Goal: Task Accomplishment & Management: Complete application form

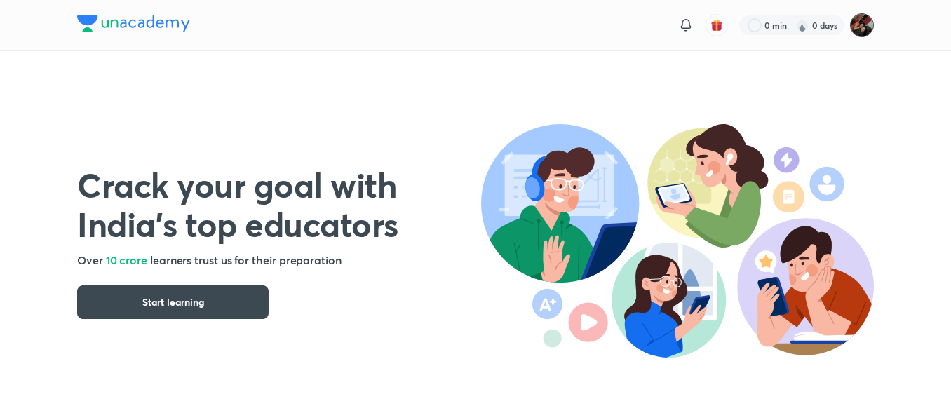
click at [856, 31] on img at bounding box center [862, 25] width 24 height 24
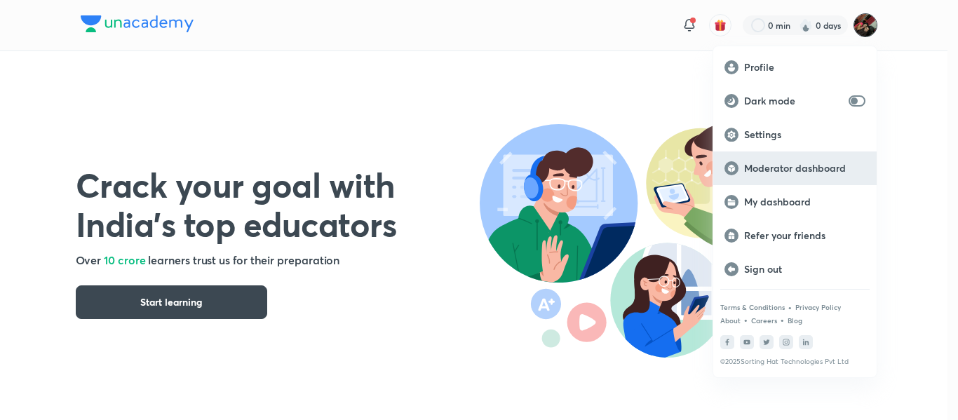
click at [753, 162] on p "Moderator dashboard" at bounding box center [804, 168] width 121 height 13
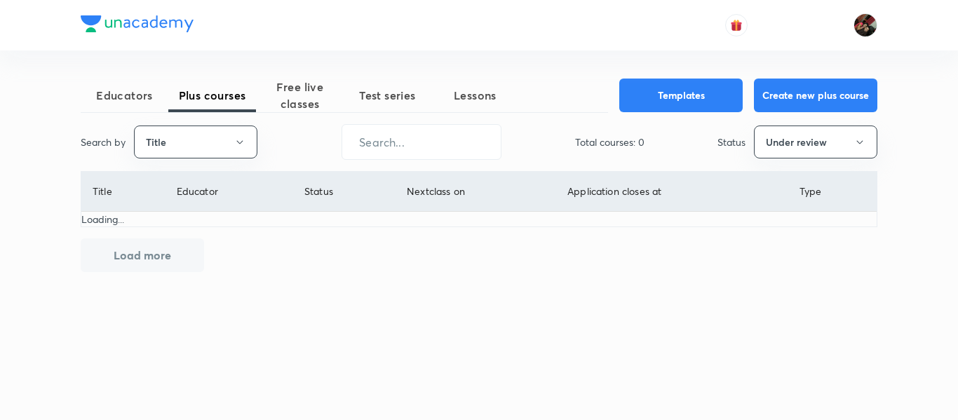
click at [247, 140] on button "Title" at bounding box center [195, 142] width 123 height 33
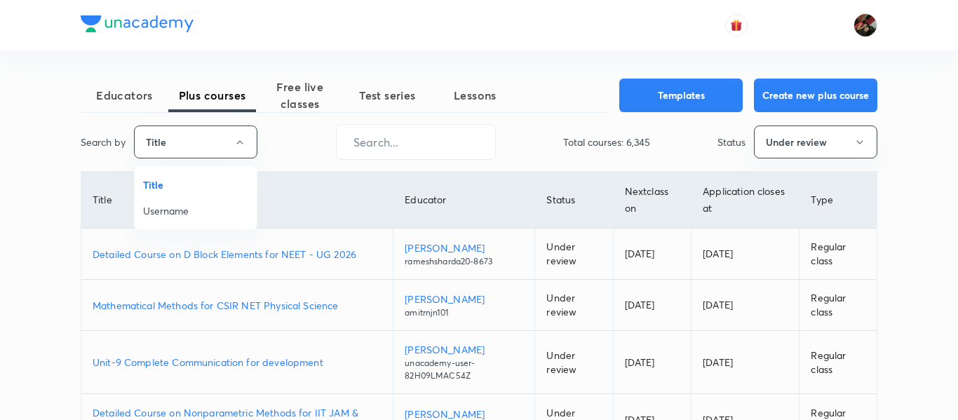
click at [204, 213] on span "Username" at bounding box center [195, 210] width 105 height 15
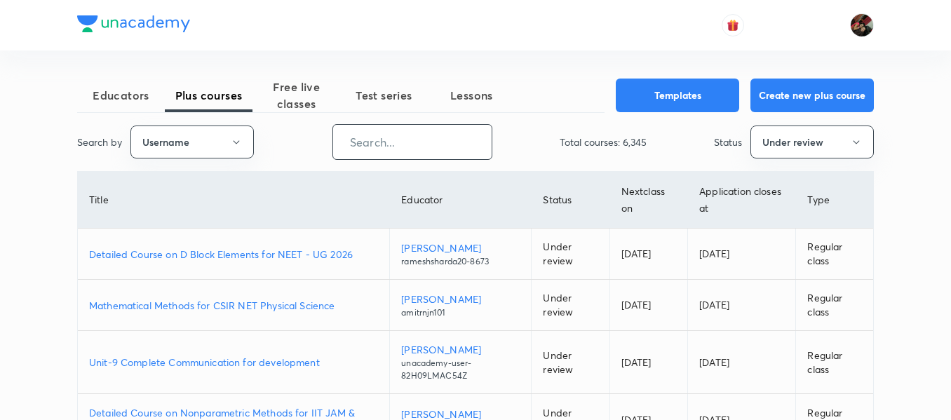
click at [363, 138] on input "text" at bounding box center [412, 142] width 159 height 36
paste input "Prabhatsingh-4351"
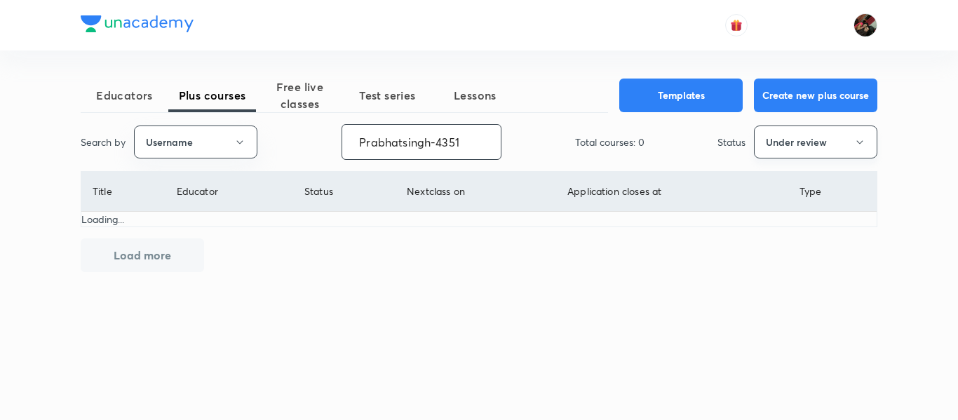
type input "Prabhatsingh-4351"
click at [836, 134] on button "Under review" at bounding box center [815, 142] width 123 height 33
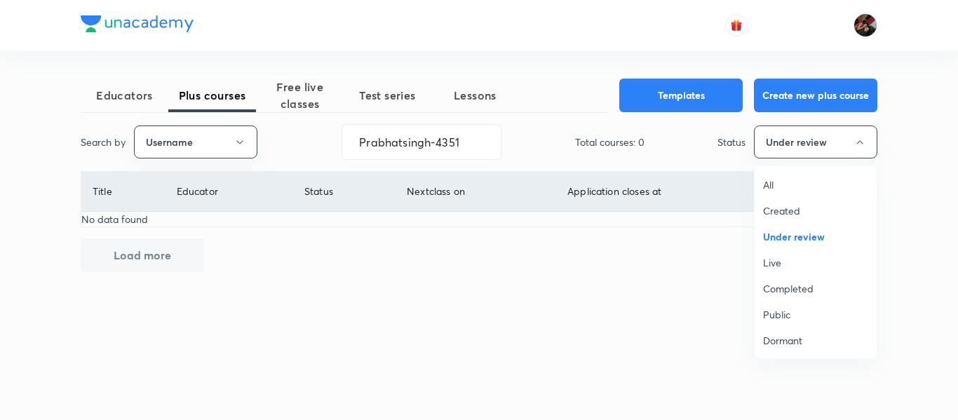
click at [763, 190] on li "All" at bounding box center [816, 185] width 122 height 26
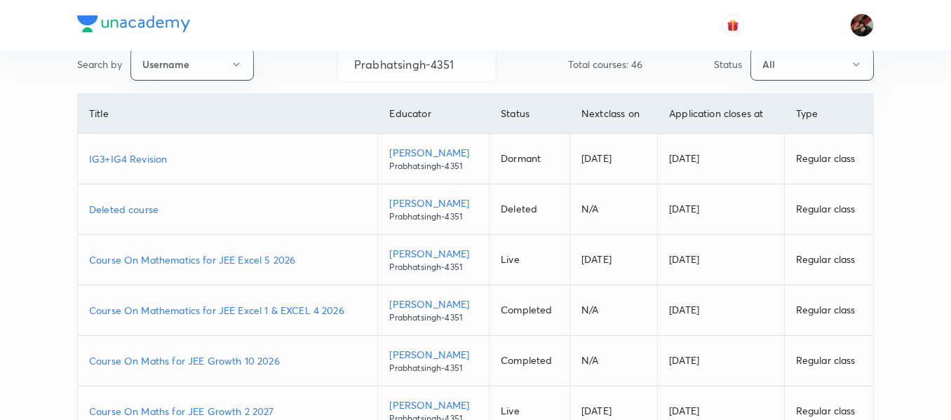
scroll to position [81, 0]
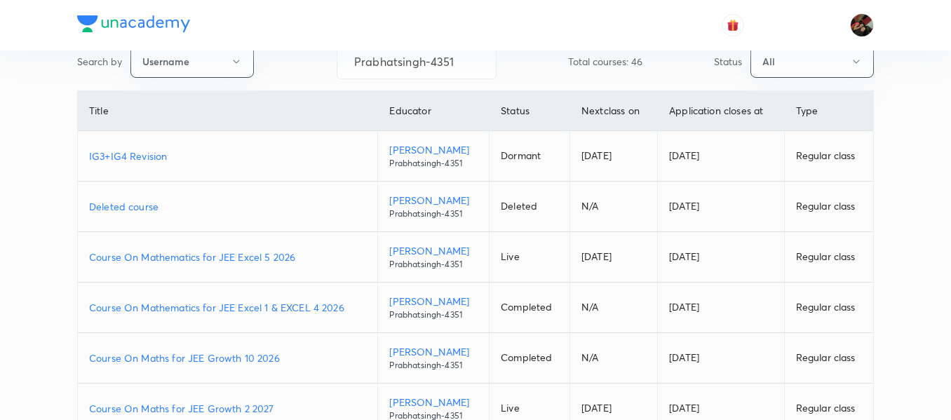
click at [198, 305] on p "Course On Mathematics for JEE Excel 1 & EXCEL 4 2026" at bounding box center [227, 307] width 277 height 15
click at [394, 70] on input "Prabhatsingh-4351" at bounding box center [416, 61] width 159 height 36
paste input "carboxylic acid and Amines"
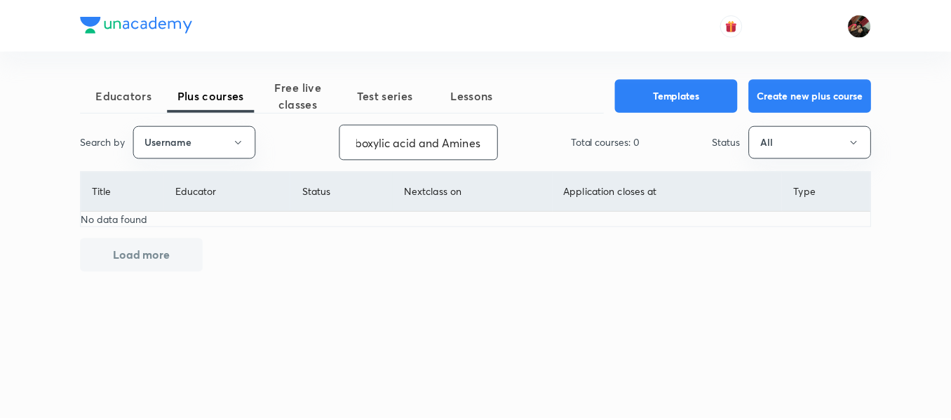
scroll to position [0, 0]
click at [443, 156] on input "carboxylic acid and Amines" at bounding box center [421, 142] width 159 height 36
paste input "upendra.uppadhyay"
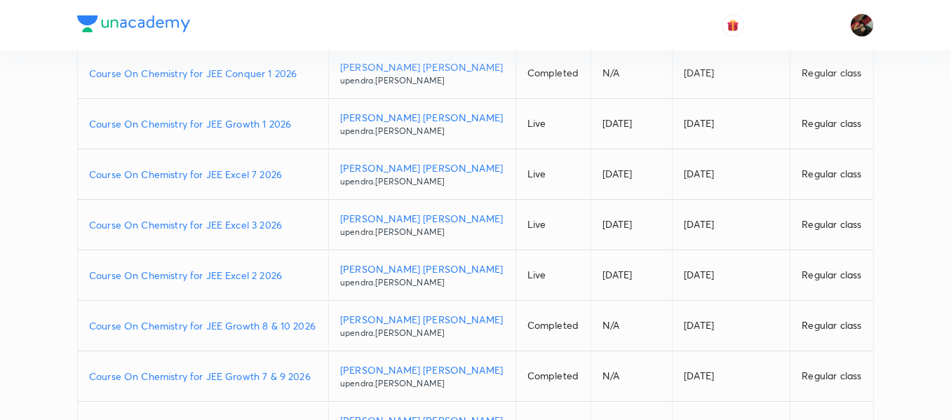
scroll to position [164, 0]
click at [206, 271] on p "Course On Chemistry for JEE Excel 2 2026" at bounding box center [203, 274] width 228 height 15
click at [241, 227] on p "Course On Chemistry for JEE Excel 3 2026" at bounding box center [203, 224] width 228 height 15
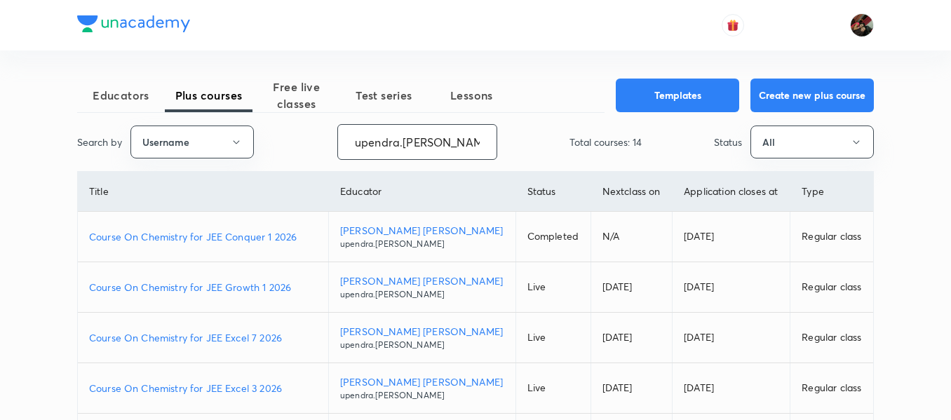
click at [380, 154] on input "upendra.uppadhyay" at bounding box center [417, 142] width 159 height 36
paste input "shadabdastgeer"
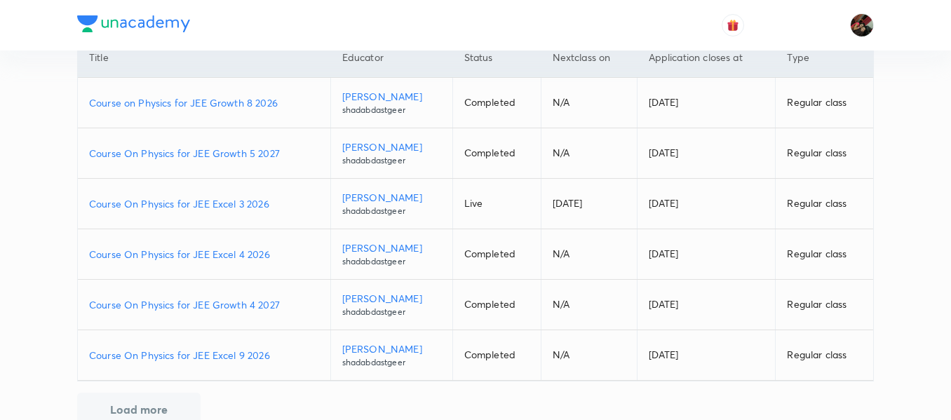
scroll to position [145, 0]
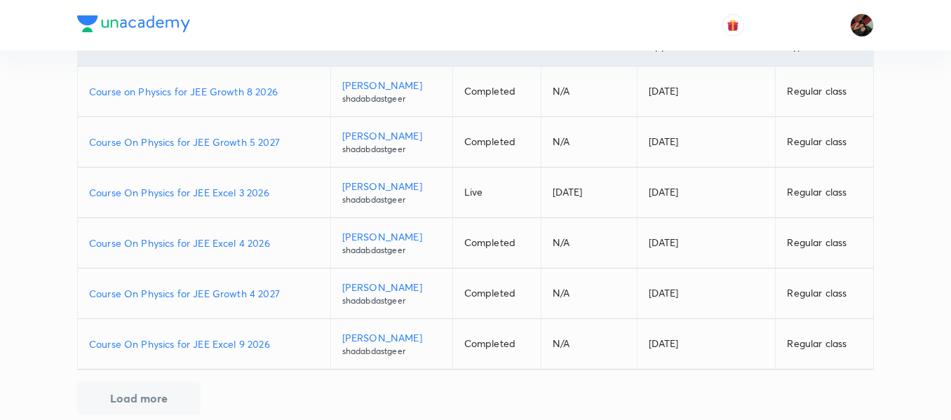
click at [182, 240] on p "Course On Physics for JEE Excel 4 2026" at bounding box center [204, 243] width 230 height 15
click at [223, 239] on p "Course On Physics for JEE Excel 4 2026" at bounding box center [204, 243] width 230 height 15
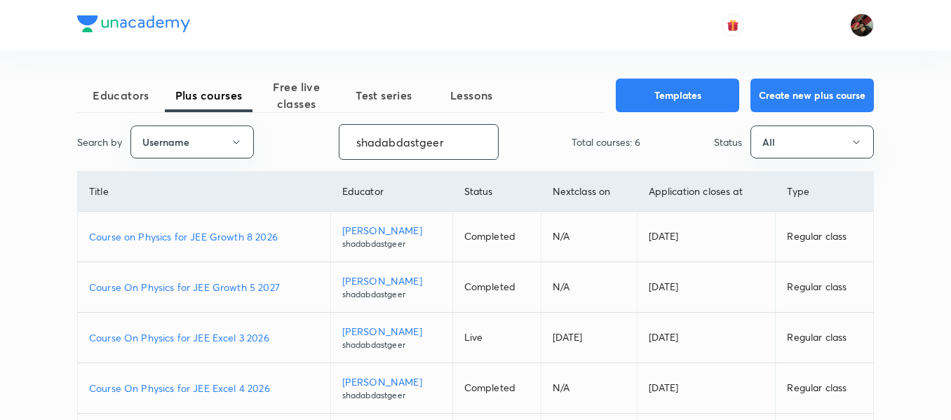
click at [377, 148] on input "shadabdastgeer" at bounding box center [419, 142] width 159 height 36
paste input "unacademy-user-karank"
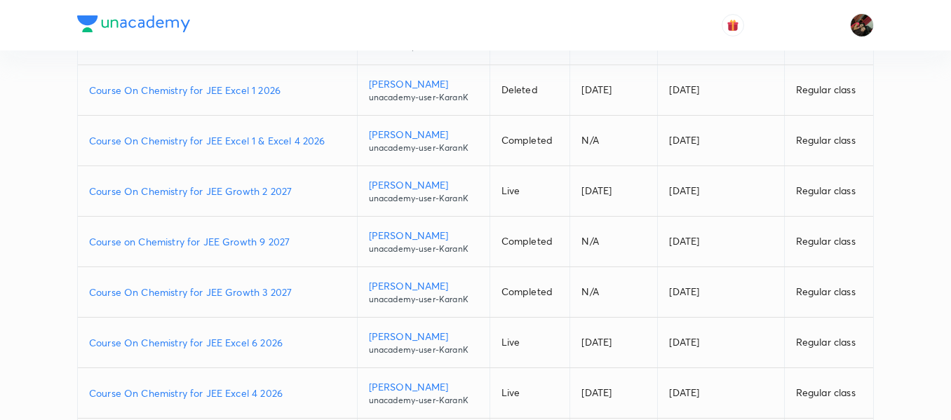
scroll to position [248, 0]
click at [213, 340] on p "Course On Chemistry for JEE Excel 6 2026" at bounding box center [217, 342] width 257 height 15
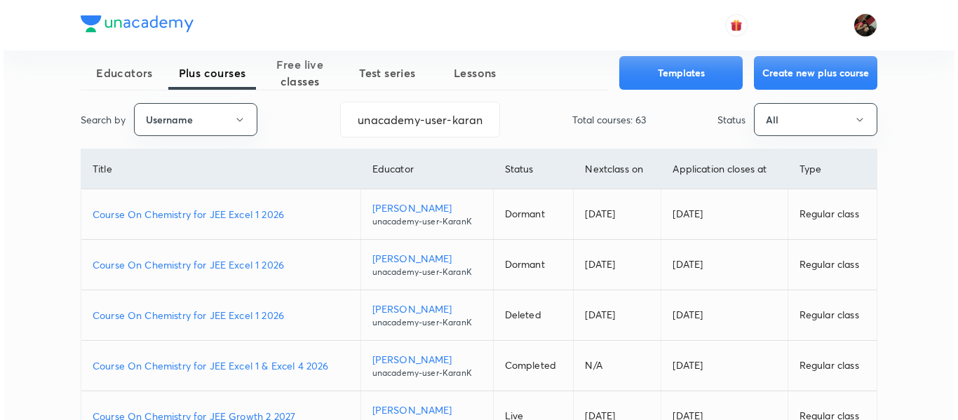
scroll to position [0, 0]
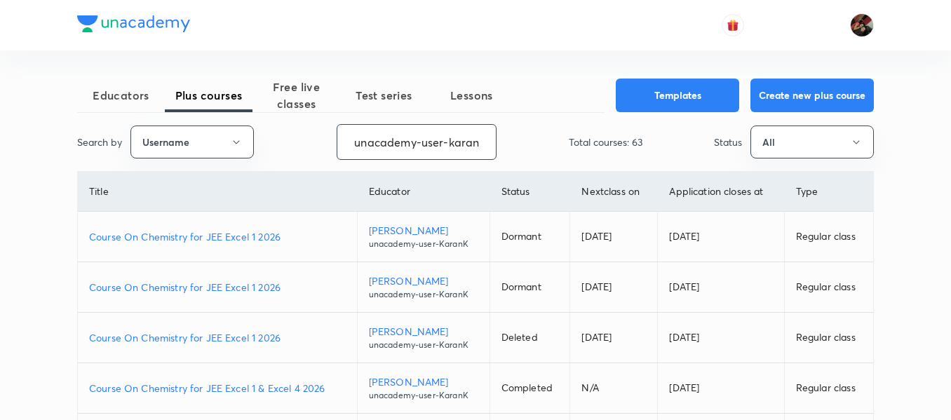
click at [408, 138] on input "unacademy-user-karank" at bounding box center [416, 142] width 159 height 36
paste input "U0GW6PLIVHNG"
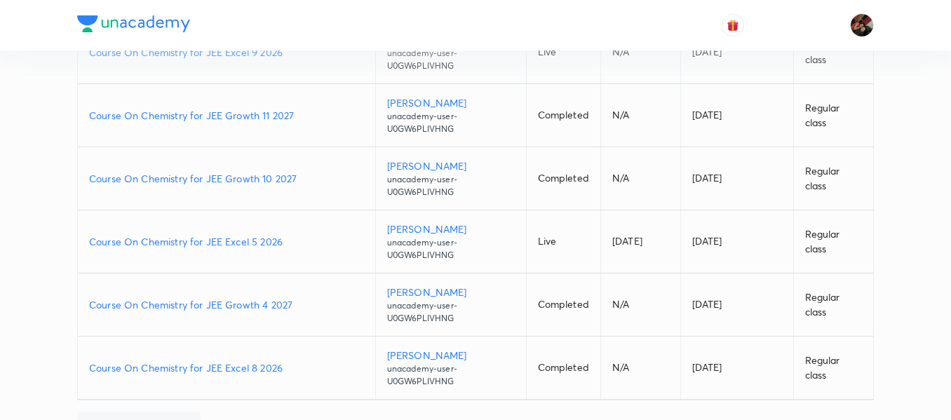
scroll to position [321, 0]
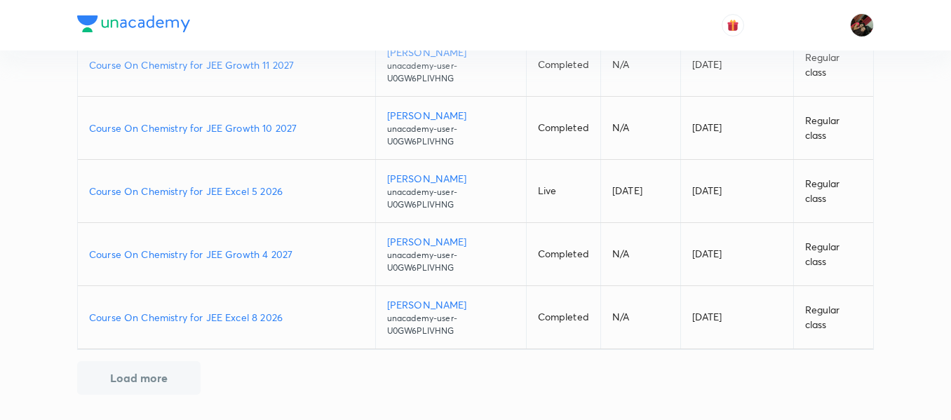
click at [248, 321] on p "Course On Chemistry for JEE Excel 8 2026" at bounding box center [226, 317] width 275 height 15
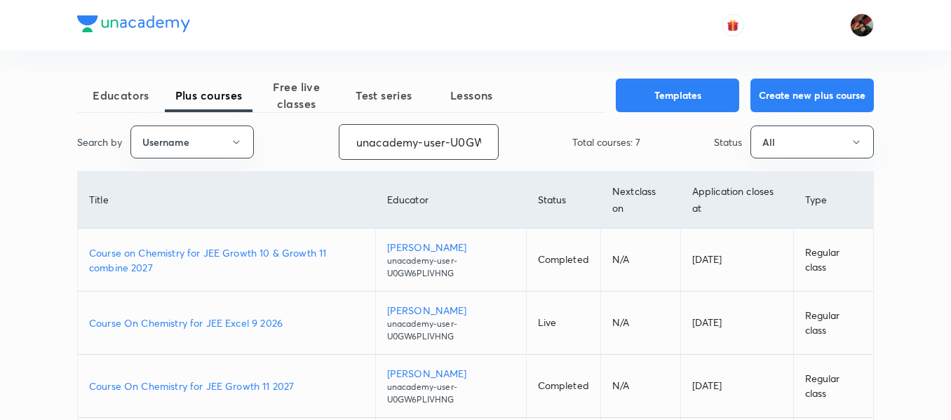
click at [416, 145] on input "unacademy-user-U0GW6PLIVHNG" at bounding box center [419, 142] width 159 height 36
paste input "adityaniks40"
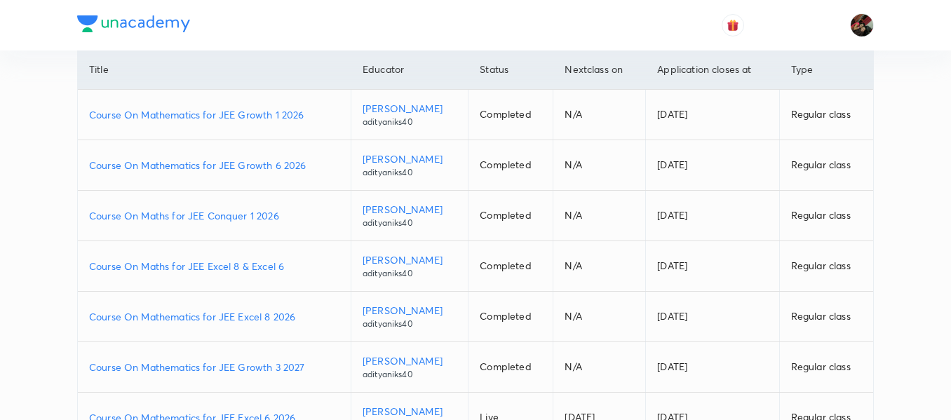
scroll to position [123, 0]
click at [239, 264] on p "Course On Maths for JEE Excel 8 & Excel 6" at bounding box center [214, 265] width 250 height 15
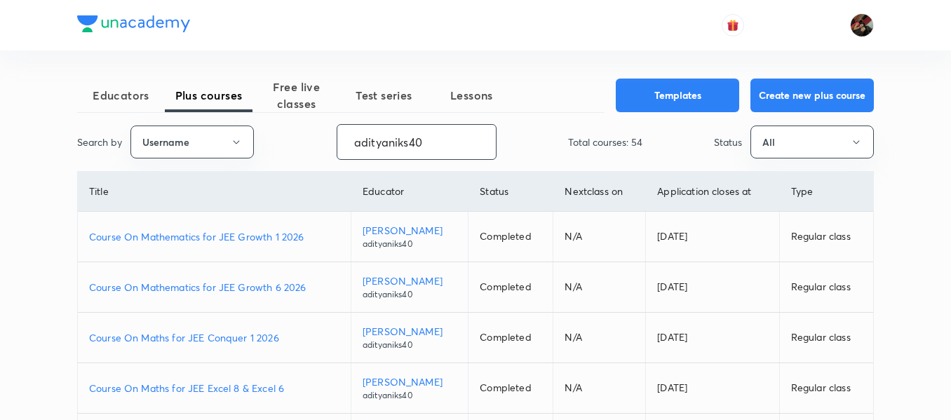
click at [418, 145] on input "adityaniks40" at bounding box center [416, 142] width 159 height 36
paste input "unacademy-user-S4ZGVQ9HY3XD"
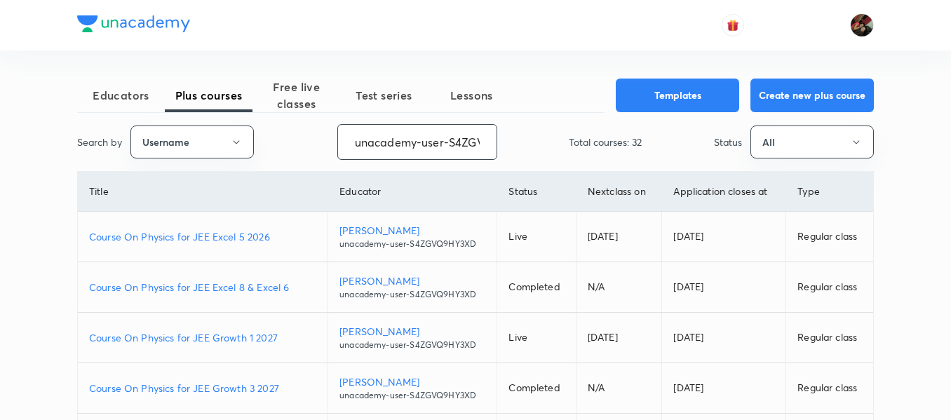
scroll to position [180, 0]
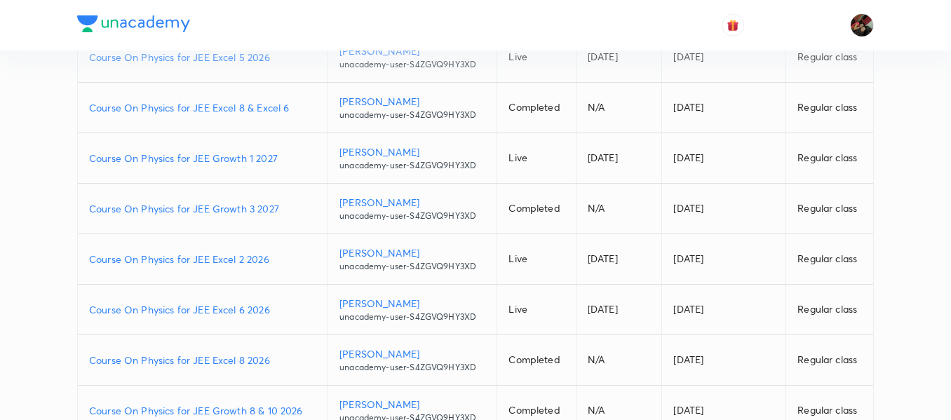
click at [180, 262] on p "Course On Physics for JEE Excel 2 2026" at bounding box center [202, 259] width 227 height 15
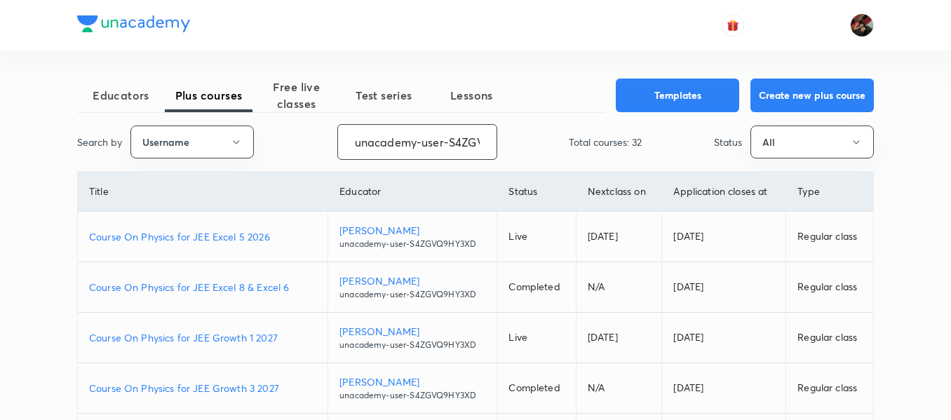
click at [440, 133] on input "unacademy-user-S4ZGVQ9HY3XD" at bounding box center [417, 142] width 159 height 36
paste input "Prabhatsingh-4351"
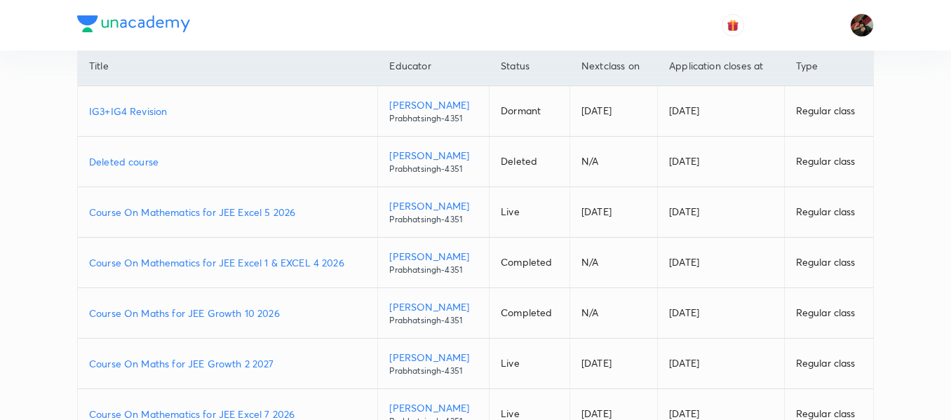
scroll to position [127, 0]
type input "Prabhatsingh-4351"
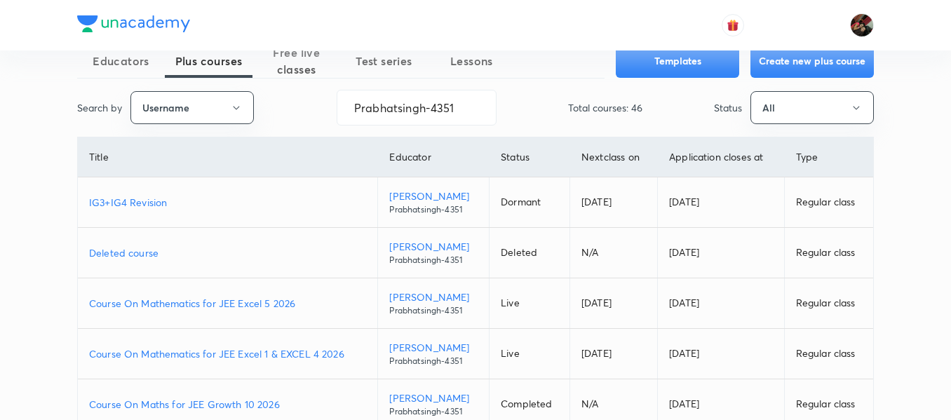
scroll to position [0, 0]
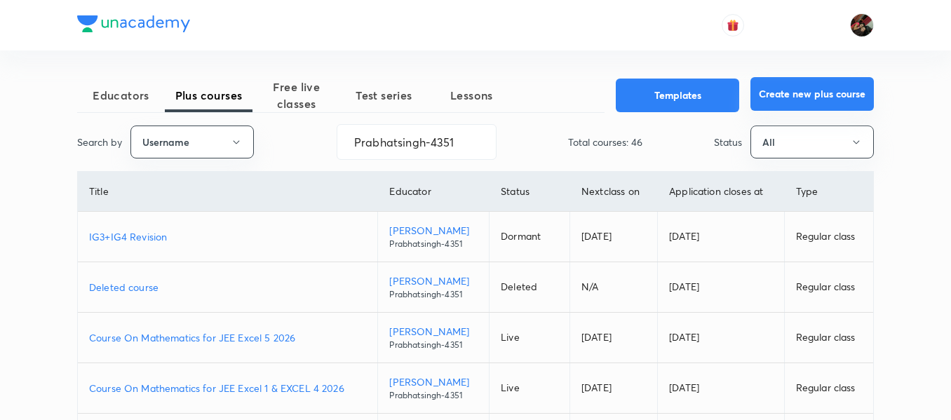
click at [794, 90] on button "Create new plus course" at bounding box center [812, 94] width 123 height 34
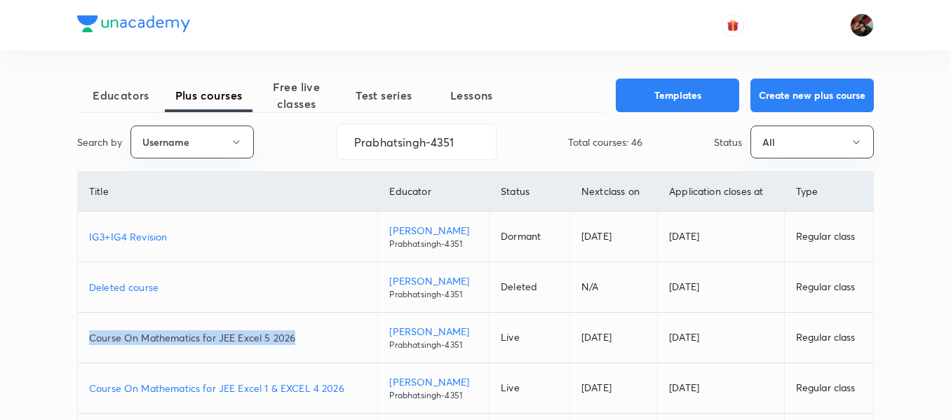
drag, startPoint x: 311, startPoint y: 330, endPoint x: 86, endPoint y: 334, distance: 225.2
click at [86, 334] on td "Course On Mathematics for JEE Excel 5 2026" at bounding box center [228, 338] width 300 height 51
copy p "Course On Mathematics for JEE Excel 5 2026"
click at [192, 336] on p "Course On Mathematics for JEE Excel 5 2026" at bounding box center [227, 337] width 277 height 15
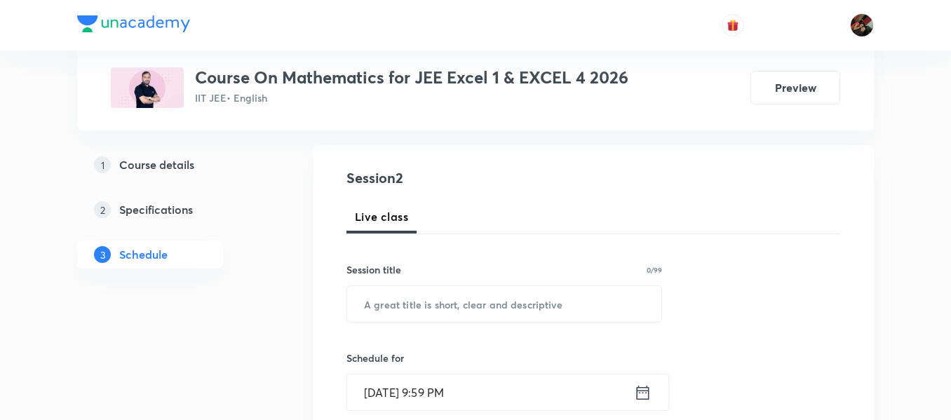
scroll to position [135, 0]
paste input "vector"
click at [418, 297] on input "vector" at bounding box center [504, 305] width 314 height 36
click at [368, 303] on input "ector" at bounding box center [504, 305] width 314 height 36
type input "C"
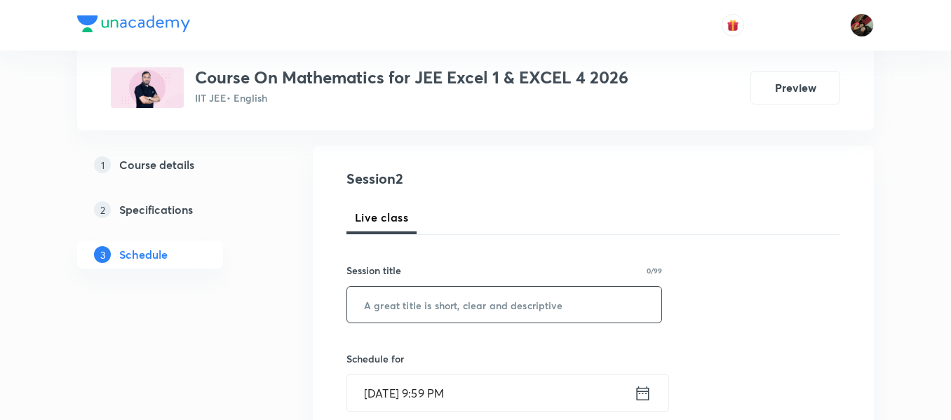
paste input "vector"
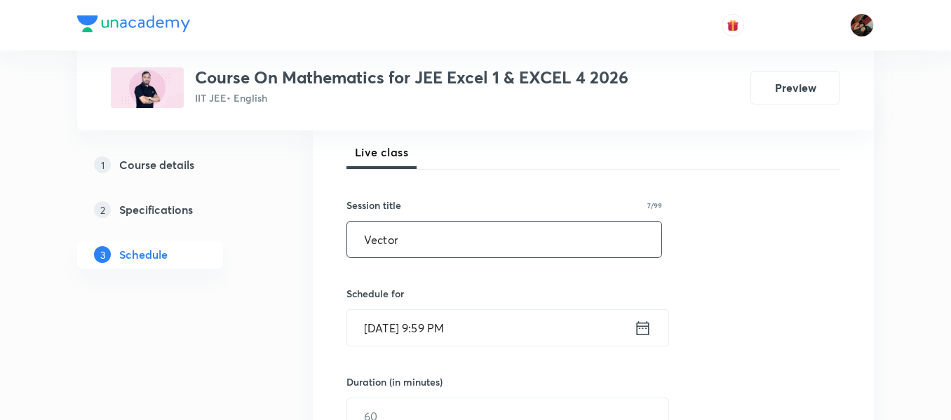
scroll to position [202, 0]
type input "Vector"
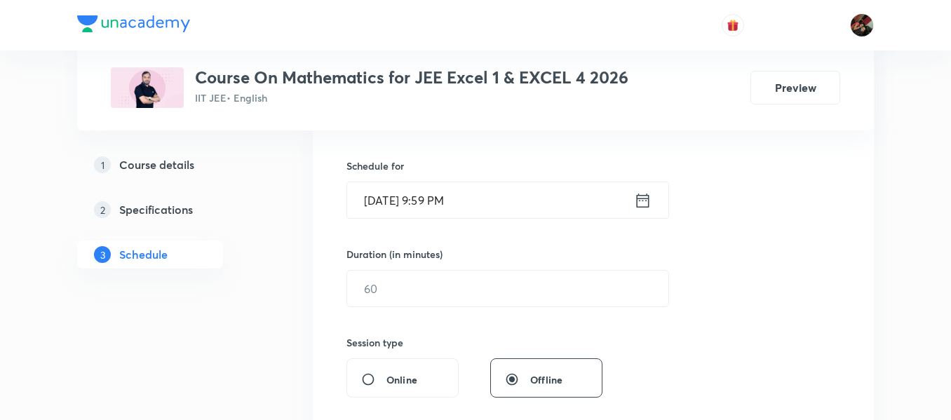
scroll to position [281, 0]
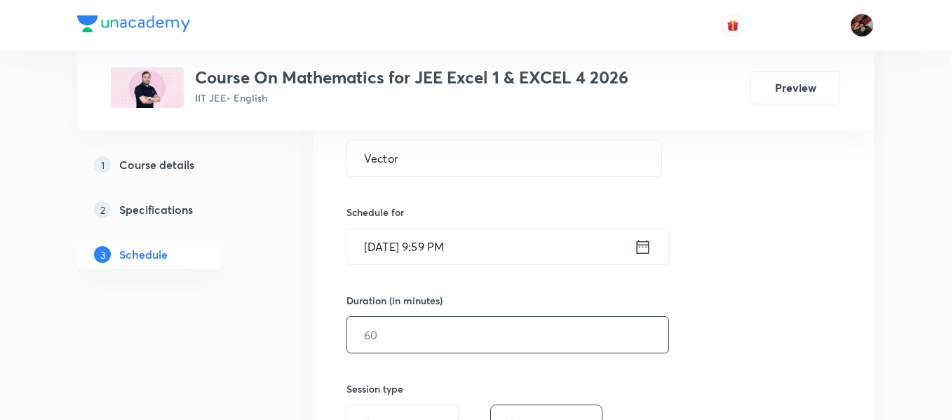
click at [402, 333] on input "text" at bounding box center [507, 335] width 321 height 36
type input "90"
drag, startPoint x: 394, startPoint y: 228, endPoint x: 405, endPoint y: 257, distance: 31.5
click at [405, 257] on div "Oct 7, 2025, 9:59 PM ​" at bounding box center [508, 246] width 323 height 37
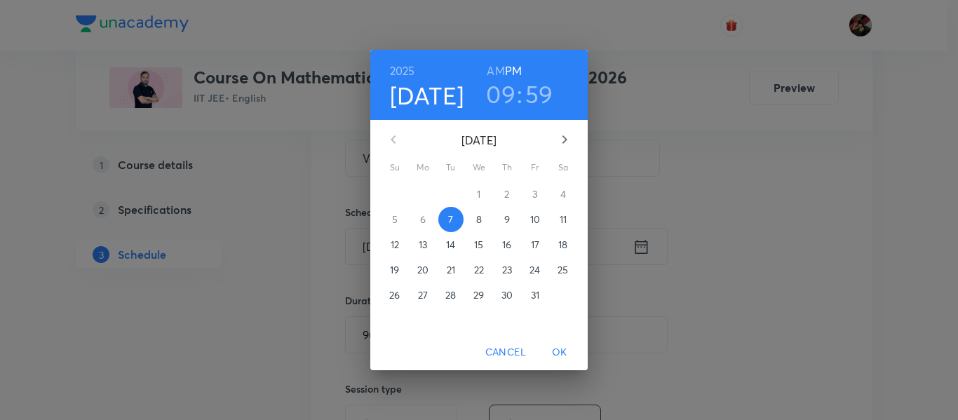
click at [405, 257] on div "19" at bounding box center [395, 269] width 28 height 25
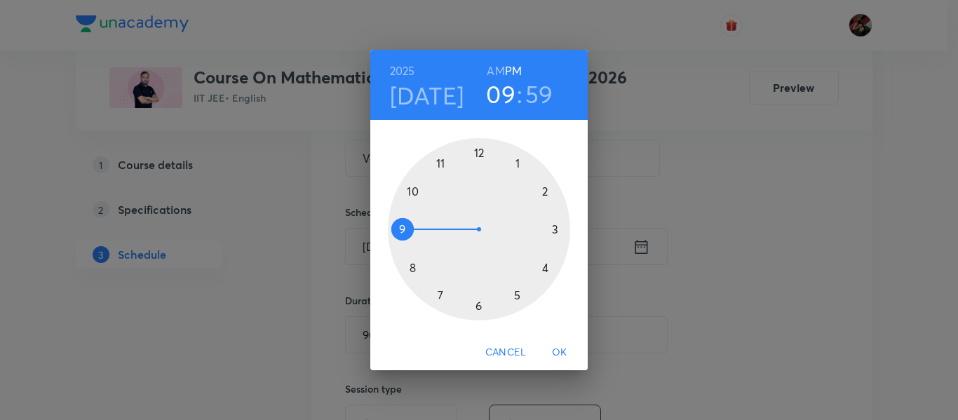
click at [443, 294] on div at bounding box center [479, 229] width 182 height 182
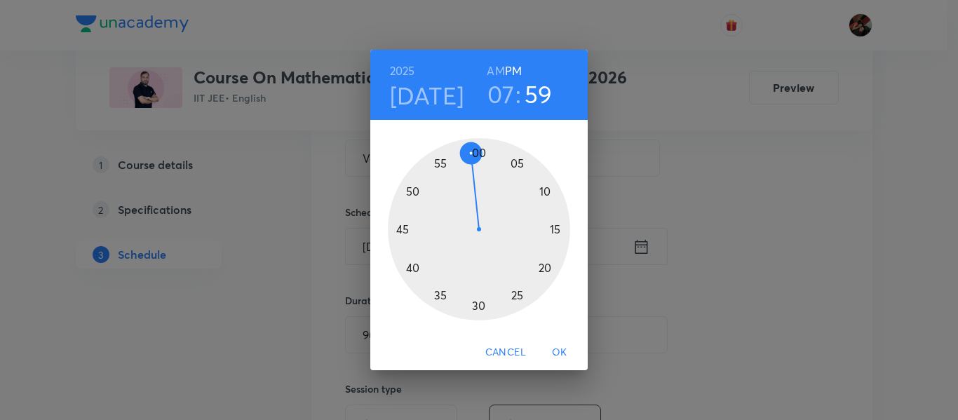
click at [497, 69] on h6 "AM" at bounding box center [496, 71] width 18 height 20
click at [480, 301] on div at bounding box center [479, 229] width 182 height 182
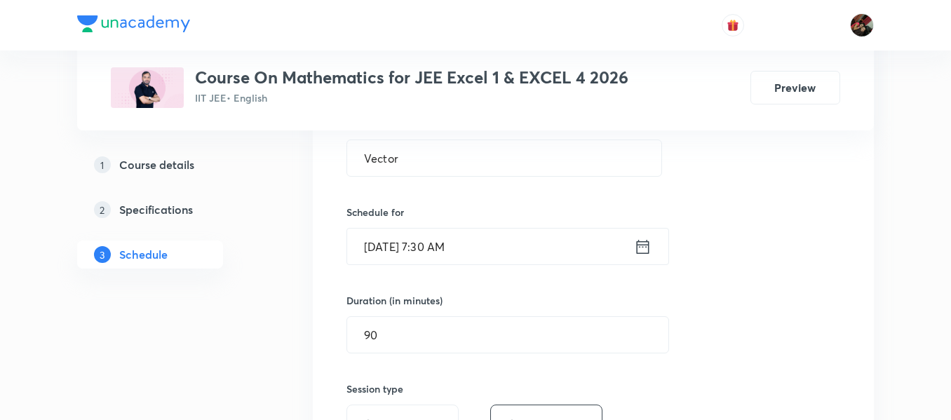
scroll to position [337, 0]
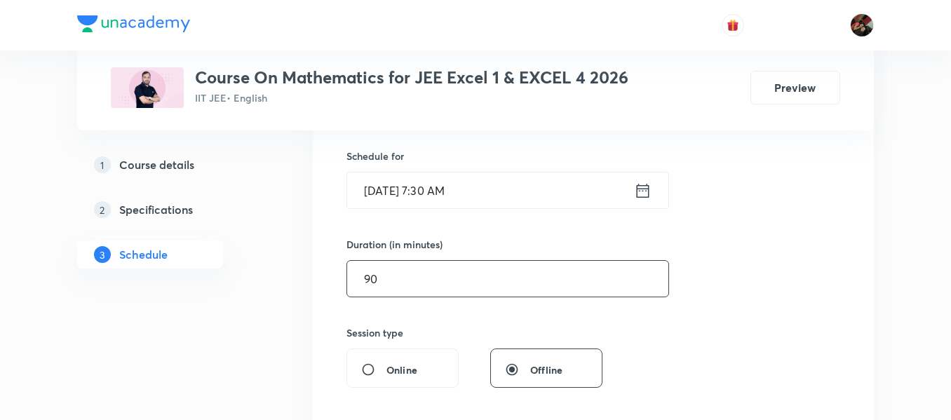
click at [418, 288] on input "90" at bounding box center [507, 279] width 321 height 36
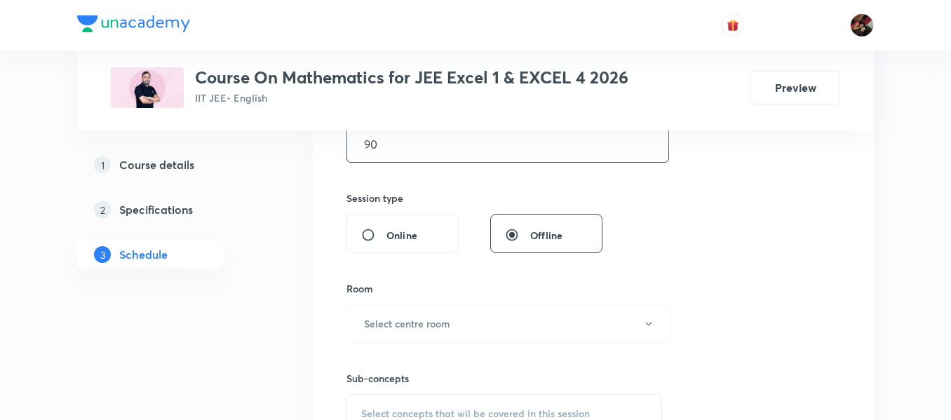
scroll to position [474, 0]
click at [414, 305] on button "Select centre room" at bounding box center [510, 322] width 326 height 39
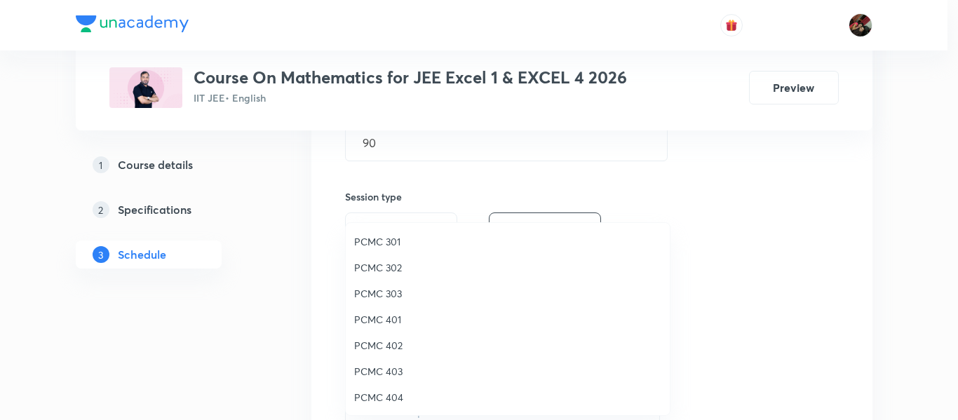
click at [398, 326] on span "PCMC 401" at bounding box center [507, 319] width 307 height 15
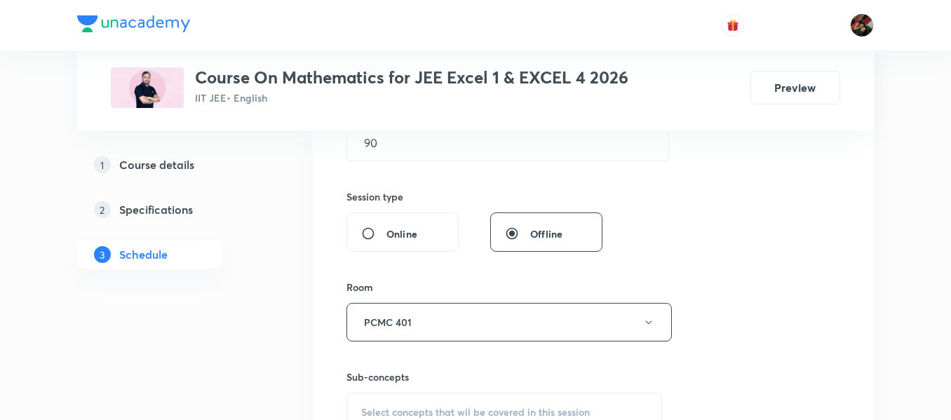
click at [298, 324] on div "Plus Courses Course On Mathematics for JEE Excel 1 & EXCEL 4 2026 IIT JEE • Eng…" at bounding box center [475, 169] width 797 height 1129
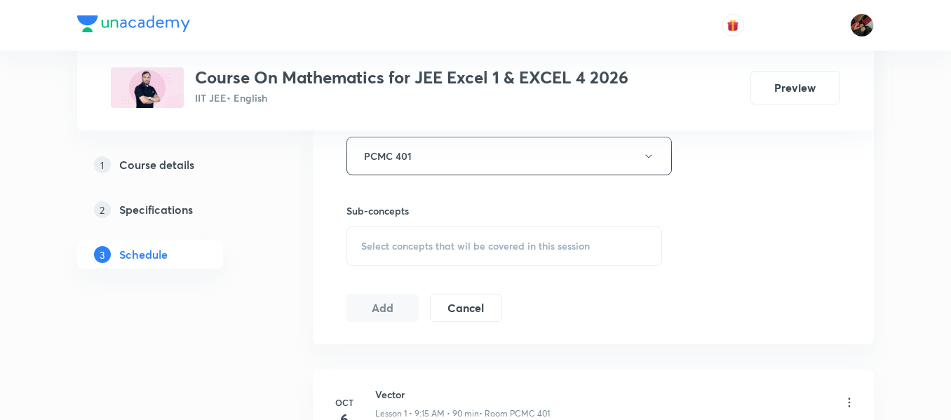
scroll to position [641, 0]
click at [379, 250] on span "Select concepts that wil be covered in this session" at bounding box center [475, 245] width 229 height 11
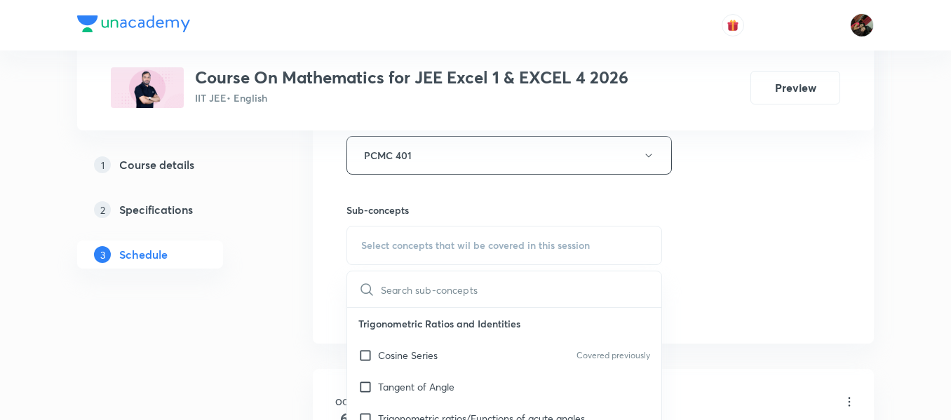
scroll to position [741, 0]
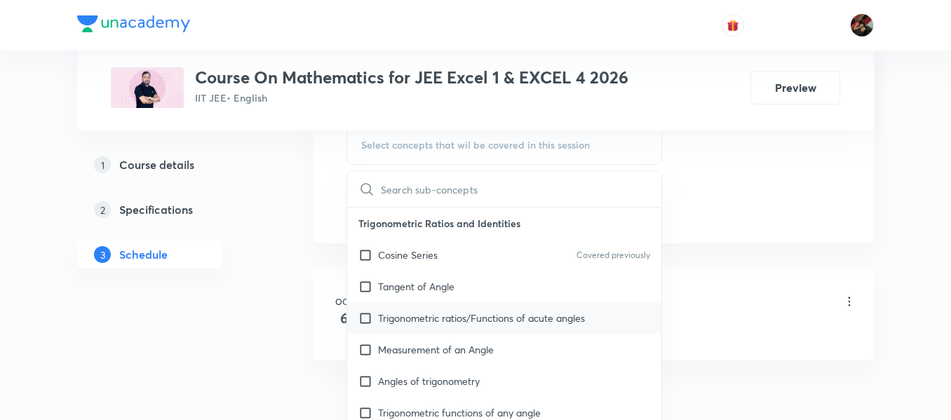
click at [392, 314] on p "Trigonometric ratios/Functions of acute angles" at bounding box center [481, 318] width 207 height 15
checkbox input "true"
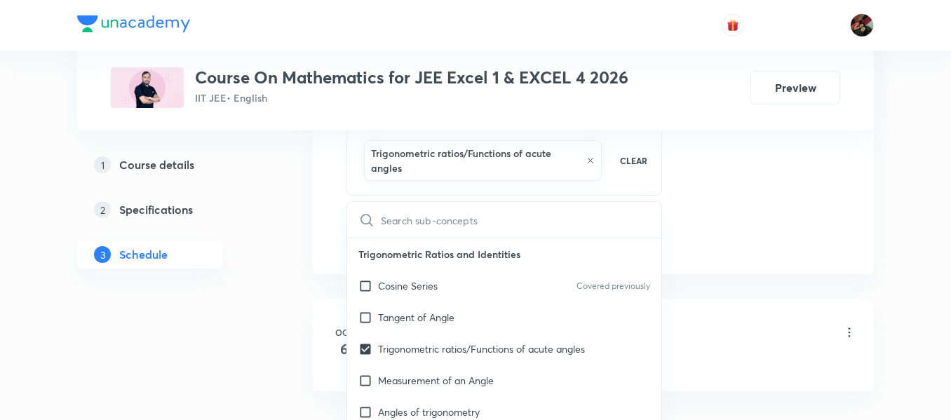
click at [234, 283] on div "1 Course details 2 Specifications 3 Schedule" at bounding box center [172, 218] width 191 height 135
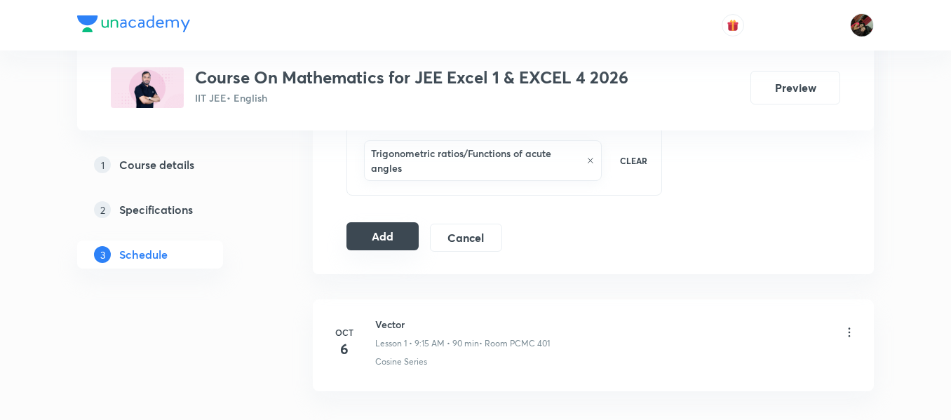
click at [384, 246] on button "Add" at bounding box center [383, 236] width 72 height 28
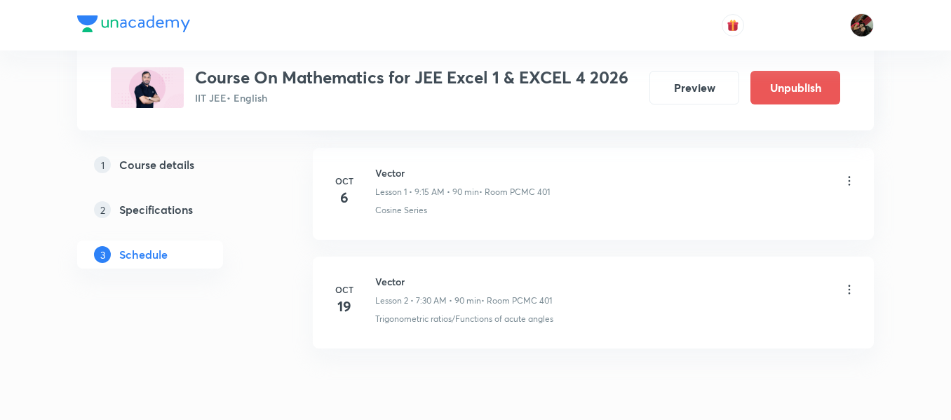
scroll to position [215, 0]
click at [852, 290] on icon at bounding box center [850, 291] width 14 height 14
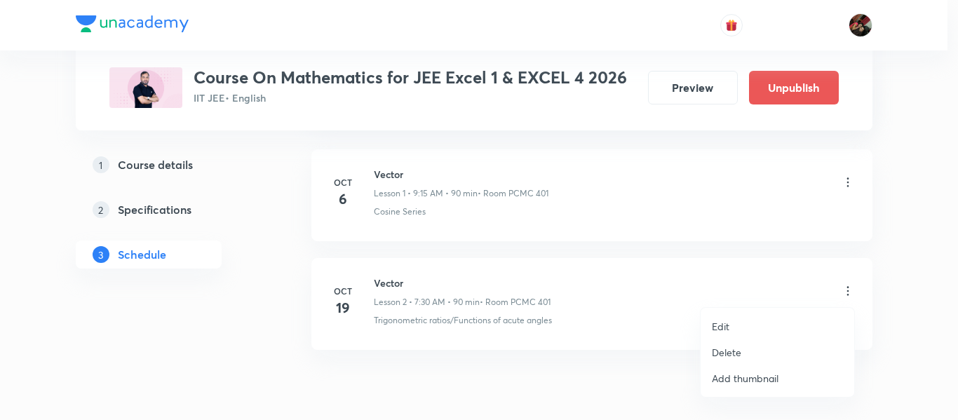
click at [727, 326] on p "Edit" at bounding box center [721, 326] width 18 height 15
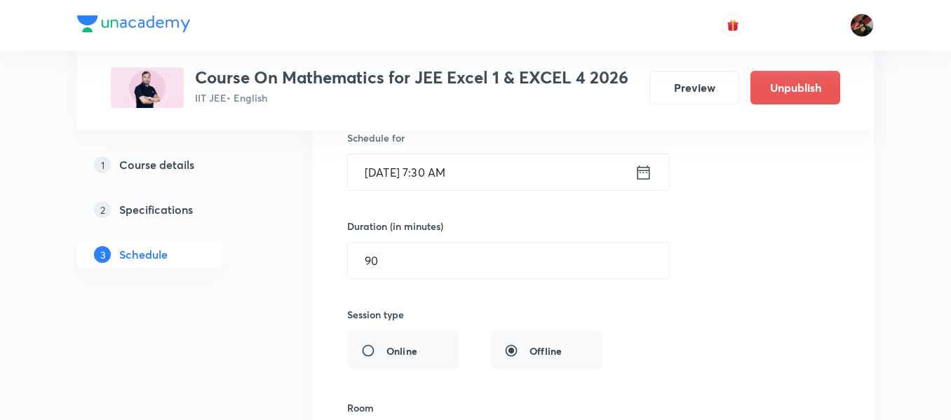
scroll to position [467, 0]
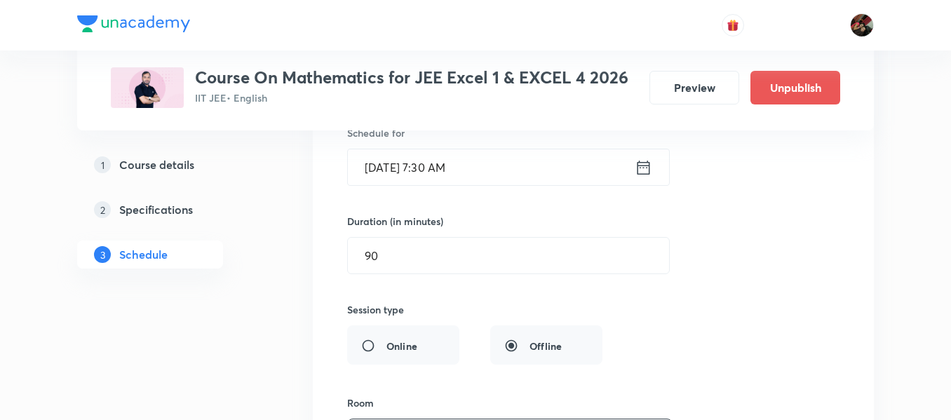
click at [386, 168] on input "Oct 19, 2025, 7:30 AM" at bounding box center [491, 167] width 287 height 36
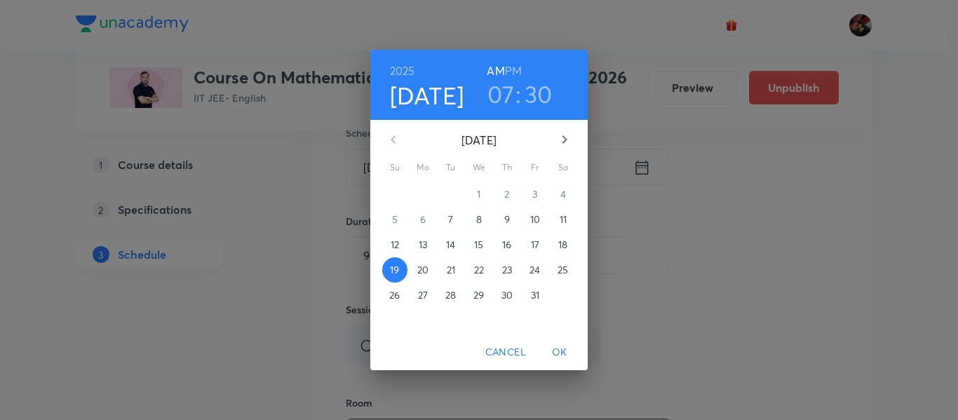
click at [452, 217] on p "7" at bounding box center [450, 220] width 5 height 14
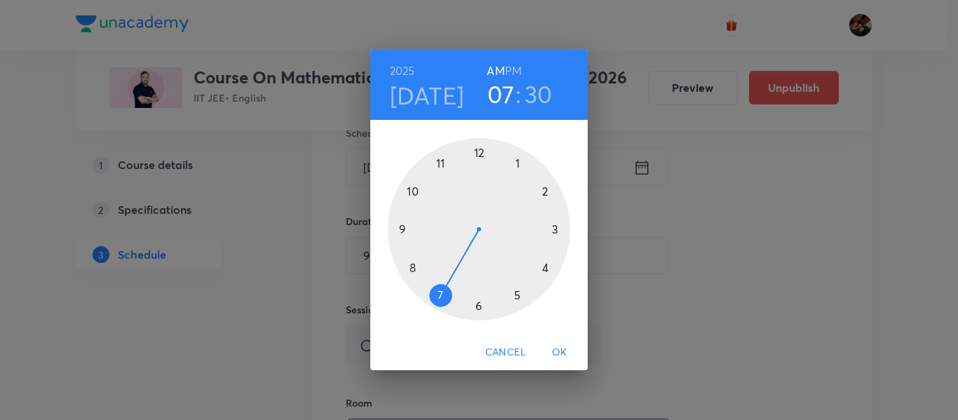
click at [561, 349] on span "OK" at bounding box center [560, 353] width 34 height 18
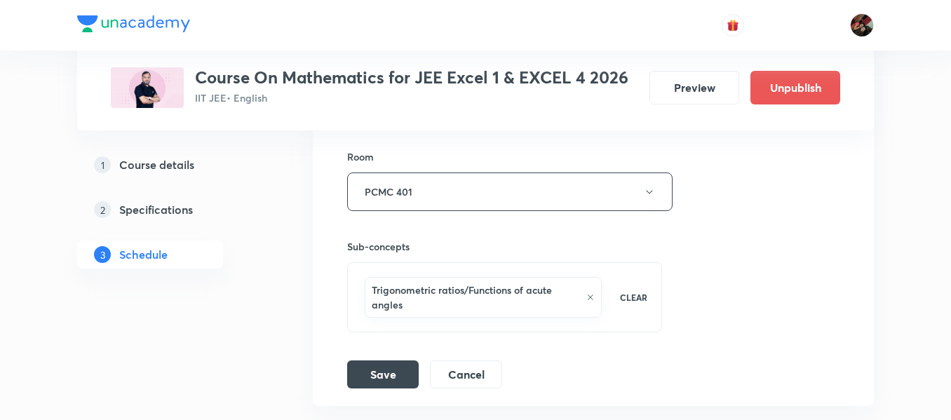
scroll to position [714, 0]
click at [375, 382] on button "Save" at bounding box center [383, 372] width 72 height 28
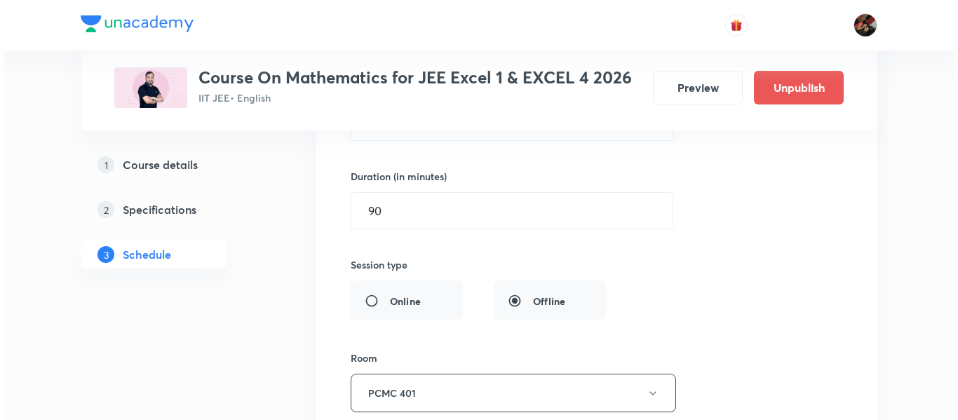
scroll to position [437, 0]
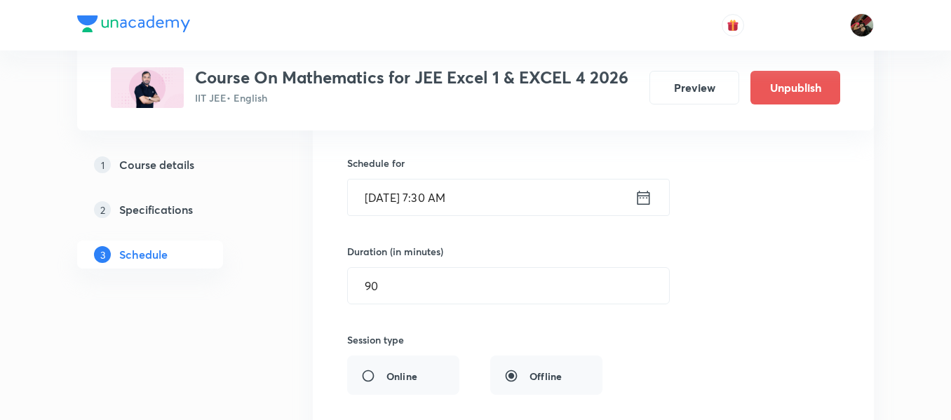
click at [396, 208] on input "Oct 7, 2025, 7:30 AM" at bounding box center [491, 198] width 287 height 36
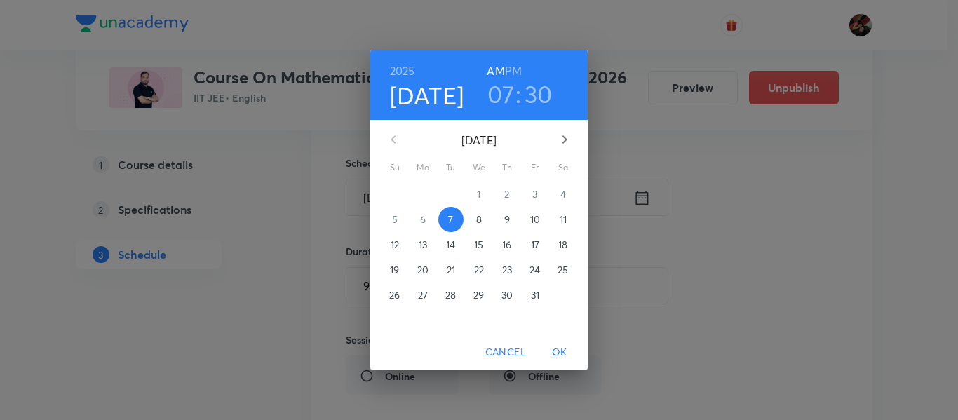
click at [479, 220] on p "8" at bounding box center [479, 220] width 6 height 14
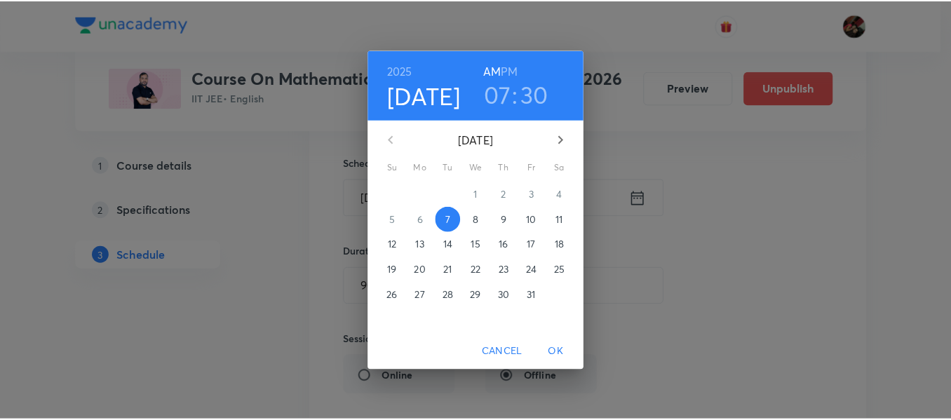
scroll to position [277, 0]
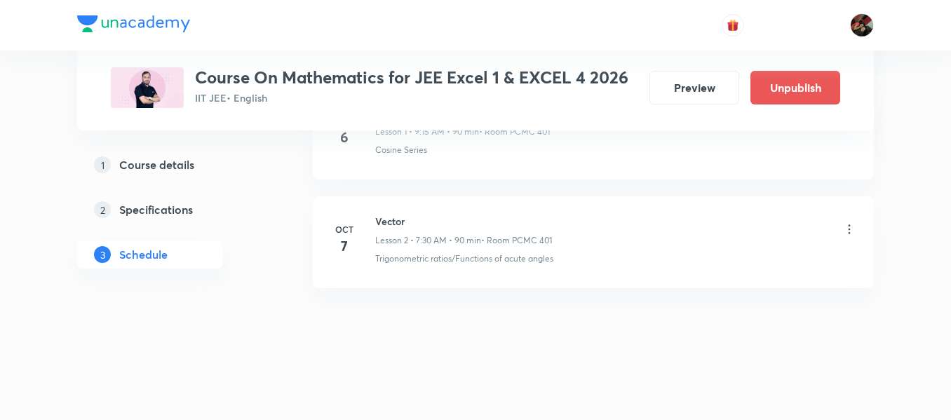
click at [847, 232] on icon at bounding box center [850, 229] width 14 height 14
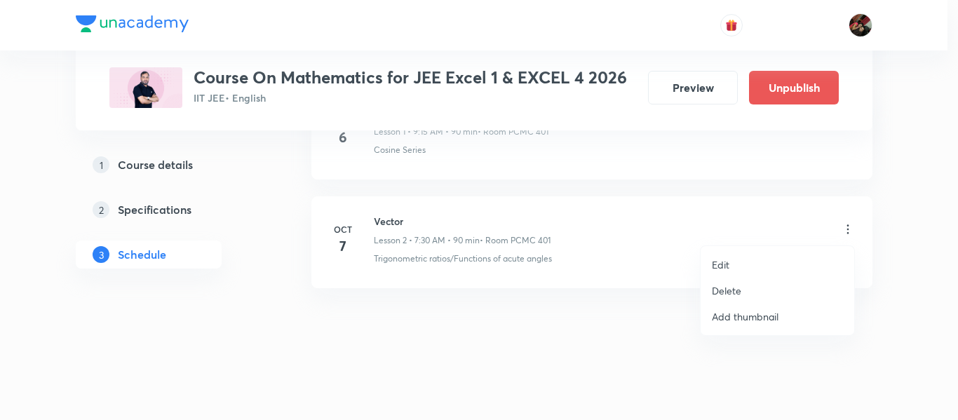
click at [733, 268] on li "Edit" at bounding box center [778, 265] width 154 height 26
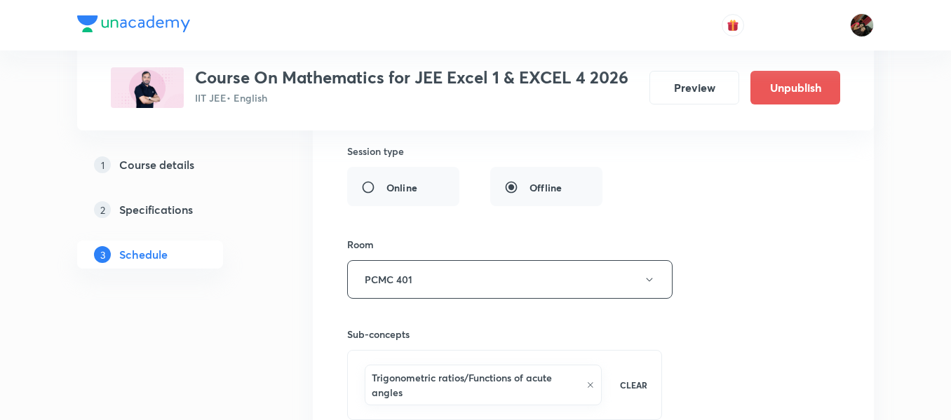
scroll to position [831, 0]
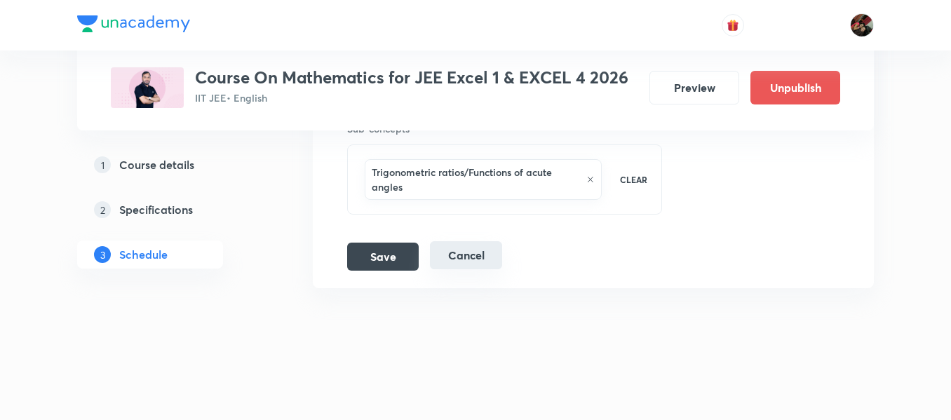
click at [466, 267] on button "Cancel" at bounding box center [466, 255] width 72 height 28
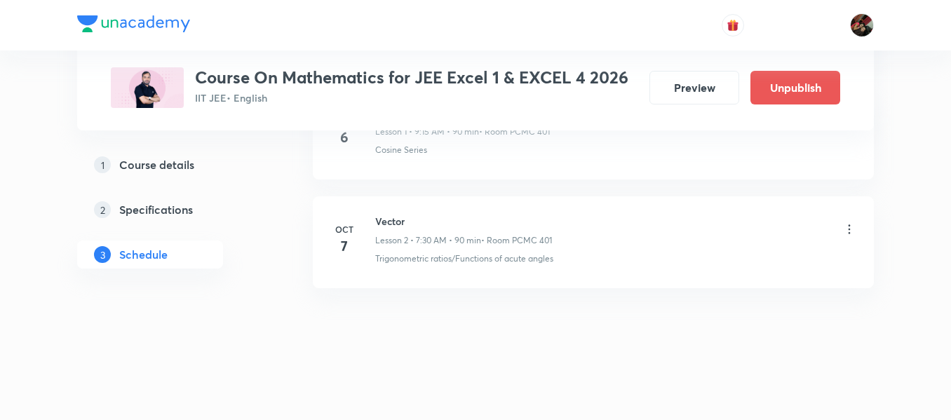
scroll to position [277, 0]
click at [848, 229] on icon at bounding box center [850, 229] width 14 height 14
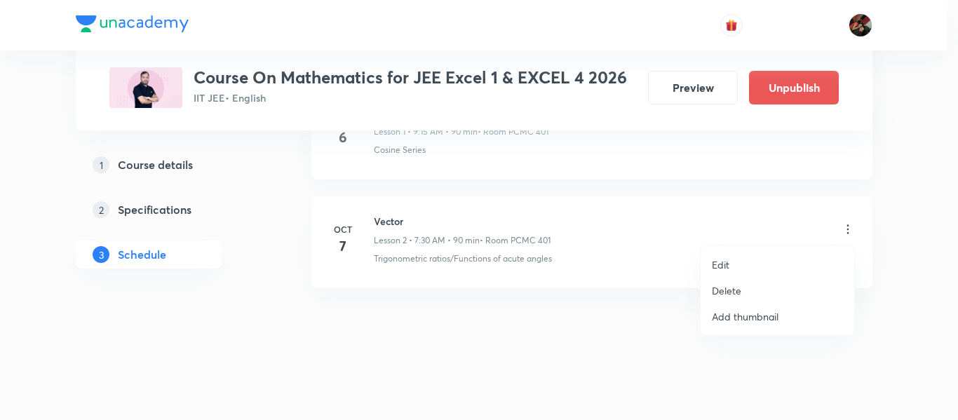
click at [725, 290] on p "Delete" at bounding box center [726, 290] width 29 height 15
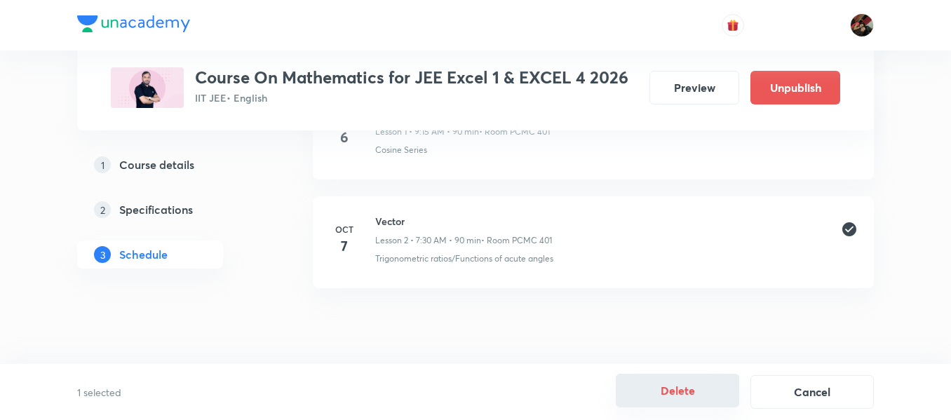
click at [680, 389] on button "Delete" at bounding box center [677, 391] width 123 height 34
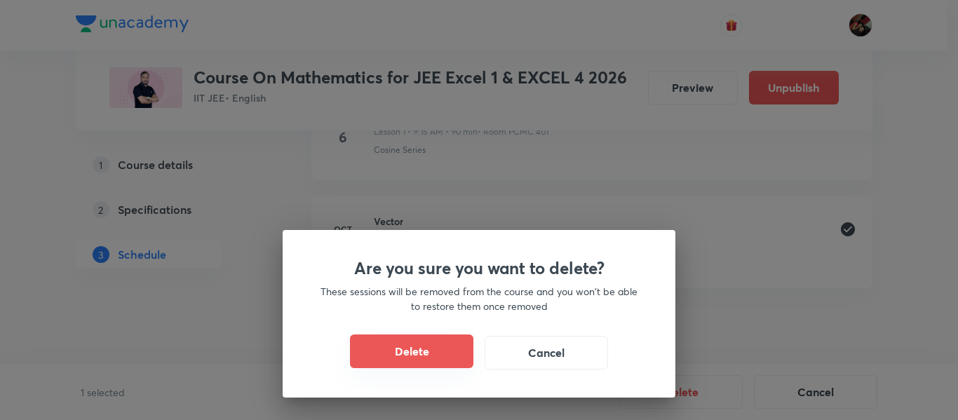
click at [437, 357] on button "Delete" at bounding box center [411, 352] width 123 height 34
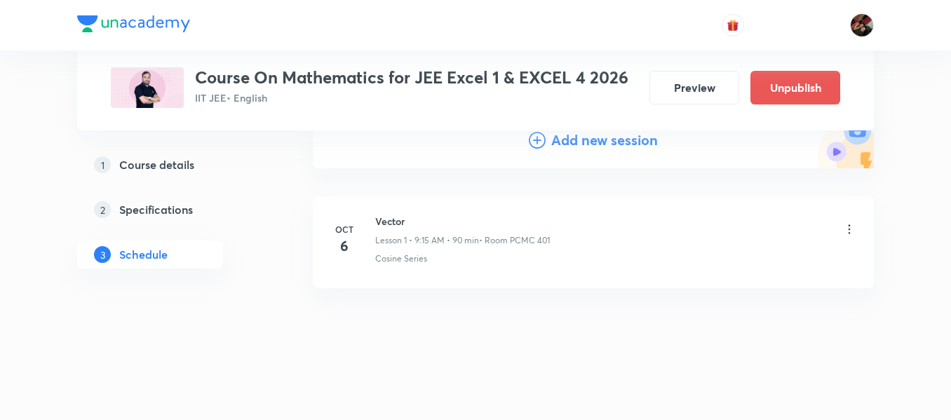
scroll to position [168, 0]
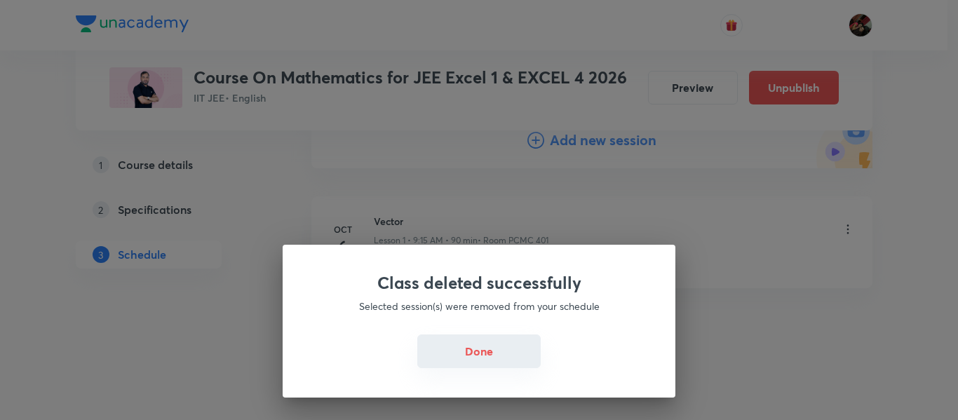
click at [490, 364] on button "Done" at bounding box center [478, 352] width 123 height 34
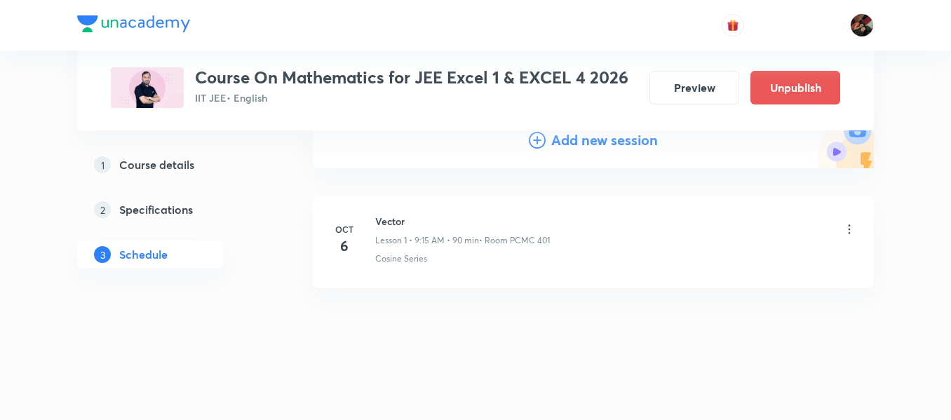
click at [571, 142] on h4 "Add new session" at bounding box center [604, 140] width 107 height 21
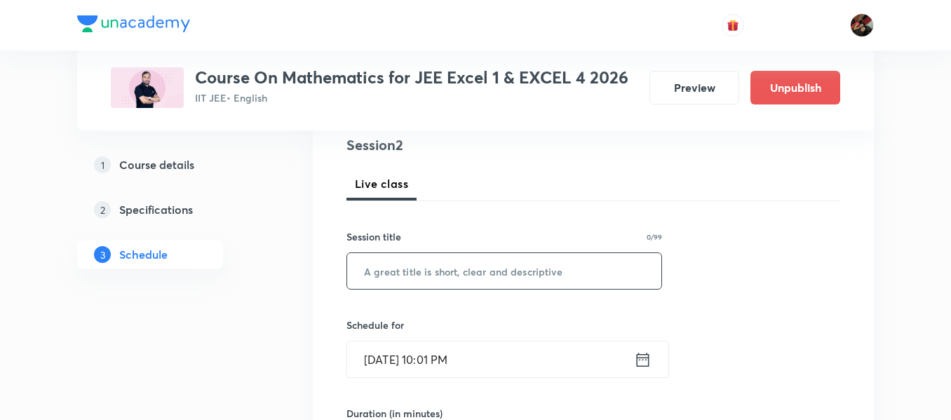
click at [427, 275] on input "text" at bounding box center [504, 271] width 314 height 36
paste input "vector"
click at [427, 275] on input "vector" at bounding box center [504, 271] width 314 height 36
type input "Vector"
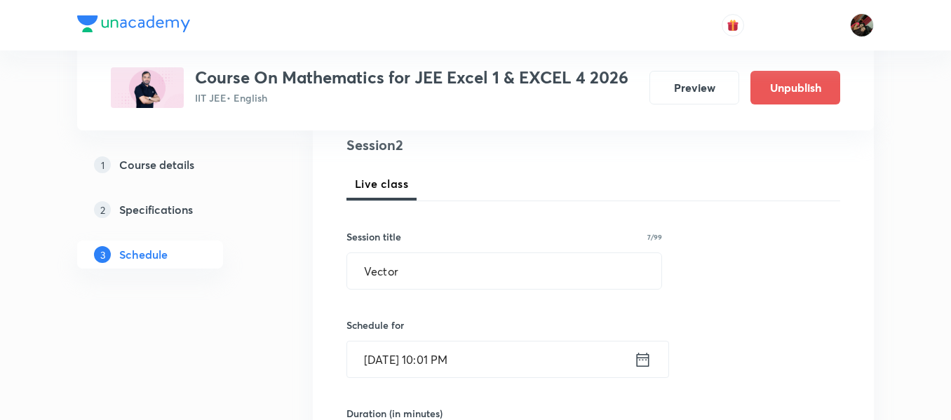
click at [398, 363] on input "Oct 7, 2025, 10:01 PM" at bounding box center [490, 360] width 287 height 36
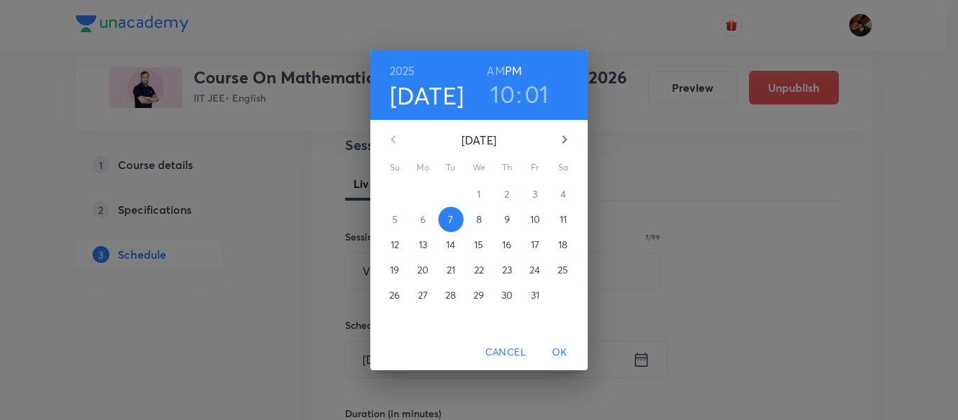
click at [475, 217] on span "8" at bounding box center [479, 220] width 25 height 14
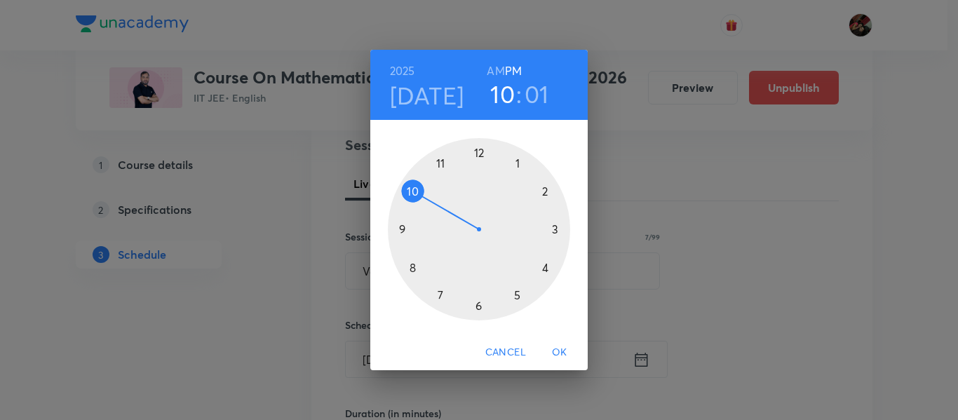
click at [437, 295] on div at bounding box center [479, 229] width 182 height 182
click at [499, 69] on h6 "AM" at bounding box center [496, 71] width 18 height 20
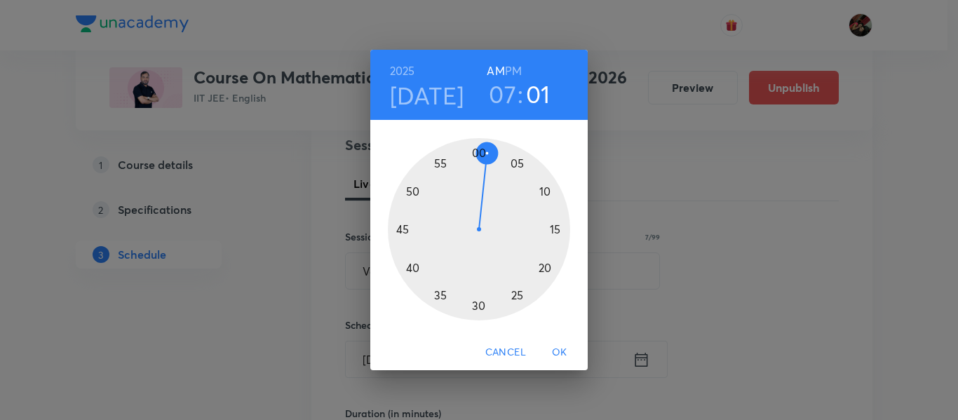
click at [481, 310] on div at bounding box center [479, 229] width 182 height 182
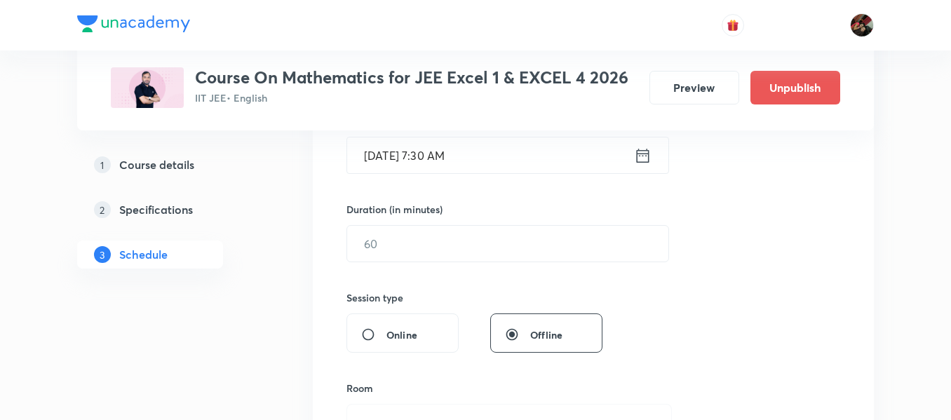
scroll to position [384, 0]
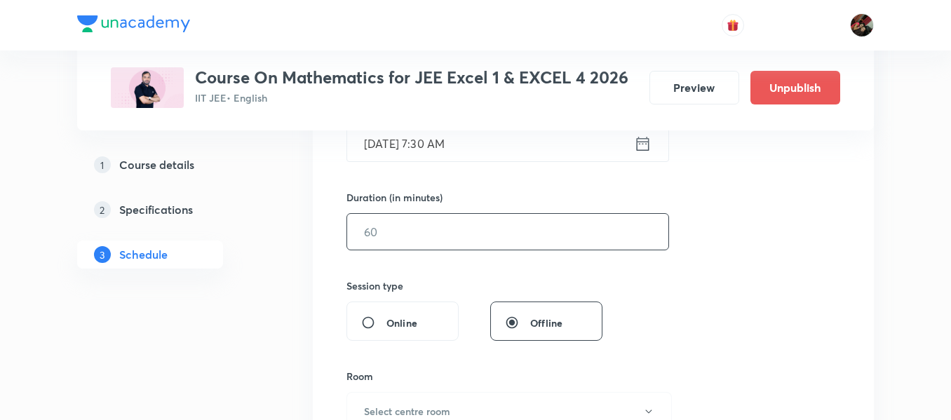
click at [425, 237] on input "text" at bounding box center [507, 232] width 321 height 36
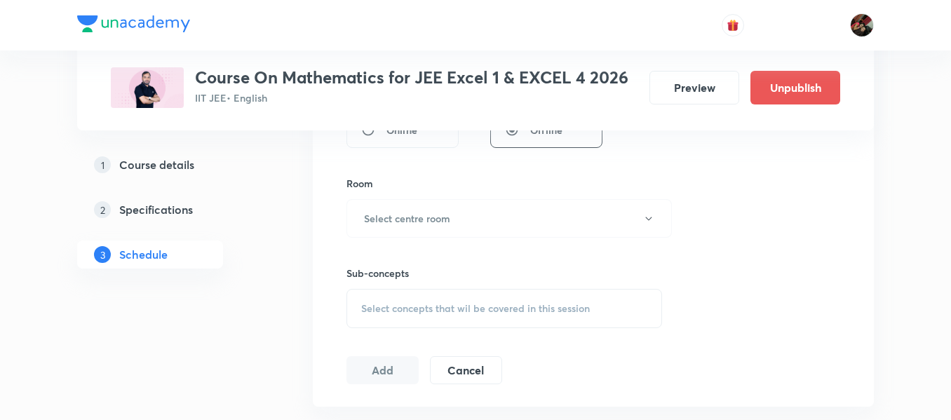
scroll to position [578, 0]
type input "90"
click at [417, 220] on h6 "Select centre room" at bounding box center [407, 217] width 86 height 15
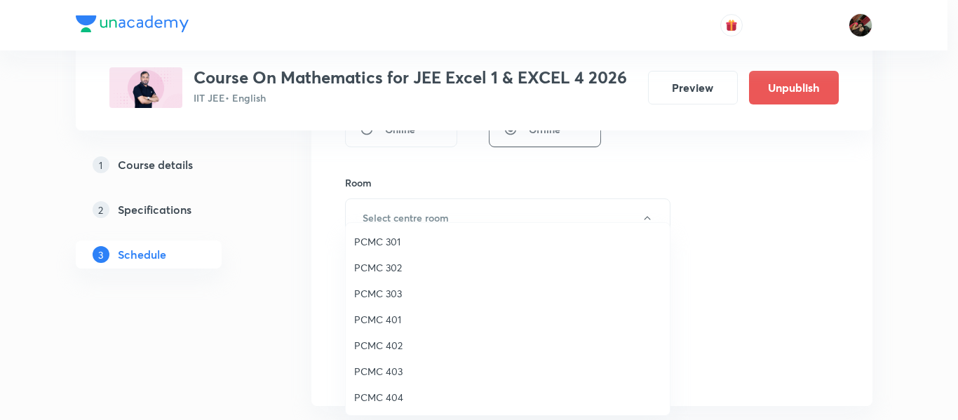
click at [381, 324] on span "PCMC 401" at bounding box center [507, 319] width 307 height 15
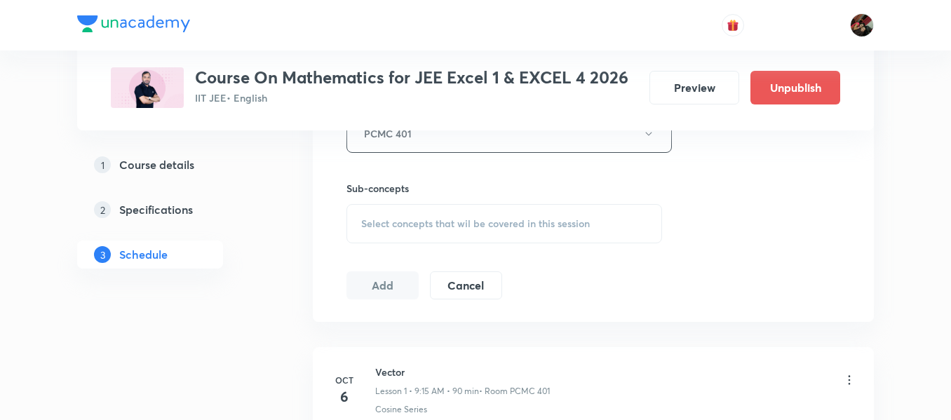
scroll to position [664, 0]
click at [394, 236] on div "Select concepts that wil be covered in this session" at bounding box center [505, 221] width 316 height 39
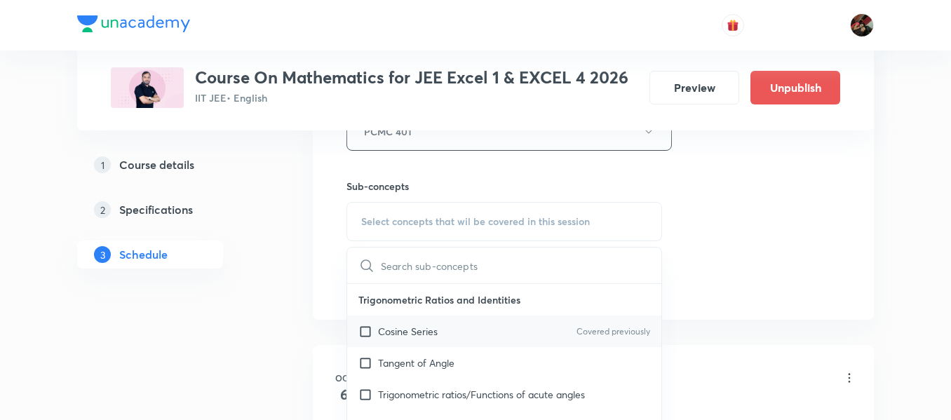
click at [382, 325] on p "Cosine Series" at bounding box center [408, 331] width 60 height 15
checkbox input "true"
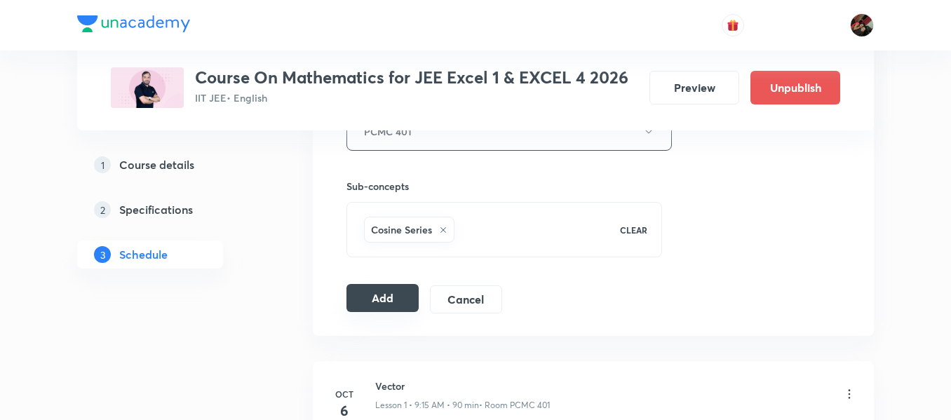
click at [389, 304] on button "Add" at bounding box center [383, 298] width 72 height 28
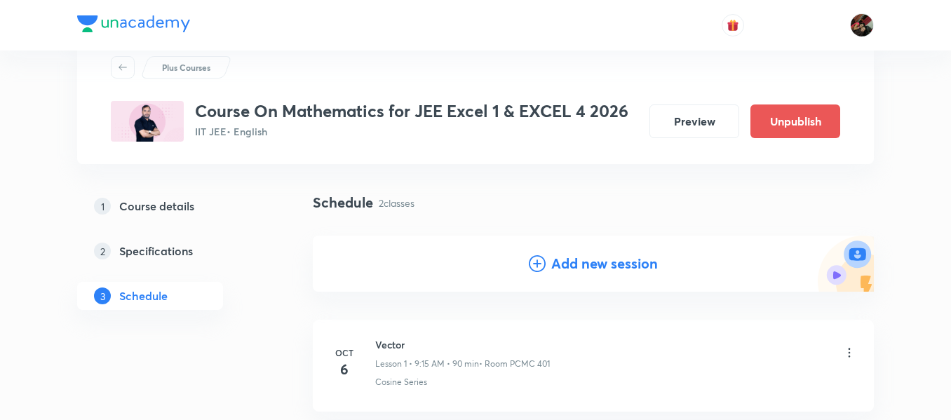
scroll to position [43, 0]
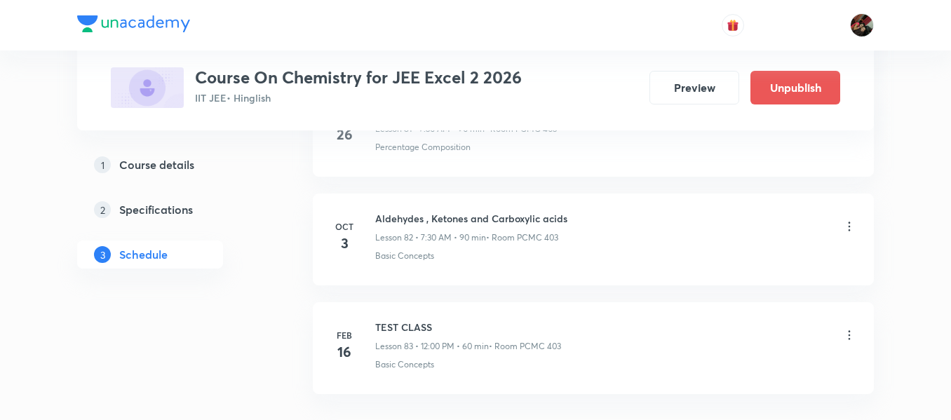
scroll to position [9596, 0]
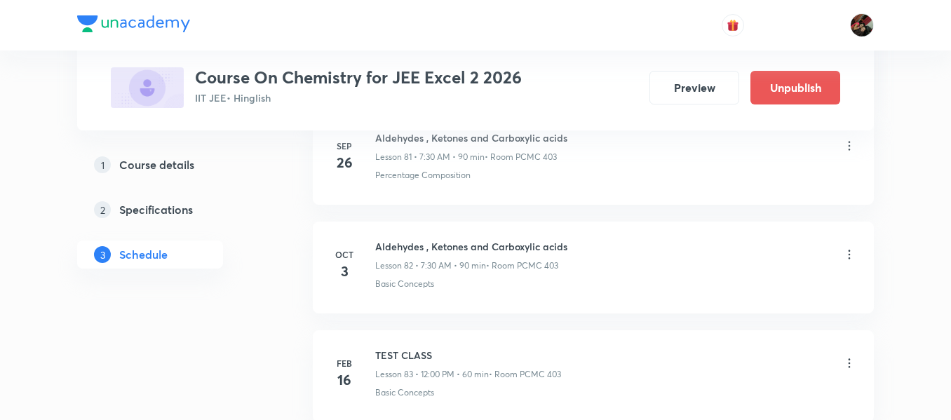
click at [575, 248] on div "Aldehydes , Ketones and Carboxylic acids Lesson 82 • 7:30 AM • 90 min • Room PC…" at bounding box center [615, 255] width 481 height 33
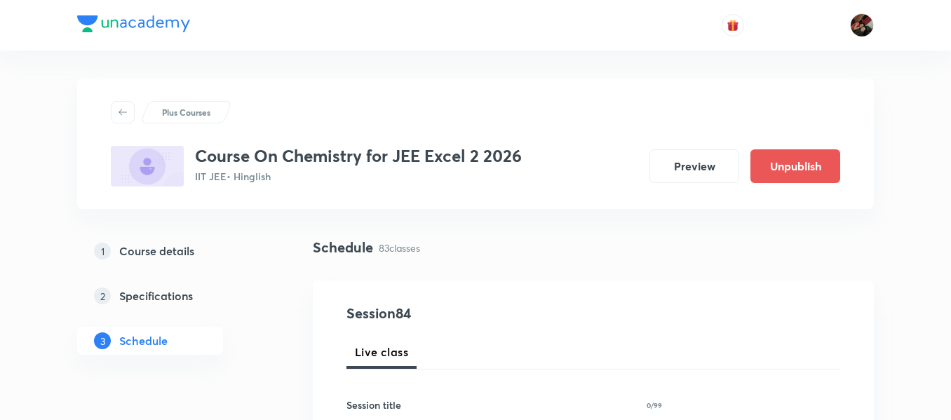
scroll to position [170, 0]
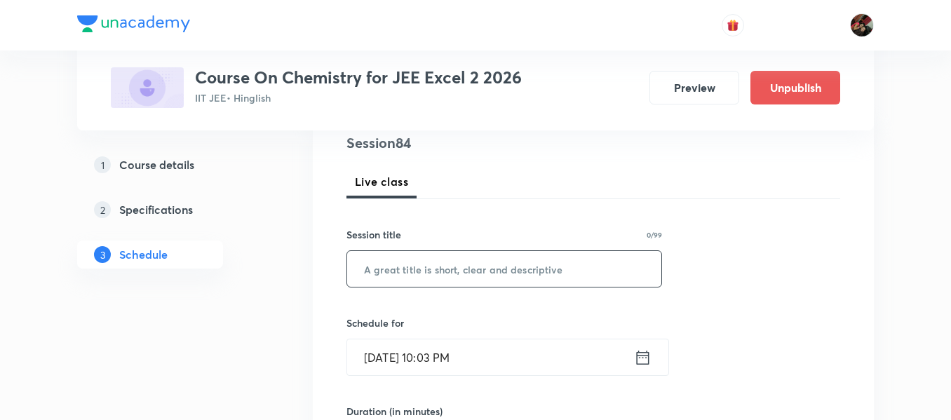
click at [432, 269] on input "text" at bounding box center [504, 269] width 314 height 36
paste input "carboxylic acid and Amines"
type input "Carboxylic Acid and Amines"
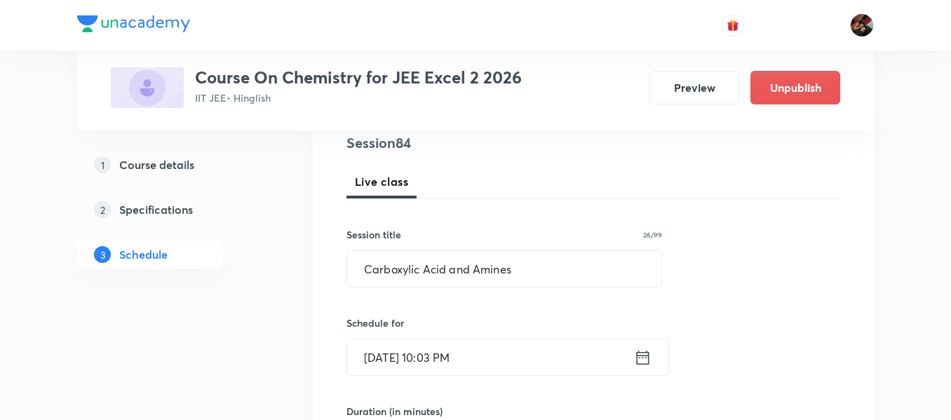
click at [396, 356] on input "Oct 7, 2025, 10:03 PM" at bounding box center [490, 358] width 287 height 36
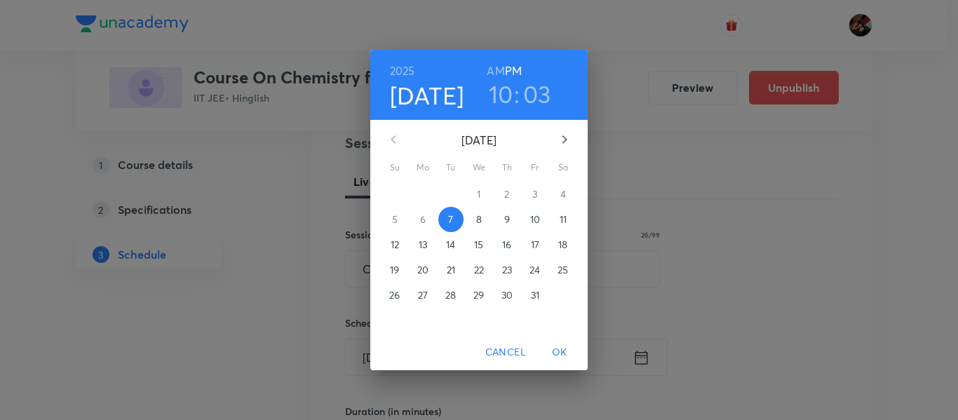
click at [482, 218] on p "8" at bounding box center [479, 220] width 6 height 14
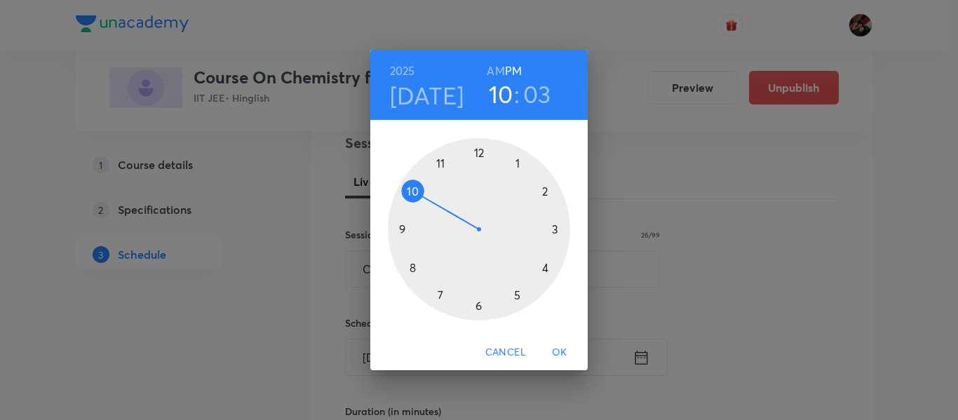
click at [441, 297] on div at bounding box center [479, 229] width 182 height 182
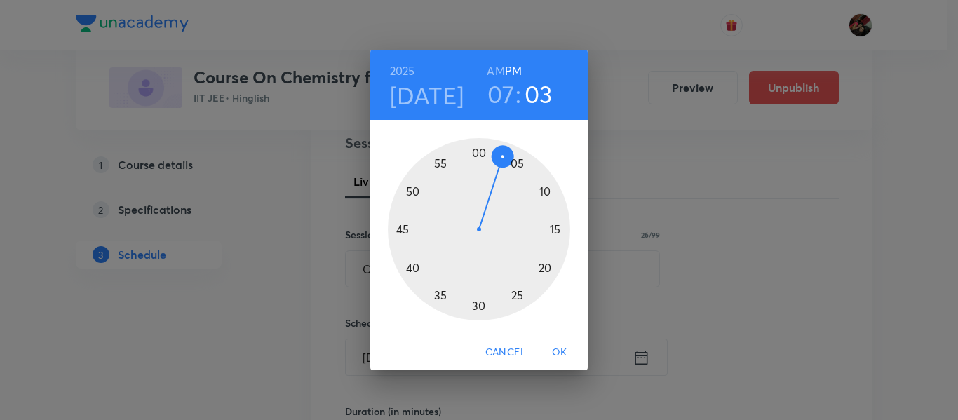
click at [497, 66] on h6 "AM" at bounding box center [496, 71] width 18 height 20
click at [476, 301] on div at bounding box center [479, 229] width 182 height 182
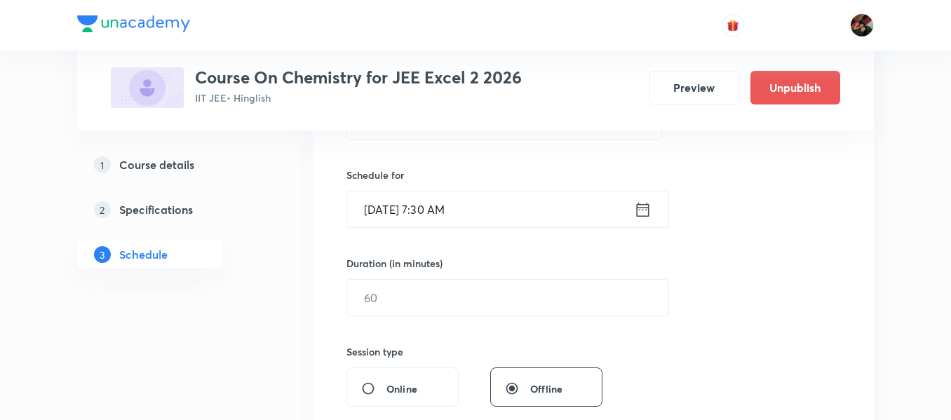
scroll to position [320, 0]
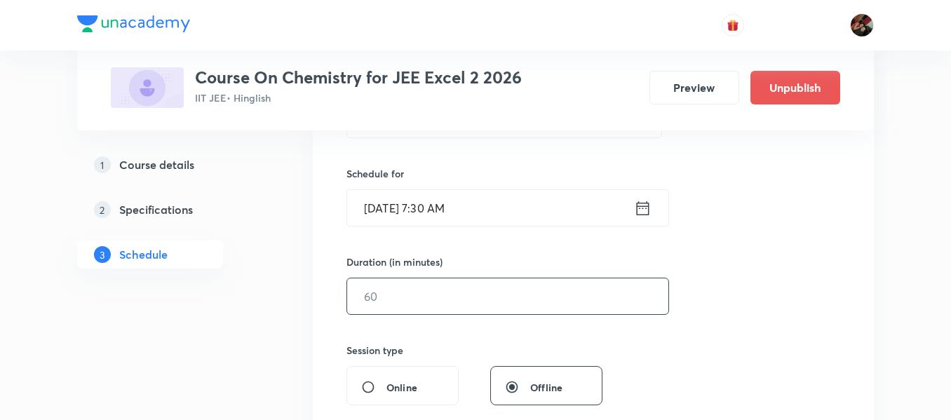
click at [452, 294] on input "text" at bounding box center [507, 297] width 321 height 36
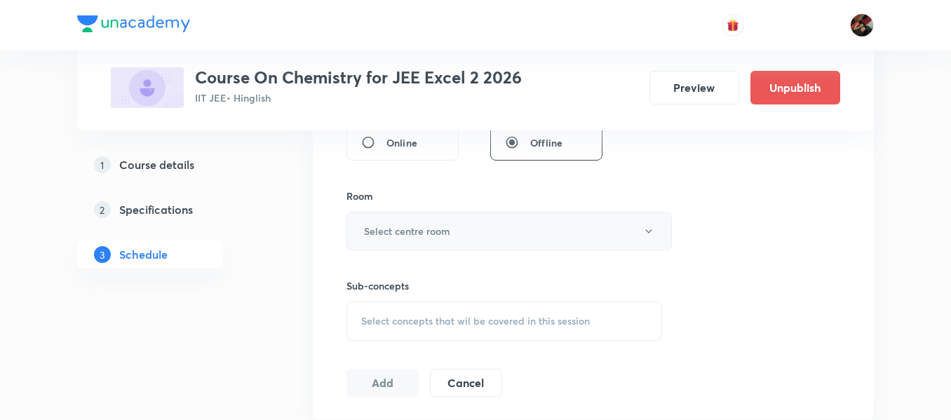
type input "90"
click at [433, 233] on h6 "Select centre room" at bounding box center [407, 231] width 86 height 15
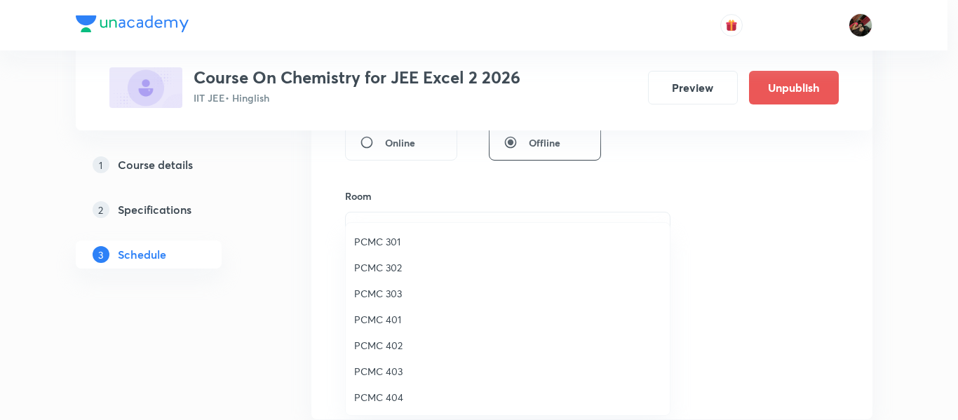
click at [398, 373] on span "PCMC 403" at bounding box center [507, 371] width 307 height 15
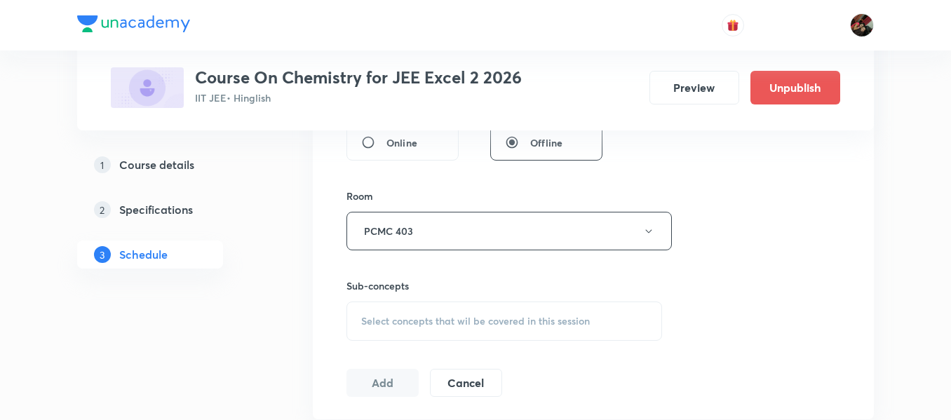
scroll to position [706, 0]
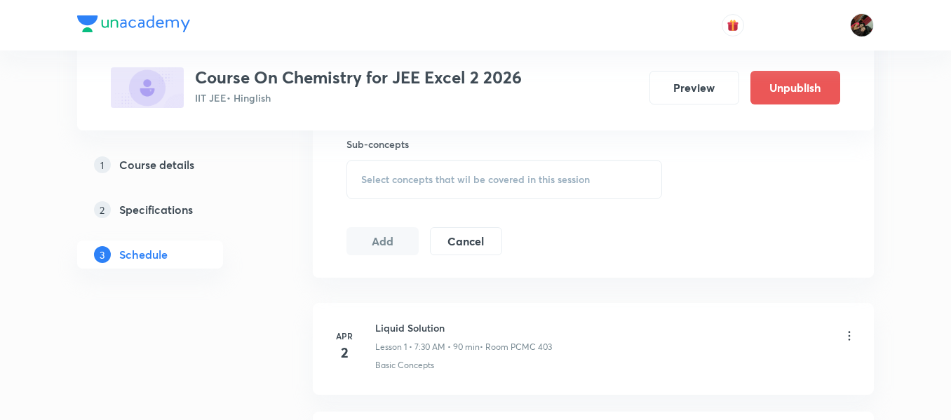
click at [406, 194] on div "Select concepts that wil be covered in this session" at bounding box center [505, 179] width 316 height 39
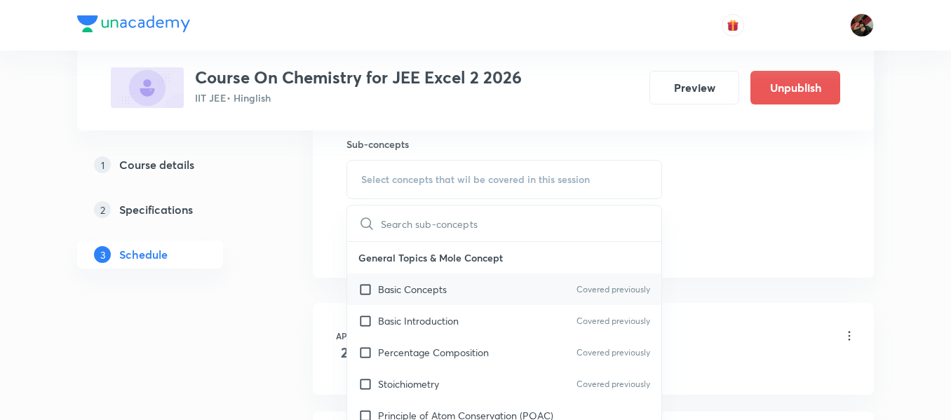
click at [394, 298] on div "Basic Concepts Covered previously" at bounding box center [504, 290] width 314 height 32
checkbox input "true"
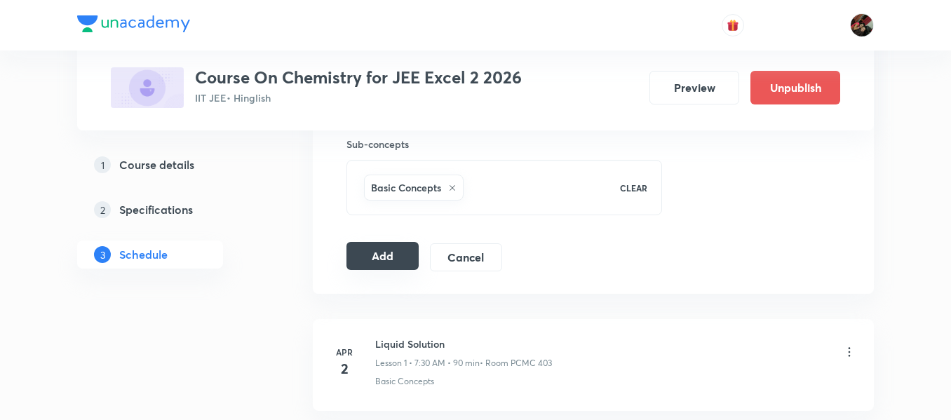
click at [384, 261] on button "Add" at bounding box center [383, 256] width 72 height 28
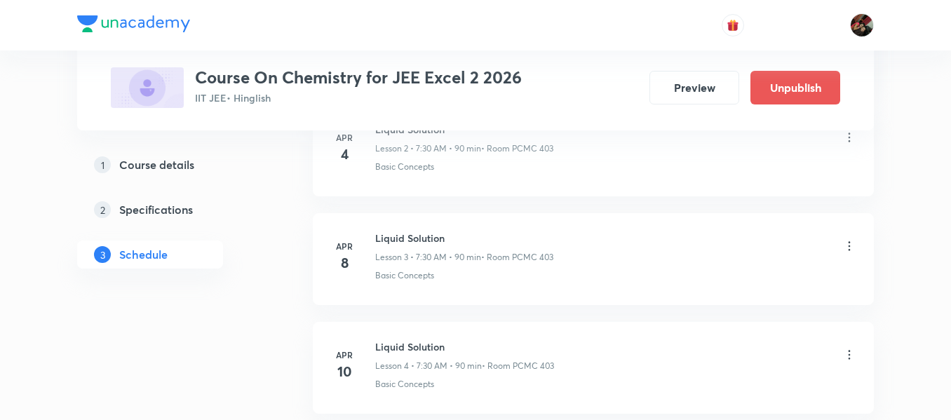
scroll to position [366, 0]
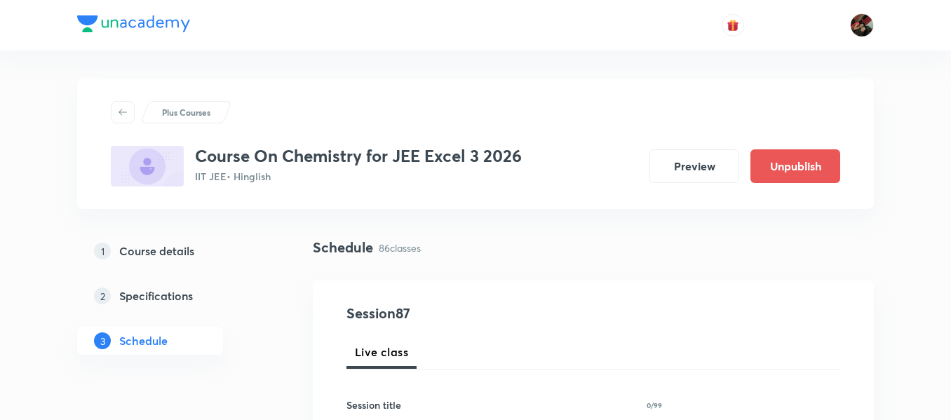
scroll to position [135, 0]
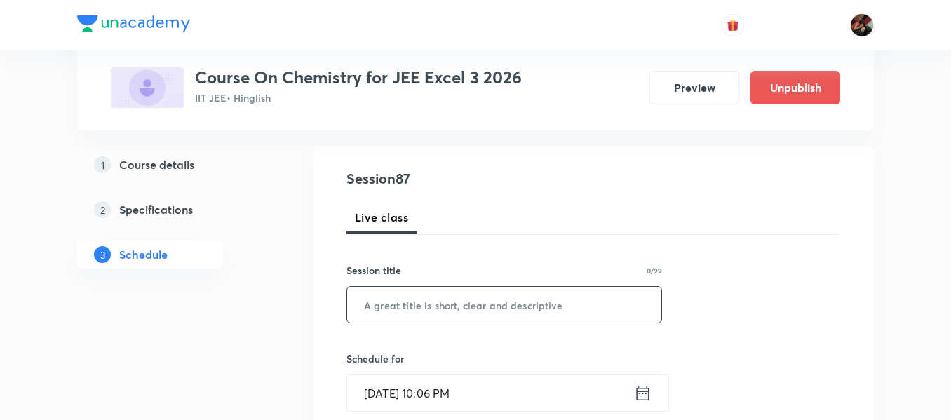
click at [401, 305] on input "text" at bounding box center [504, 305] width 314 height 36
paste input "carboxylic acid and Amines"
click at [371, 307] on input "carboxylic acid and Amines" at bounding box center [504, 305] width 314 height 36
type input "Carboxylic Acid and Amines"
click at [409, 382] on input "[DATE] 10:06 PM" at bounding box center [490, 393] width 287 height 36
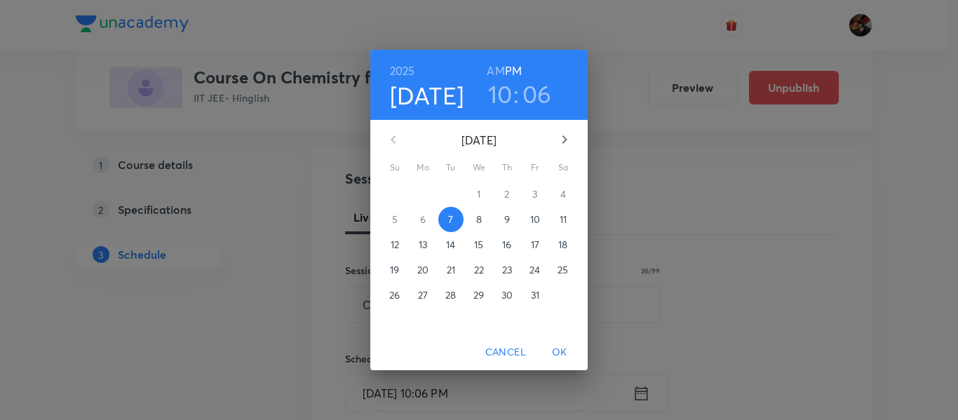
click at [481, 222] on p "8" at bounding box center [479, 220] width 6 height 14
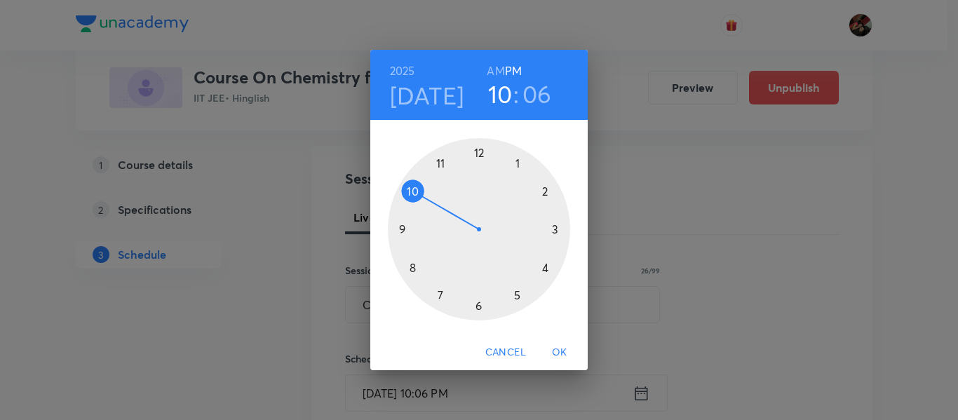
click at [401, 231] on div at bounding box center [479, 229] width 182 height 182
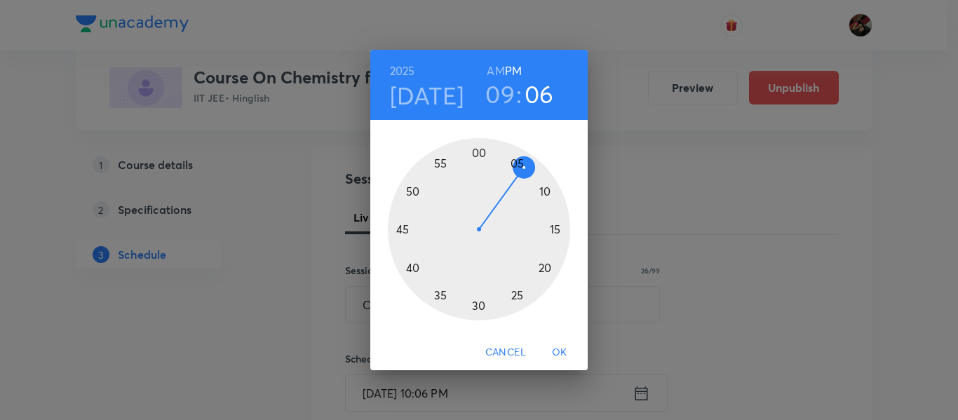
click at [492, 72] on h6 "AM" at bounding box center [496, 71] width 18 height 20
click at [556, 227] on div at bounding box center [479, 229] width 182 height 182
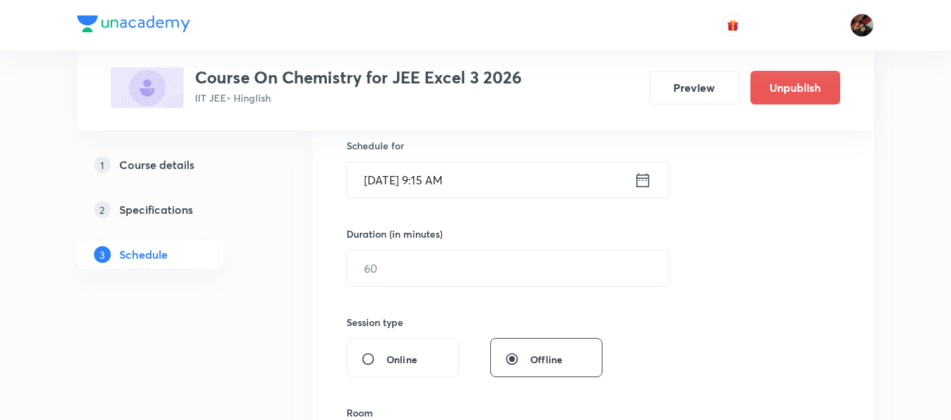
scroll to position [354, 0]
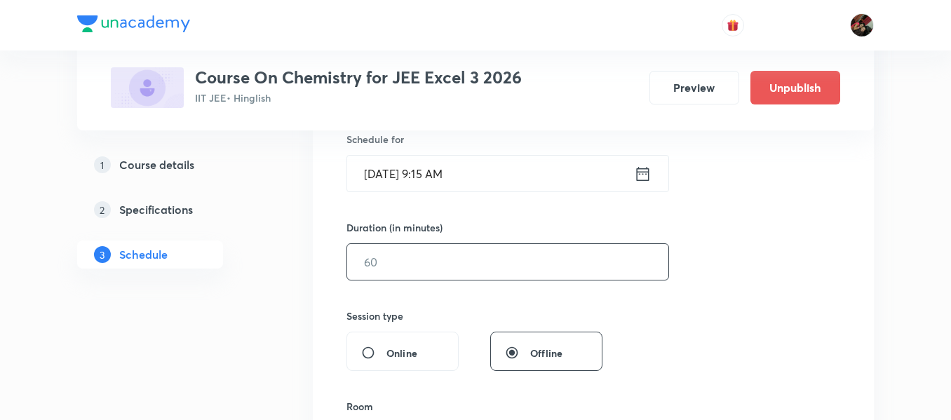
click at [425, 258] on input "text" at bounding box center [507, 262] width 321 height 36
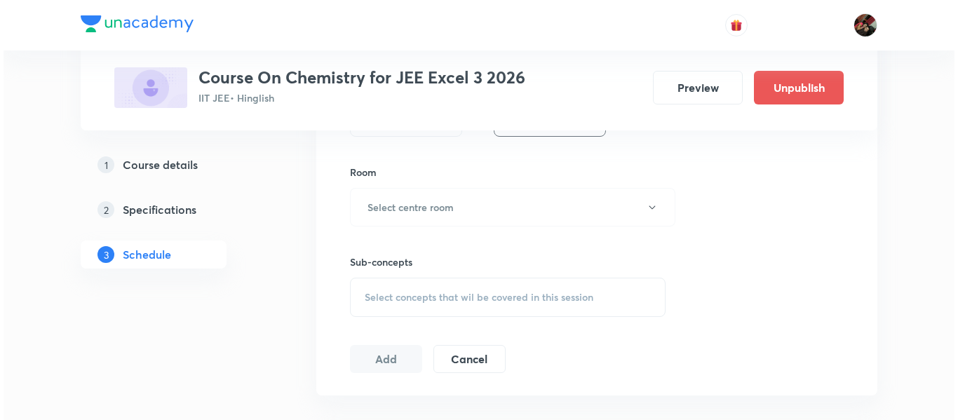
scroll to position [594, 0]
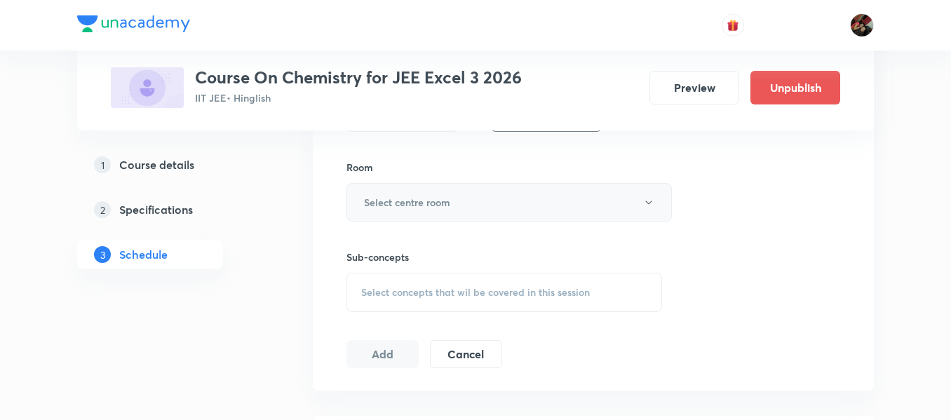
type input "90"
click at [401, 201] on h6 "Select centre room" at bounding box center [407, 202] width 86 height 15
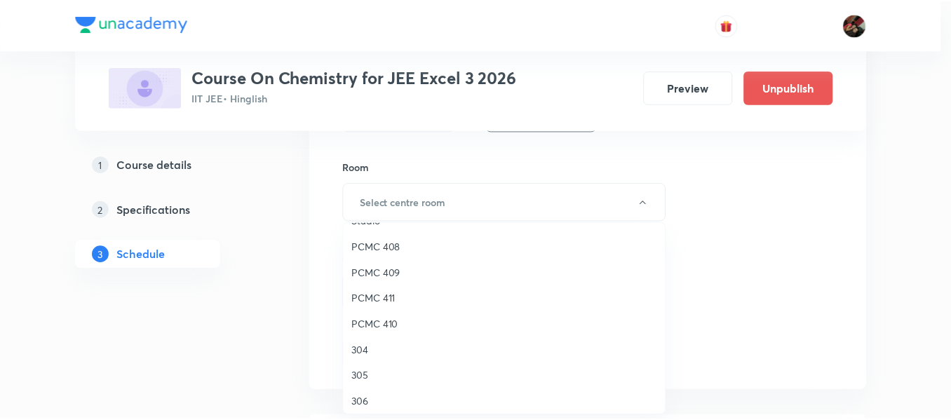
scroll to position [281, 0]
click at [381, 302] on span "PCMC 411" at bounding box center [507, 297] width 307 height 15
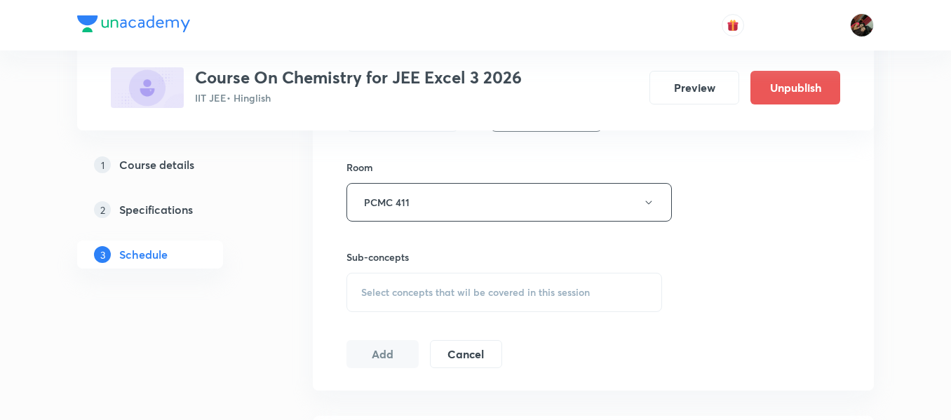
click at [382, 300] on div "Select concepts that wil be covered in this session" at bounding box center [505, 292] width 316 height 39
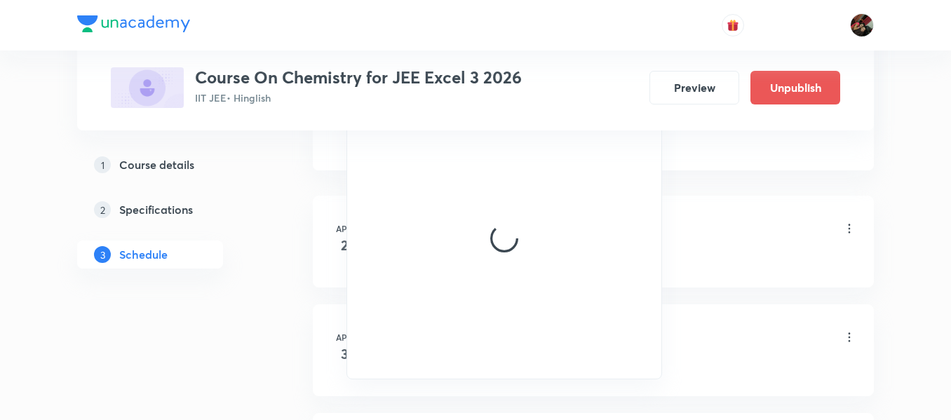
scroll to position [814, 0]
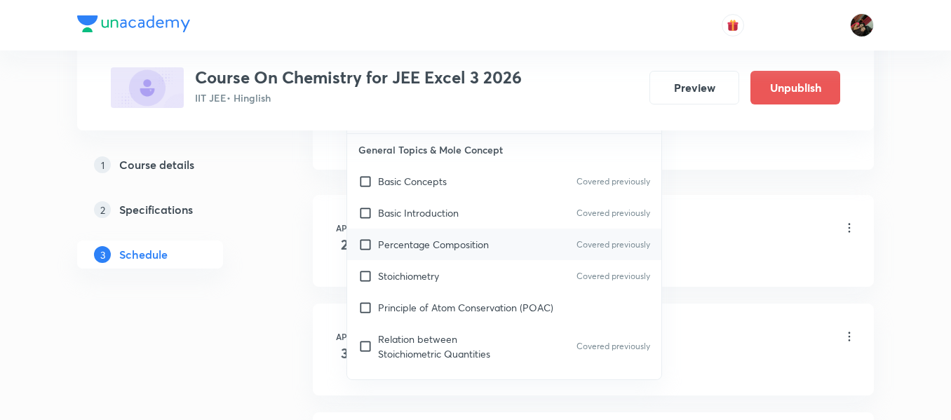
click at [422, 236] on div "Percentage Composition Covered previously" at bounding box center [504, 245] width 314 height 32
checkbox input "true"
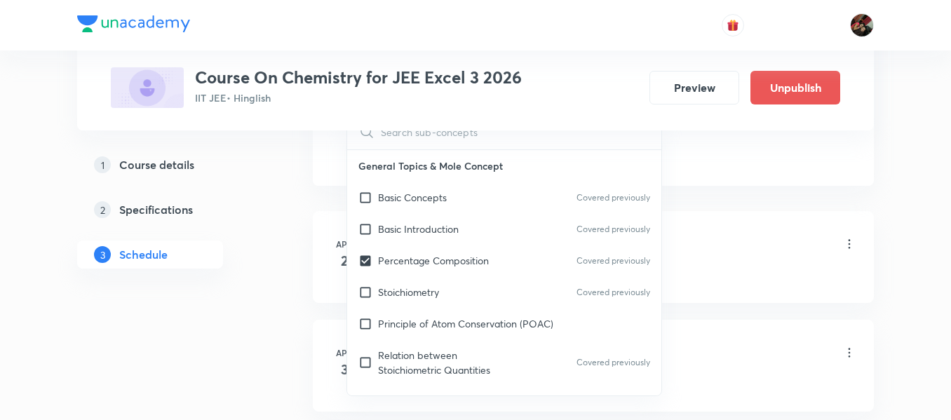
click at [223, 210] on div "2 Specifications" at bounding box center [175, 209] width 163 height 17
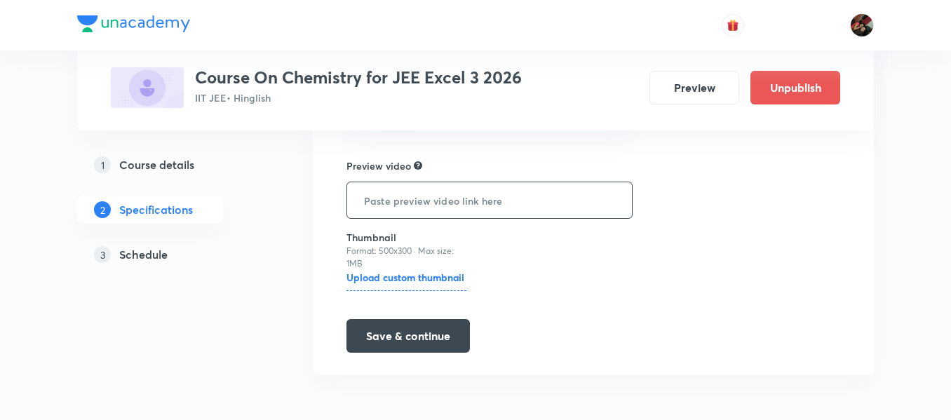
scroll to position [394, 0]
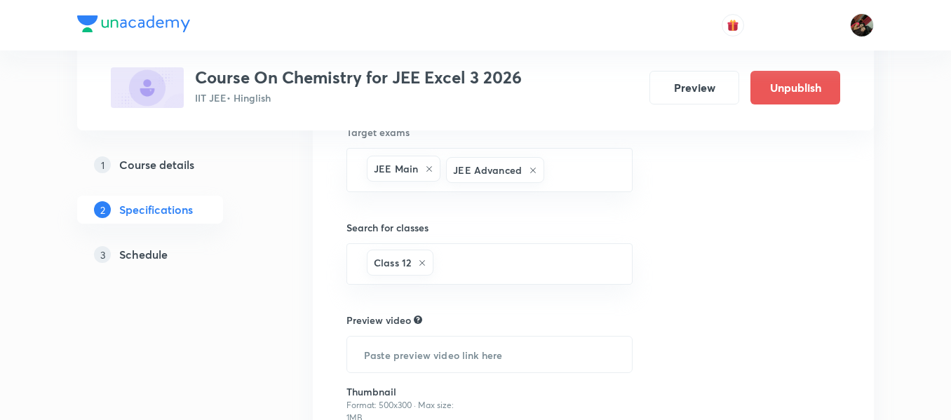
click at [134, 254] on h5 "Schedule" at bounding box center [143, 254] width 48 height 17
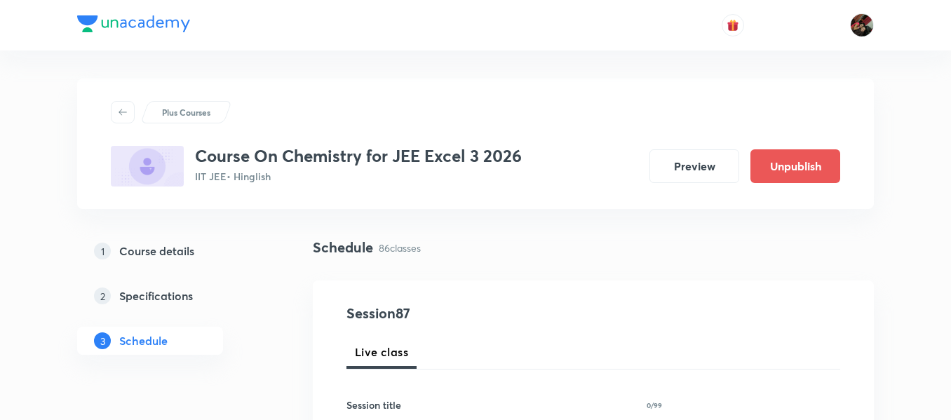
scroll to position [132, 0]
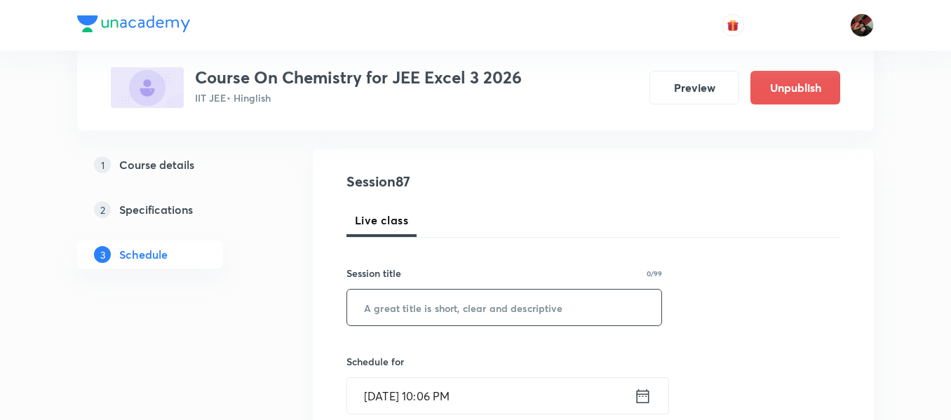
click at [384, 304] on input "text" at bounding box center [504, 308] width 314 height 36
paste input "carboxylic acid and Amines"
click at [372, 307] on input "carboxylic acid and Amines" at bounding box center [504, 308] width 314 height 36
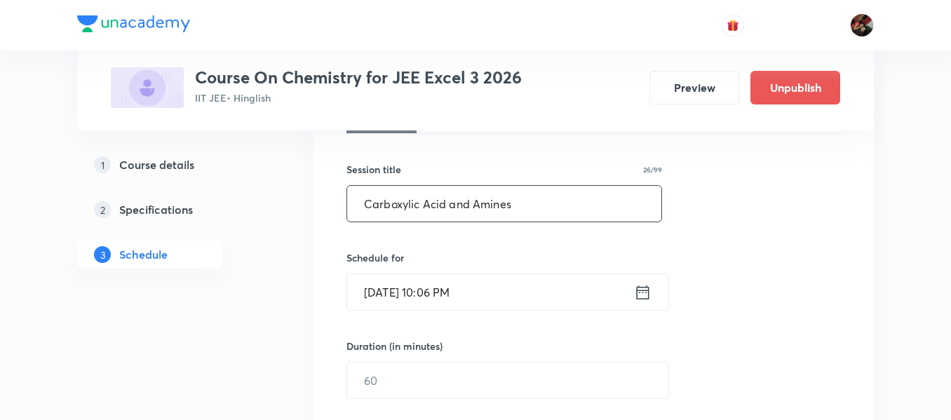
scroll to position [247, 0]
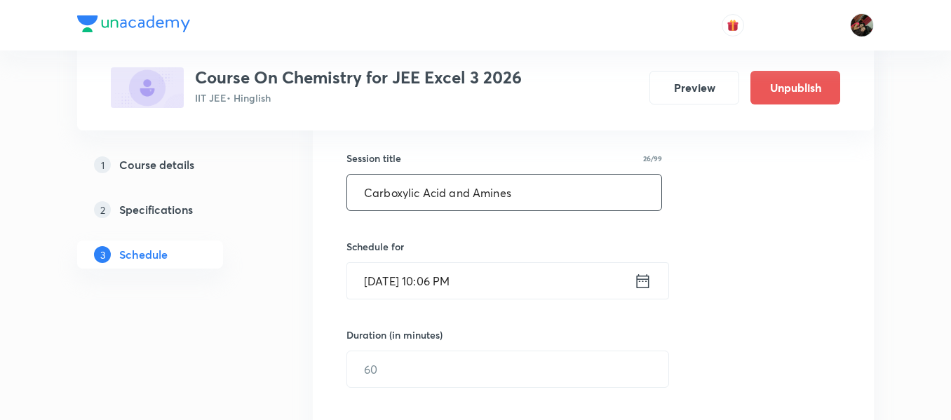
type input "Carboxylic Acid and Amines"
click at [375, 283] on input "Oct 7, 2025, 10:06 PM" at bounding box center [490, 281] width 287 height 36
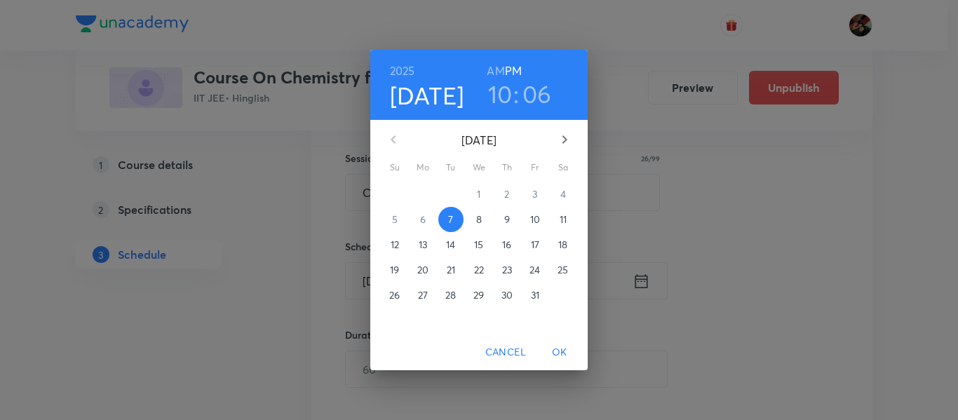
click at [478, 218] on p "8" at bounding box center [479, 220] width 6 height 14
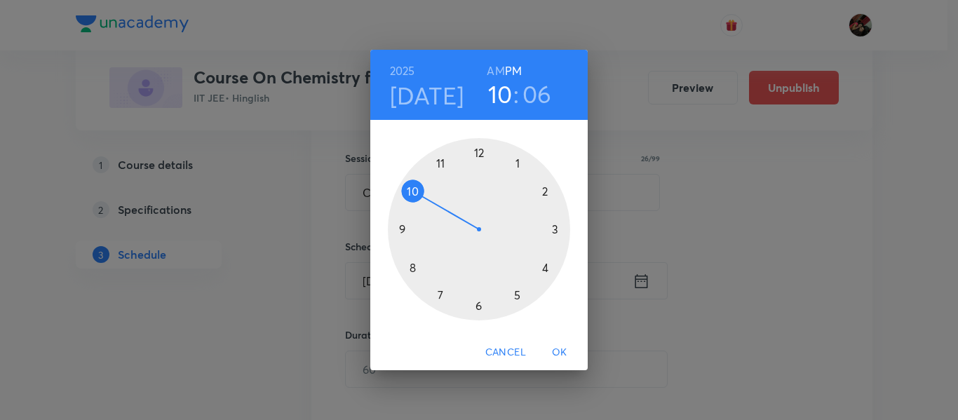
click at [405, 229] on div at bounding box center [479, 229] width 182 height 182
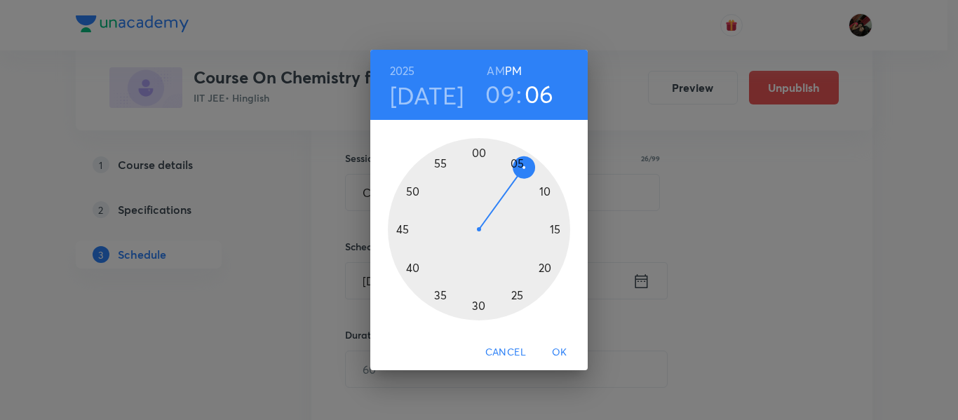
click at [497, 69] on h6 "AM" at bounding box center [496, 71] width 18 height 20
click at [557, 231] on div at bounding box center [479, 229] width 182 height 182
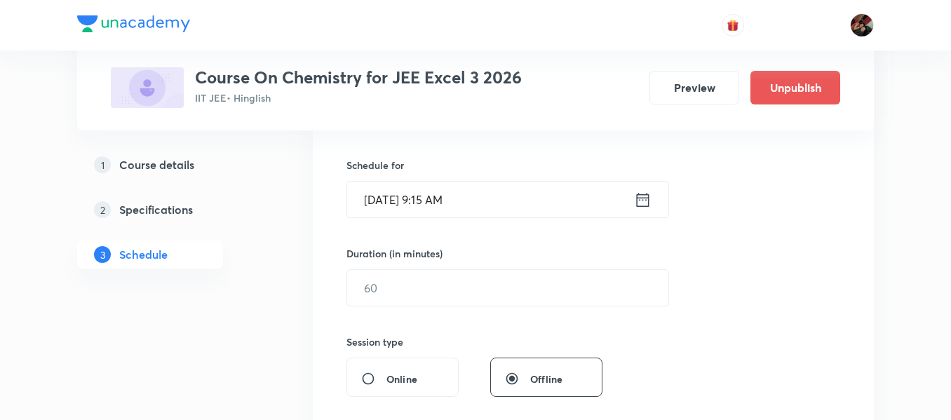
scroll to position [329, 0]
click at [375, 305] on div "​" at bounding box center [508, 287] width 323 height 37
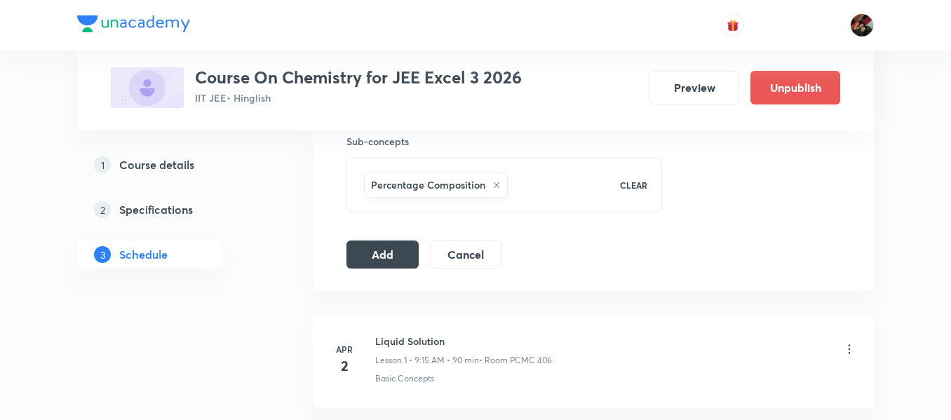
scroll to position [712, 0]
type input "90"
click at [372, 261] on button "Add" at bounding box center [383, 250] width 72 height 28
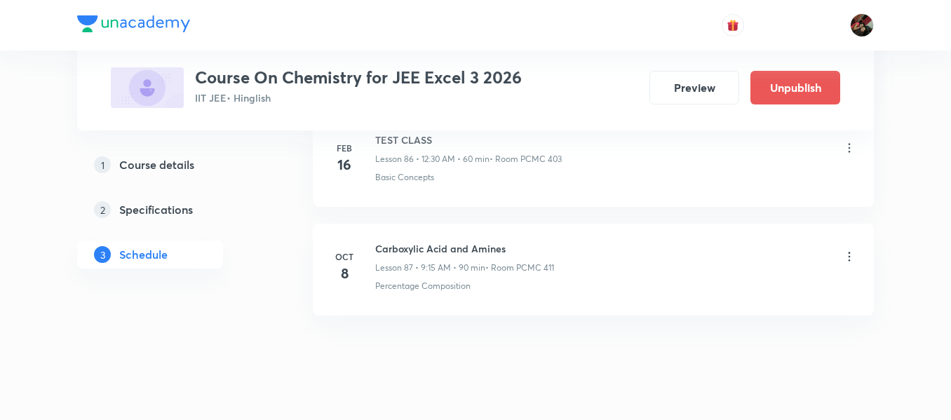
scroll to position [9520, 0]
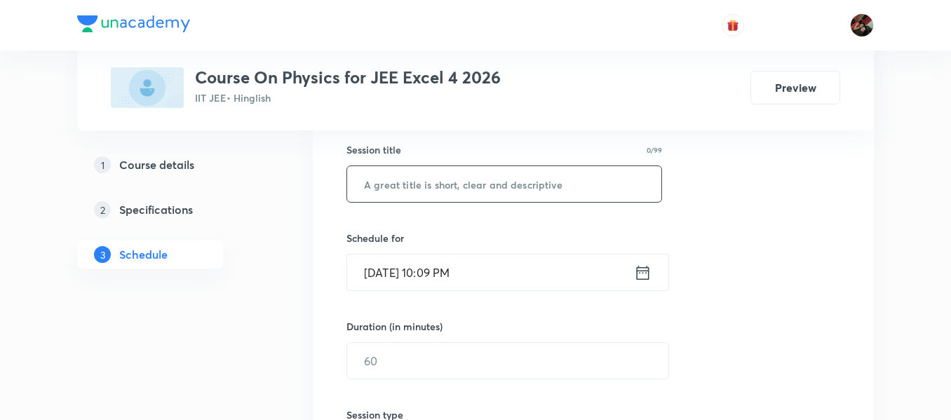
click at [459, 189] on input "text" at bounding box center [504, 184] width 314 height 36
paste input "Atom"
type input "Atom"
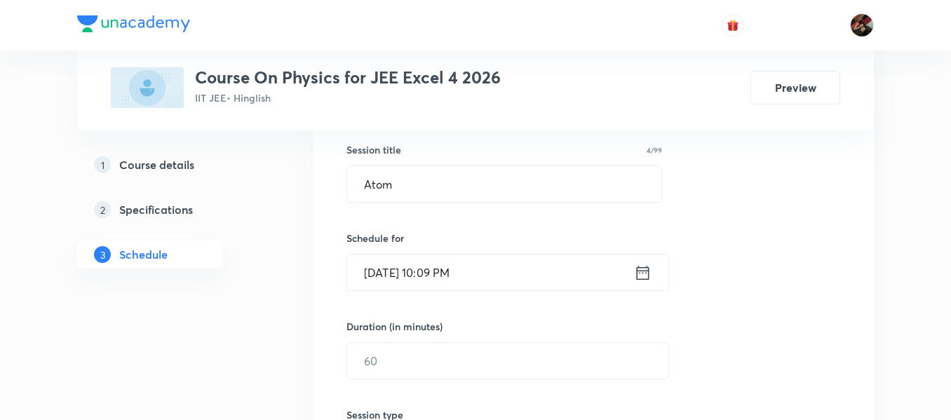
click at [380, 278] on input "[DATE] 10:09 PM" at bounding box center [490, 273] width 287 height 36
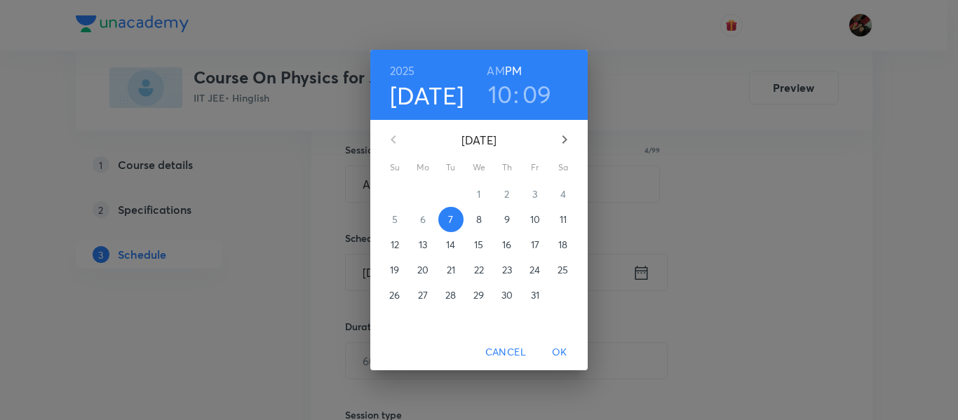
click at [481, 228] on button "8" at bounding box center [479, 219] width 25 height 25
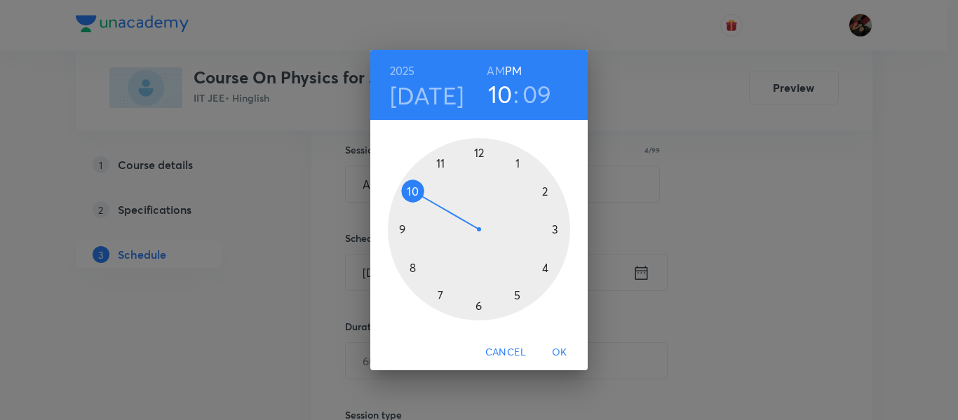
click at [403, 232] on div at bounding box center [479, 229] width 182 height 182
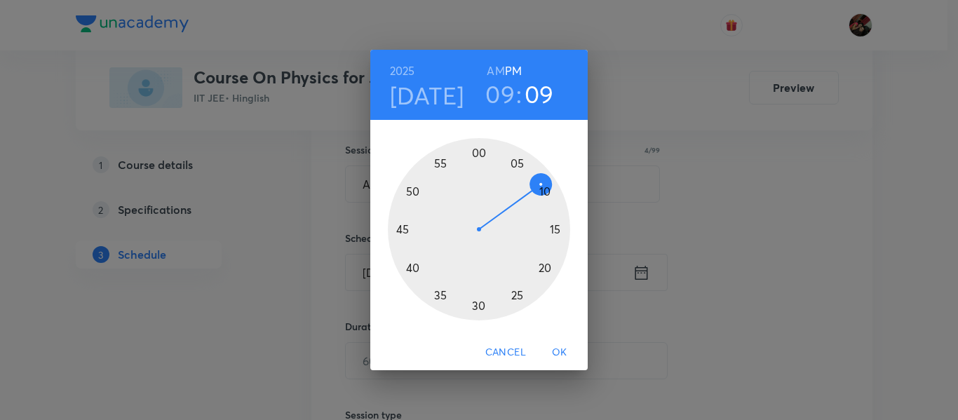
click at [497, 72] on h6 "AM" at bounding box center [496, 71] width 18 height 20
click at [555, 226] on div at bounding box center [479, 229] width 182 height 182
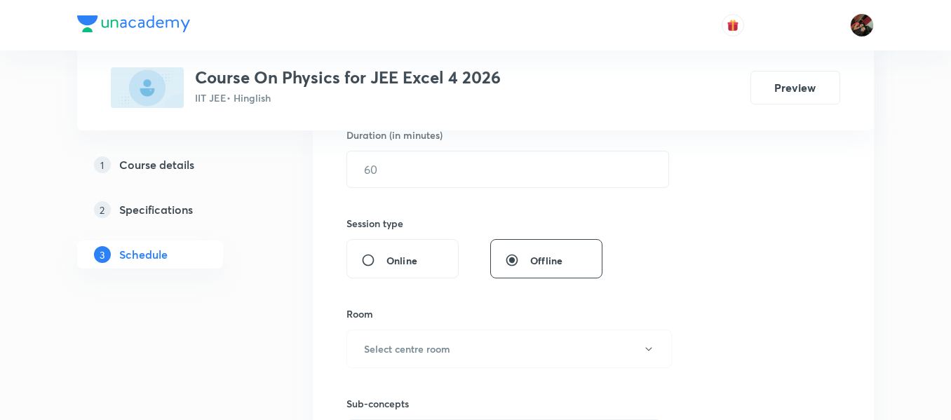
scroll to position [448, 0]
click at [438, 175] on input "text" at bounding box center [507, 168] width 321 height 36
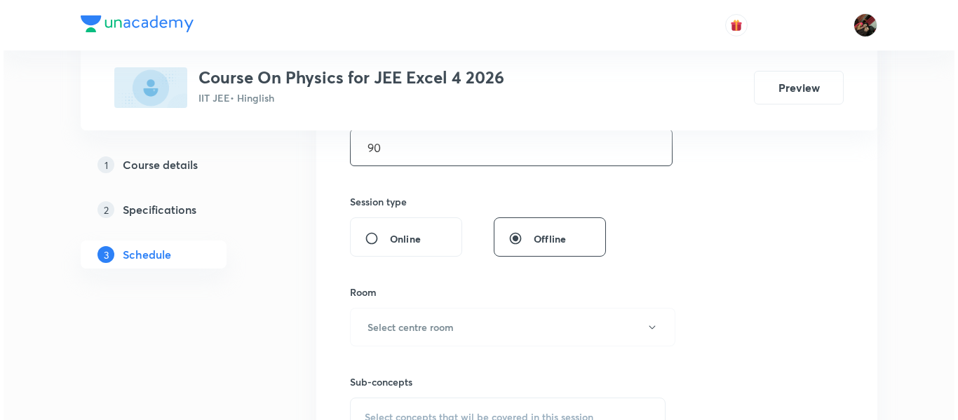
scroll to position [469, 0]
type input "90"
click at [413, 321] on h6 "Select centre room" at bounding box center [407, 326] width 86 height 15
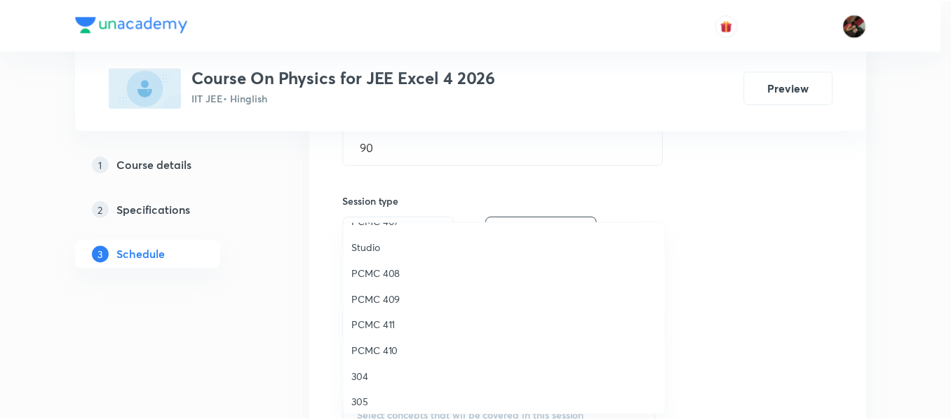
scroll to position [255, 0]
click at [373, 345] on span "PCMC 410" at bounding box center [507, 349] width 307 height 15
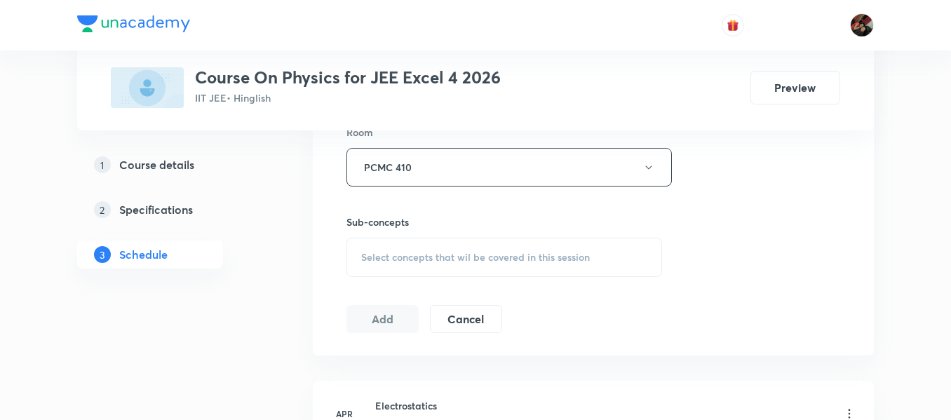
scroll to position [629, 0]
click at [393, 260] on span "Select concepts that wil be covered in this session" at bounding box center [475, 256] width 229 height 11
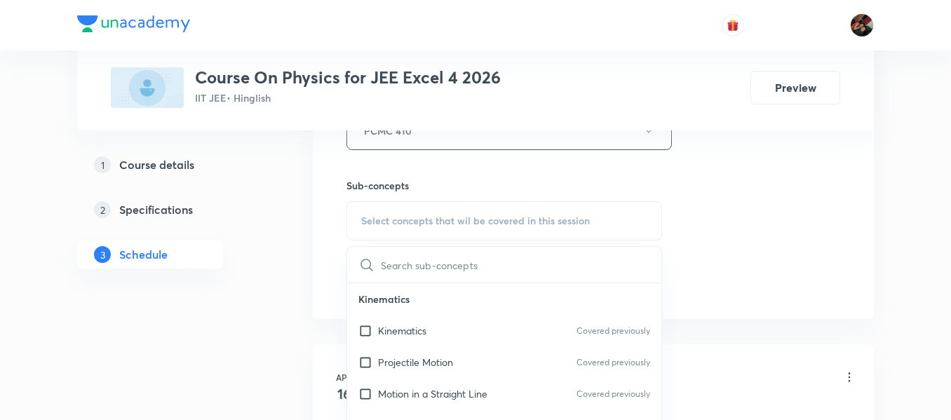
scroll to position [723, 0]
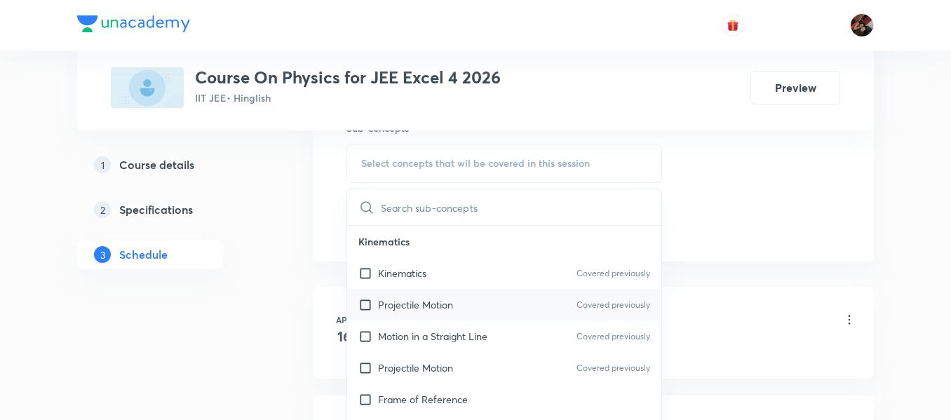
click at [382, 319] on div "Projectile Motion Covered previously" at bounding box center [504, 305] width 314 height 32
checkbox input "true"
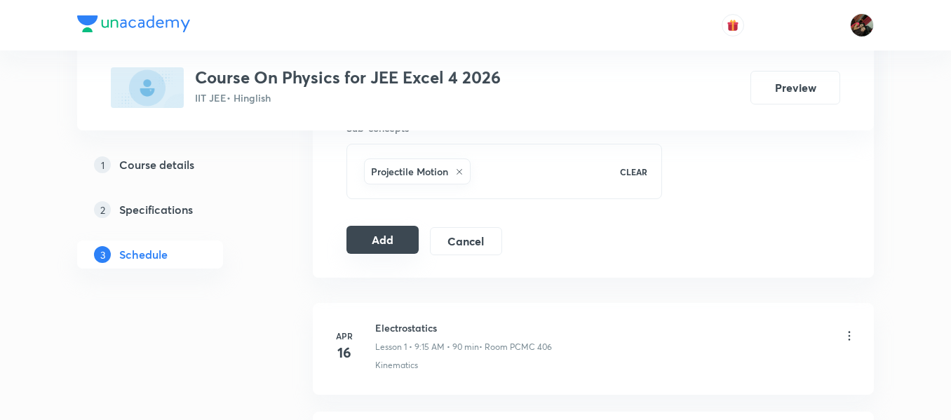
click at [354, 246] on button "Add" at bounding box center [383, 240] width 72 height 28
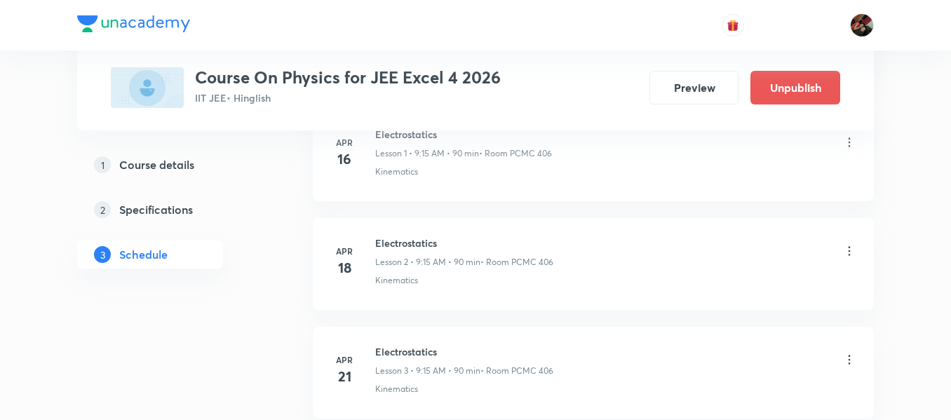
scroll to position [0, 0]
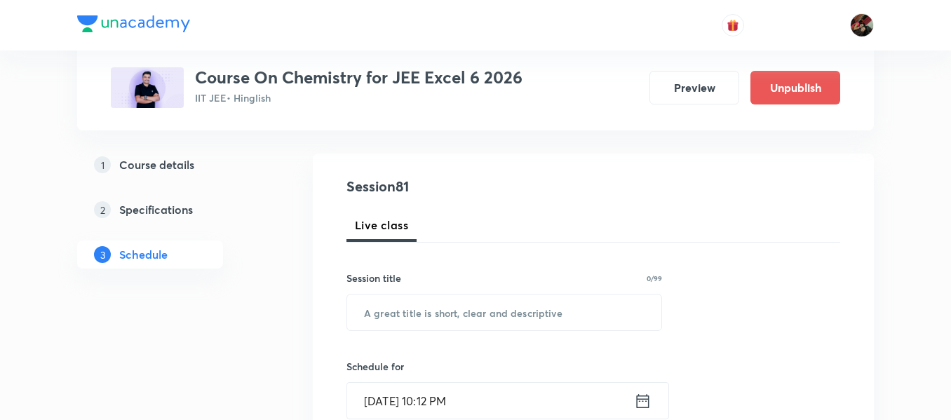
scroll to position [128, 0]
click at [389, 323] on input "text" at bounding box center [504, 312] width 314 height 36
paste input "Aromatic Compounds"
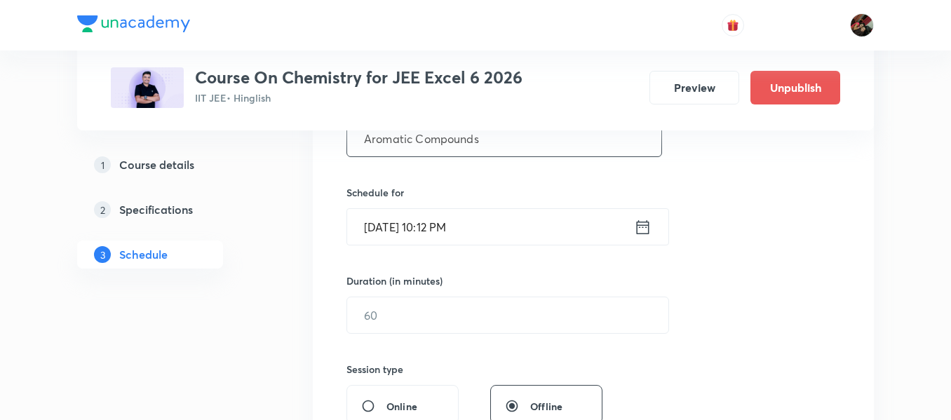
scroll to position [302, 0]
type input "Aromatic Compounds"
click at [389, 232] on input "Oct 7, 2025, 10:12 PM" at bounding box center [490, 226] width 287 height 36
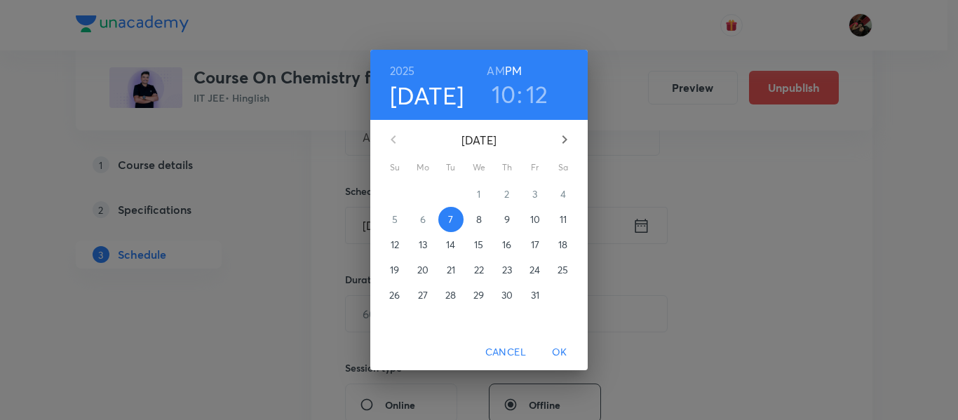
click at [478, 223] on p "8" at bounding box center [479, 220] width 6 height 14
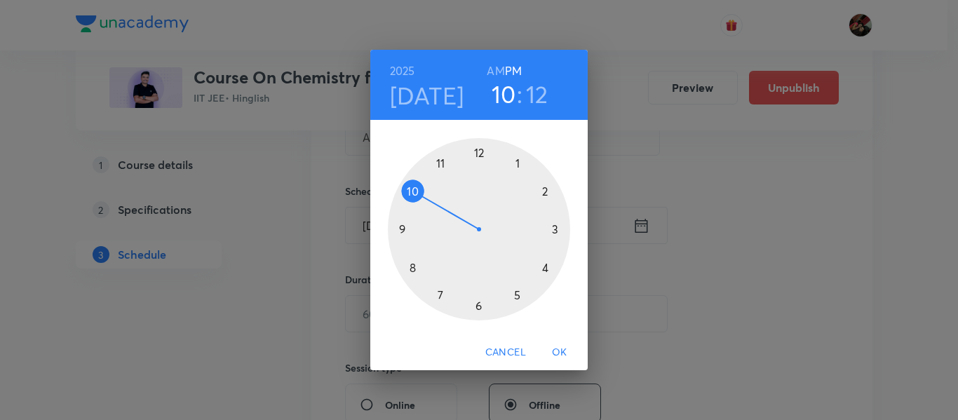
click at [402, 224] on div at bounding box center [479, 229] width 182 height 182
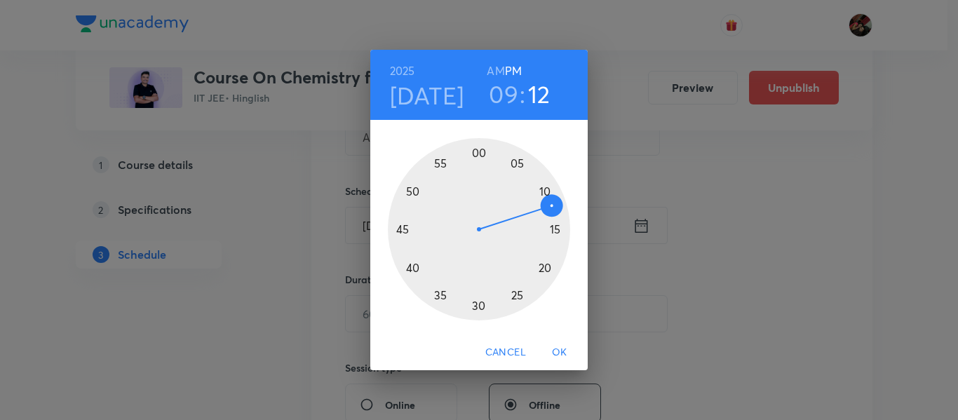
click at [498, 72] on h6 "AM" at bounding box center [496, 71] width 18 height 20
click at [500, 101] on h3 "09" at bounding box center [503, 93] width 29 height 29
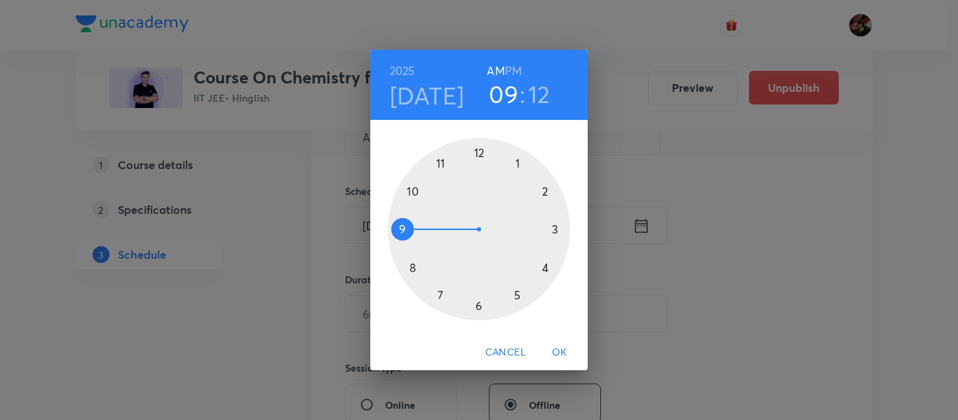
click at [440, 166] on div at bounding box center [479, 229] width 182 height 182
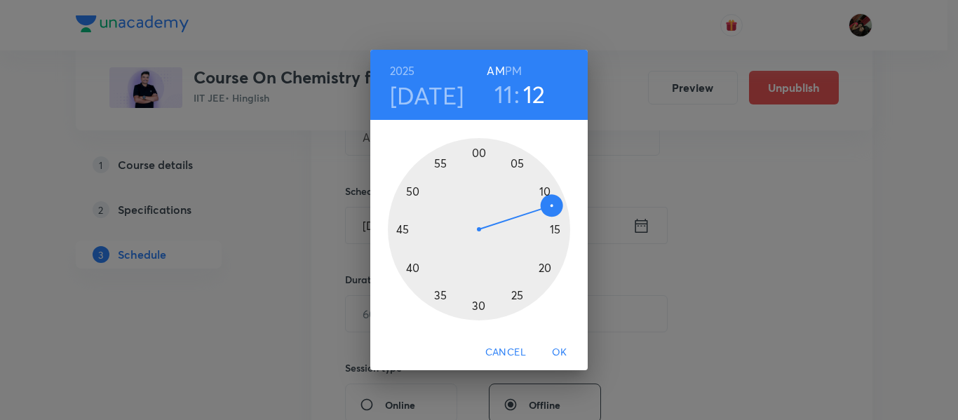
click at [554, 229] on div at bounding box center [479, 229] width 182 height 182
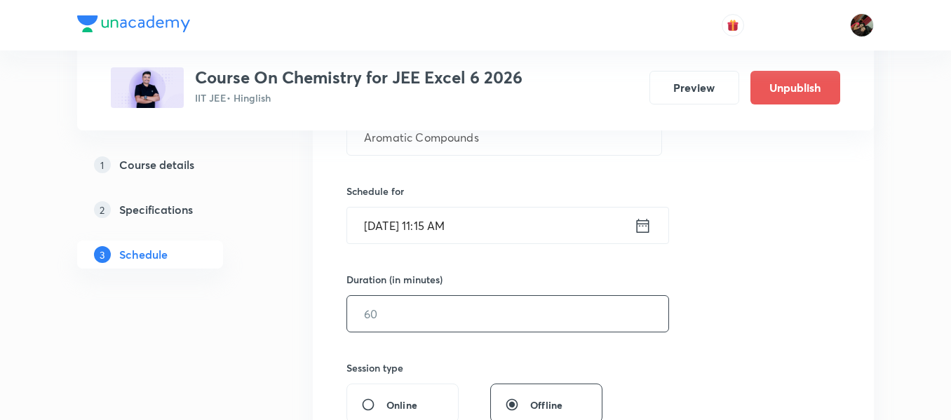
scroll to position [341, 0]
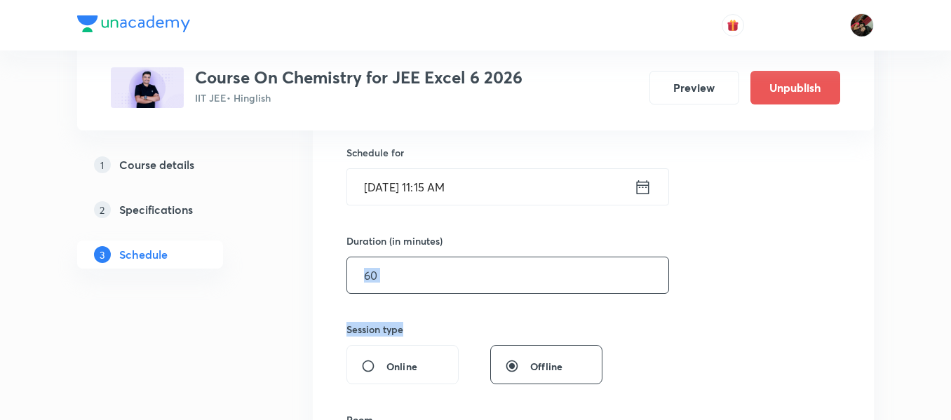
drag, startPoint x: 413, startPoint y: 308, endPoint x: 405, endPoint y: 292, distance: 17.6
click at [405, 292] on div "Session 81 Live class Session title 19/99 Aromatic Compounds ​ Schedule for Oct…" at bounding box center [594, 291] width 494 height 659
click at [405, 292] on input "text" at bounding box center [507, 275] width 321 height 36
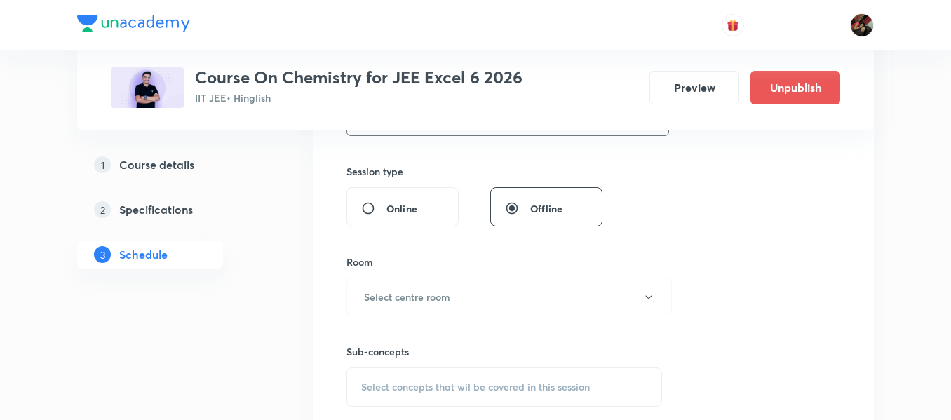
scroll to position [500, 0]
type input "90"
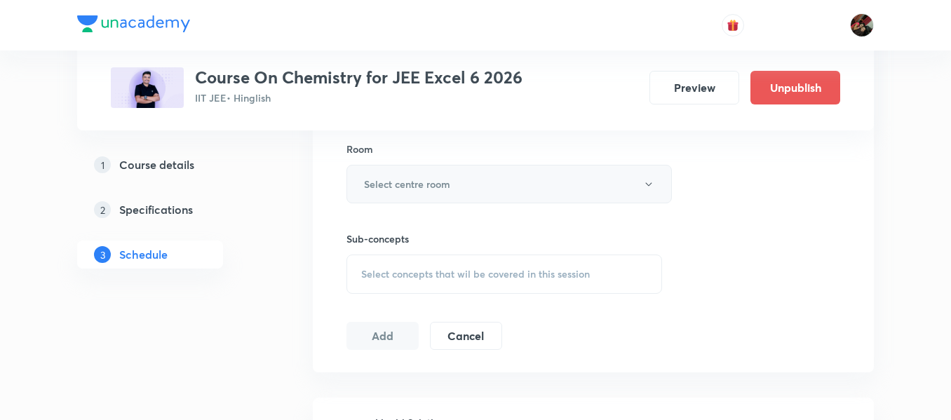
scroll to position [613, 0]
click at [466, 180] on button "Select centre room" at bounding box center [510, 182] width 326 height 39
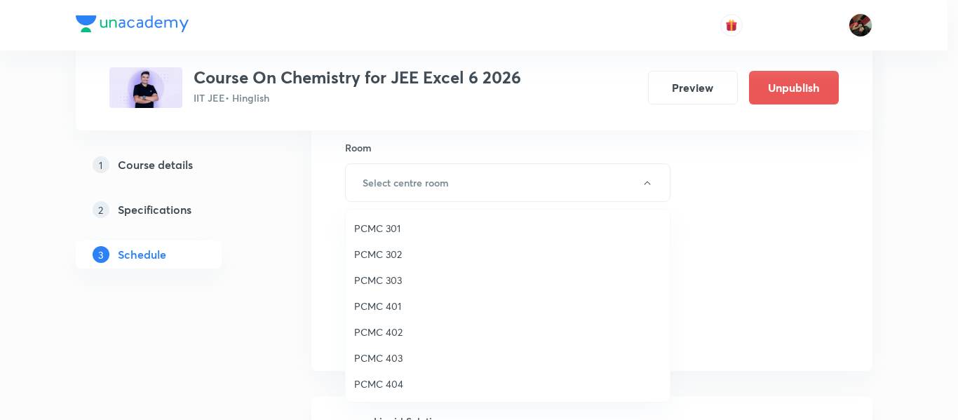
drag, startPoint x: 398, startPoint y: 347, endPoint x: 395, endPoint y: 361, distance: 15.1
click at [395, 361] on li "PCMC 403" at bounding box center [508, 358] width 324 height 26
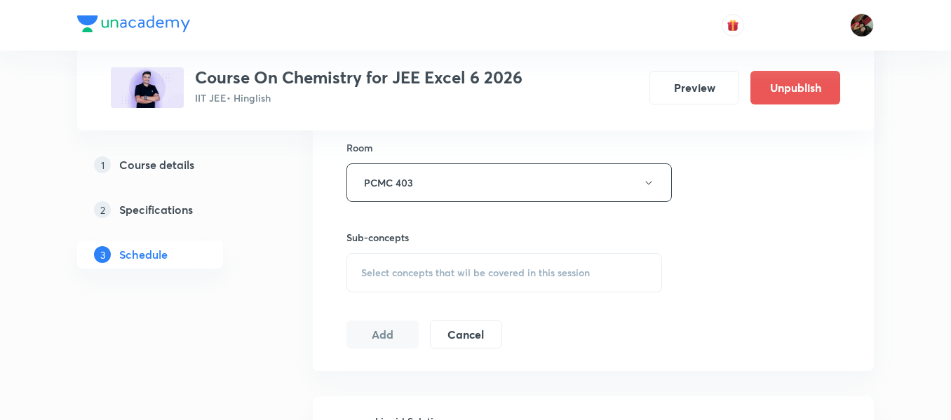
click at [405, 262] on div "Select concepts that wil be covered in this session" at bounding box center [505, 272] width 316 height 39
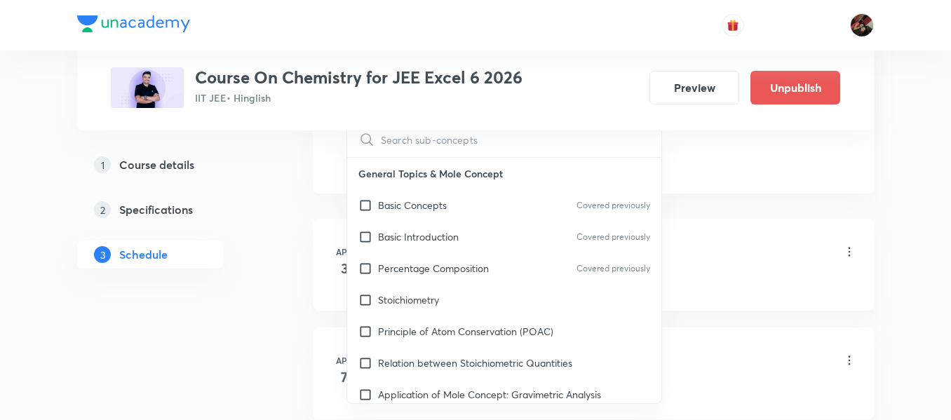
scroll to position [791, 0]
click at [393, 236] on p "Basic Introduction" at bounding box center [418, 236] width 81 height 15
checkbox input "true"
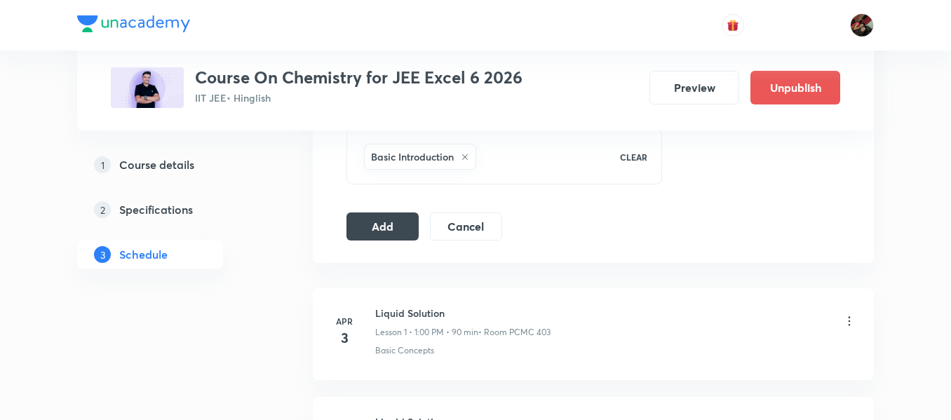
scroll to position [735, 0]
click at [367, 227] on button "Add" at bounding box center [383, 227] width 72 height 28
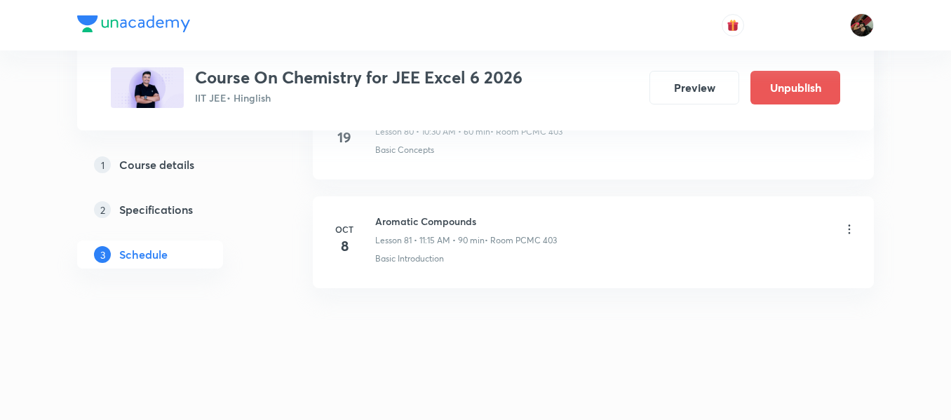
scroll to position [8771, 0]
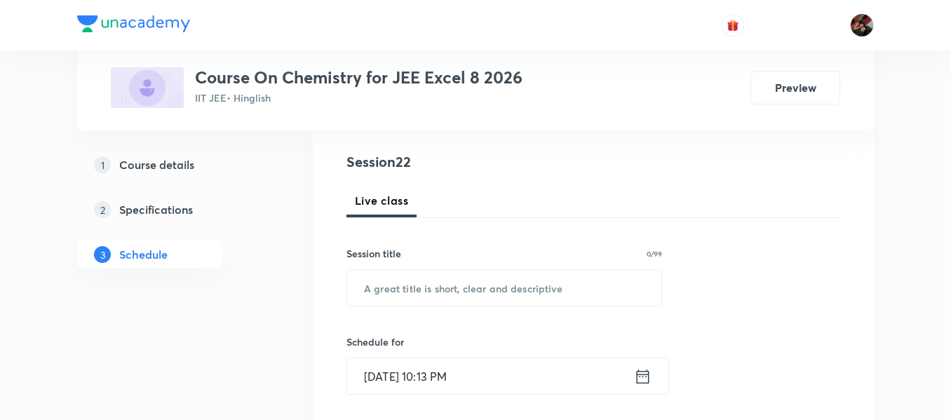
scroll to position [154, 0]
click at [429, 289] on input "text" at bounding box center [504, 286] width 314 height 36
paste input "Nitrogen containing compounds"
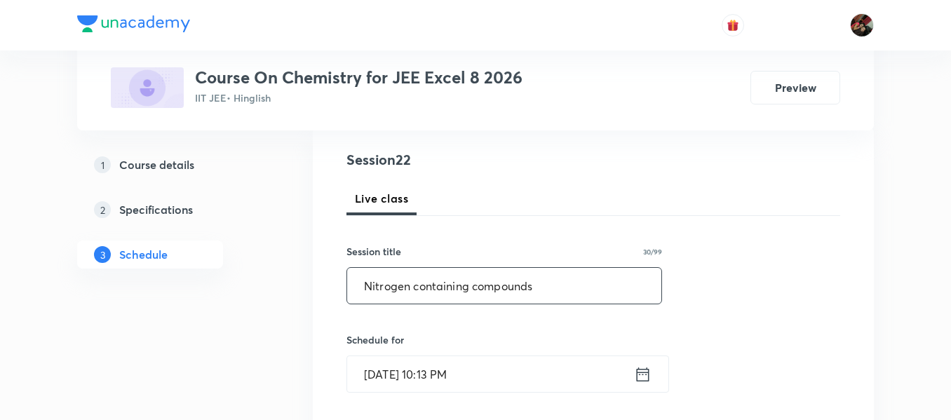
type input "Nitrogen containing compounds"
click at [382, 375] on input "[DATE] 10:13 PM" at bounding box center [490, 374] width 287 height 36
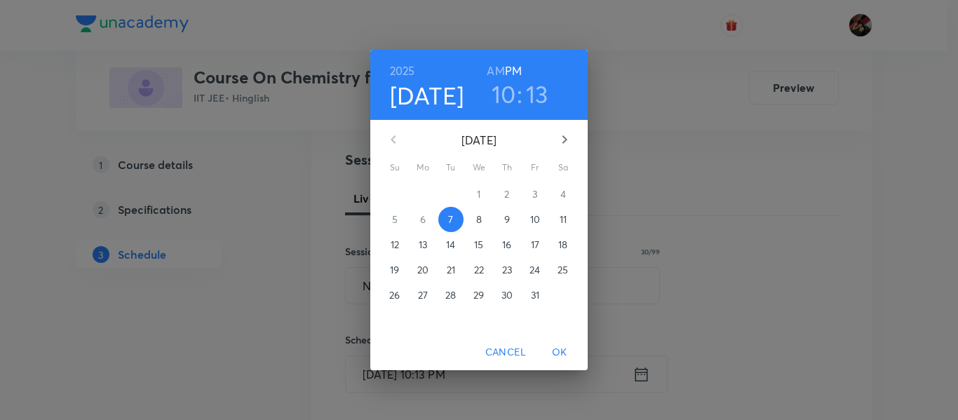
click at [480, 219] on p "8" at bounding box center [479, 220] width 6 height 14
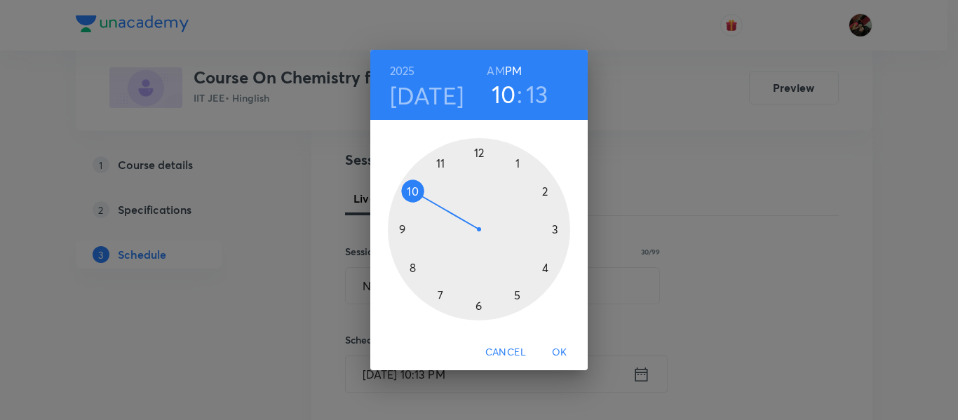
click at [440, 164] on div at bounding box center [479, 229] width 182 height 182
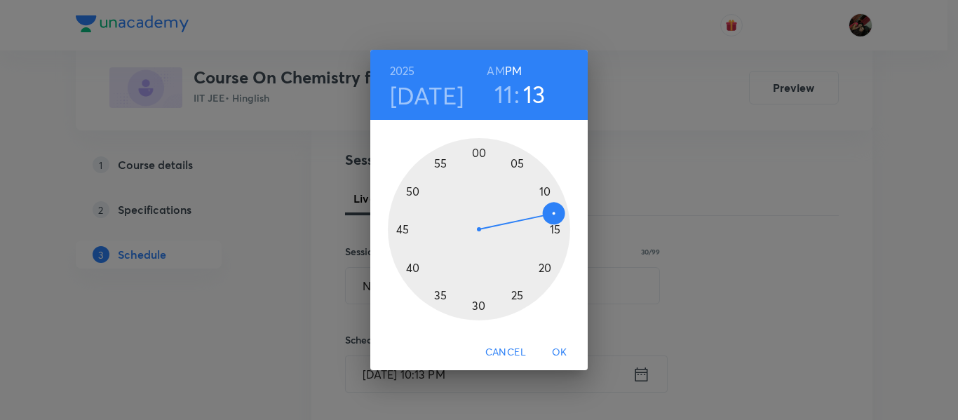
click at [495, 69] on h6 "AM" at bounding box center [496, 71] width 18 height 20
click at [557, 227] on div at bounding box center [479, 229] width 182 height 182
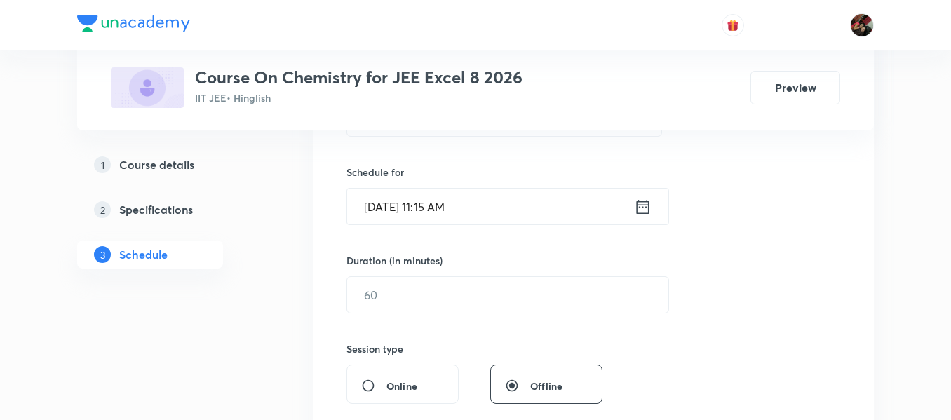
scroll to position [323, 0]
click at [371, 292] on input "text" at bounding box center [507, 294] width 321 height 36
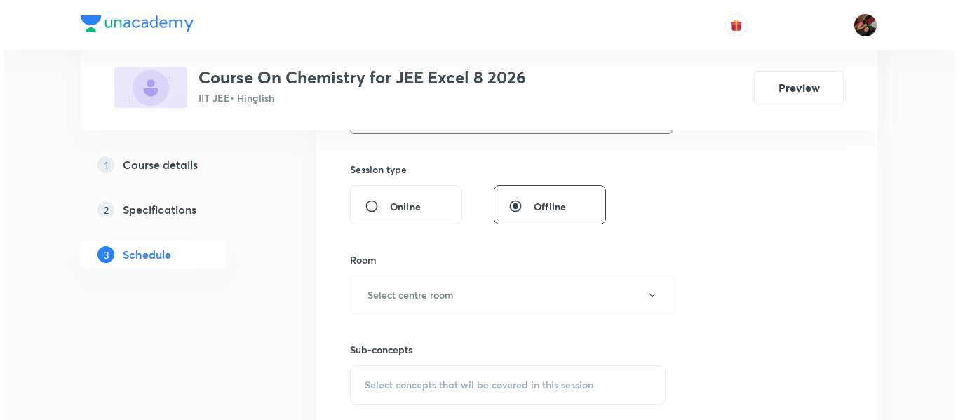
scroll to position [502, 0]
type input "90"
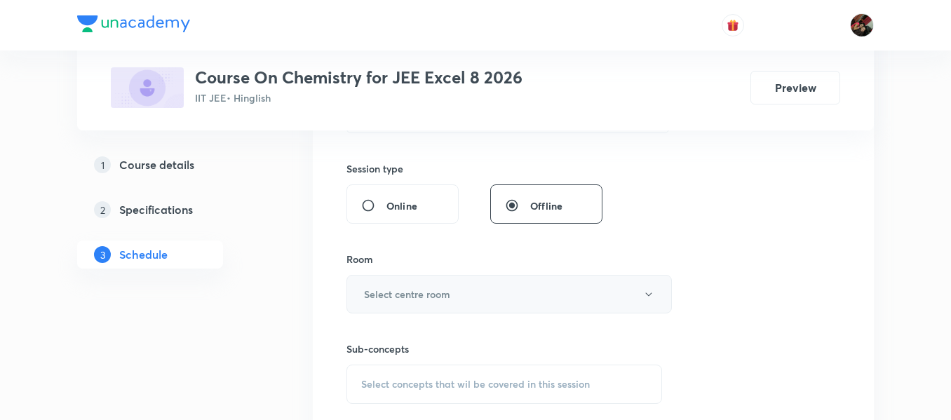
click at [374, 288] on h6 "Select centre room" at bounding box center [407, 294] width 86 height 15
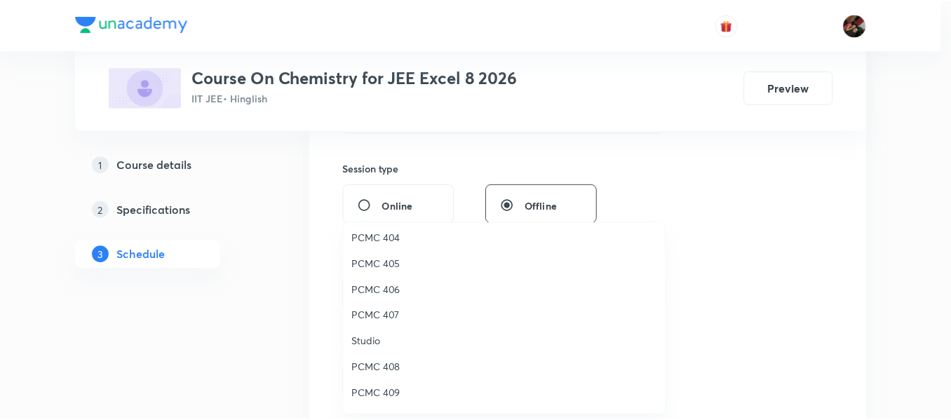
scroll to position [312, 0]
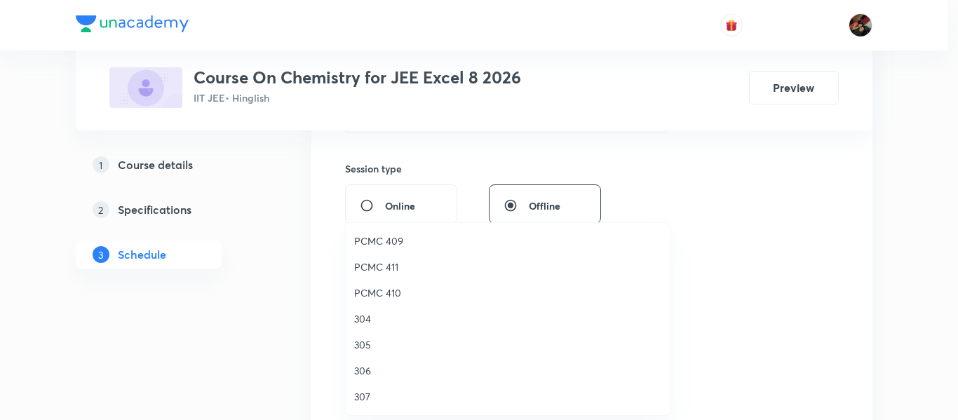
click at [371, 300] on span "PCMC 410" at bounding box center [507, 293] width 307 height 15
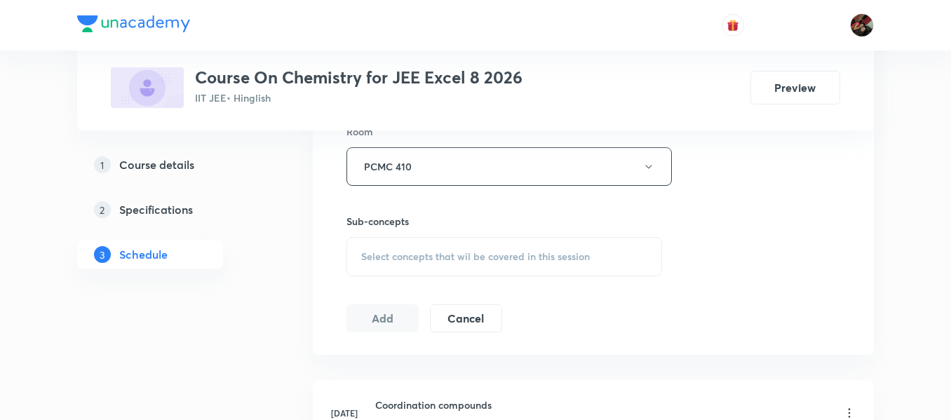
click at [370, 239] on div "Select concepts that wil be covered in this session" at bounding box center [505, 256] width 316 height 39
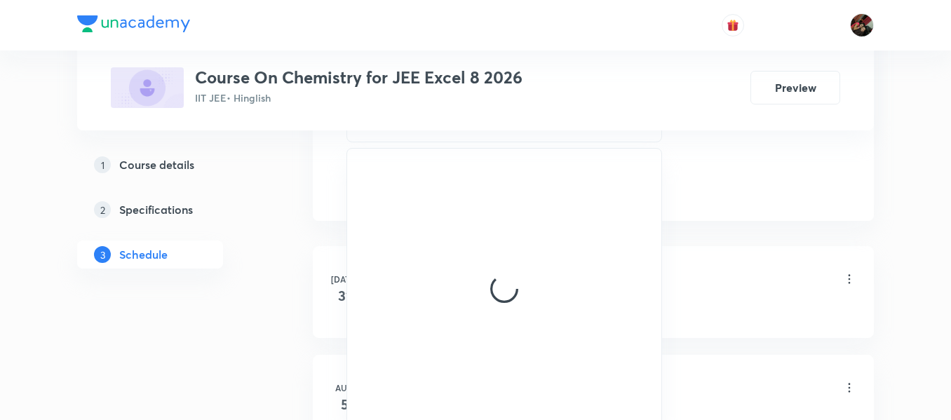
scroll to position [767, 0]
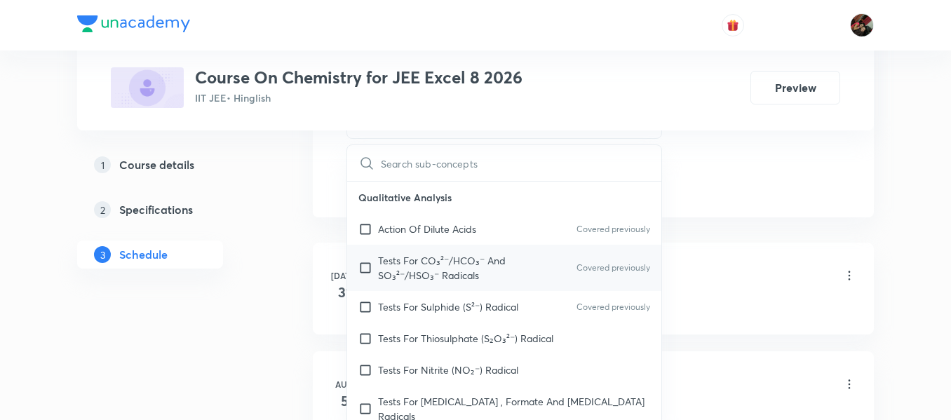
click at [378, 281] on p "Tests For CO₃²⁻/HCO₃⁻ And SO₃²⁻/HSO₃⁻ Radicals" at bounding box center [449, 267] width 142 height 29
checkbox input "true"
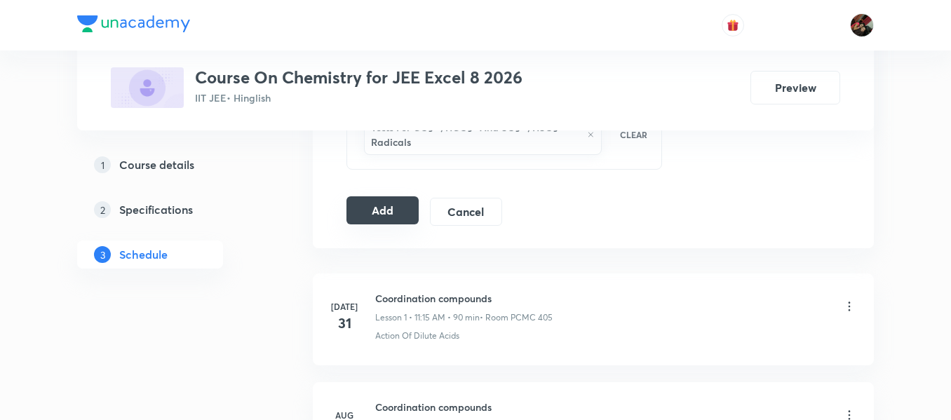
click at [370, 219] on button "Add" at bounding box center [383, 210] width 72 height 28
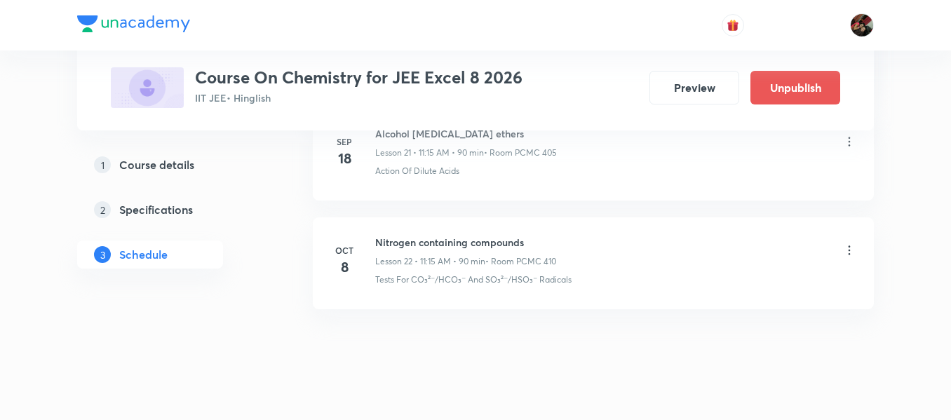
scroll to position [2452, 0]
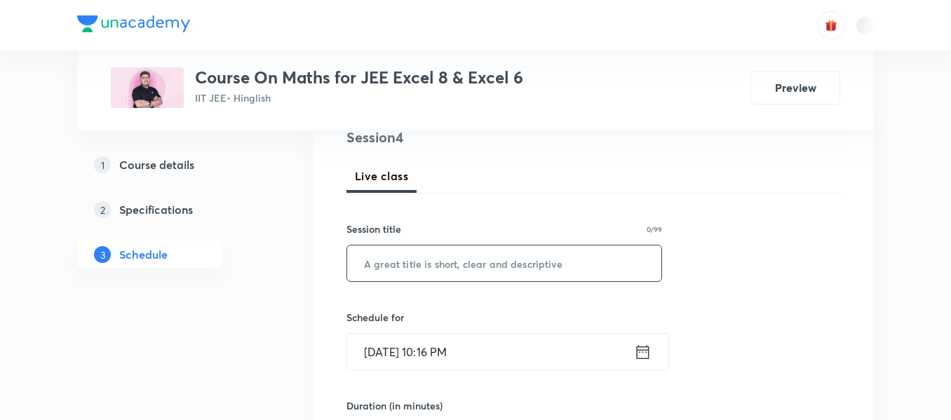
paste input "Vectors and 3D."
click at [407, 260] on input "Vectors and 3D." at bounding box center [504, 264] width 314 height 36
type input "Vectors and 3D"
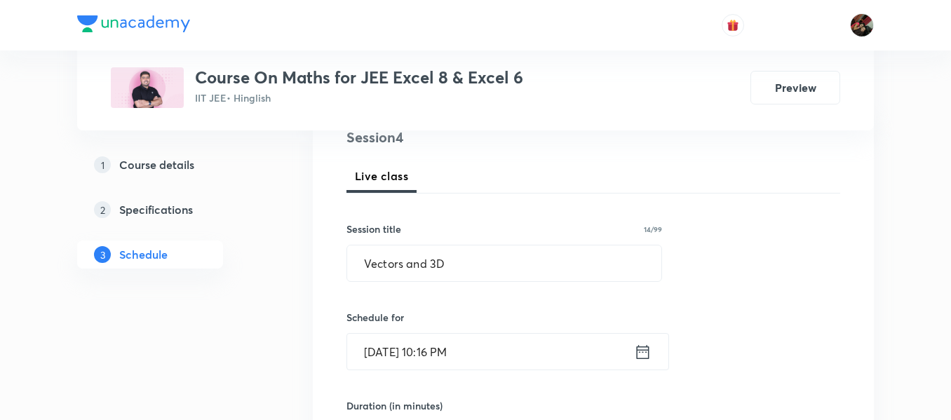
click at [382, 357] on input "[DATE] 10:16 PM" at bounding box center [490, 352] width 287 height 36
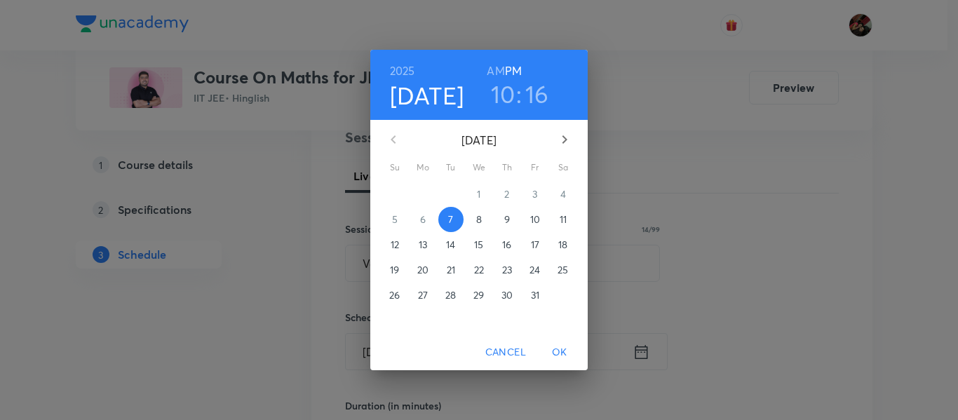
click at [476, 224] on p "8" at bounding box center [479, 220] width 6 height 14
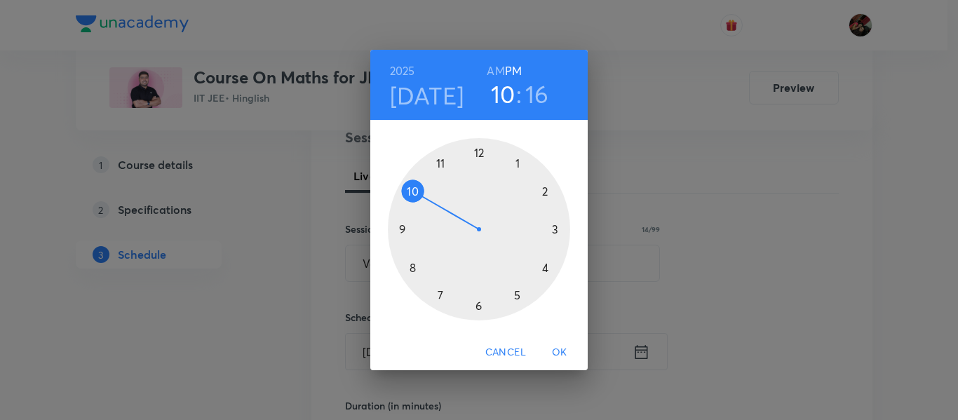
click at [517, 165] on div at bounding box center [479, 229] width 182 height 182
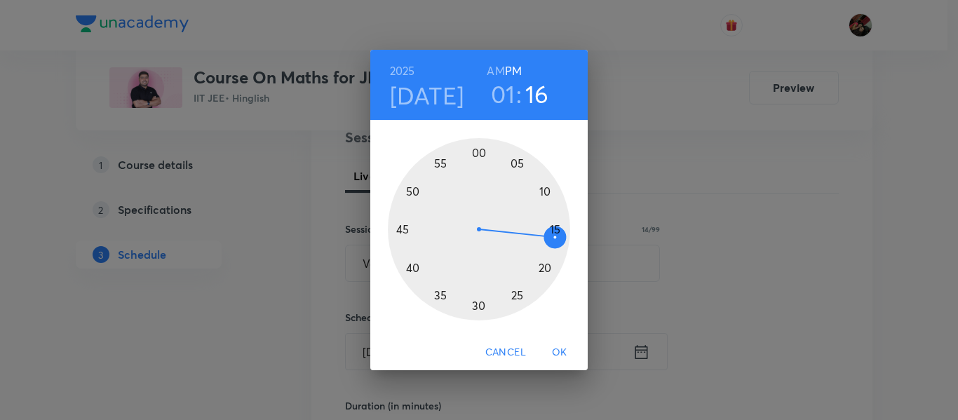
click at [478, 151] on div at bounding box center [479, 229] width 182 height 182
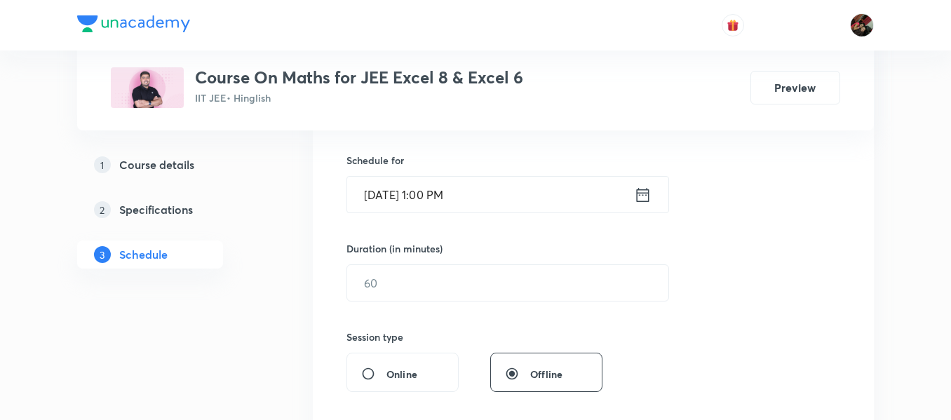
scroll to position [346, 0]
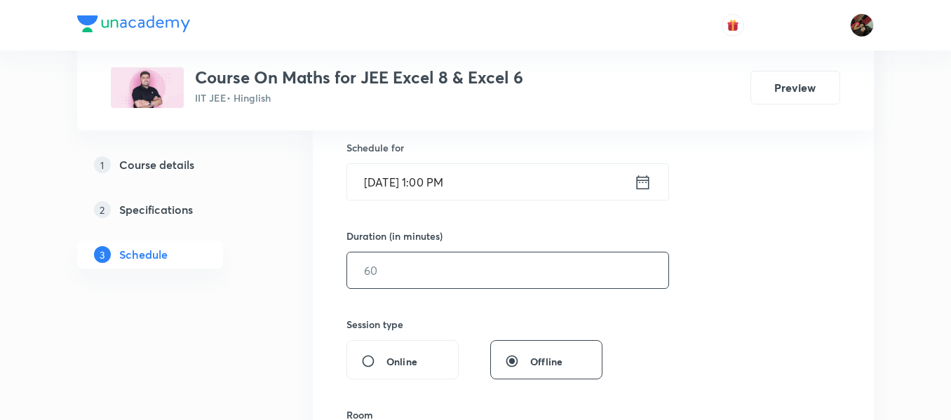
click at [383, 257] on input "text" at bounding box center [507, 271] width 321 height 36
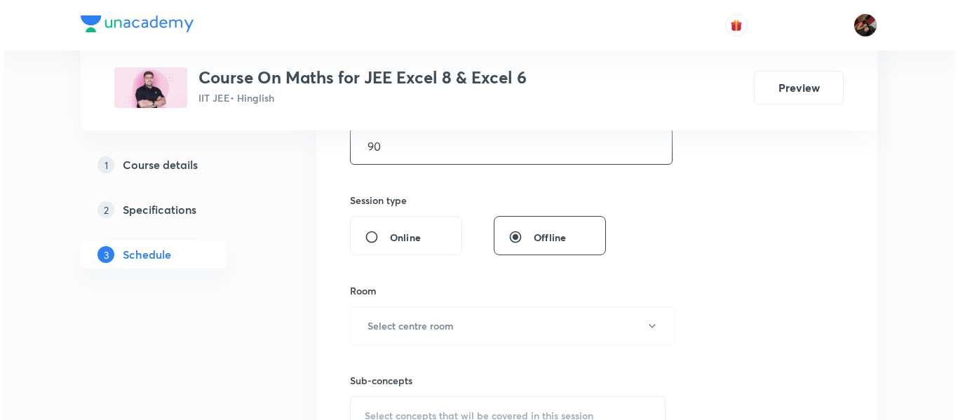
scroll to position [471, 0]
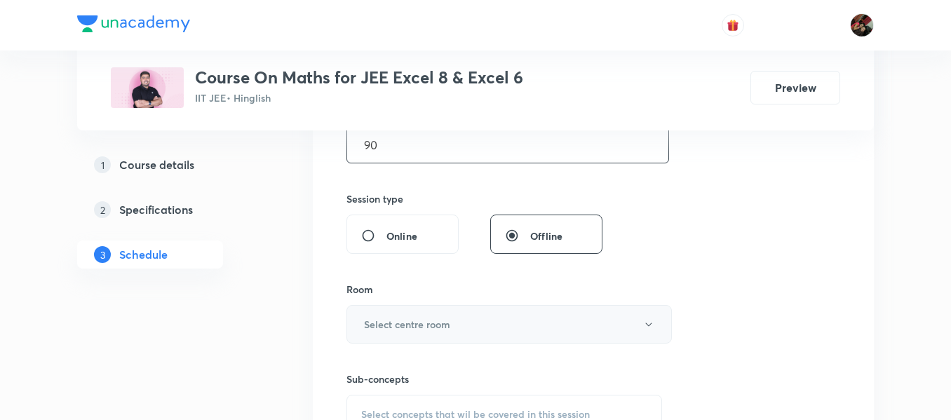
type input "90"
click at [377, 318] on h6 "Select centre room" at bounding box center [407, 324] width 86 height 15
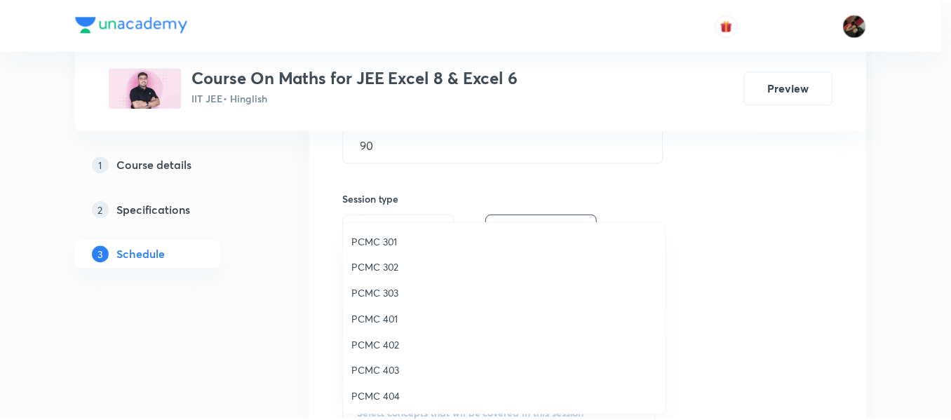
scroll to position [312, 0]
click at [316, 291] on div at bounding box center [479, 210] width 958 height 420
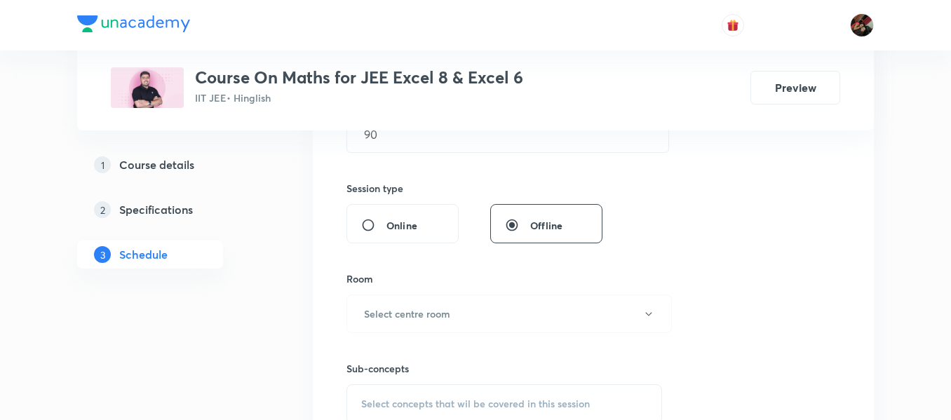
scroll to position [481, 0]
click at [401, 316] on h6 "Select centre room" at bounding box center [407, 314] width 86 height 15
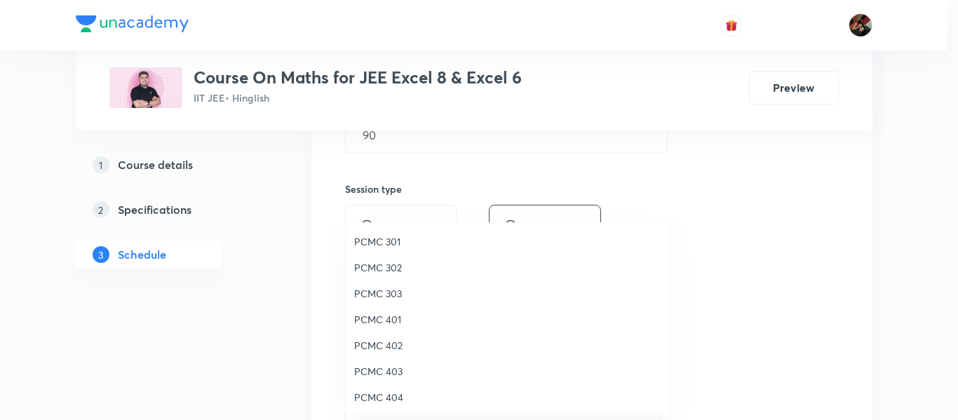
click at [385, 374] on span "PCMC 403" at bounding box center [507, 371] width 307 height 15
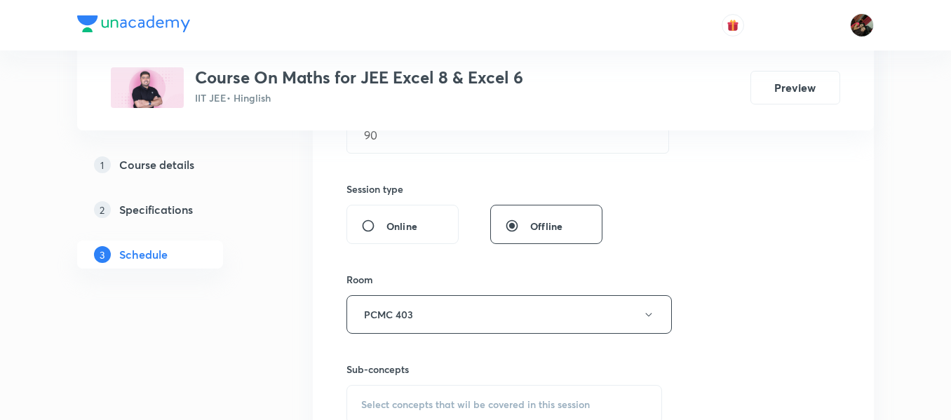
click at [304, 371] on div "Plus Courses Course On Maths for JEE Excel 8 & Excel 6 IIT JEE • Hinglish Previ…" at bounding box center [475, 270] width 797 height 1347
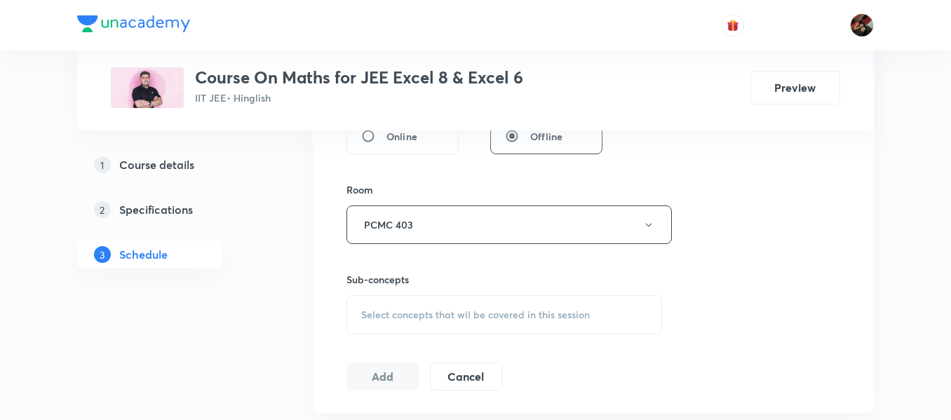
scroll to position [575, 0]
click at [387, 308] on span "Select concepts that wil be covered in this session" at bounding box center [475, 311] width 229 height 11
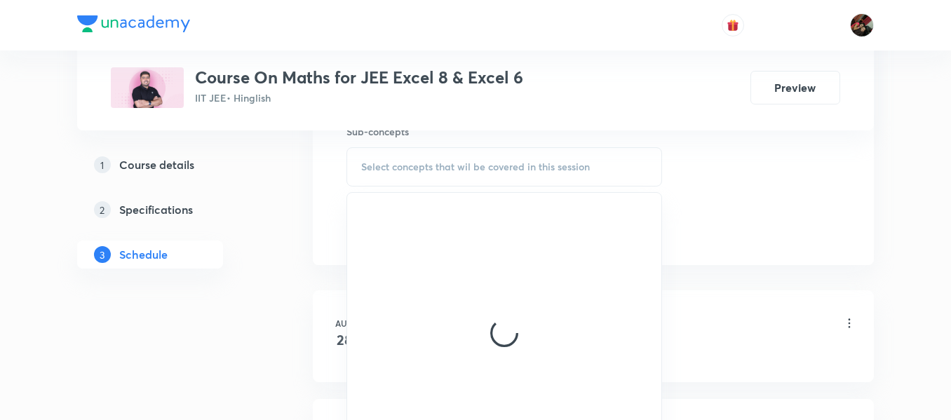
scroll to position [723, 0]
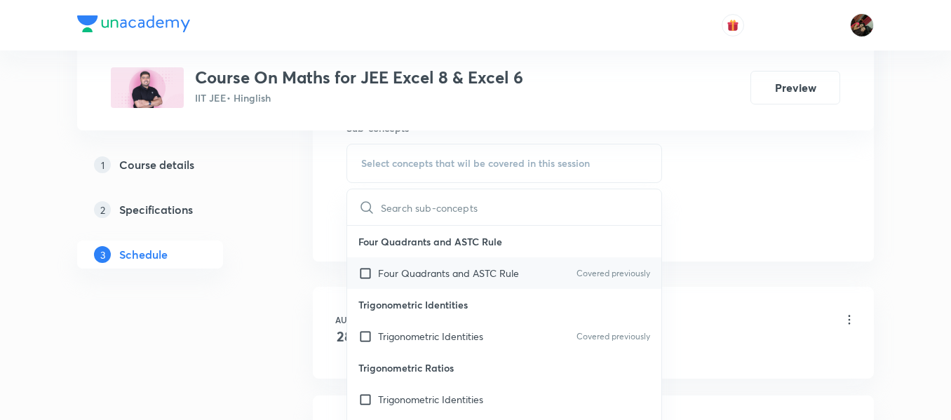
click at [380, 283] on div "Four Quadrants and ASTC Rule Covered previously" at bounding box center [504, 273] width 314 height 32
checkbox input "true"
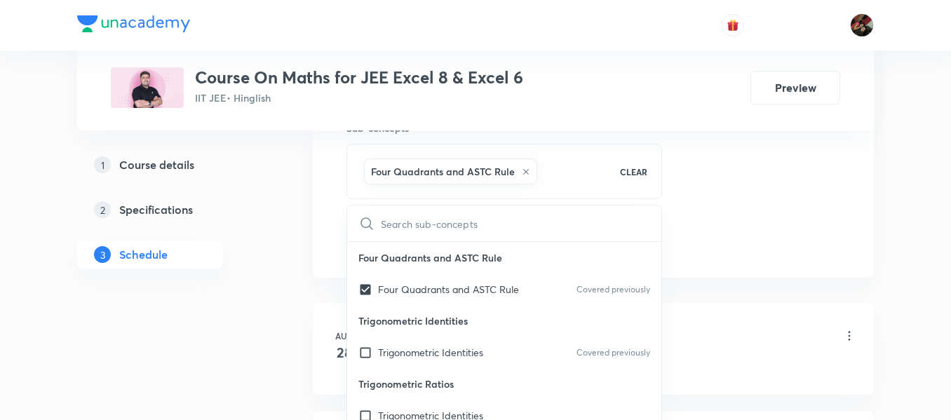
click at [285, 269] on div "Plus Courses Course On Maths for JEE Excel 8 & Excel 6 IIT JEE • Hinglish Previ…" at bounding box center [475, 37] width 797 height 1363
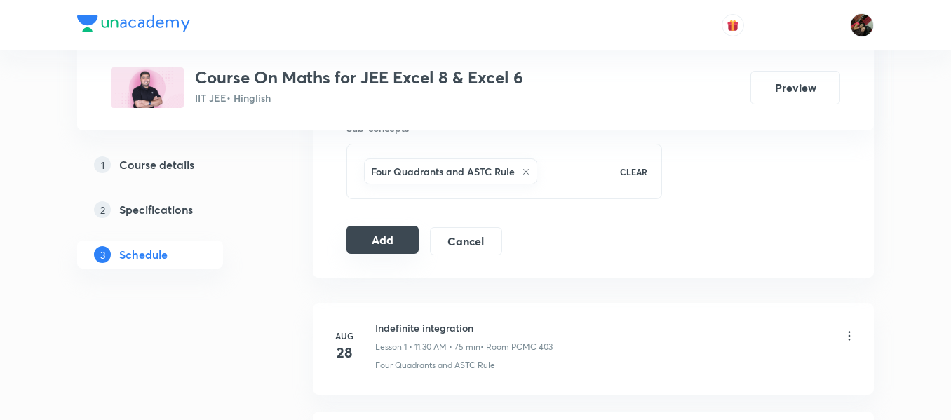
click at [409, 239] on button "Add" at bounding box center [383, 240] width 72 height 28
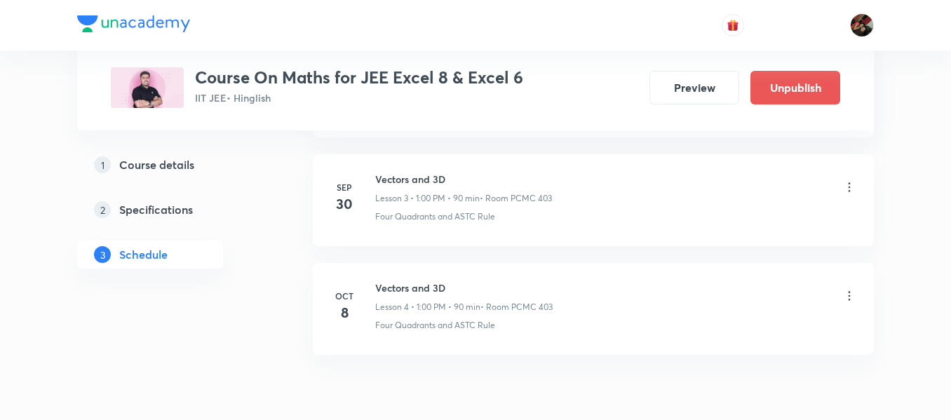
scroll to position [424, 0]
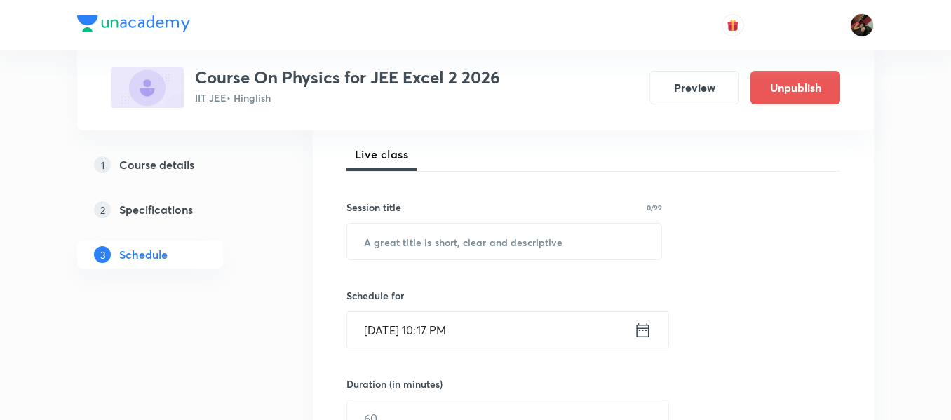
scroll to position [197, 0]
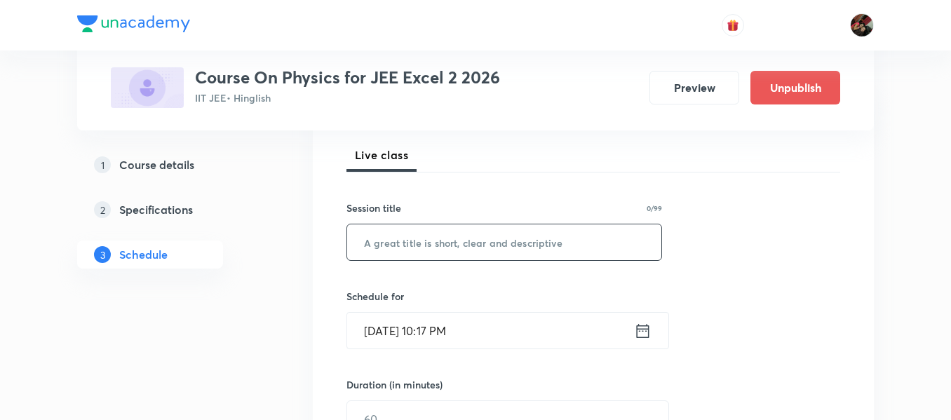
click at [431, 245] on input "text" at bounding box center [504, 242] width 314 height 36
paste input "Atom and Nuclei"
type input "Atom and Nuclei"
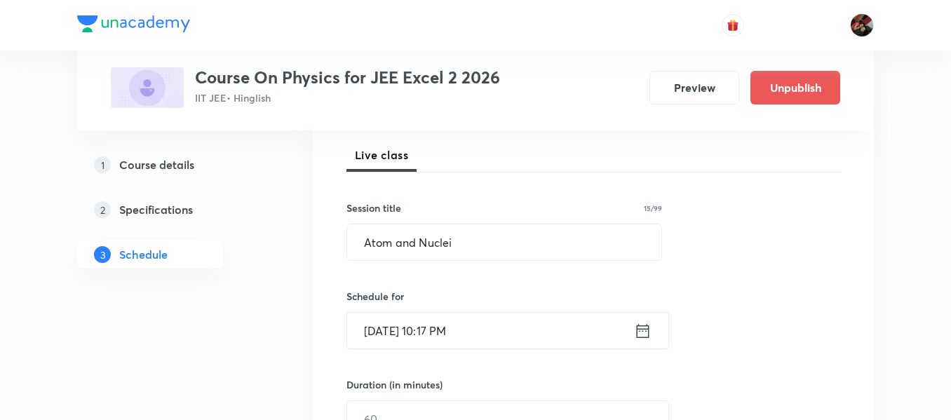
click at [384, 333] on input "Oct 7, 2025, 10:17 PM" at bounding box center [490, 331] width 287 height 36
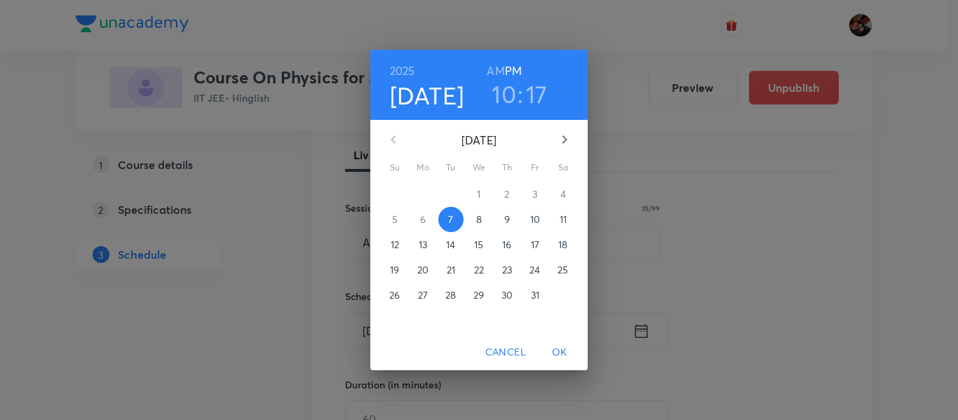
click at [484, 226] on span "8" at bounding box center [479, 220] width 25 height 14
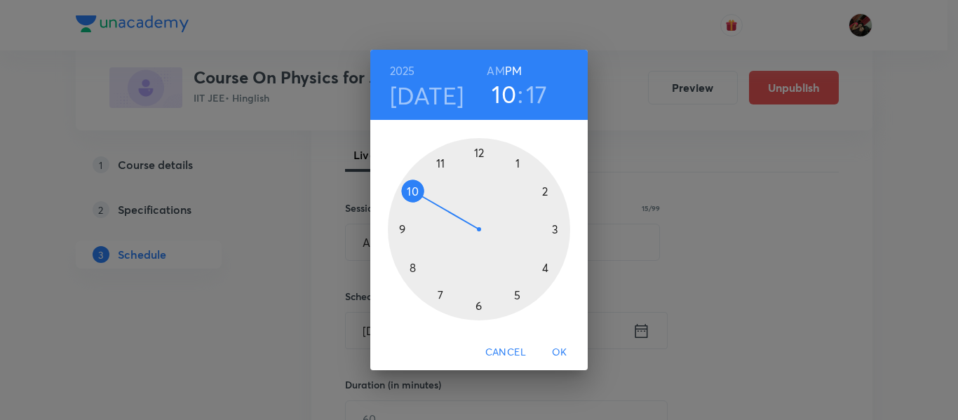
click at [440, 166] on div at bounding box center [479, 229] width 182 height 182
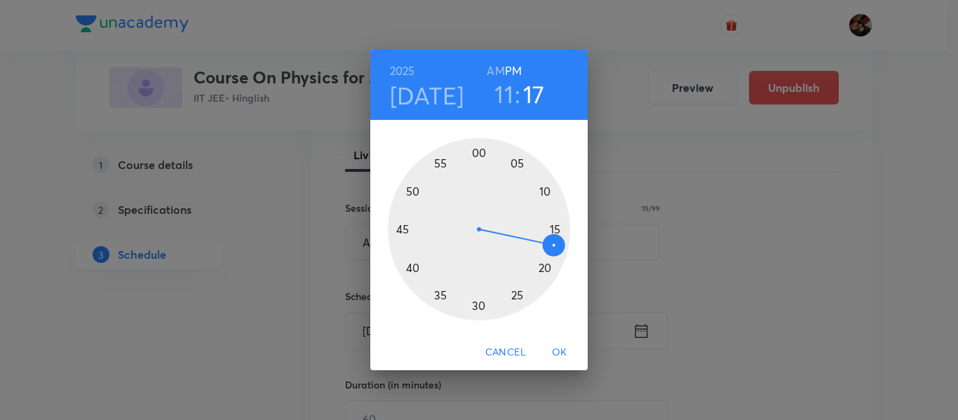
click at [494, 66] on h6 "AM" at bounding box center [496, 71] width 18 height 20
click at [553, 231] on div at bounding box center [479, 229] width 182 height 182
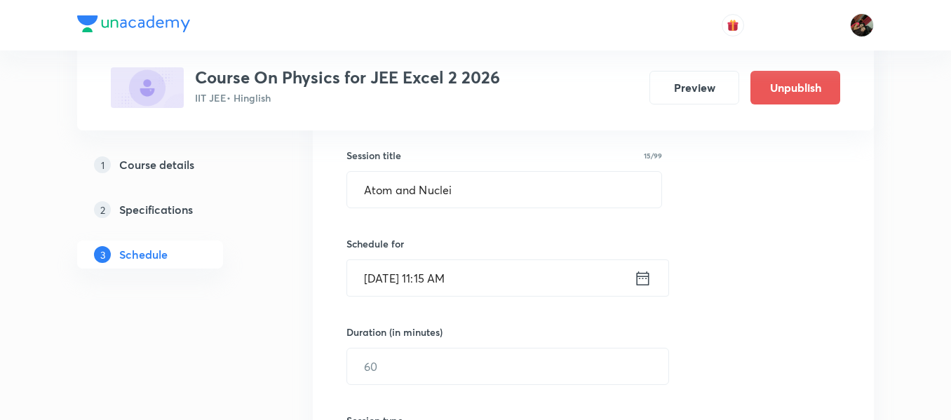
scroll to position [255, 0]
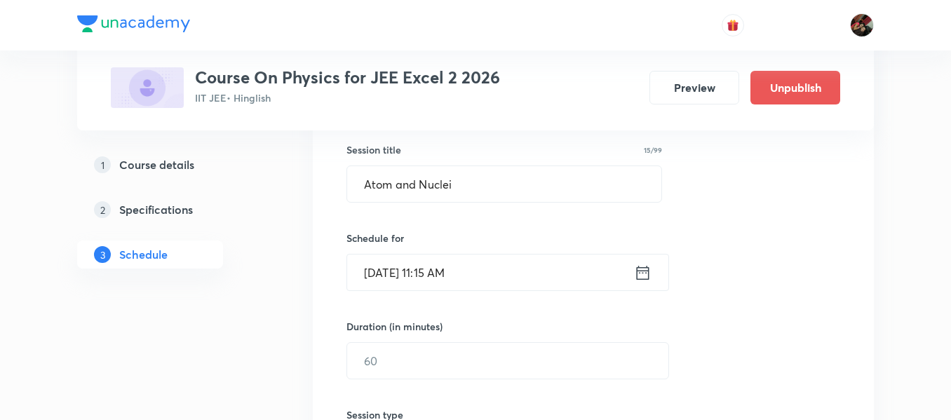
click at [453, 269] on input "Oct 8, 2025, 11:15 AM" at bounding box center [490, 273] width 287 height 36
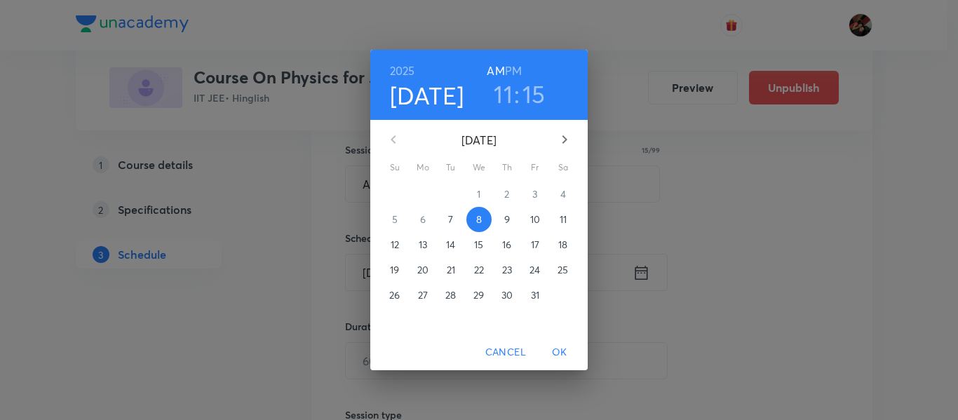
click at [501, 100] on h3 "11" at bounding box center [503, 93] width 19 height 29
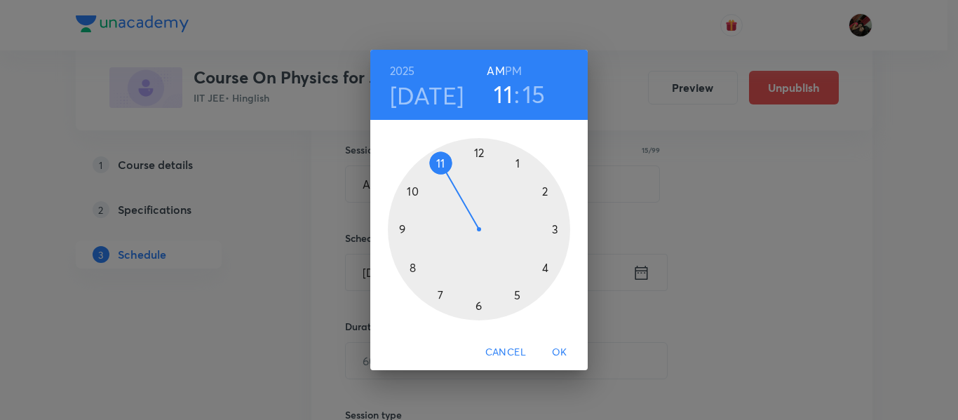
click at [402, 226] on div at bounding box center [479, 229] width 182 height 182
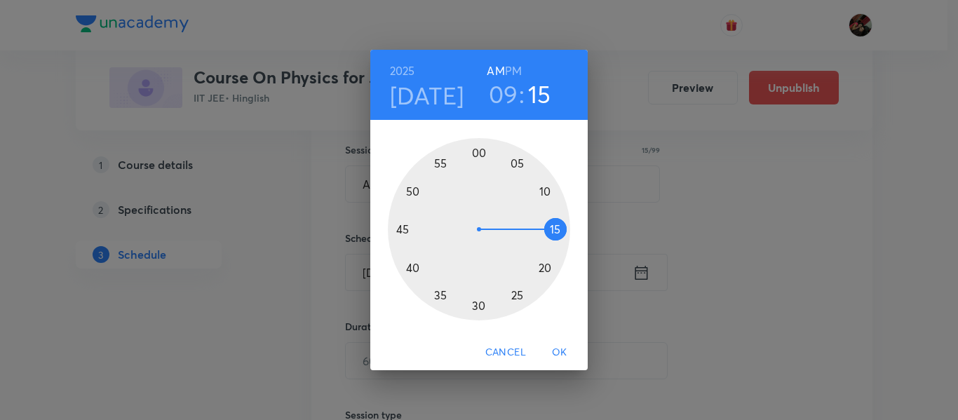
click at [558, 228] on div at bounding box center [479, 229] width 182 height 182
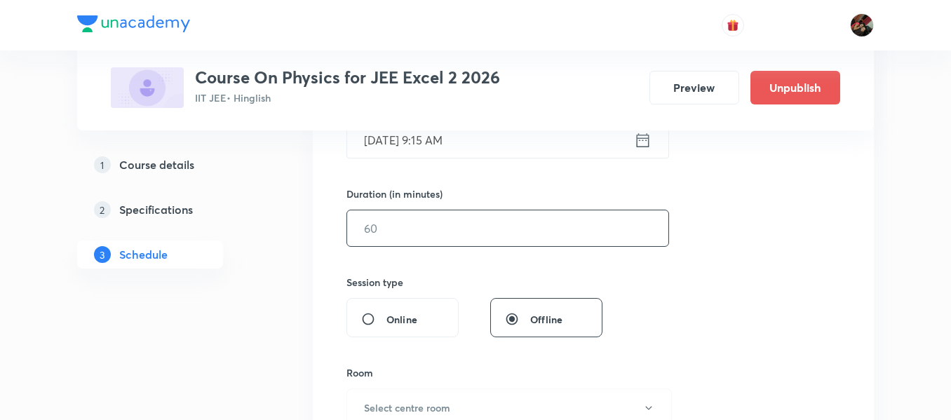
scroll to position [389, 0]
click at [413, 239] on input "text" at bounding box center [507, 228] width 321 height 36
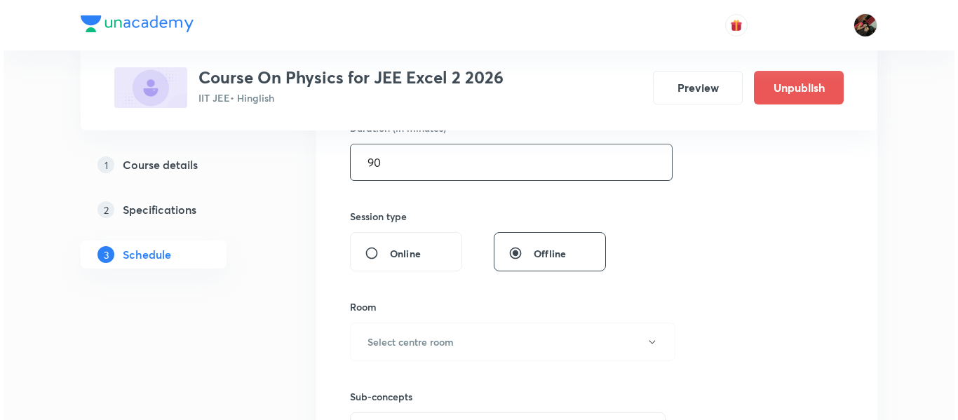
scroll to position [455, 0]
type input "90"
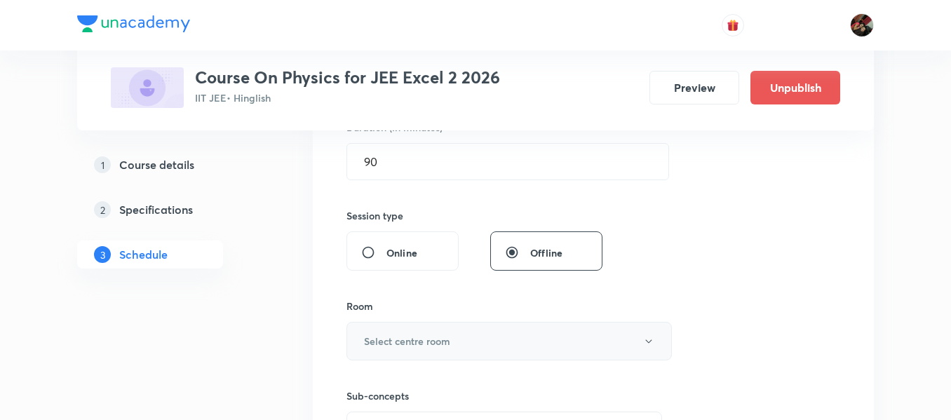
click at [388, 336] on h6 "Select centre room" at bounding box center [407, 341] width 86 height 15
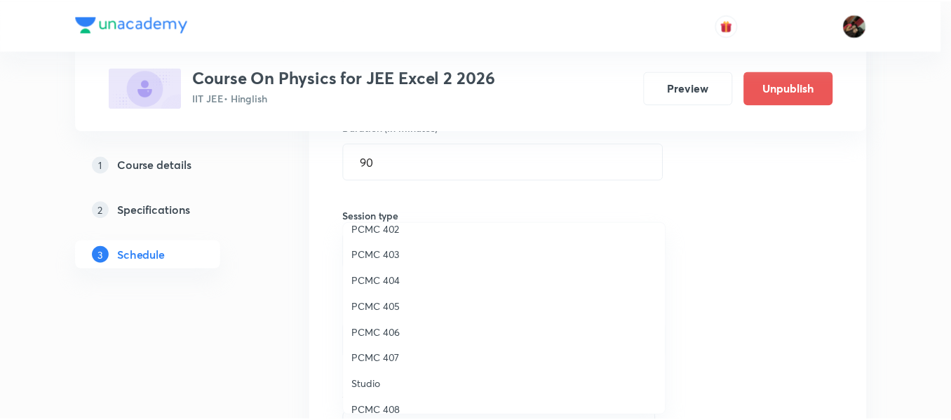
scroll to position [117, 0]
click at [381, 251] on span "PCMC 403" at bounding box center [507, 254] width 307 height 15
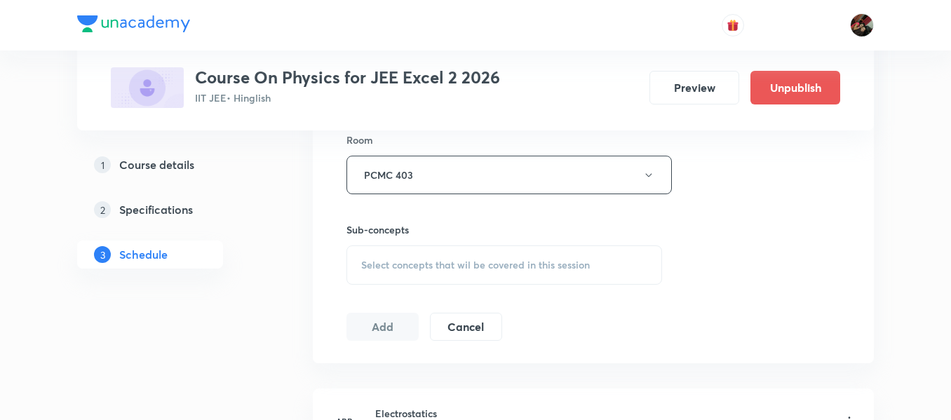
click at [379, 262] on span "Select concepts that wil be covered in this session" at bounding box center [475, 265] width 229 height 11
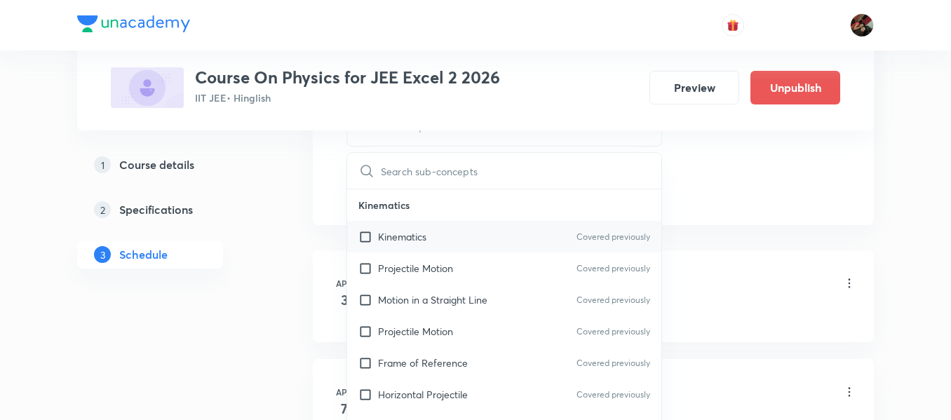
click at [382, 250] on div "Kinematics Covered previously" at bounding box center [504, 237] width 314 height 32
checkbox input "true"
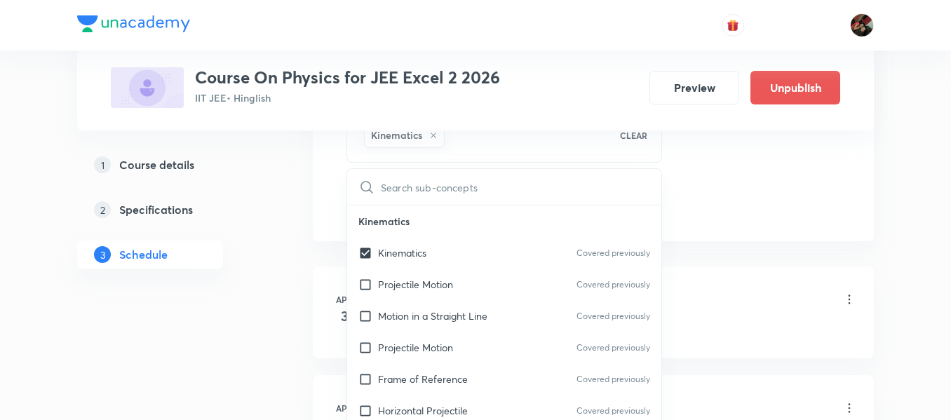
click at [263, 257] on div "1 Course details 2 Specifications 3 Schedule" at bounding box center [172, 218] width 191 height 135
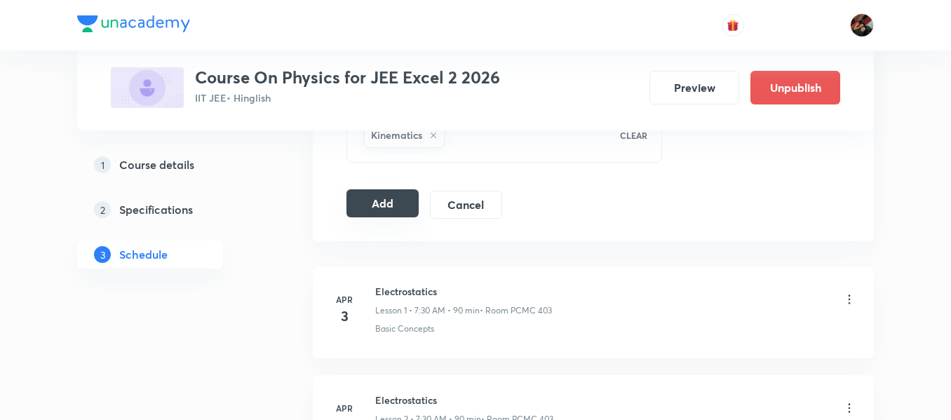
click at [385, 213] on button "Add" at bounding box center [383, 203] width 72 height 28
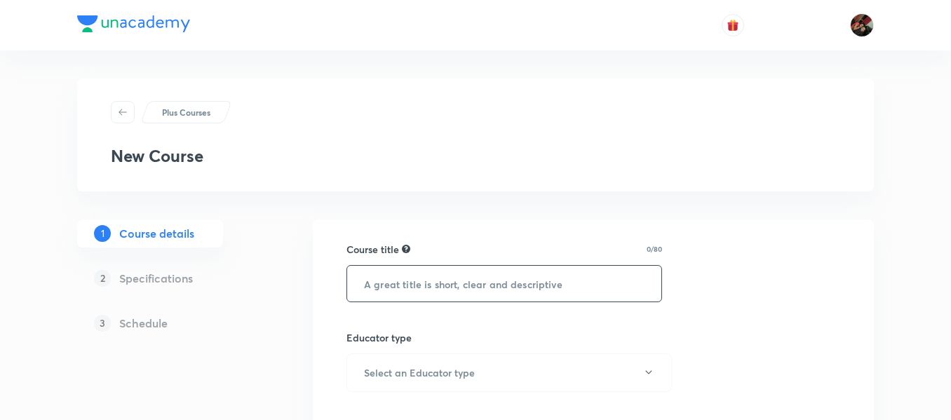
paste input "Course On Mathematics for JEE Excel 5 2026"
click at [571, 284] on input "Course On Mathematics for JEE Excel 5 2026" at bounding box center [504, 284] width 314 height 36
type input "Course On Mathematics for JEE Conquer 2026"
click at [430, 377] on h6 "Select an Educator type" at bounding box center [419, 373] width 111 height 15
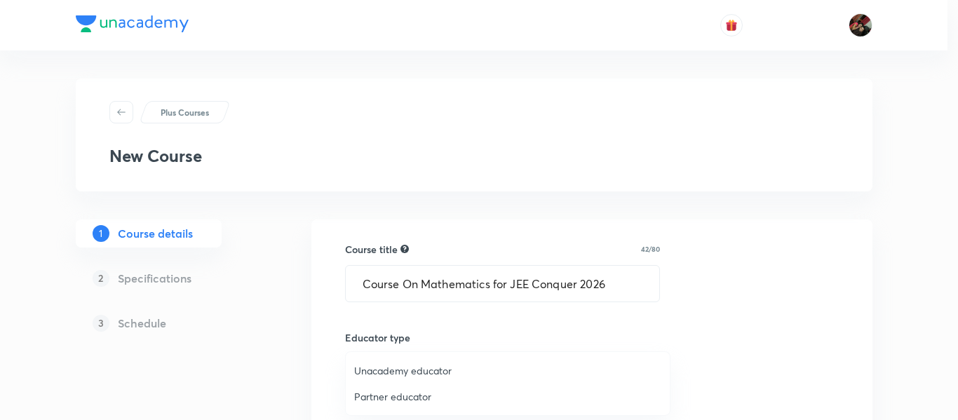
click at [429, 377] on span "Unacademy educator" at bounding box center [507, 370] width 307 height 15
radio input "false"
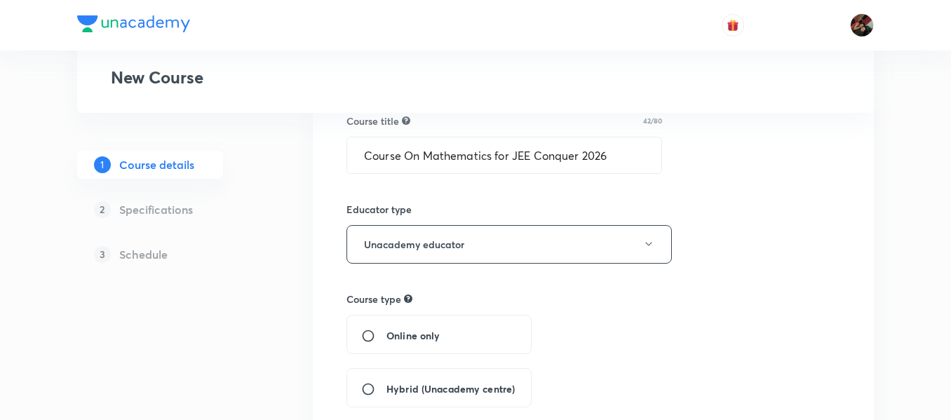
scroll to position [133, 0]
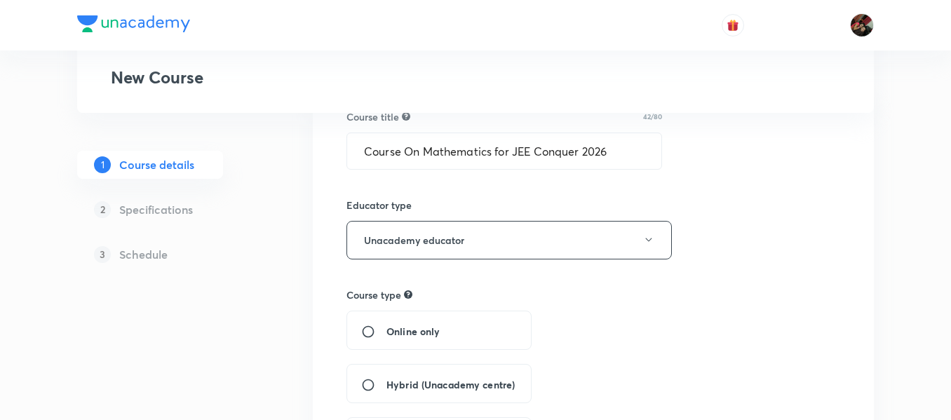
click at [413, 371] on div "Hybrid (Unacademy centre)" at bounding box center [439, 383] width 185 height 39
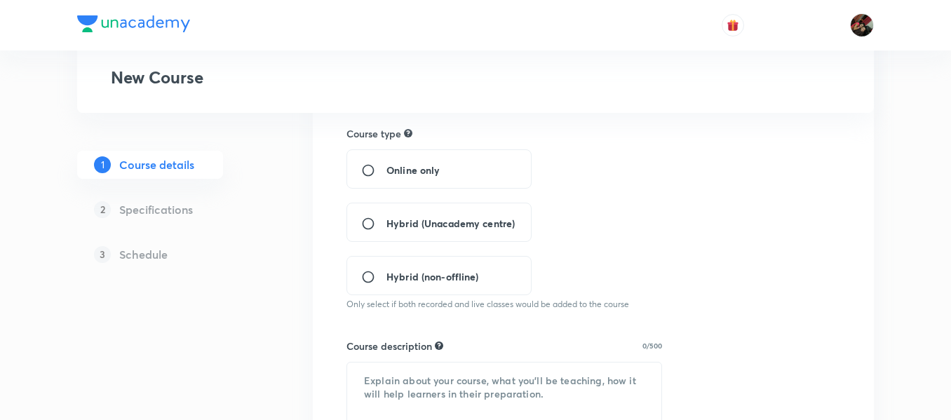
scroll to position [297, 0]
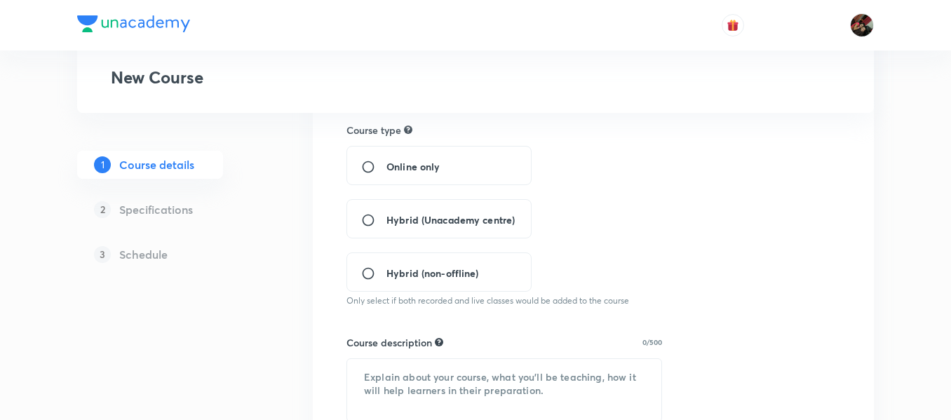
click at [385, 213] on input "Hybrid (Unacademy centre)" at bounding box center [373, 220] width 25 height 14
radio input "true"
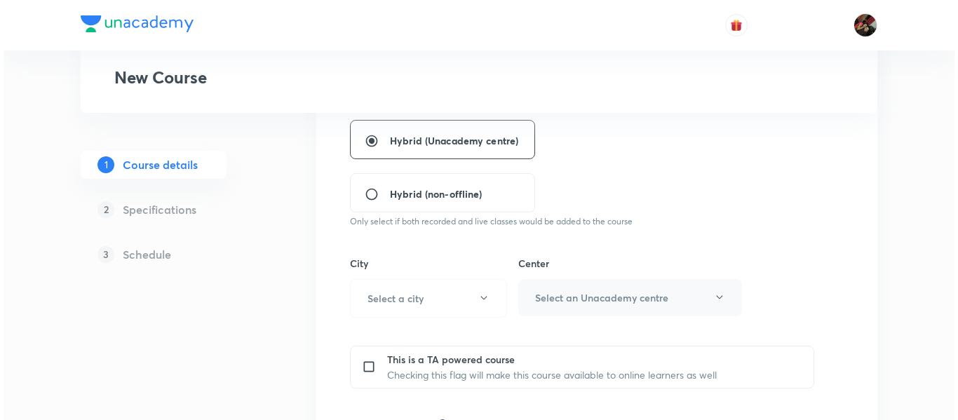
scroll to position [377, 0]
click at [391, 304] on h6 "Select a city" at bounding box center [392, 297] width 56 height 15
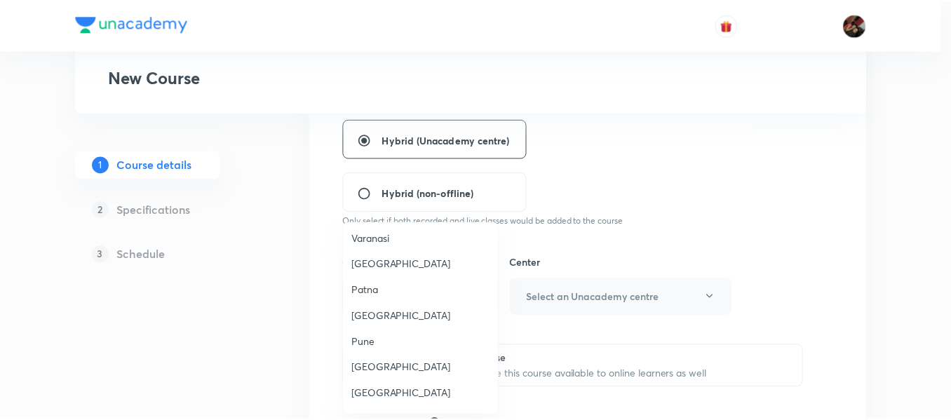
scroll to position [1160, 0]
click at [384, 330] on li "Pune" at bounding box center [424, 343] width 156 height 26
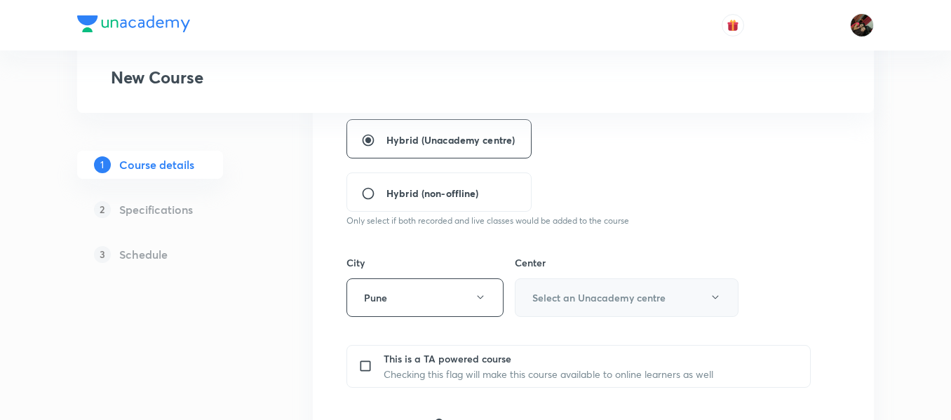
click at [614, 300] on h6 "Select an Unacademy centre" at bounding box center [598, 297] width 133 height 15
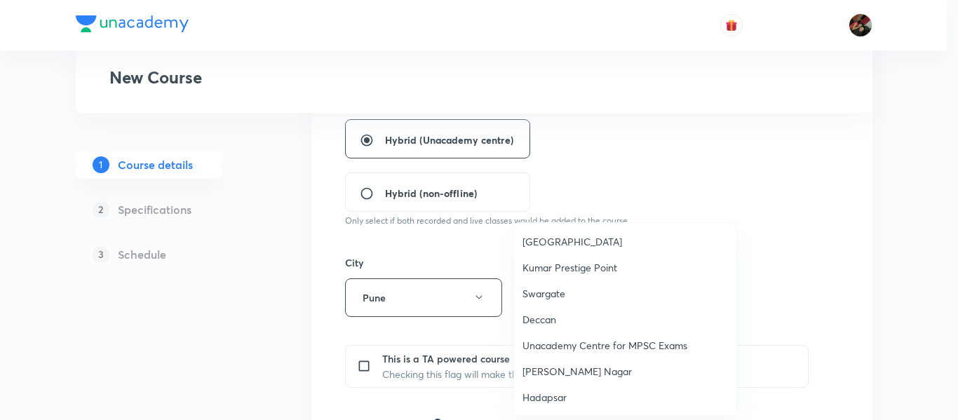
click at [551, 239] on span "[GEOGRAPHIC_DATA]" at bounding box center [626, 241] width 206 height 15
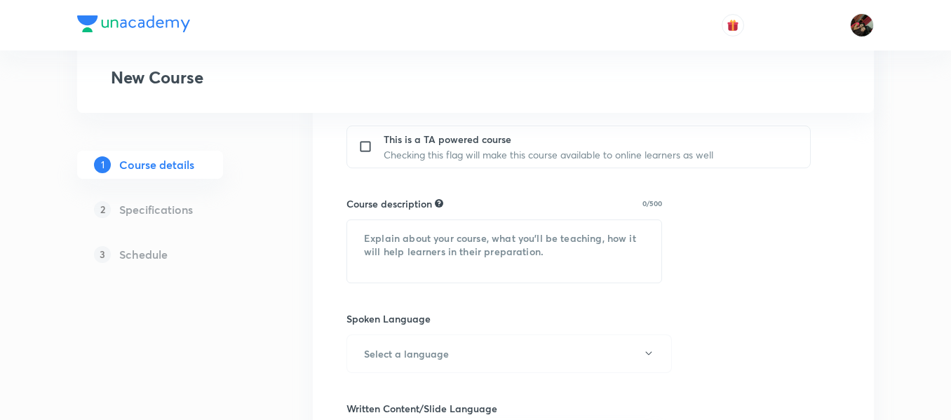
scroll to position [598, 0]
click at [448, 261] on textarea at bounding box center [504, 251] width 314 height 62
paste textarea ""In this course, [PERSON_NAME] Sir will provide in-depth knowledge of Mathemati…"
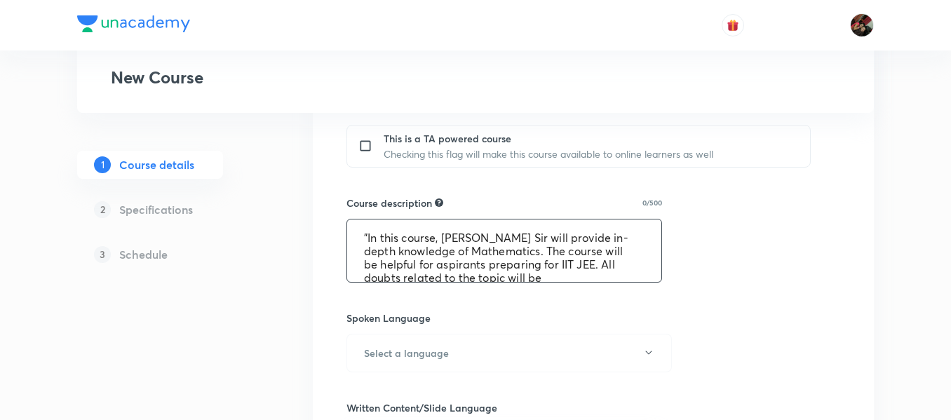
click at [506, 259] on textarea ""In this course, [PERSON_NAME] Sir will provide in-depth knowledge of Mathemati…" at bounding box center [504, 251] width 314 height 62
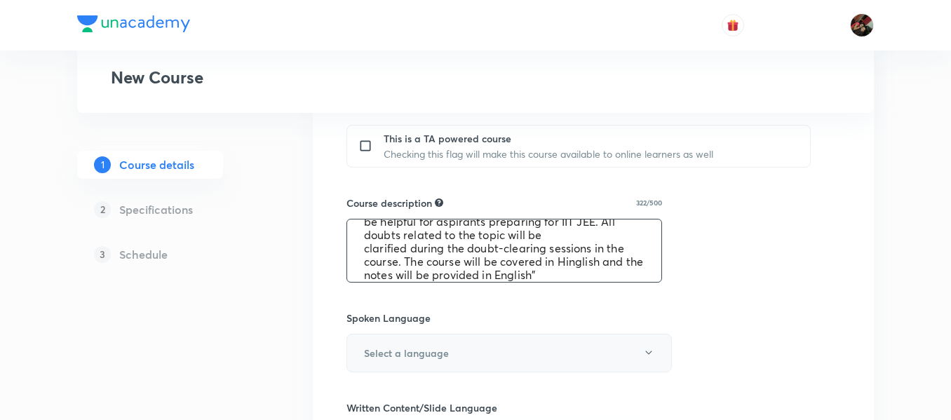
type textarea ""In this course, [PERSON_NAME] Sir will provide in-depth knowledge of Mathemati…"
click at [401, 353] on h6 "Select a language" at bounding box center [406, 353] width 85 height 15
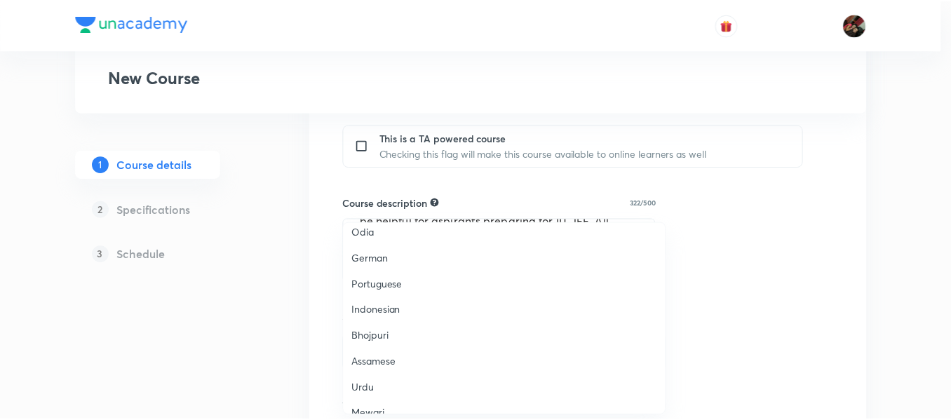
scroll to position [416, 0]
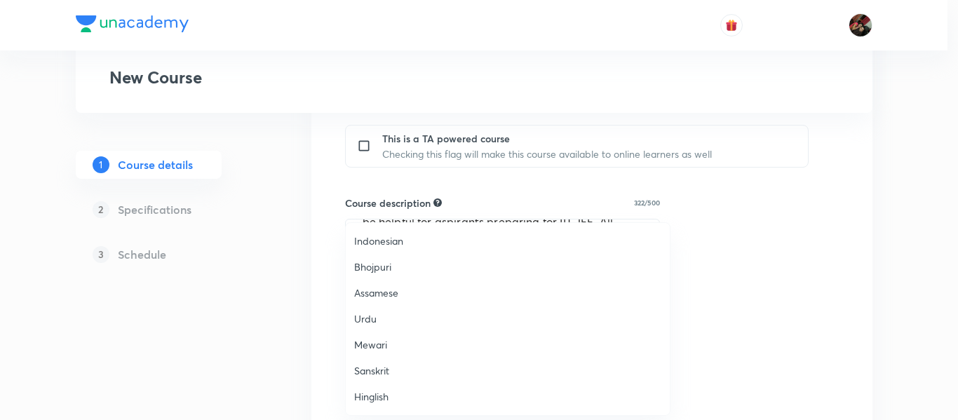
click at [367, 405] on li "Hinglish" at bounding box center [508, 397] width 324 height 26
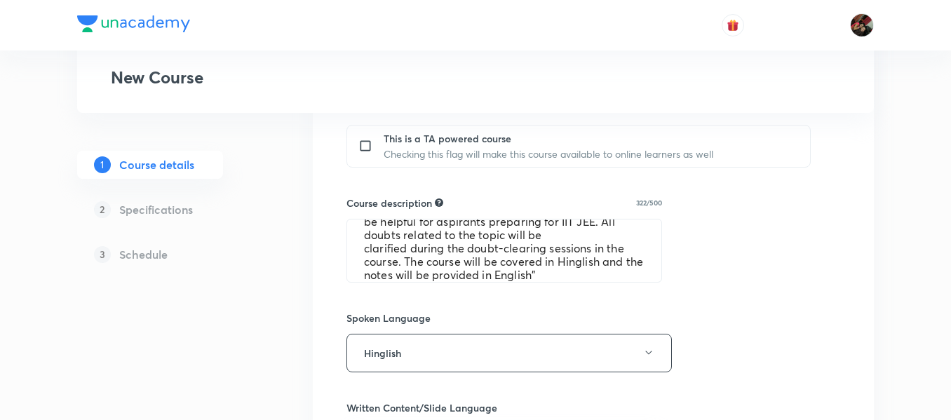
click at [308, 338] on div "Plus Courses New Course 1 Course details 2 Specifications 3 Schedule Course tit…" at bounding box center [475, 112] width 797 height 1263
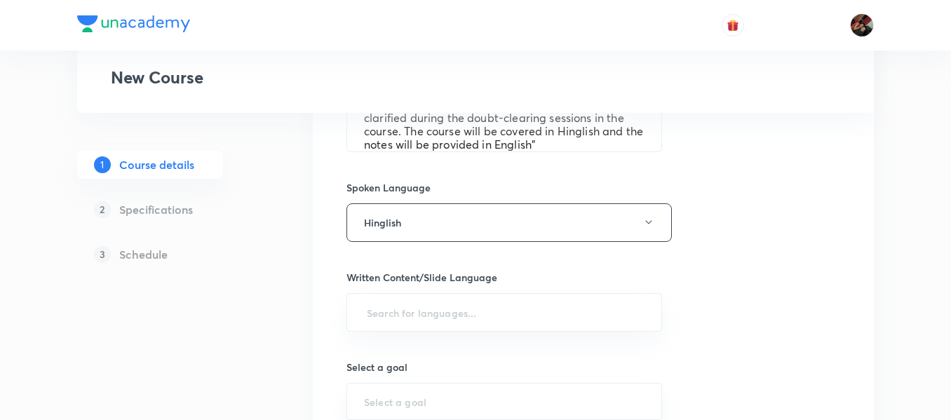
scroll to position [733, 0]
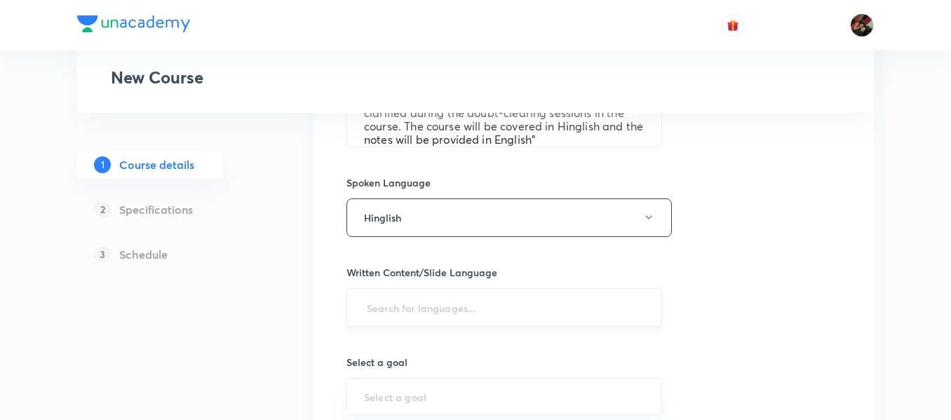
click at [429, 296] on input "text" at bounding box center [504, 308] width 281 height 26
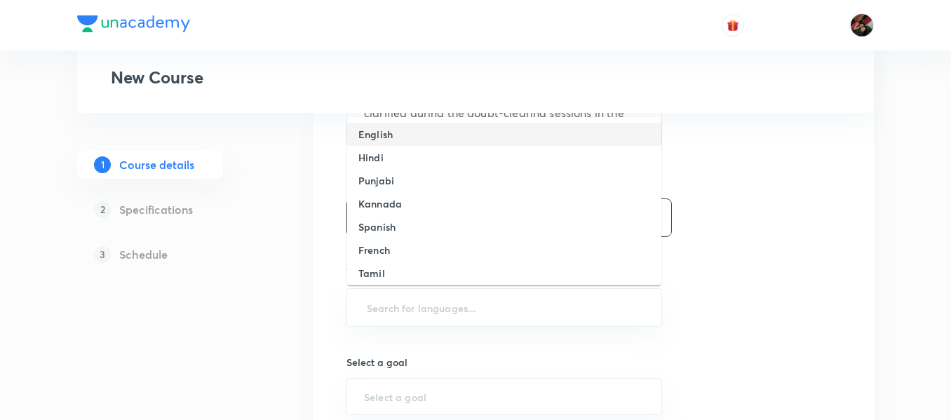
click at [375, 132] on h6 "English" at bounding box center [375, 134] width 34 height 15
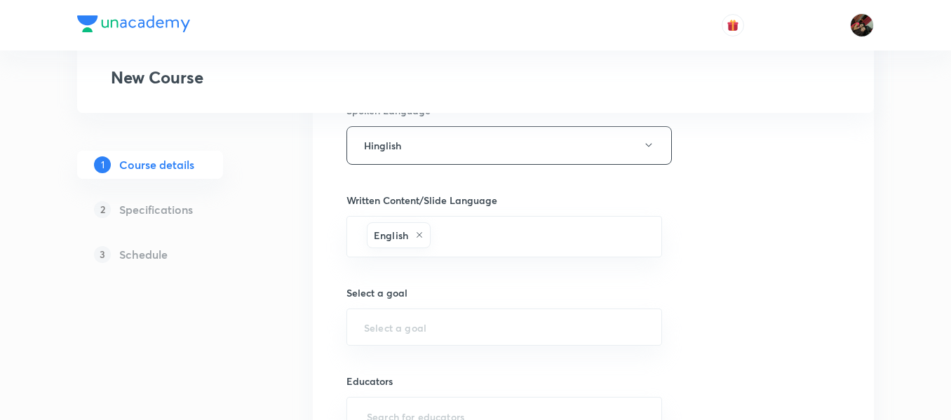
scroll to position [806, 0]
click at [389, 338] on div "​" at bounding box center [505, 326] width 316 height 37
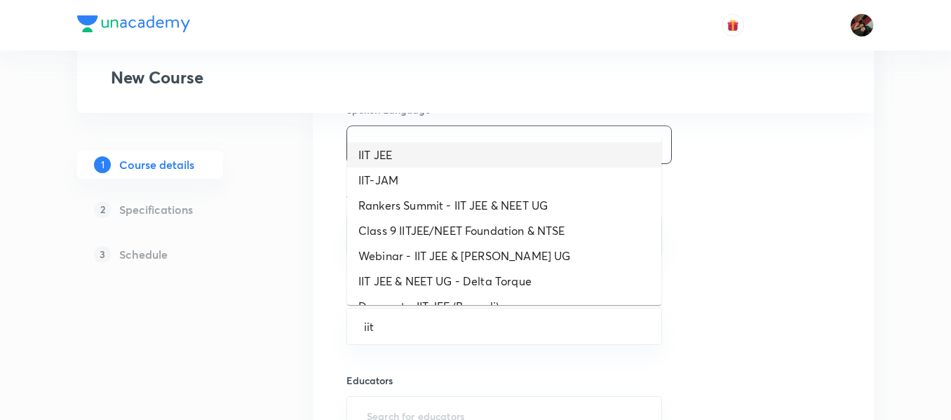
click at [377, 156] on li "IIT JEE" at bounding box center [504, 154] width 314 height 25
type input "IIT JEE"
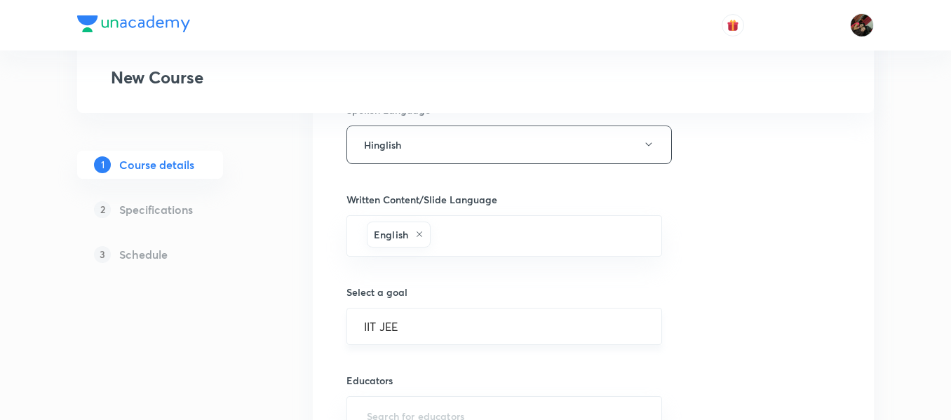
scroll to position [950, 0]
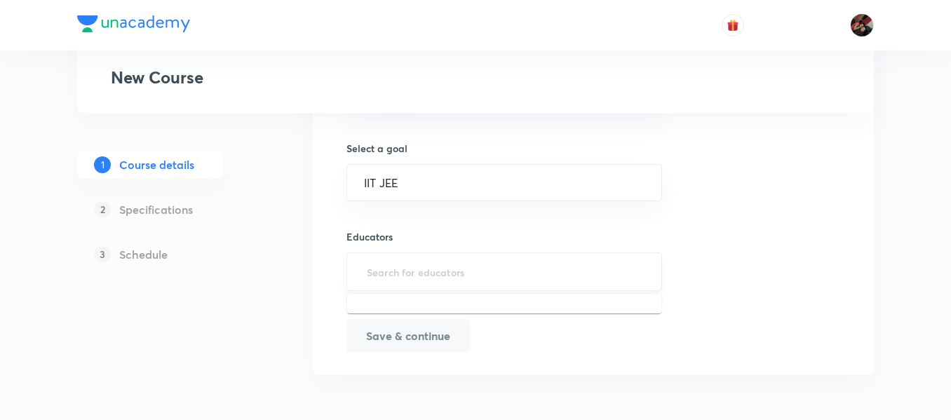
click at [372, 276] on input "text" at bounding box center [504, 272] width 281 height 26
paste input "Prabhatsingh-4351"
type input "Prabhatsingh-4351"
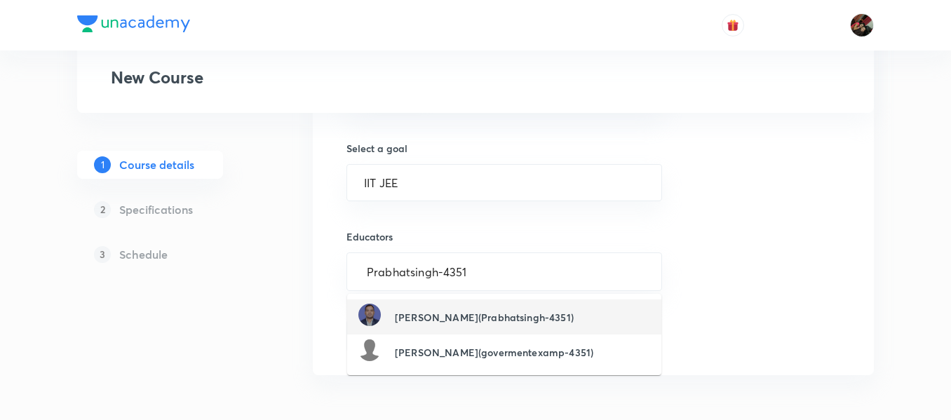
click at [409, 309] on div "Prabhat Singh(Prabhatsingh-4351)" at bounding box center [465, 317] width 215 height 27
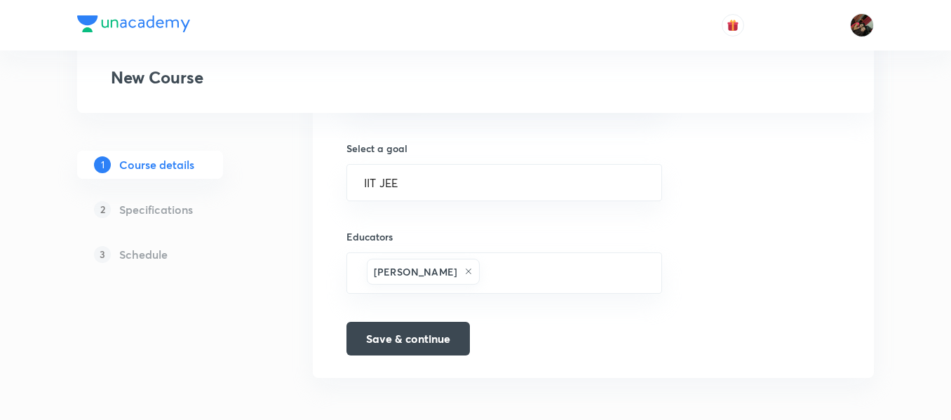
click at [392, 347] on button "Save & continue" at bounding box center [408, 338] width 123 height 34
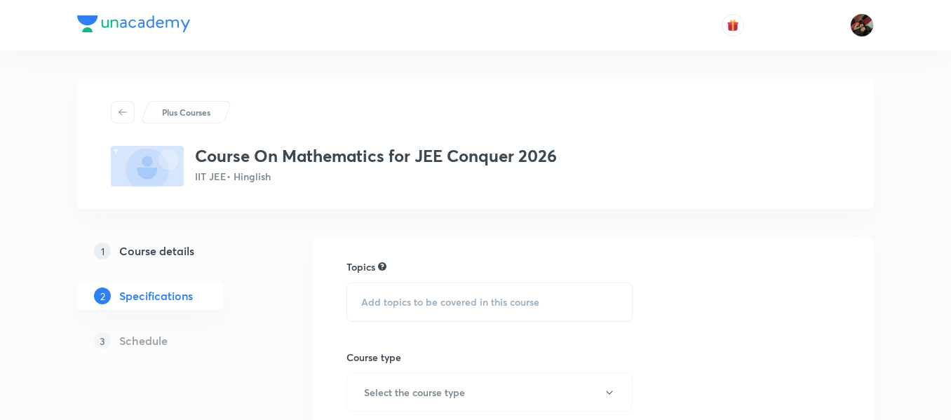
scroll to position [55, 0]
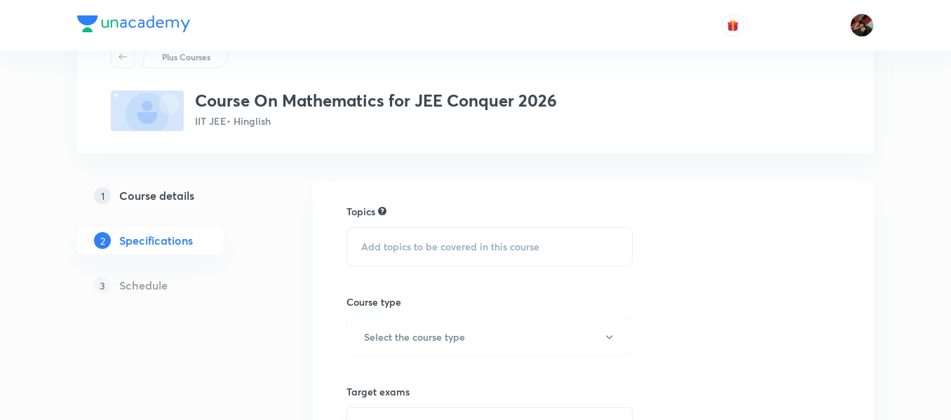
click at [403, 236] on div "Add topics to be covered in this course" at bounding box center [490, 246] width 286 height 39
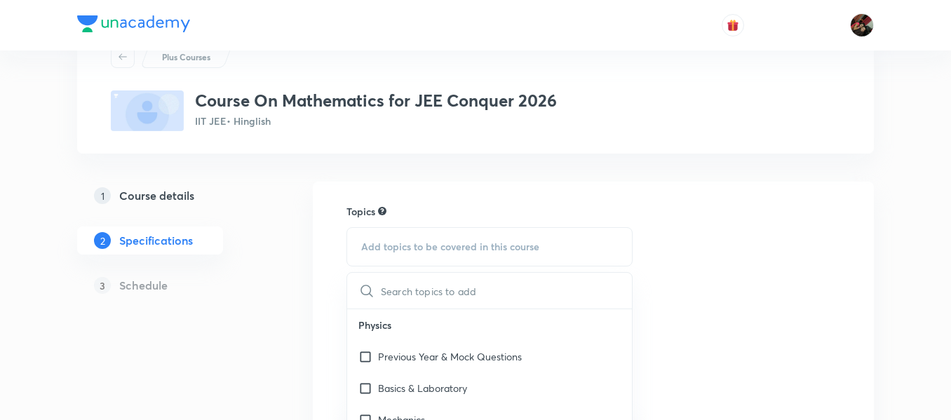
click at [403, 236] on div "Add topics to be covered in this course" at bounding box center [490, 246] width 286 height 39
click at [401, 280] on input "text" at bounding box center [506, 291] width 251 height 36
click at [398, 238] on div "Add topics to be covered in this course" at bounding box center [490, 246] width 286 height 39
click at [403, 297] on input "text" at bounding box center [506, 291] width 251 height 36
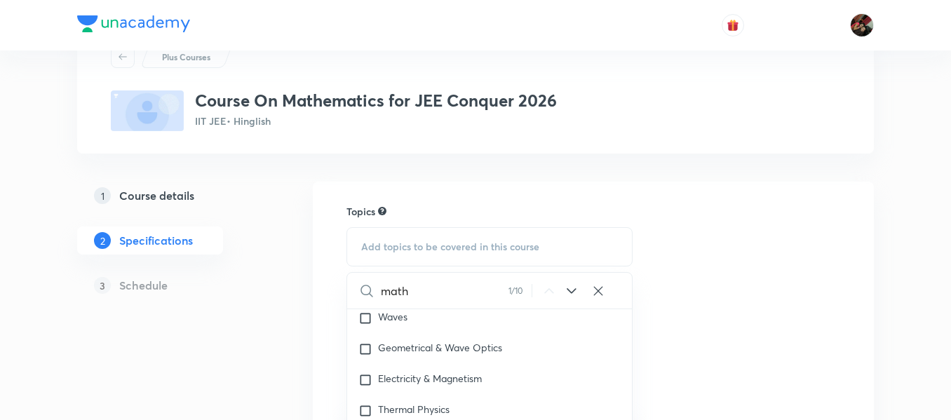
scroll to position [175, 0]
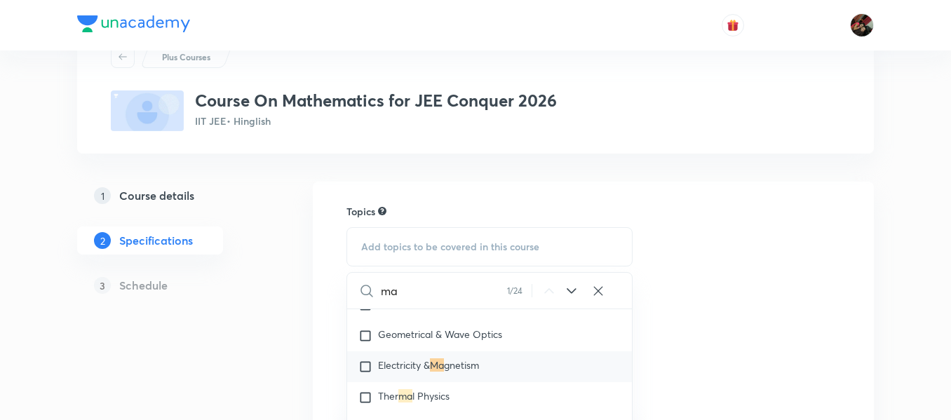
type input "m"
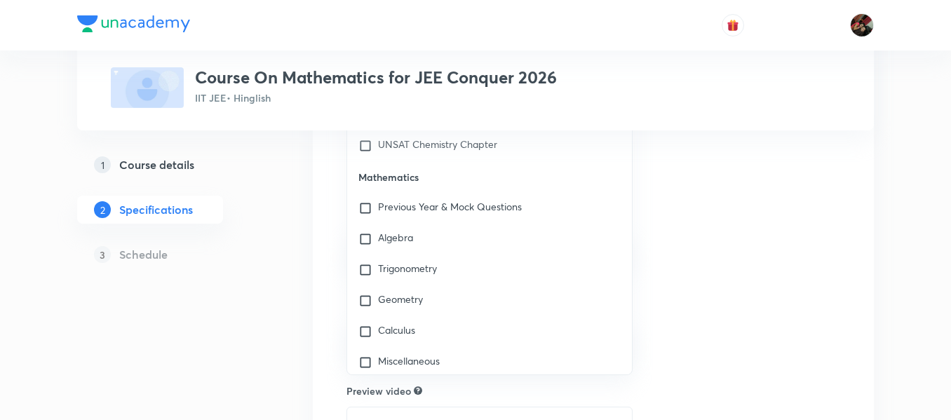
scroll to position [1580, 0]
drag, startPoint x: 459, startPoint y: 274, endPoint x: 415, endPoint y: 224, distance: 66.1
click at [415, 224] on div "Previous Year & Mock Questions" at bounding box center [489, 211] width 285 height 31
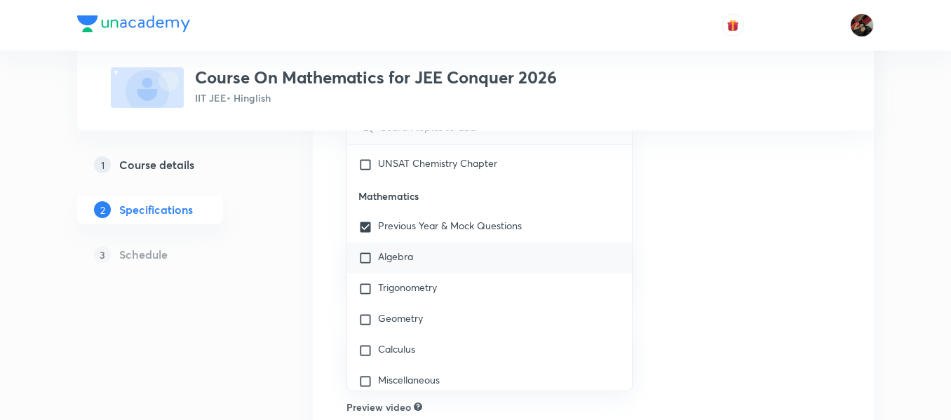
click at [409, 249] on div "Algebra" at bounding box center [489, 258] width 285 height 31
checkbox input "true"
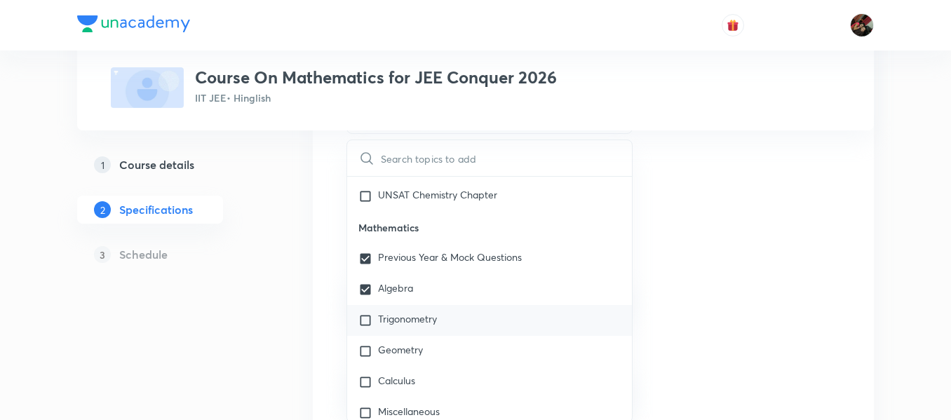
click at [398, 311] on div "Trigonometry" at bounding box center [489, 320] width 285 height 31
checkbox input "true"
click at [391, 347] on p "Geometry" at bounding box center [400, 351] width 45 height 14
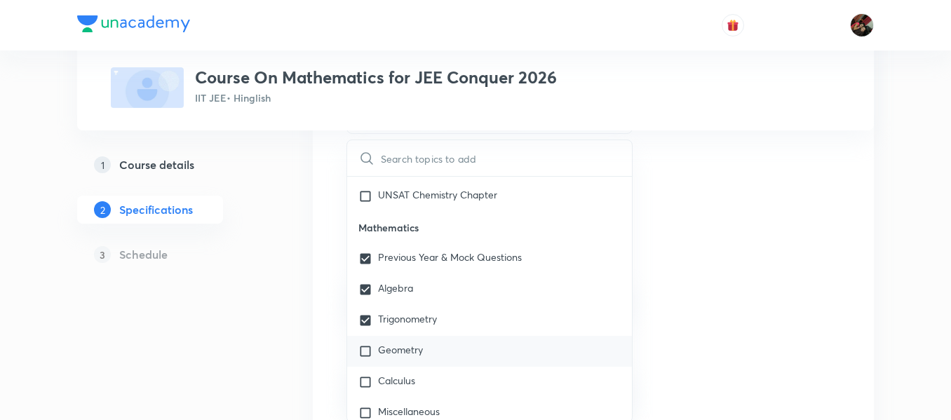
checkbox input "true"
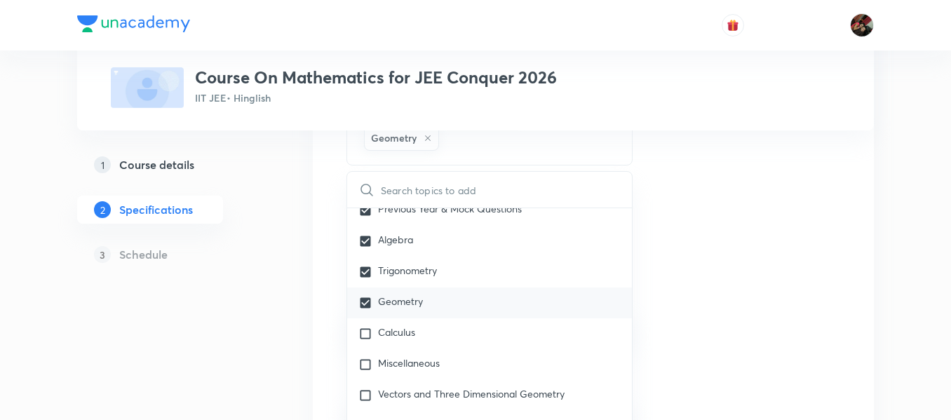
scroll to position [1661, 0]
click at [391, 347] on div "Calculus" at bounding box center [489, 333] width 285 height 31
checkbox input "true"
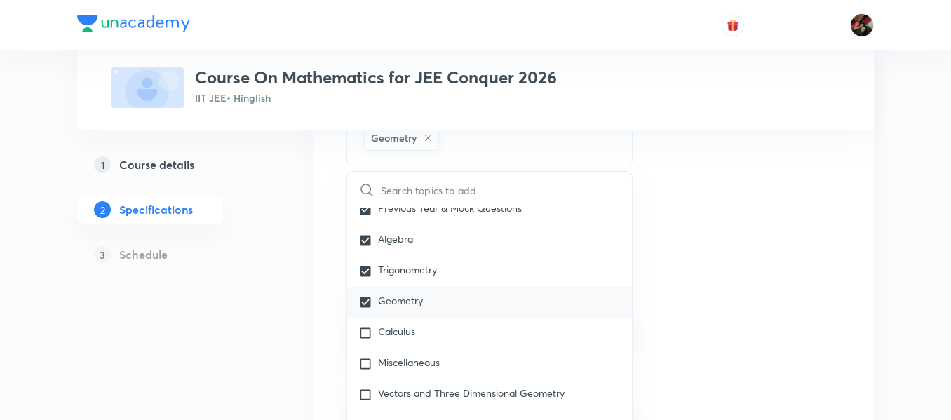
checkbox input "true"
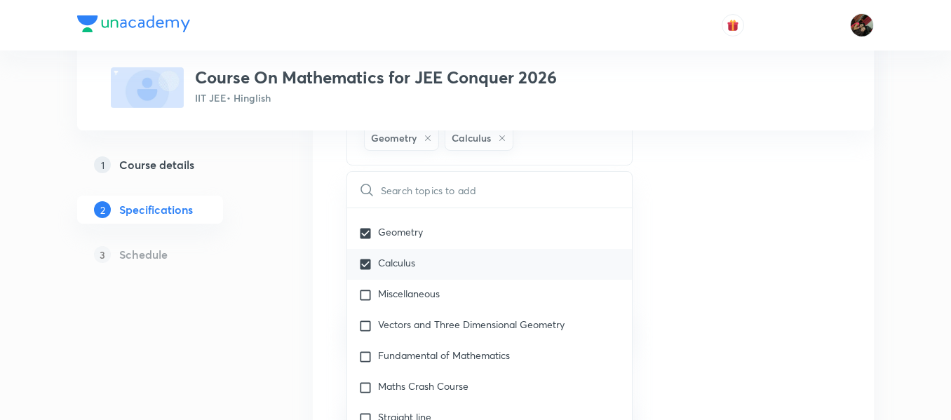
scroll to position [1731, 0]
click at [391, 342] on div "Fundamental of Mathematics" at bounding box center [489, 355] width 285 height 31
checkbox input "true"
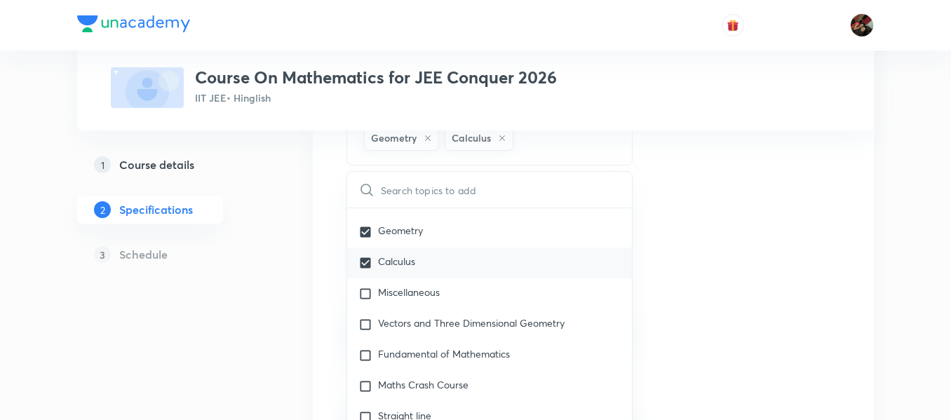
checkbox input "true"
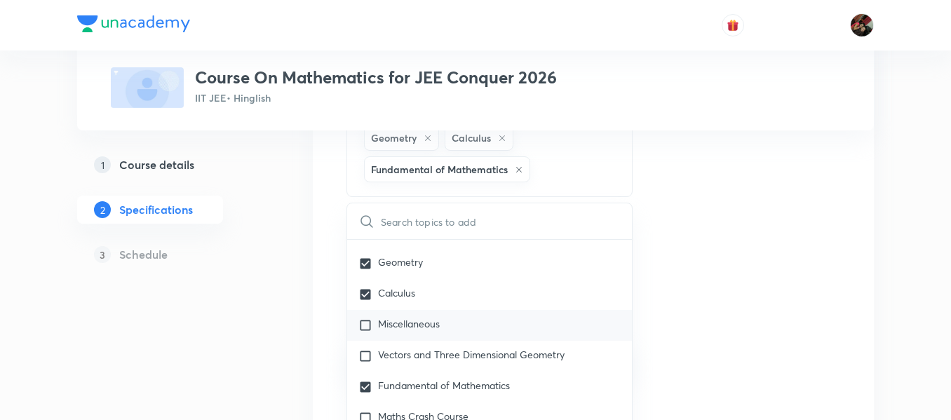
click at [389, 330] on p "Miscellaneous" at bounding box center [409, 326] width 62 height 14
checkbox input "true"
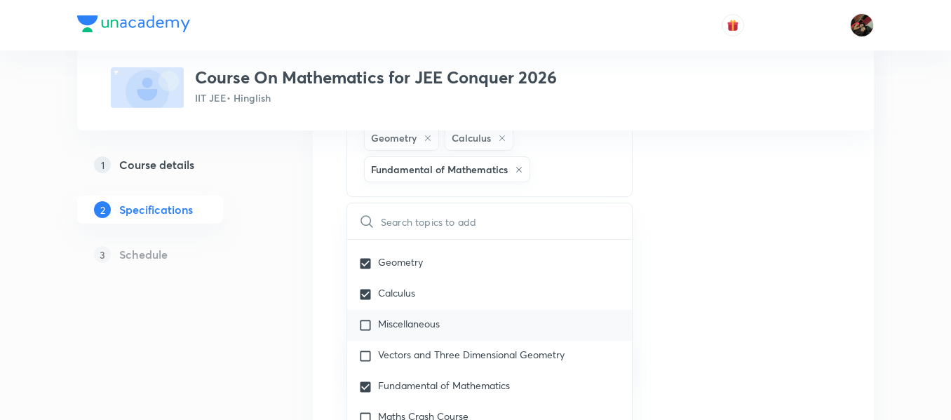
checkbox input "true"
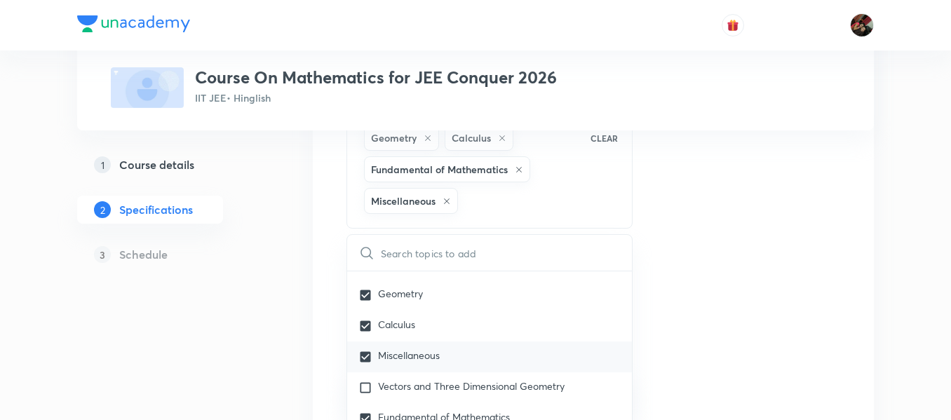
scroll to position [1857, 0]
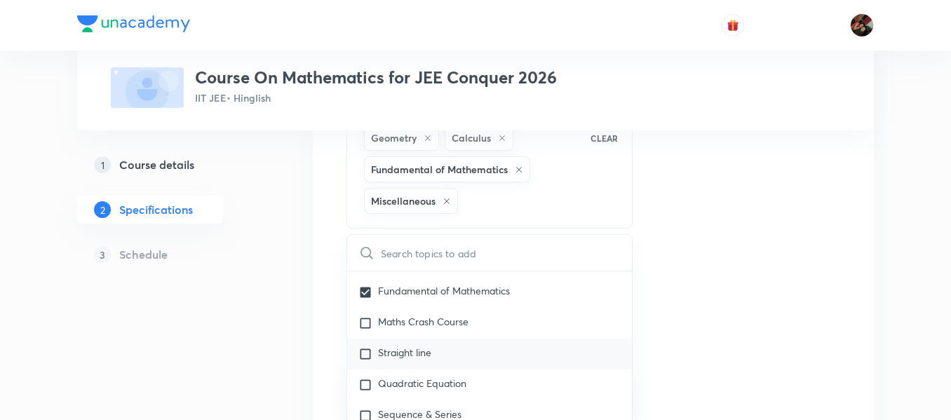
click at [385, 344] on div "Straight line" at bounding box center [489, 354] width 285 height 31
checkbox input "true"
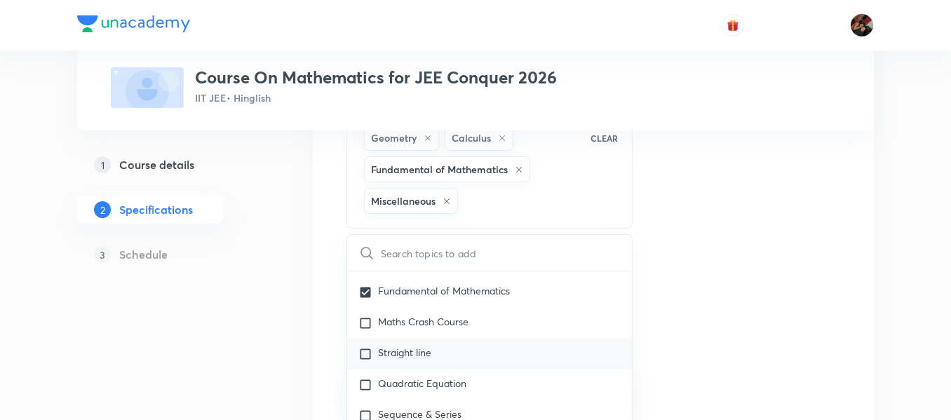
checkbox input "true"
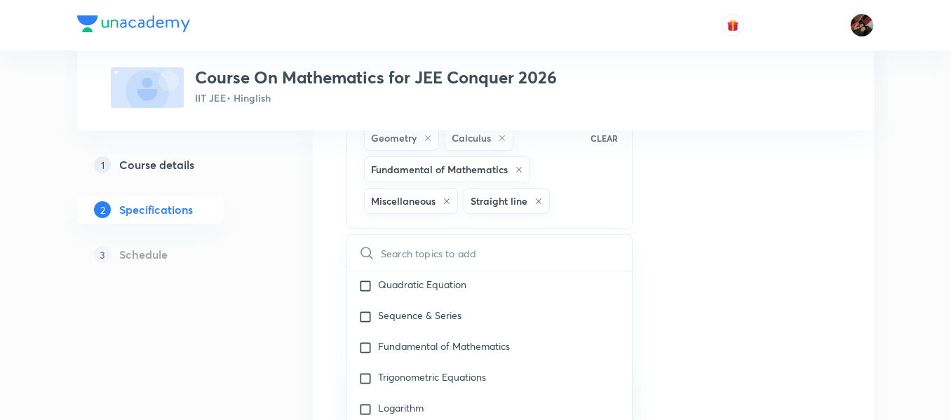
scroll to position [1957, 0]
click at [394, 309] on p "Sequence & Series" at bounding box center [419, 316] width 83 height 14
checkbox input "true"
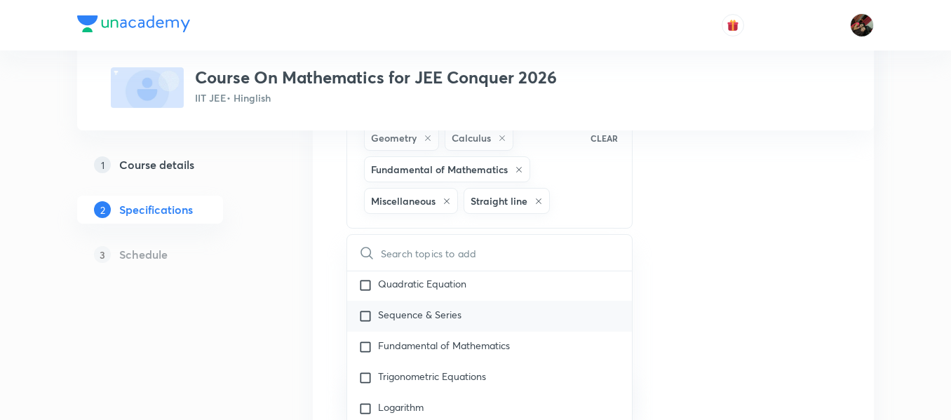
checkbox input "true"
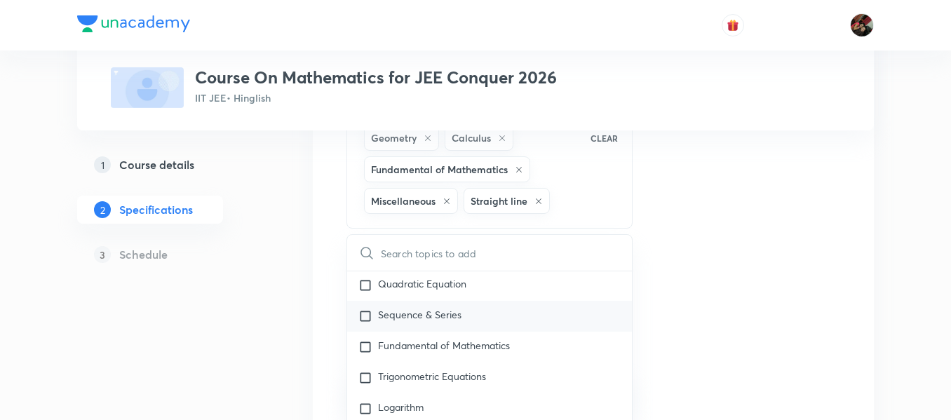
checkbox input "true"
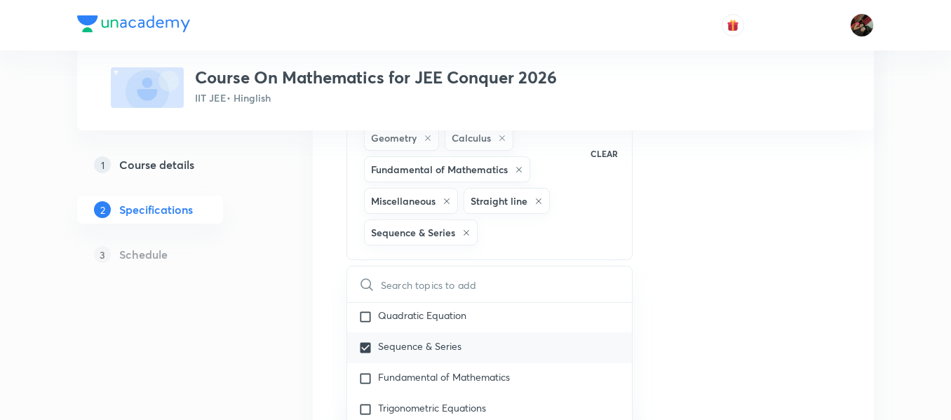
click at [398, 347] on p "Sequence & Series" at bounding box center [419, 348] width 83 height 14
checkbox input "true"
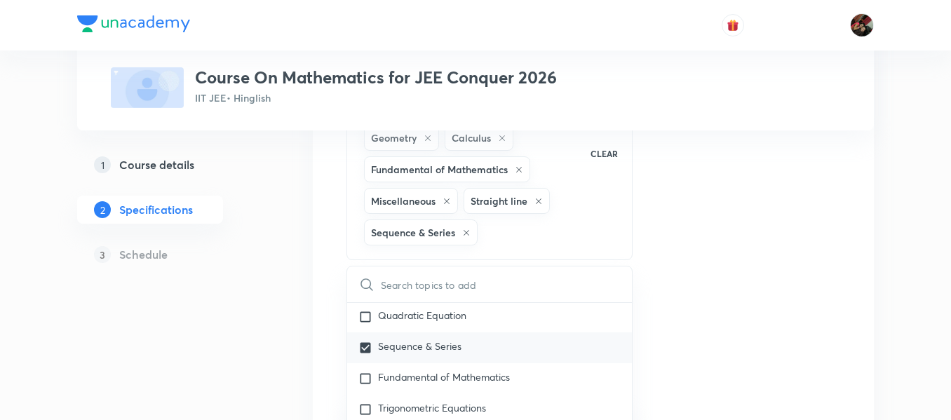
checkbox input "true"
checkbox input "false"
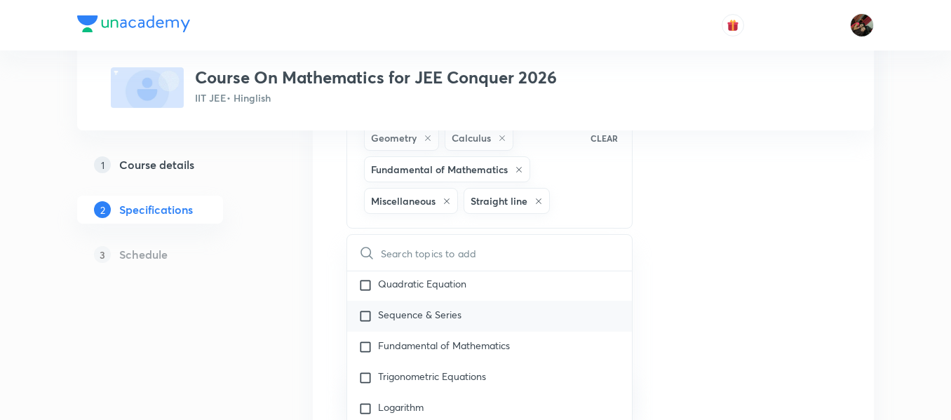
scroll to position [2013, 0]
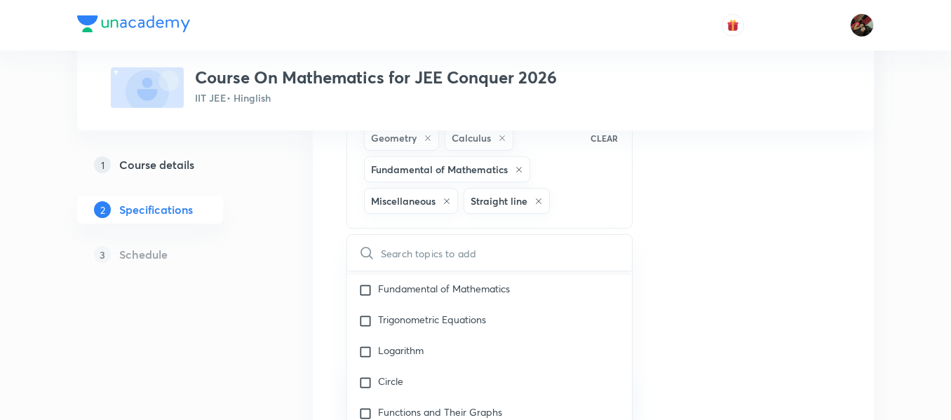
click at [398, 347] on p "Logarithm" at bounding box center [401, 352] width 46 height 14
checkbox input "true"
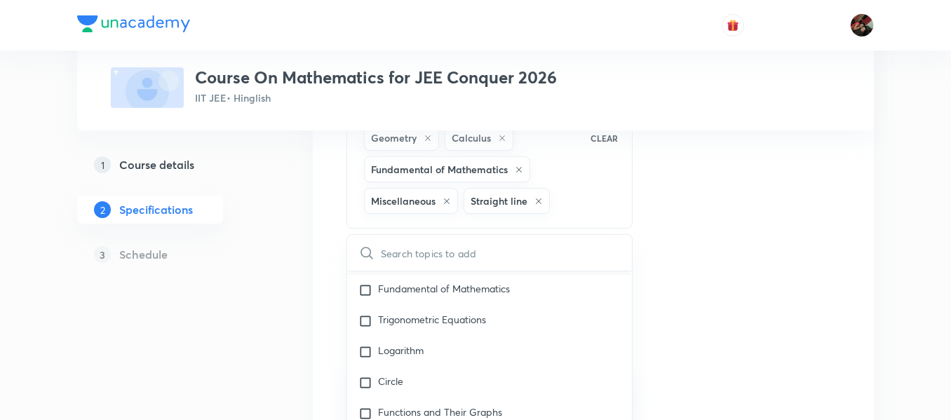
checkbox input "true"
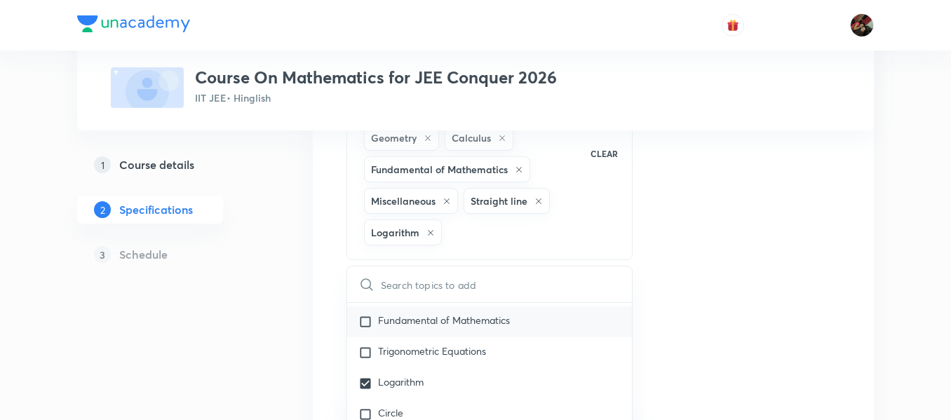
click at [410, 321] on p "Fundamental of Mathematics" at bounding box center [444, 322] width 132 height 14
checkbox input "true"
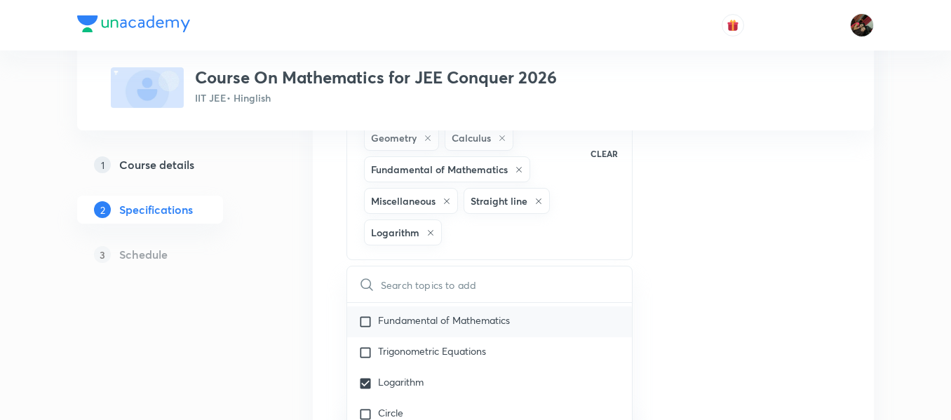
checkbox input "true"
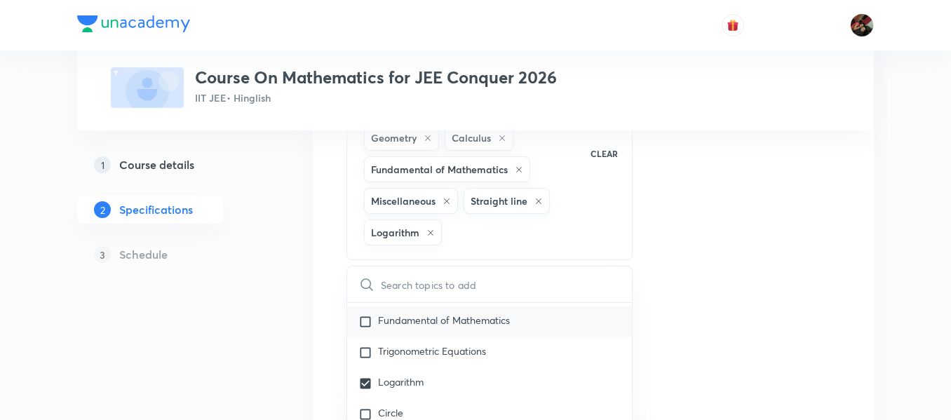
checkbox input "true"
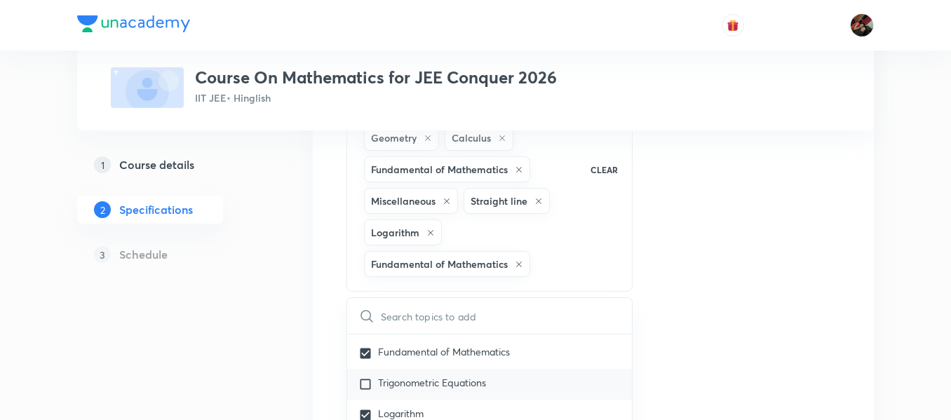
click at [403, 375] on div "Trigonometric Equations" at bounding box center [489, 384] width 285 height 31
checkbox input "true"
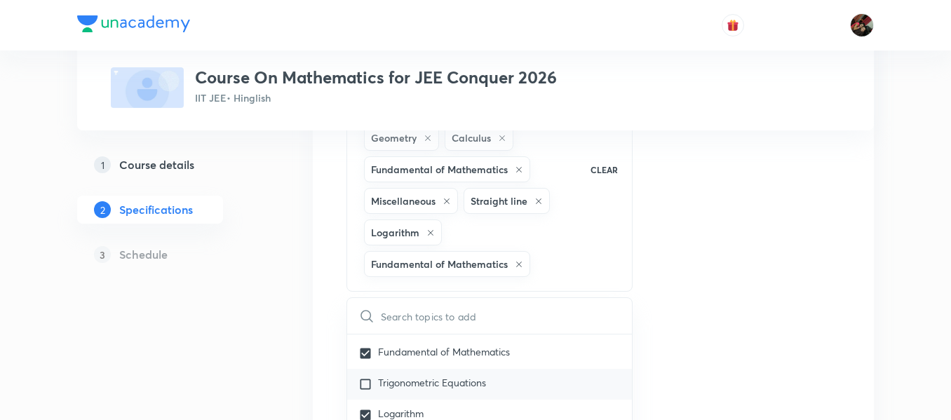
checkbox input "true"
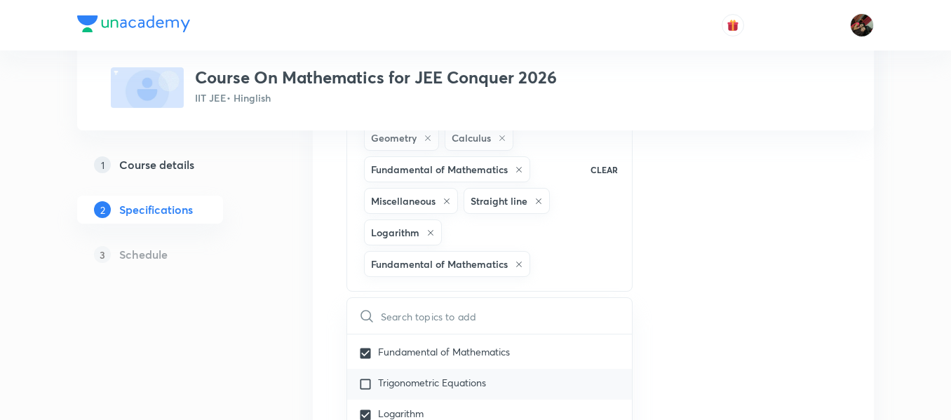
checkbox input "true"
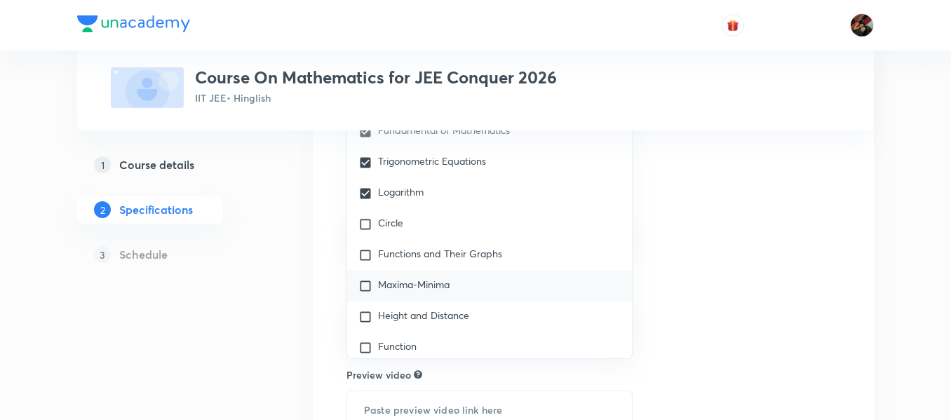
scroll to position [493, 0]
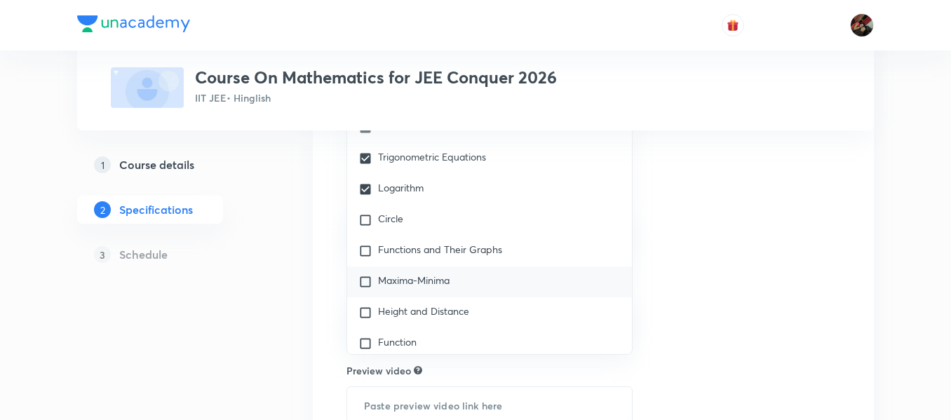
click at [423, 295] on div "Maxima-Minima" at bounding box center [489, 282] width 285 height 31
checkbox input "true"
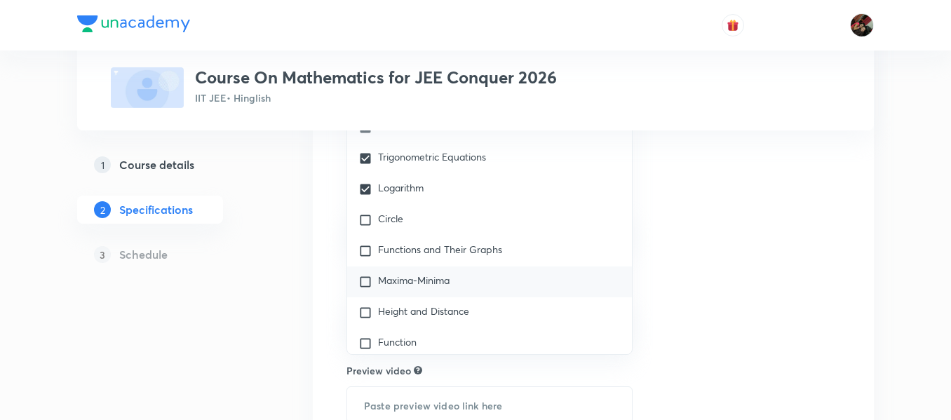
checkbox input "true"
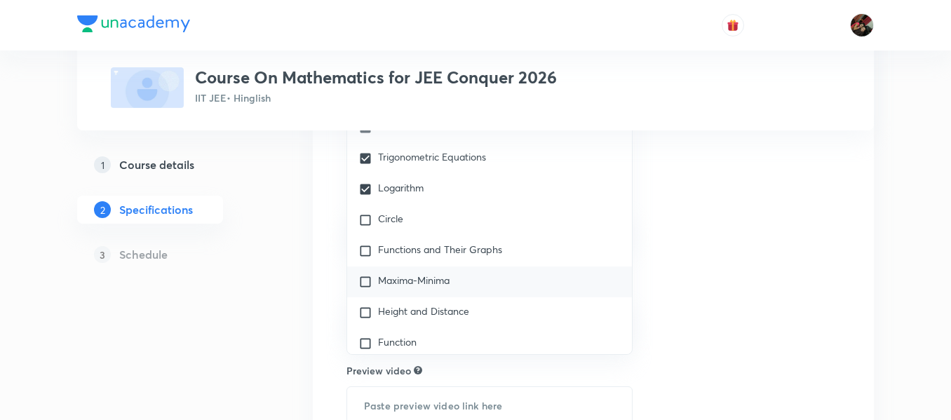
checkbox input "true"
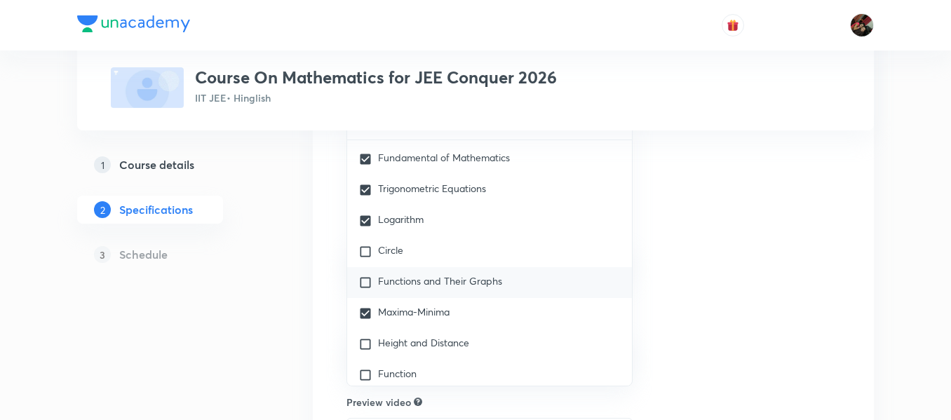
click at [421, 282] on p "Functions and Their Graphs" at bounding box center [440, 283] width 124 height 14
checkbox input "true"
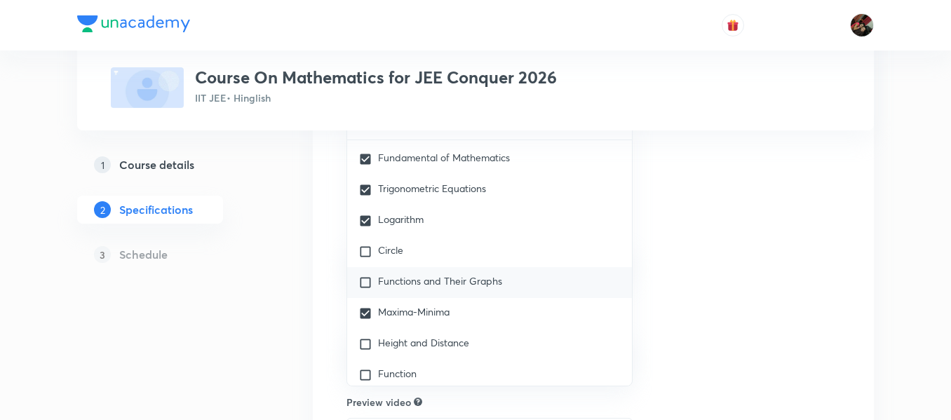
checkbox input "true"
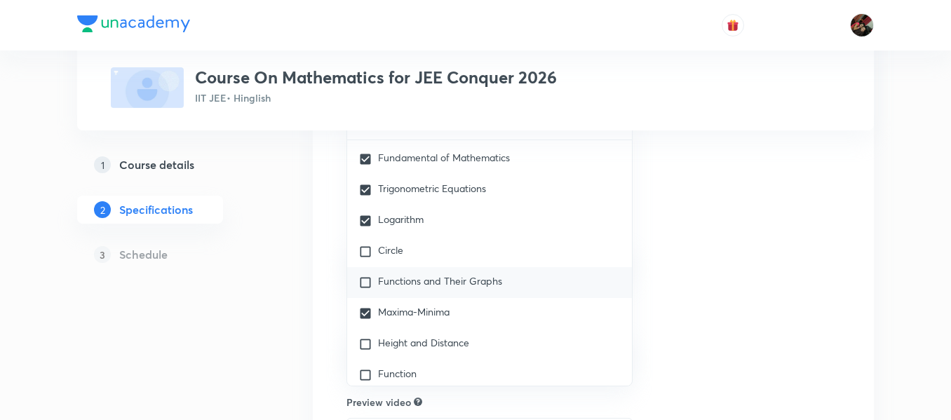
checkbox input "true"
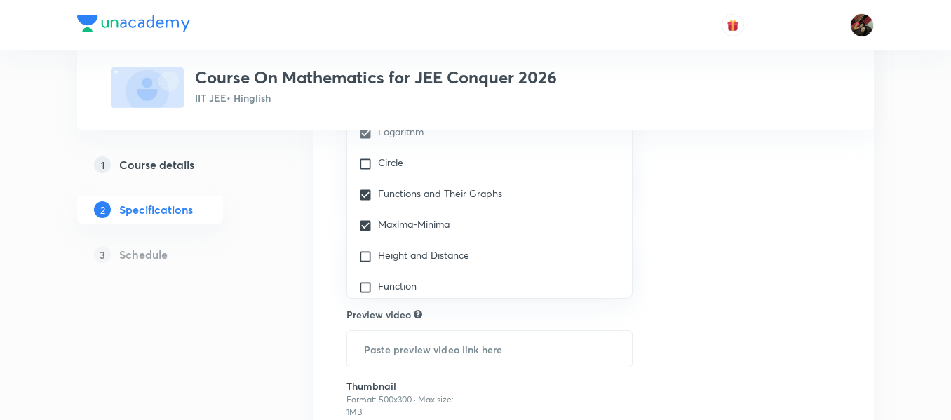
scroll to position [613, 0]
click at [652, 288] on div "Topics Previous Year & Mock Questions Algebra Trigonometry Geometry Calculus Fu…" at bounding box center [594, 73] width 494 height 854
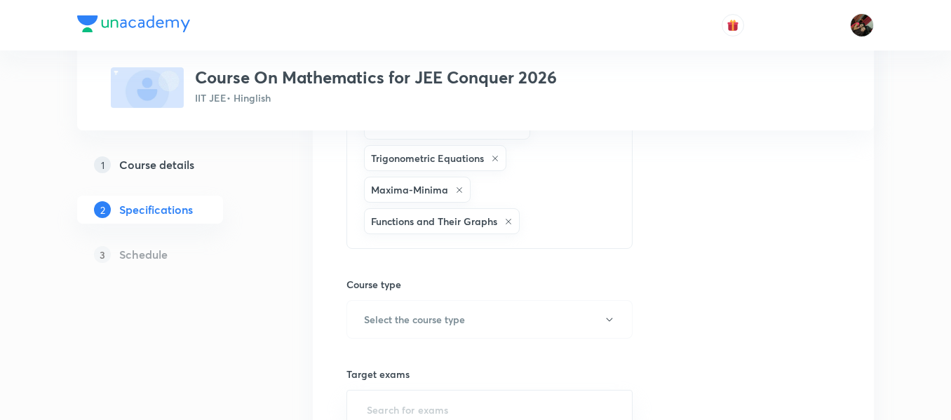
scroll to position [374, 0]
click at [554, 307] on button "Select the course type" at bounding box center [490, 319] width 286 height 39
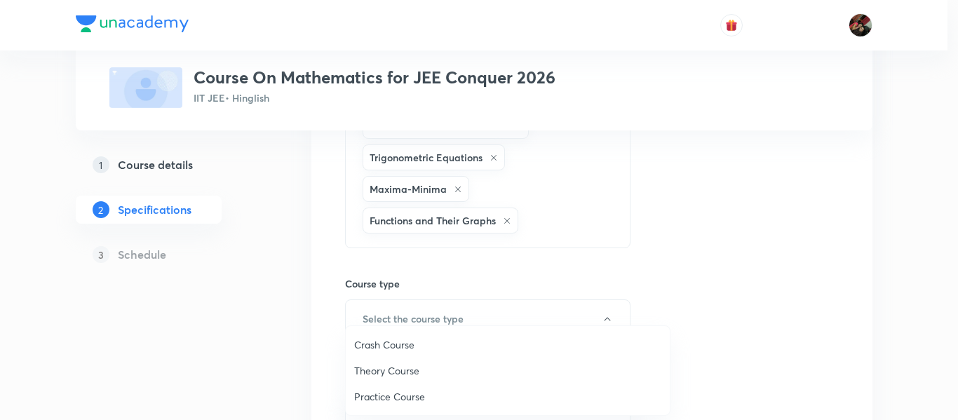
click at [408, 365] on span "Theory Course" at bounding box center [507, 370] width 307 height 15
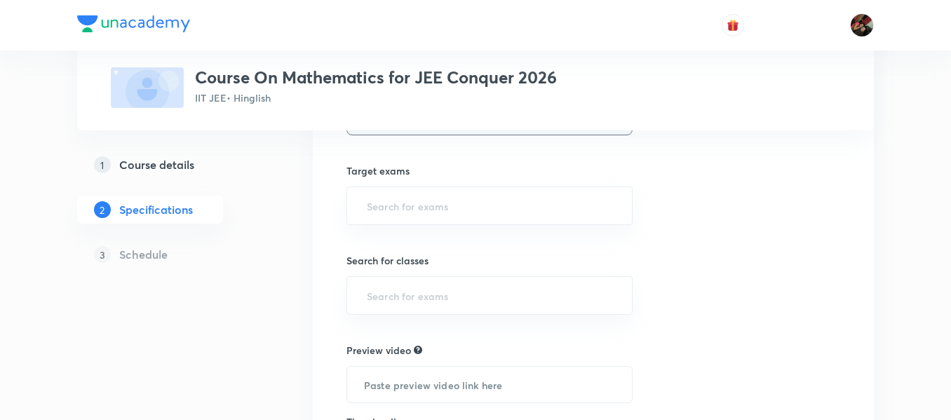
scroll to position [598, 0]
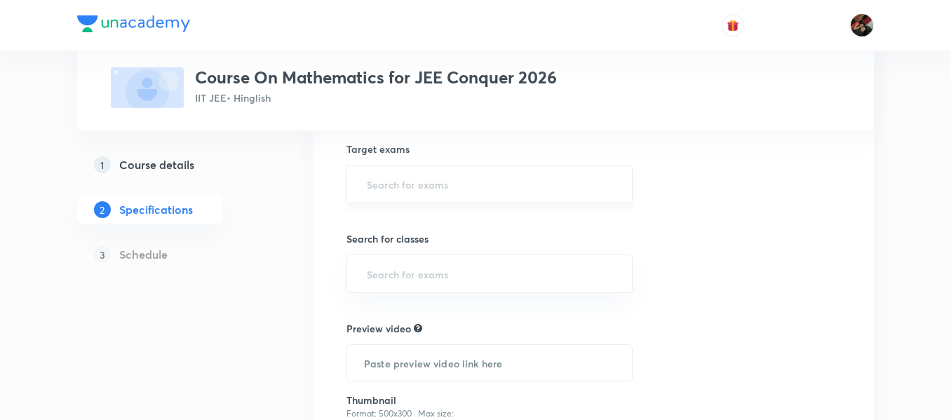
click at [415, 201] on div "​" at bounding box center [490, 184] width 286 height 39
type input "j"
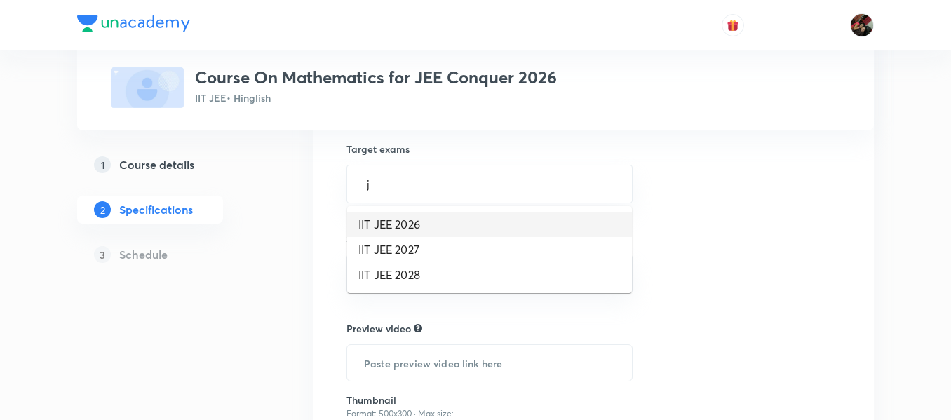
click at [389, 235] on li "IIT JEE 2026" at bounding box center [489, 224] width 285 height 25
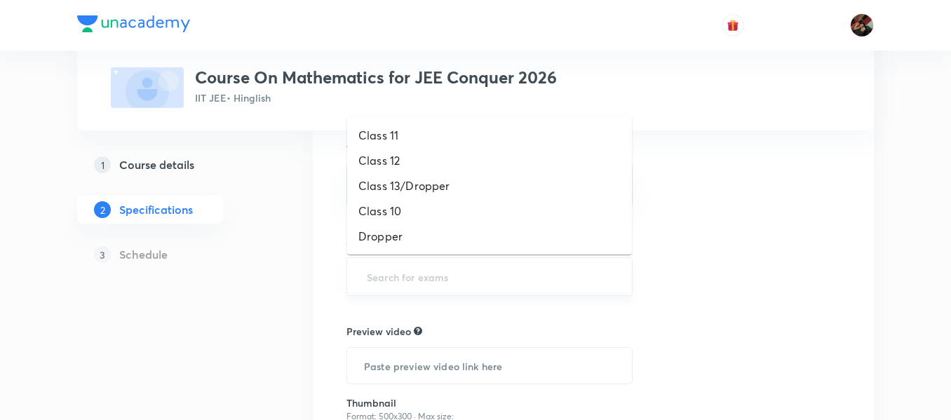
click at [384, 270] on input "text" at bounding box center [489, 277] width 251 height 26
click at [384, 246] on li "Dropper" at bounding box center [489, 236] width 285 height 25
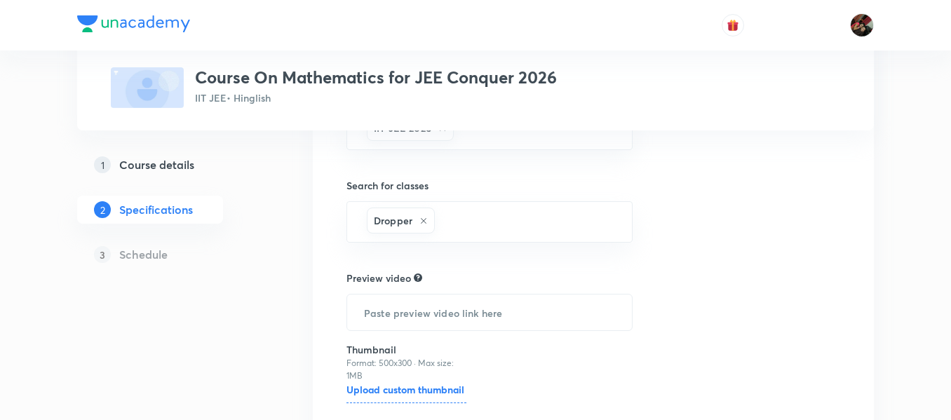
scroll to position [670, 0]
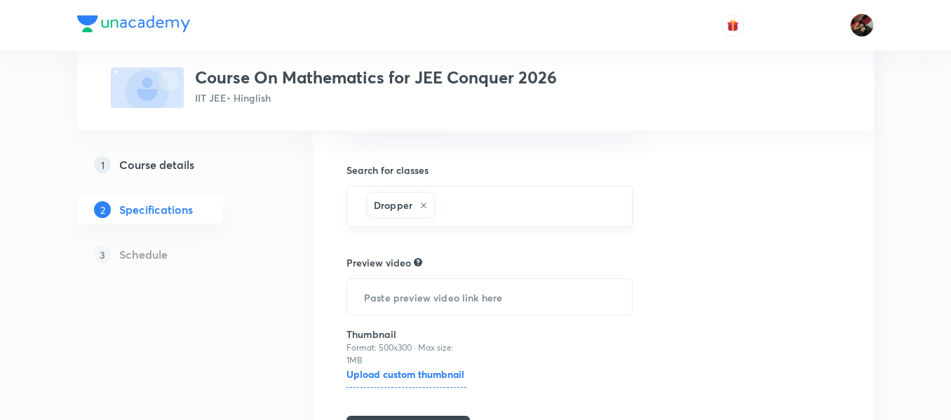
click at [424, 210] on div "Dropper" at bounding box center [401, 205] width 68 height 26
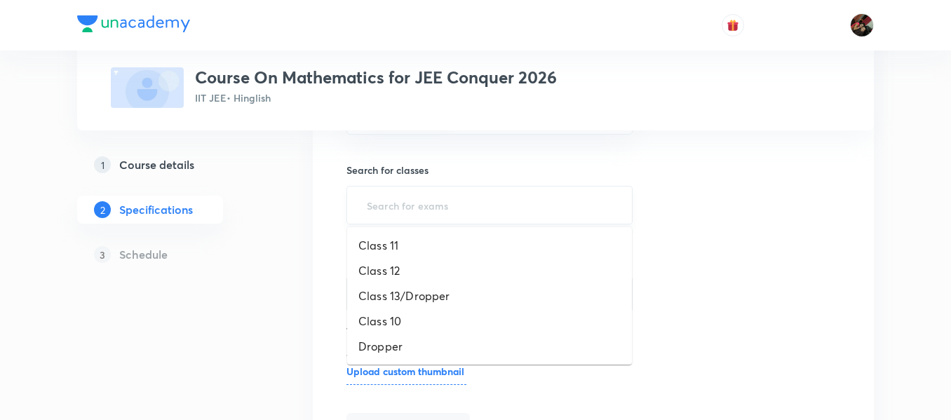
click at [435, 201] on input "text" at bounding box center [489, 205] width 251 height 26
click at [408, 288] on li "Class 13/Dropper" at bounding box center [489, 295] width 285 height 25
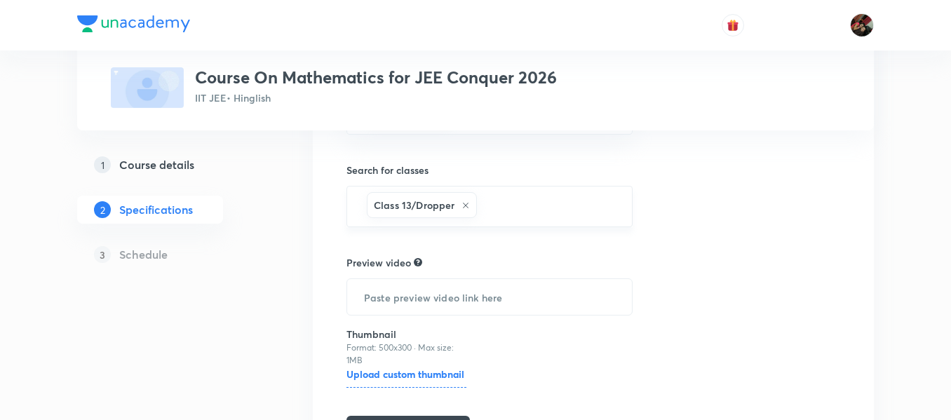
scroll to position [767, 0]
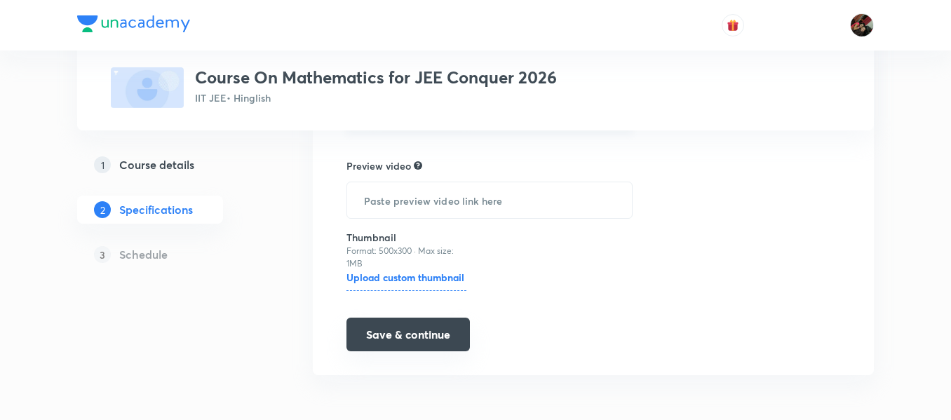
click at [387, 342] on button "Save & continue" at bounding box center [408, 335] width 123 height 34
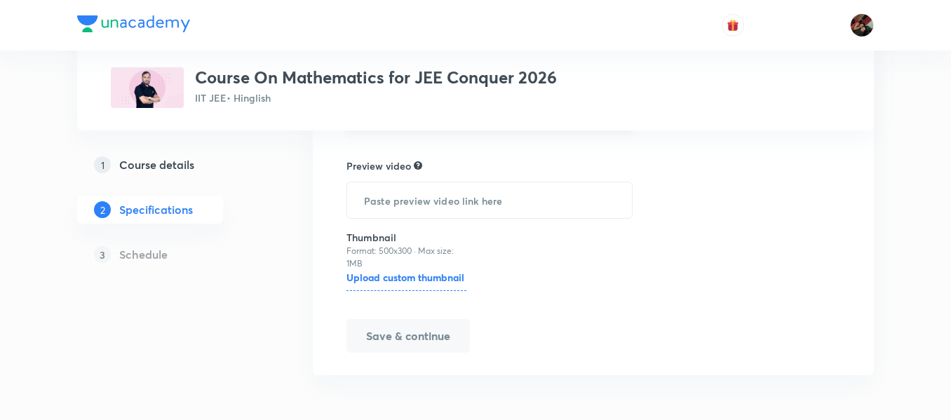
scroll to position [764, 0]
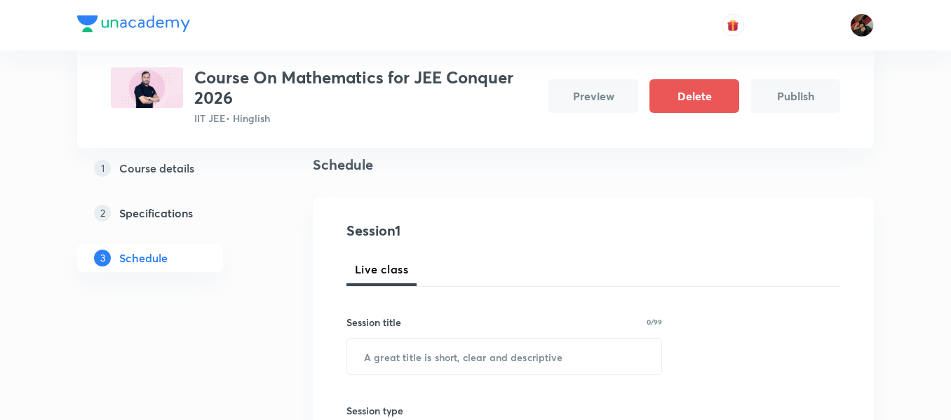
scroll to position [101, 0]
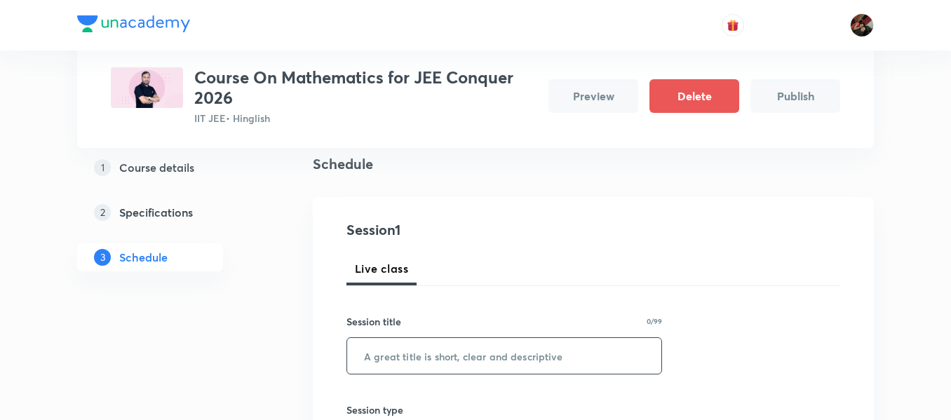
click at [428, 351] on input "text" at bounding box center [504, 356] width 314 height 36
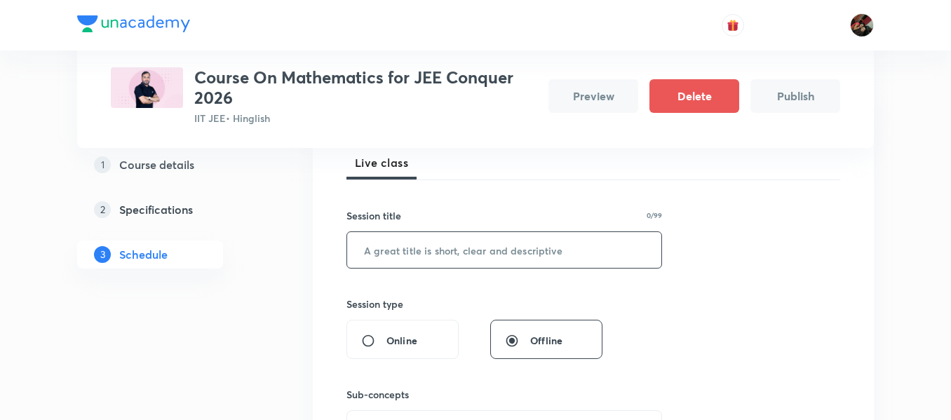
scroll to position [208, 0]
click at [428, 248] on input "text" at bounding box center [504, 250] width 314 height 36
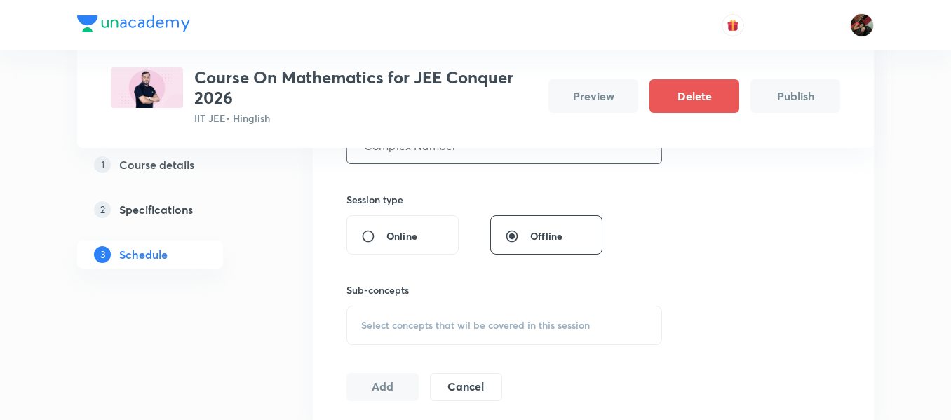
scroll to position [316, 0]
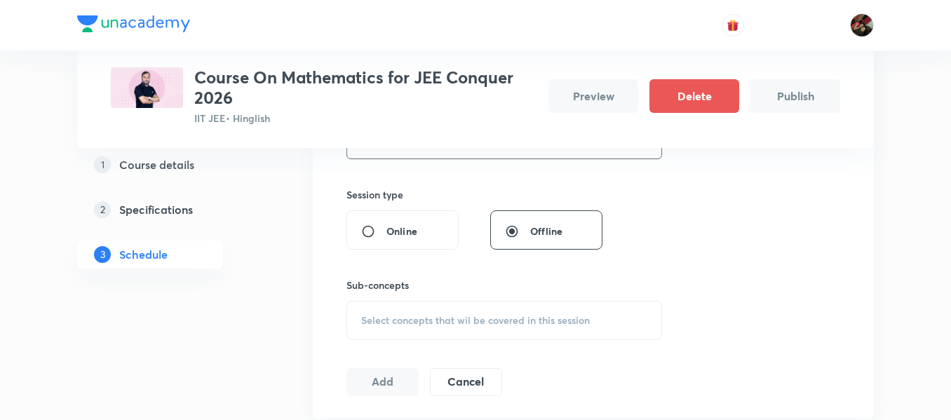
type input "Complex Number"
click at [424, 320] on span "Select concepts that wil be covered in this session" at bounding box center [475, 320] width 229 height 11
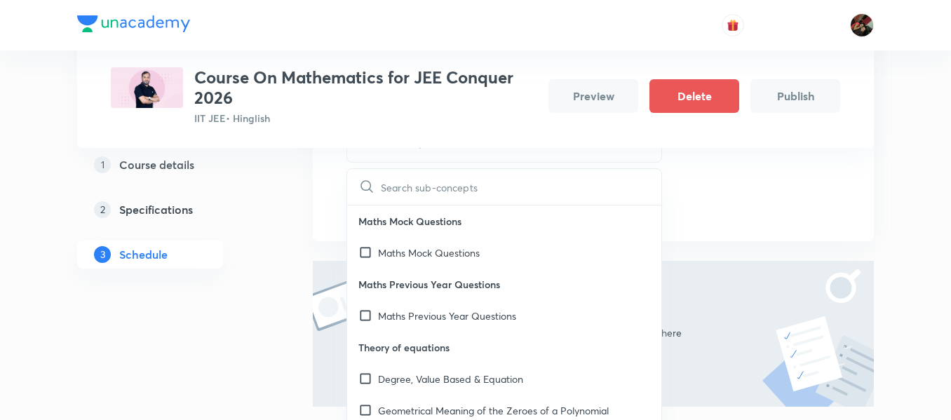
click at [417, 273] on p "Maths Previous Year Questions" at bounding box center [504, 285] width 314 height 32
click at [413, 265] on div "Maths Mock Questions" at bounding box center [504, 253] width 314 height 32
checkbox input "true"
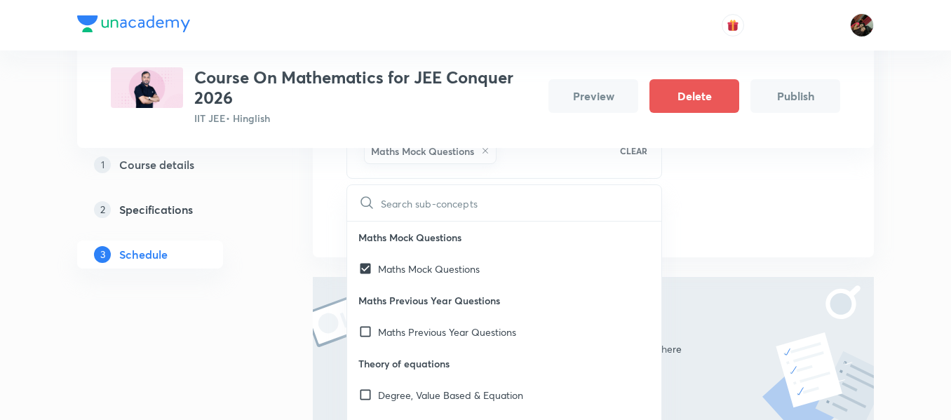
click at [243, 239] on div "1 Course details 2 Specifications 3 Schedule" at bounding box center [172, 218] width 191 height 135
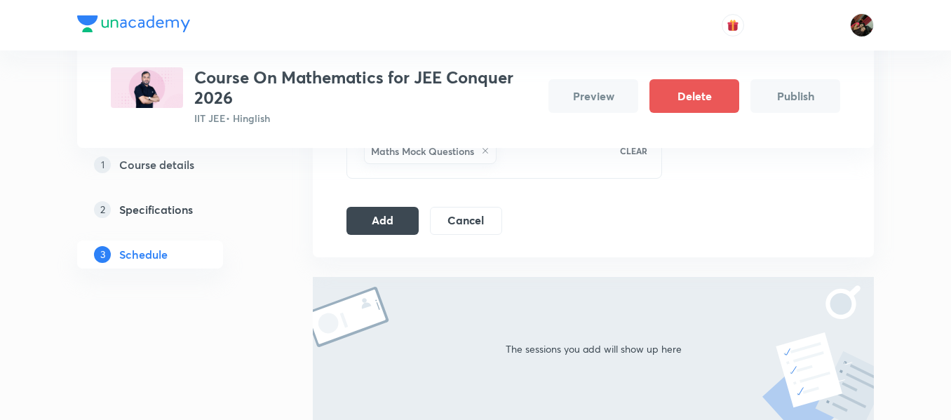
scroll to position [478, 0]
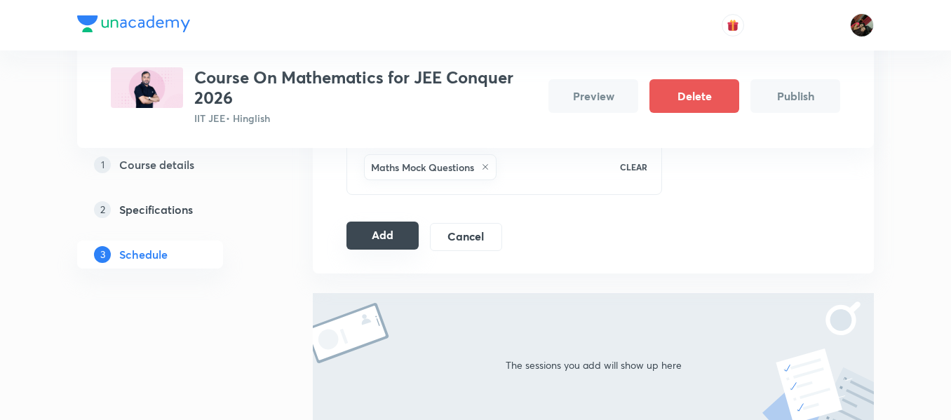
click at [370, 239] on button "Add" at bounding box center [383, 236] width 72 height 28
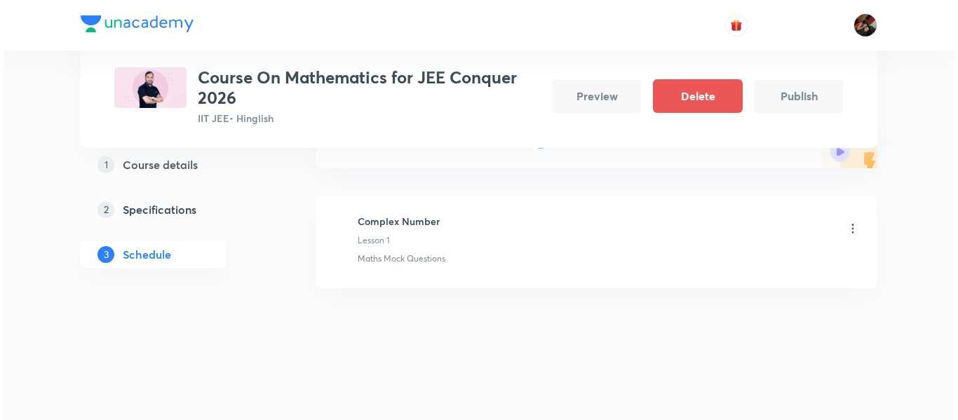
scroll to position [32, 0]
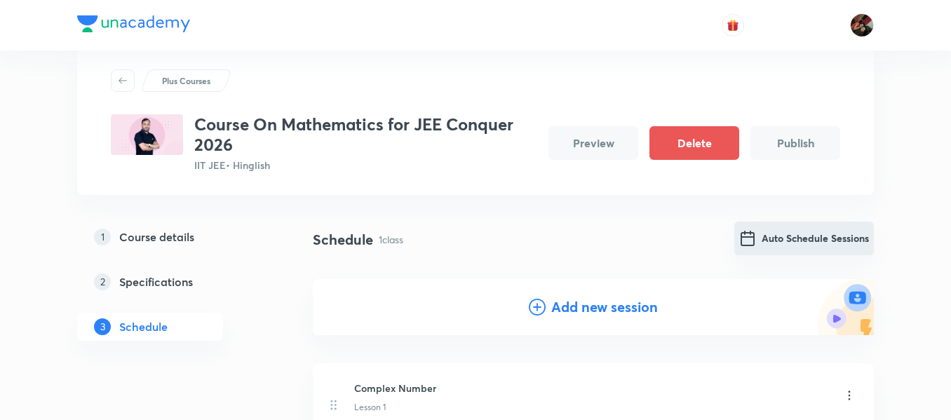
click at [767, 243] on button "Auto Schedule Sessions" at bounding box center [805, 239] width 140 height 34
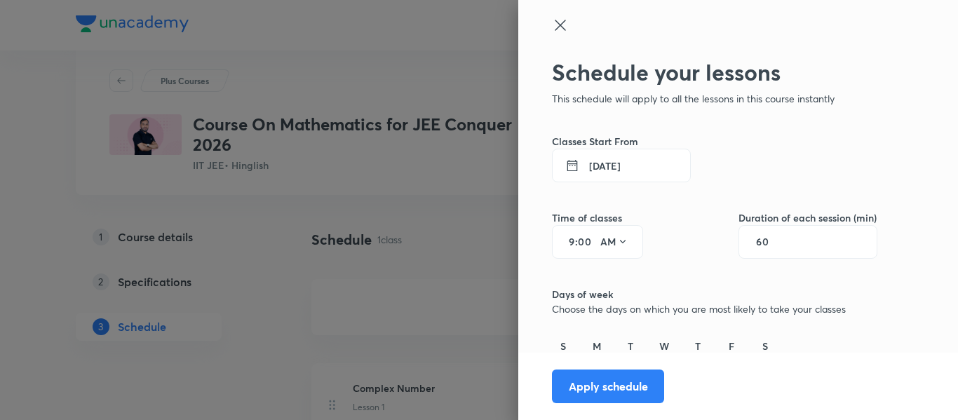
click at [588, 163] on button "7 Oct 2025" at bounding box center [621, 166] width 139 height 34
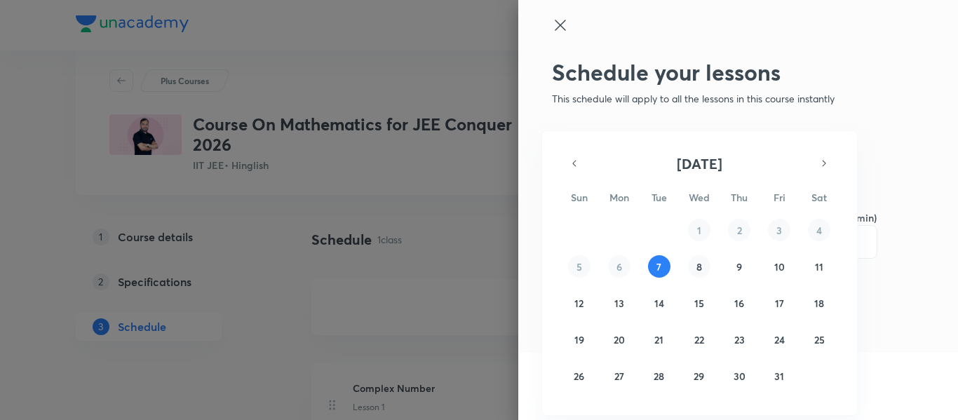
click at [699, 263] on abbr "8" at bounding box center [700, 266] width 6 height 13
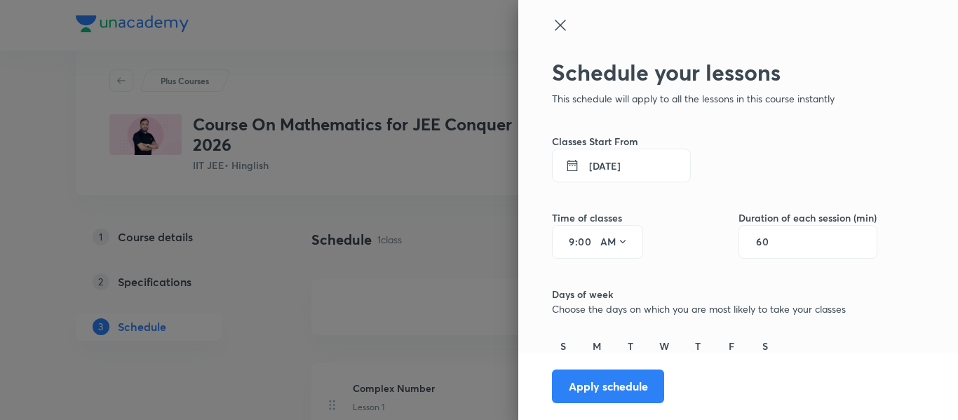
click at [578, 240] on input "00" at bounding box center [586, 241] width 17 height 11
click at [564, 248] on div "9 : 00 AM" at bounding box center [597, 242] width 91 height 34
click at [617, 245] on icon at bounding box center [622, 241] width 11 height 11
click at [608, 273] on div "PM" at bounding box center [604, 278] width 51 height 34
click at [566, 240] on div "9 : 00 PM" at bounding box center [597, 242] width 91 height 34
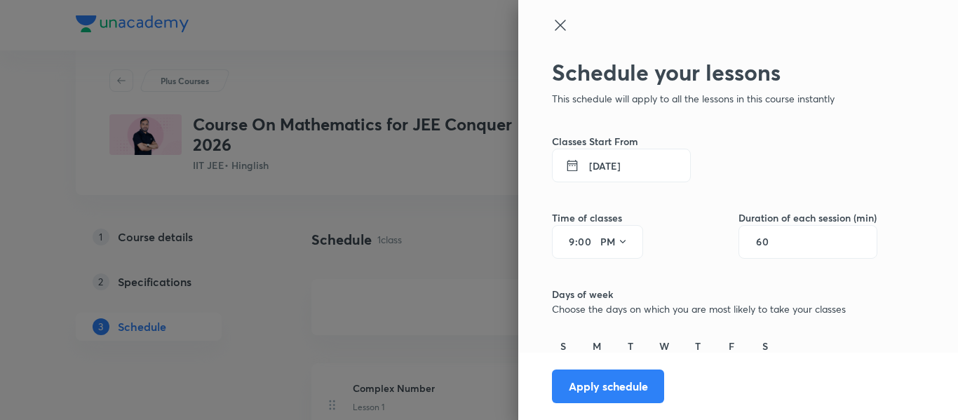
click at [565, 240] on div "9 : 00 PM" at bounding box center [597, 242] width 91 height 34
click at [563, 239] on input "9" at bounding box center [566, 241] width 17 height 11
click at [620, 241] on icon at bounding box center [623, 243] width 6 height 4
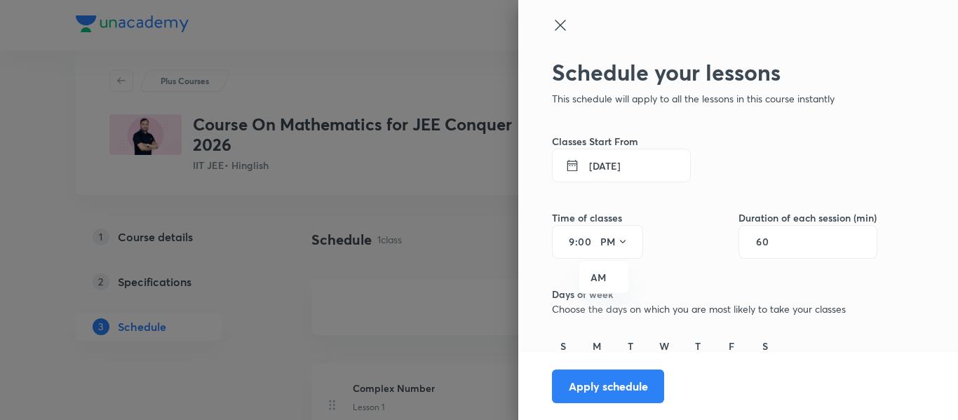
click at [563, 234] on div at bounding box center [479, 210] width 958 height 420
click at [563, 234] on div "AM" at bounding box center [479, 210] width 958 height 420
click at [562, 246] on input "9" at bounding box center [566, 241] width 17 height 11
type input "1"
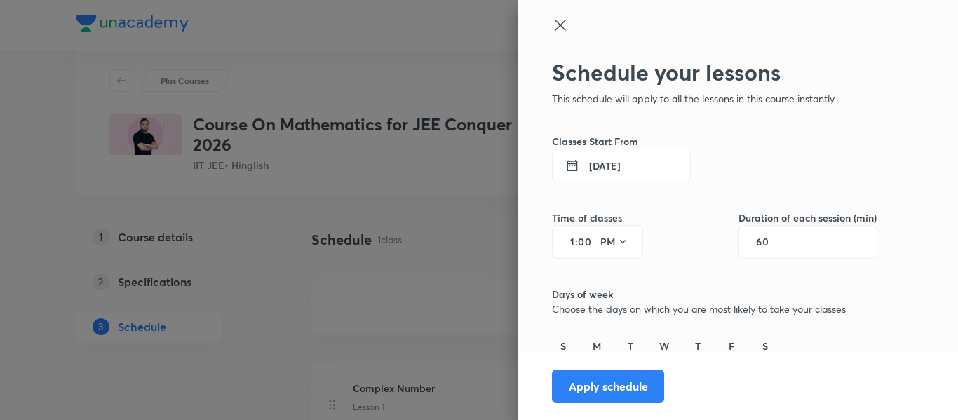
click at [762, 247] on input "60" at bounding box center [769, 241] width 27 height 11
type input "90"
click at [619, 300] on h6 "Days of week" at bounding box center [715, 294] width 326 height 15
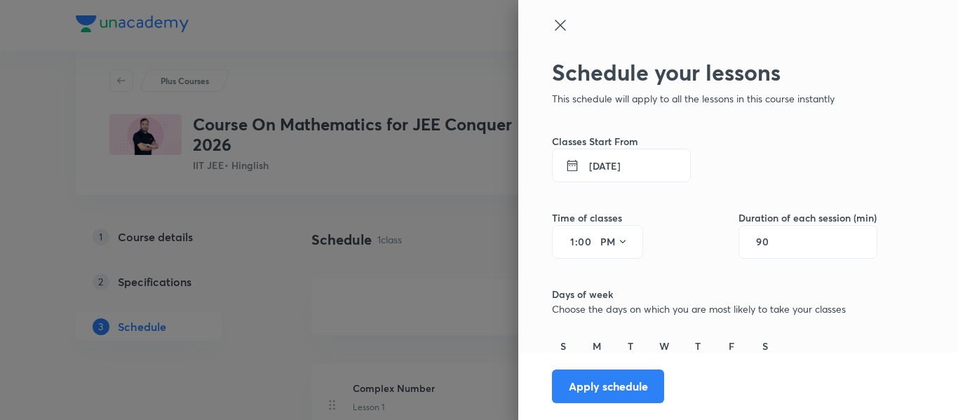
scroll to position [99, 0]
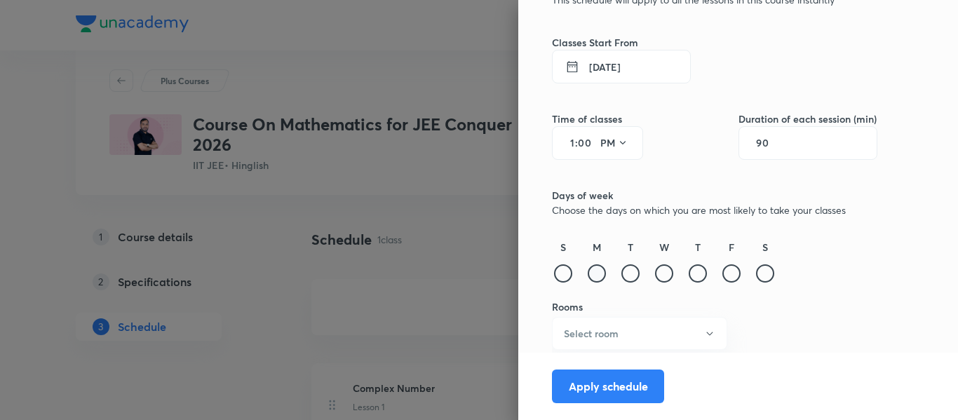
click at [589, 279] on div at bounding box center [597, 273] width 18 height 18
click at [622, 276] on div at bounding box center [631, 273] width 18 height 18
click at [655, 278] on div at bounding box center [664, 273] width 18 height 18
click at [689, 278] on div at bounding box center [698, 273] width 18 height 18
click at [724, 274] on div at bounding box center [732, 273] width 18 height 18
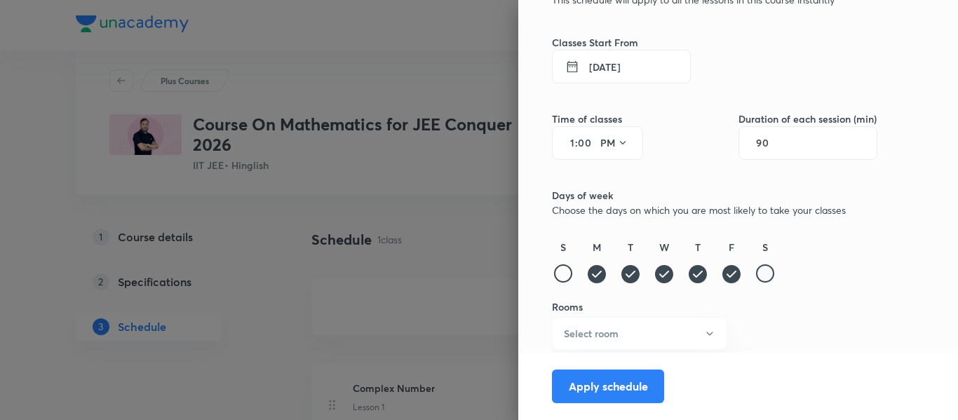
click at [756, 278] on div at bounding box center [765, 273] width 18 height 18
click at [603, 333] on h6 "Select room" at bounding box center [591, 333] width 55 height 15
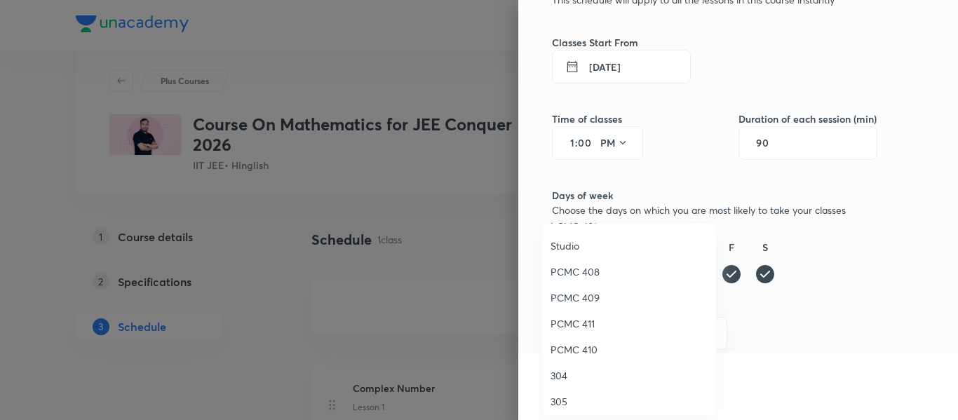
scroll to position [256, 0]
click at [597, 271] on span "PCMC 408" at bounding box center [629, 271] width 157 height 15
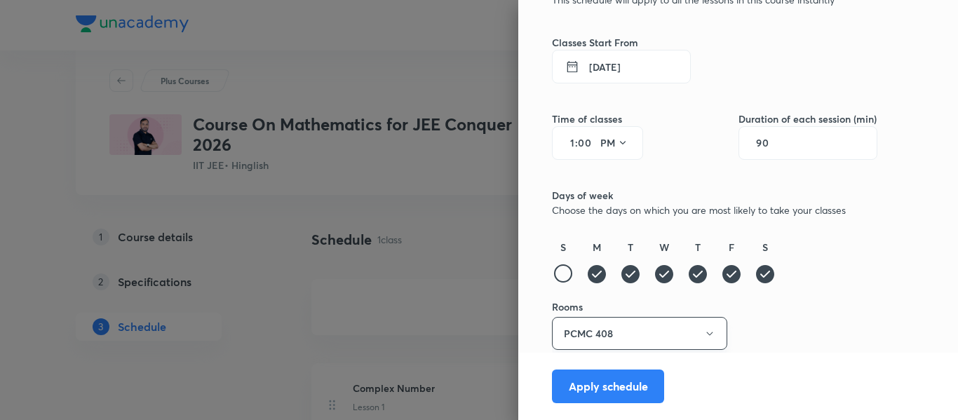
click at [591, 332] on button "PCMC 408" at bounding box center [639, 333] width 175 height 33
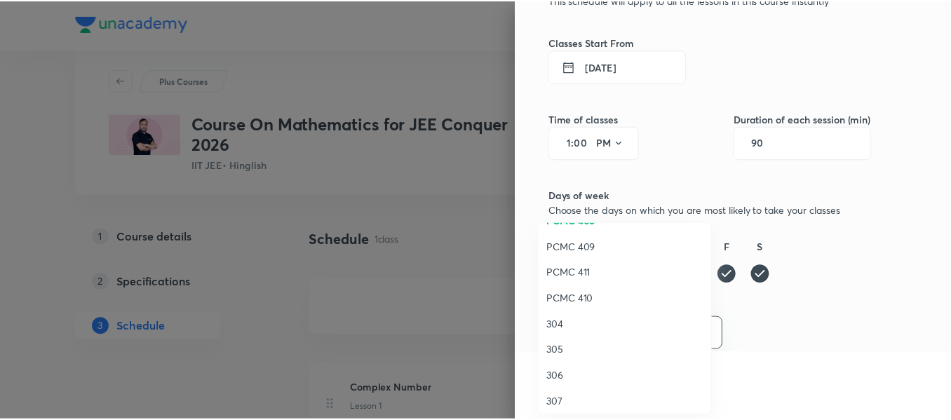
scroll to position [307, 0]
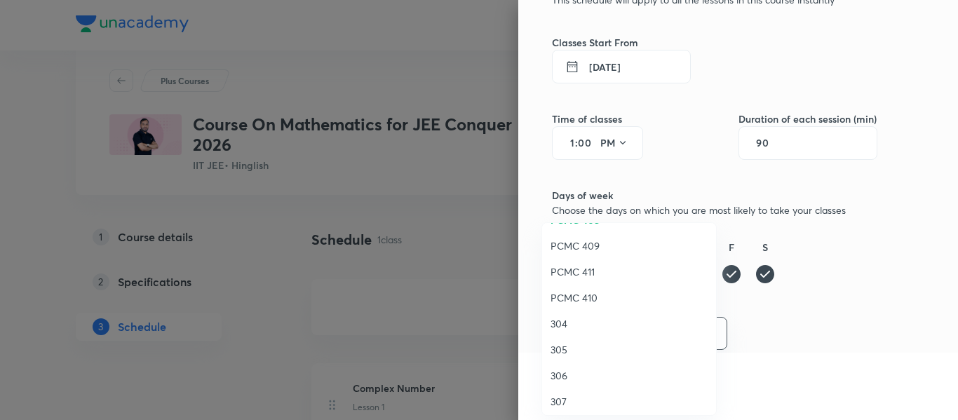
click at [560, 348] on span "305" at bounding box center [629, 349] width 157 height 15
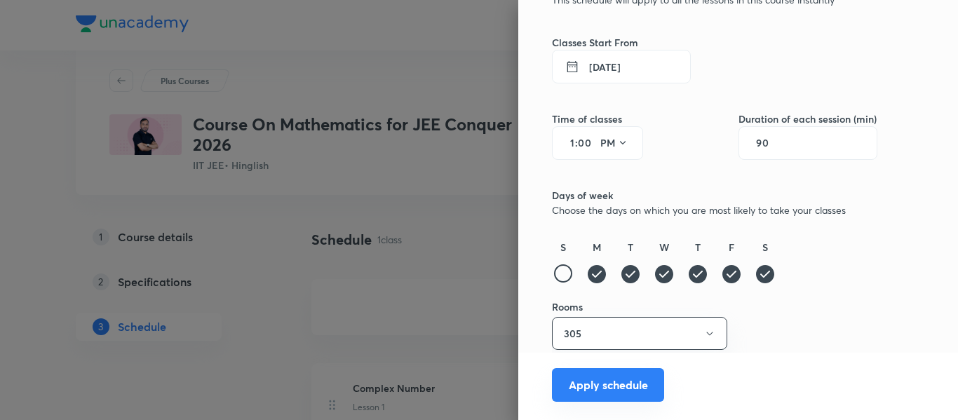
click at [601, 385] on button "Apply schedule" at bounding box center [608, 385] width 112 height 34
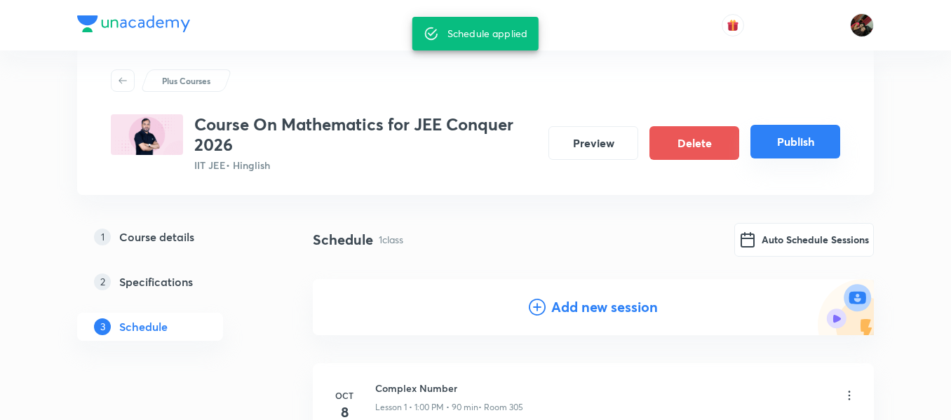
click at [775, 142] on button "Publish" at bounding box center [796, 142] width 90 height 34
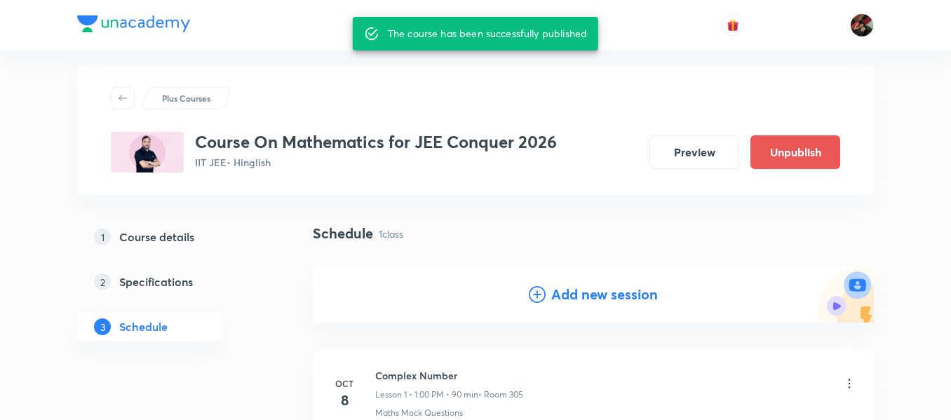
scroll to position [168, 0]
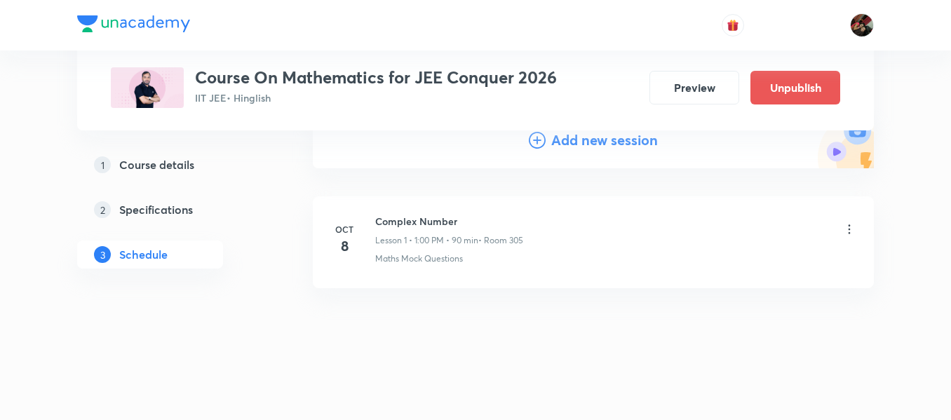
click at [575, 142] on h4 "Add new session" at bounding box center [604, 140] width 107 height 21
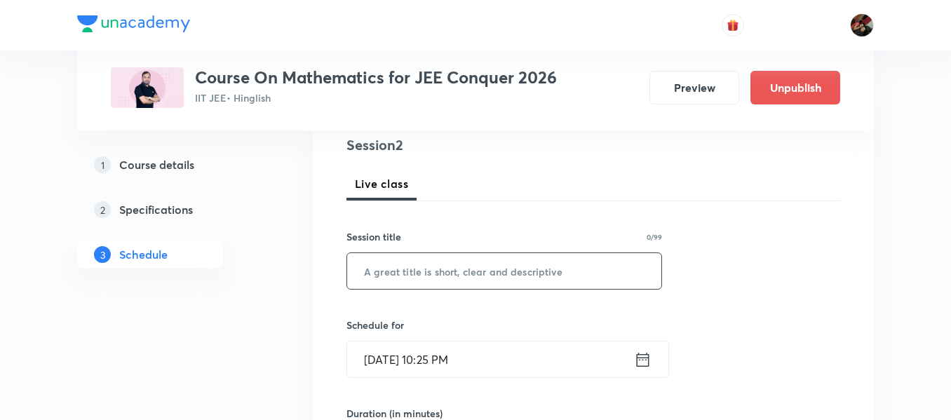
click at [421, 271] on input "text" at bounding box center [504, 271] width 314 height 36
type input "Complex Number"
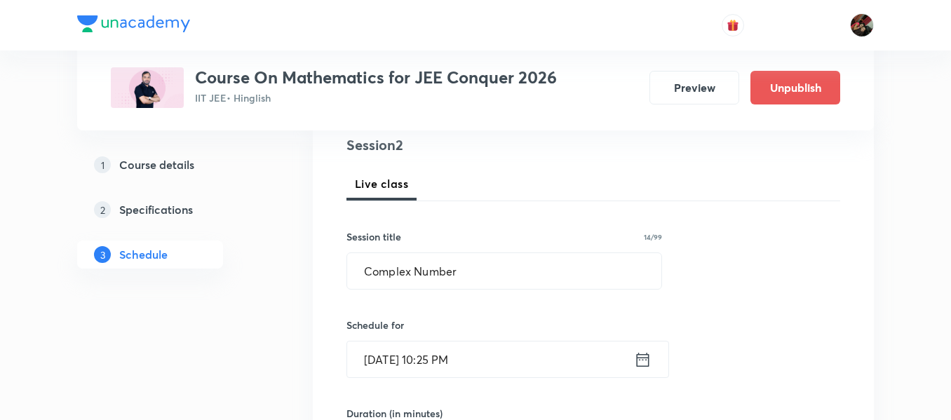
click at [396, 359] on input "Oct 7, 2025, 10:25 PM" at bounding box center [490, 360] width 287 height 36
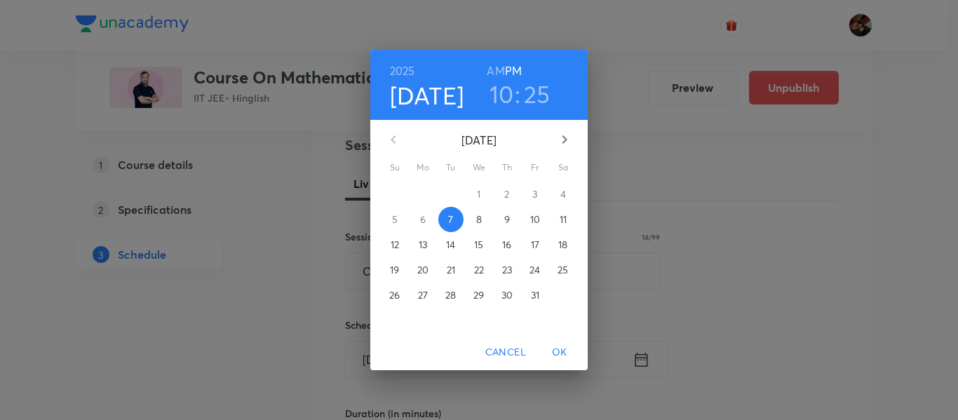
click at [481, 224] on p "8" at bounding box center [479, 220] width 6 height 14
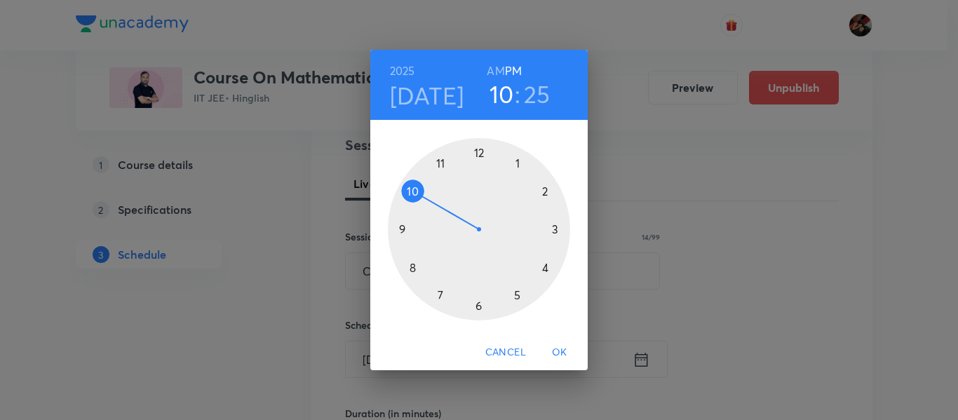
click at [557, 226] on div at bounding box center [479, 229] width 182 height 182
click at [479, 150] on div at bounding box center [479, 229] width 182 height 182
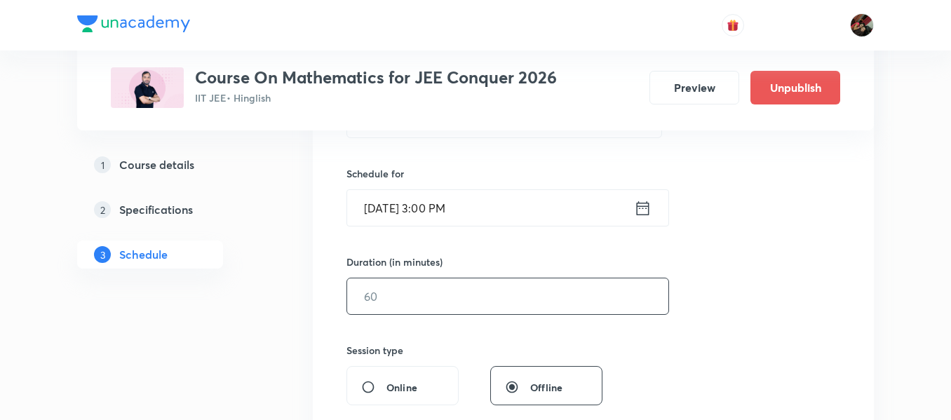
scroll to position [321, 0]
click at [414, 304] on input "text" at bounding box center [507, 296] width 321 height 36
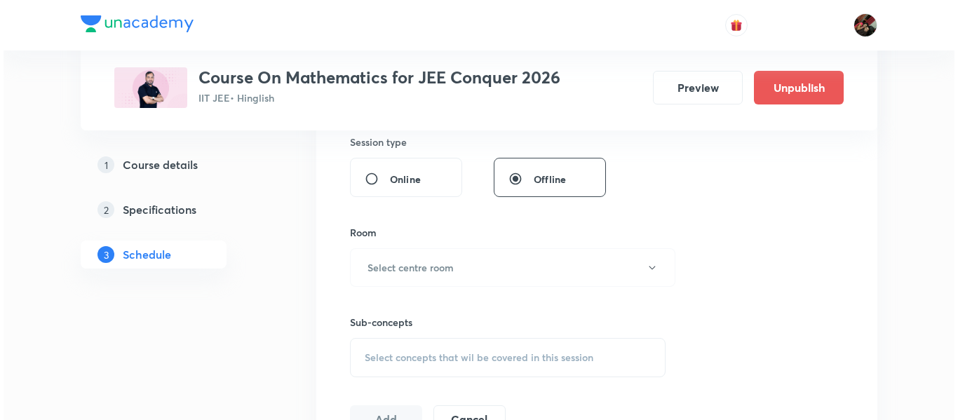
scroll to position [529, 0]
type input "90"
click at [404, 276] on button "Select centre room" at bounding box center [510, 267] width 326 height 39
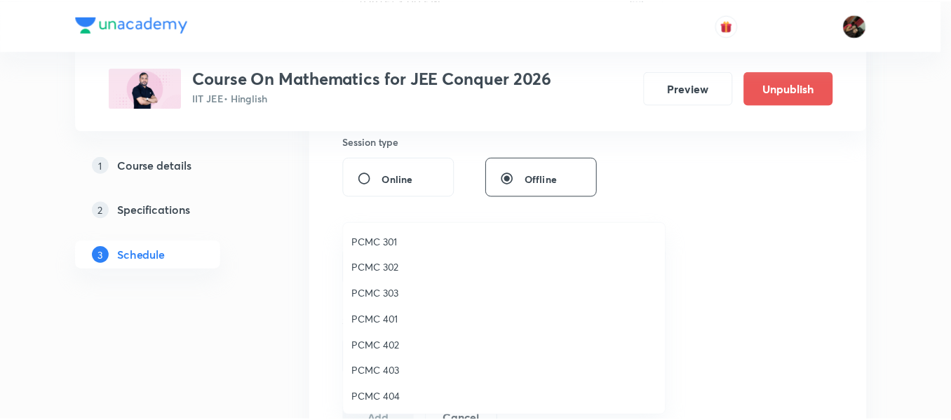
scroll to position [312, 0]
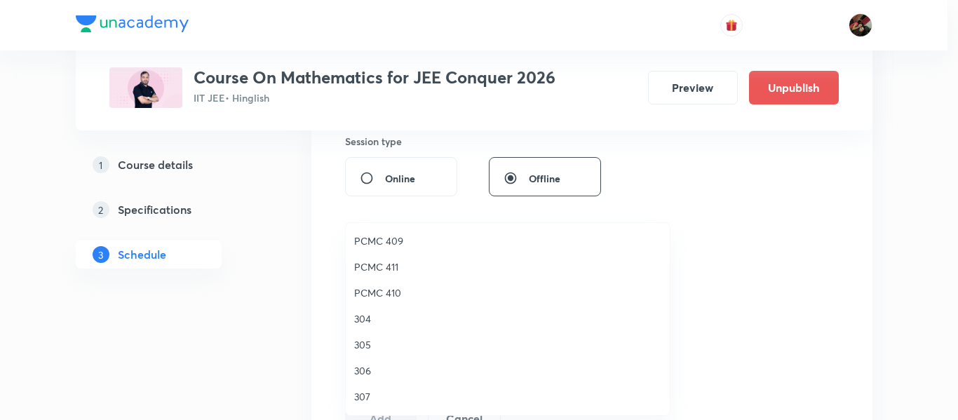
click at [366, 347] on span "305" at bounding box center [507, 344] width 307 height 15
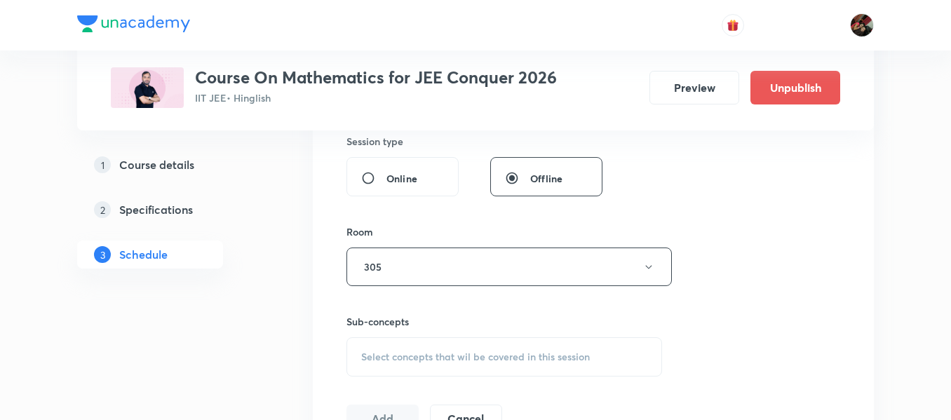
click at [455, 344] on div "Select concepts that wil be covered in this session" at bounding box center [505, 356] width 316 height 39
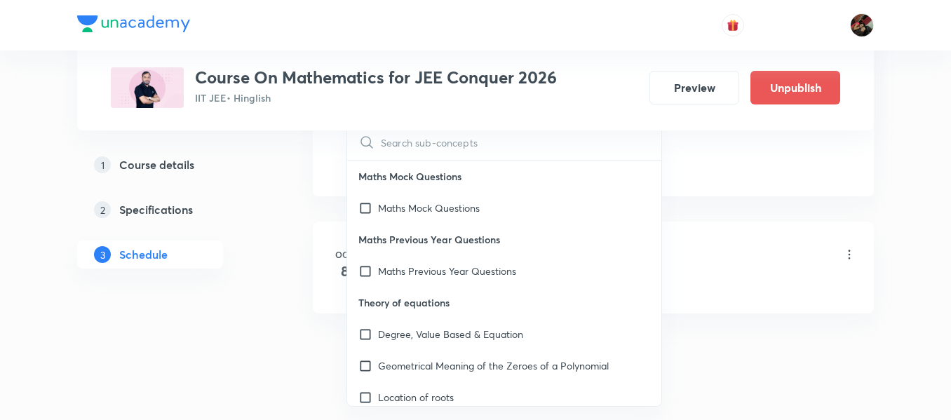
scroll to position [813, 0]
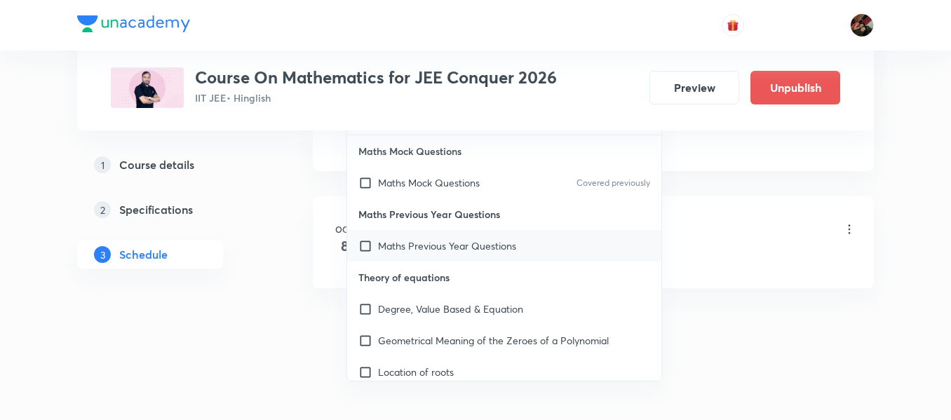
click at [405, 230] on div "Maths Previous Year Questions" at bounding box center [504, 246] width 314 height 32
checkbox input "true"
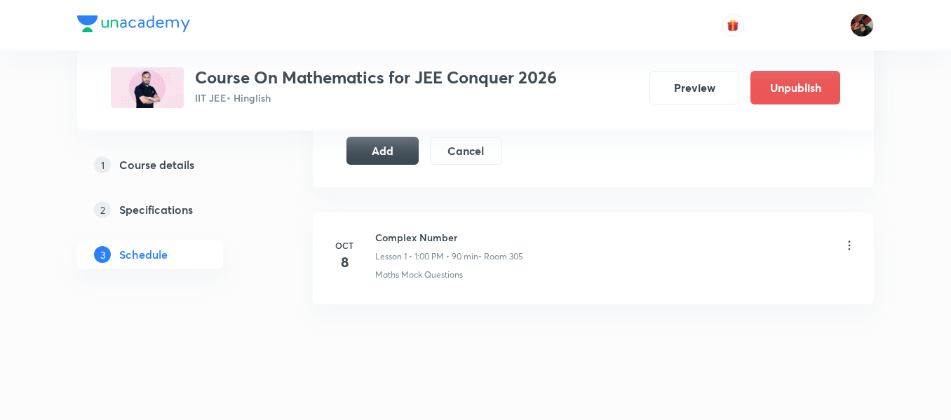
scroll to position [725, 0]
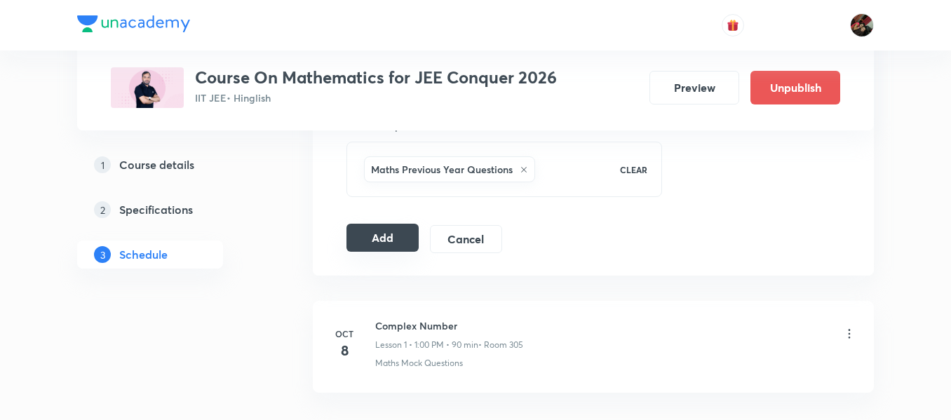
click at [380, 246] on button "Add" at bounding box center [383, 238] width 72 height 28
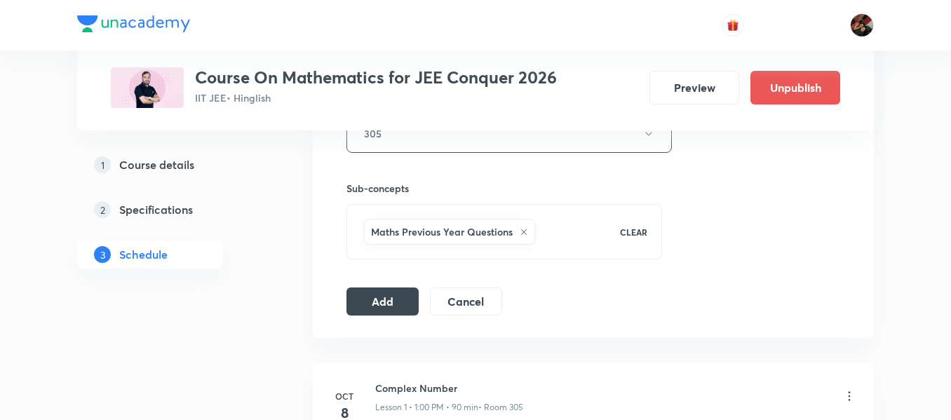
scroll to position [657, 0]
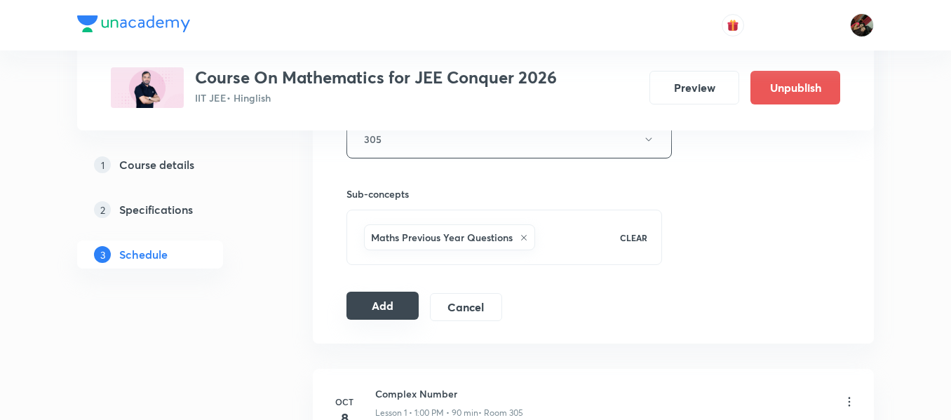
click at [391, 314] on button "Add" at bounding box center [383, 306] width 72 height 28
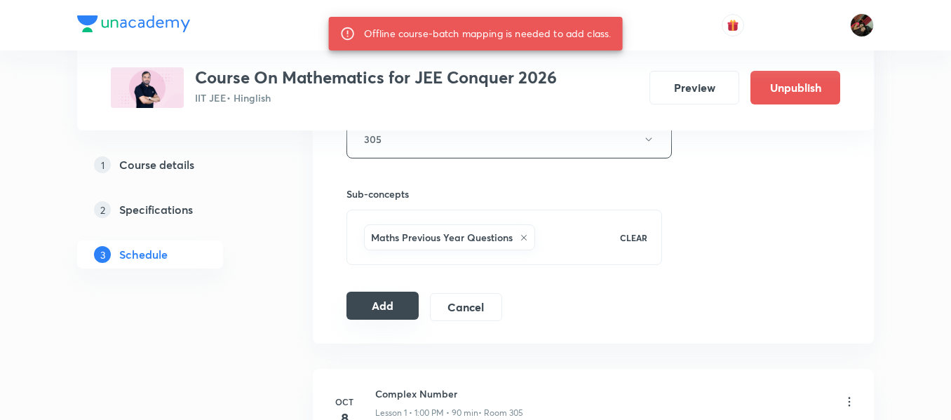
click at [373, 295] on button "Add" at bounding box center [383, 306] width 72 height 28
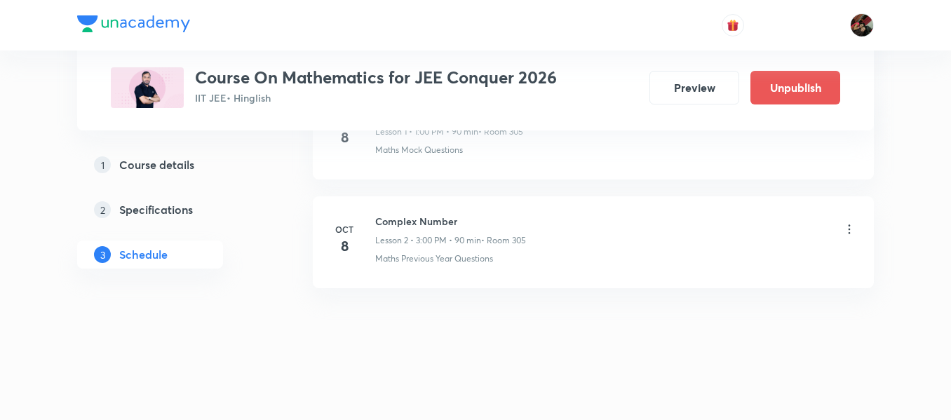
scroll to position [245, 0]
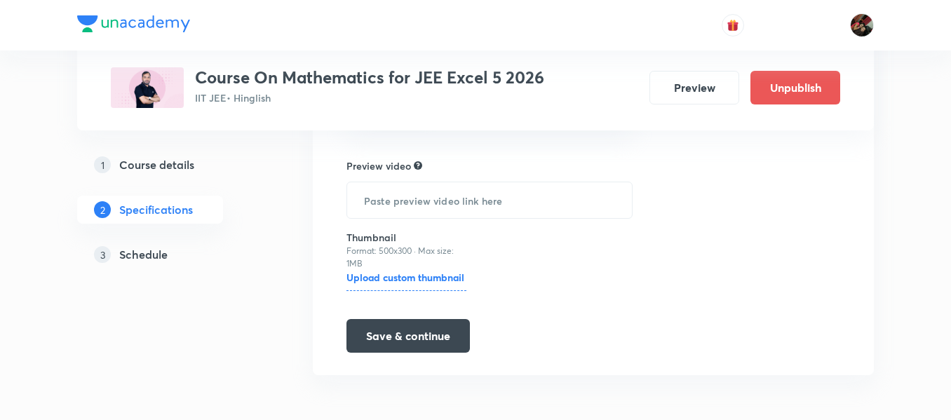
scroll to position [549, 0]
click at [161, 152] on link "1 Course details" at bounding box center [172, 165] width 191 height 28
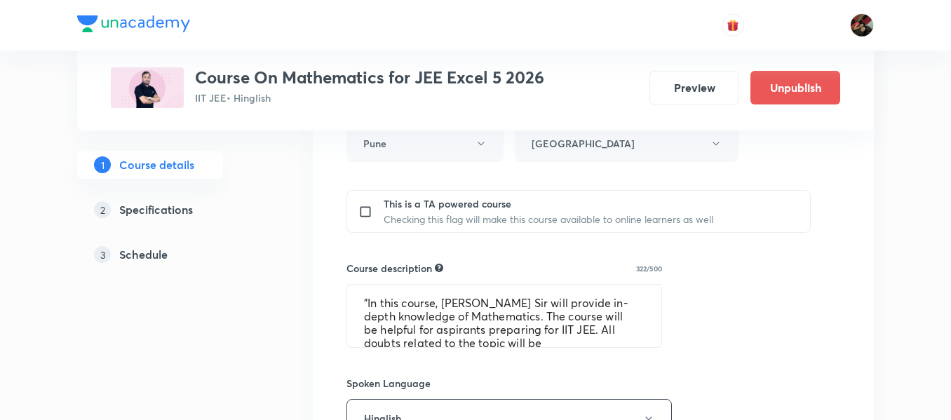
type input "IIT JEE"
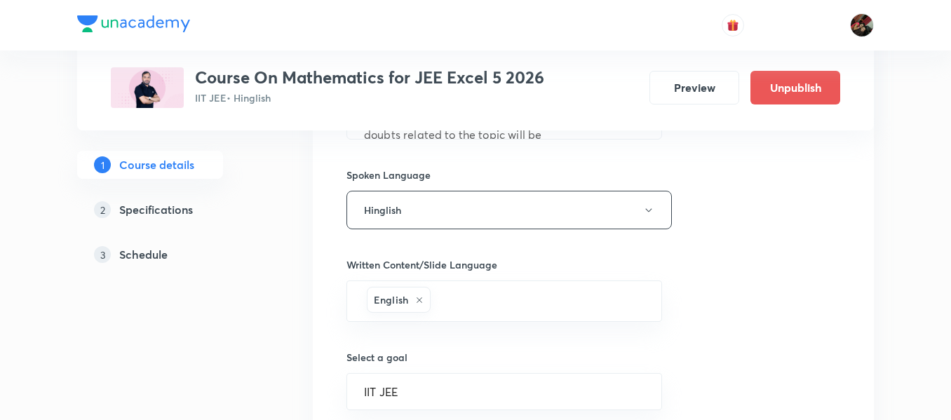
scroll to position [638, 0]
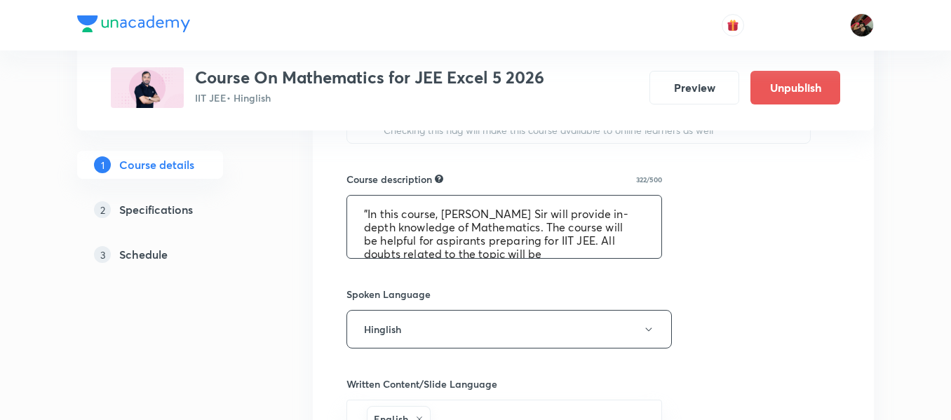
click at [557, 232] on textarea ""In this course, [PERSON_NAME] Sir will provide in-depth knowledge of Mathemati…" at bounding box center [504, 227] width 314 height 62
